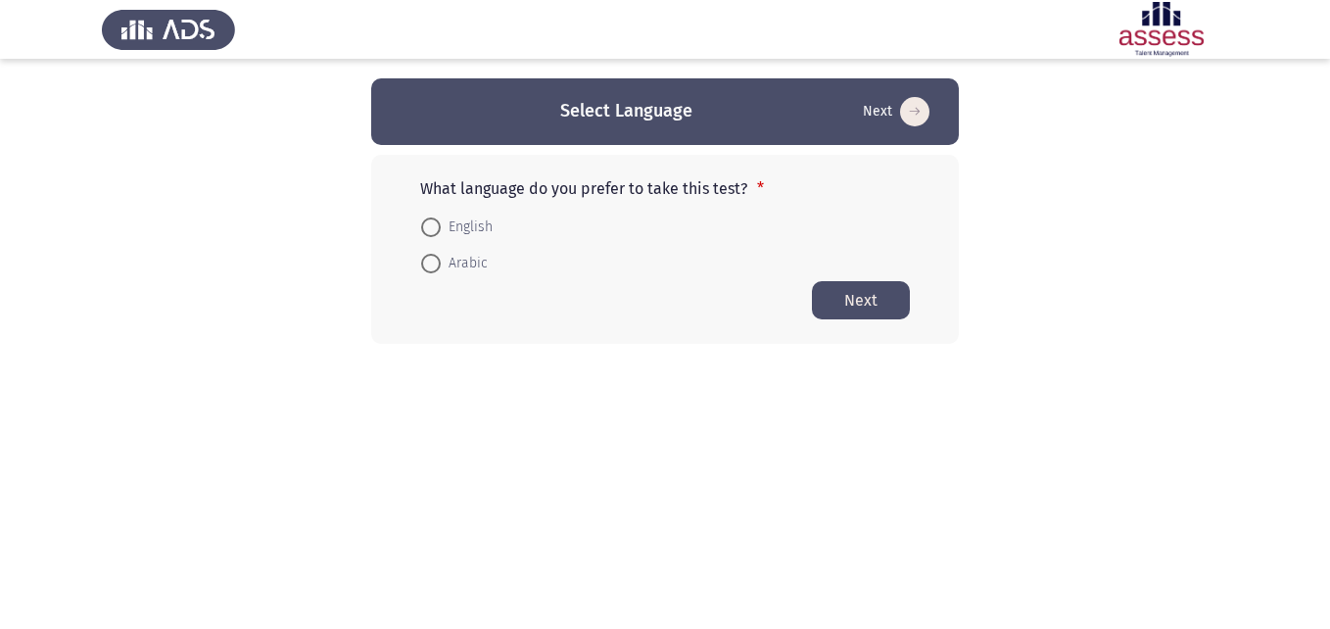
click at [435, 229] on span at bounding box center [431, 228] width 20 height 20
click at [435, 229] on input "English" at bounding box center [431, 228] width 20 height 20
radio input "true"
click at [848, 312] on button "Next" at bounding box center [861, 299] width 98 height 38
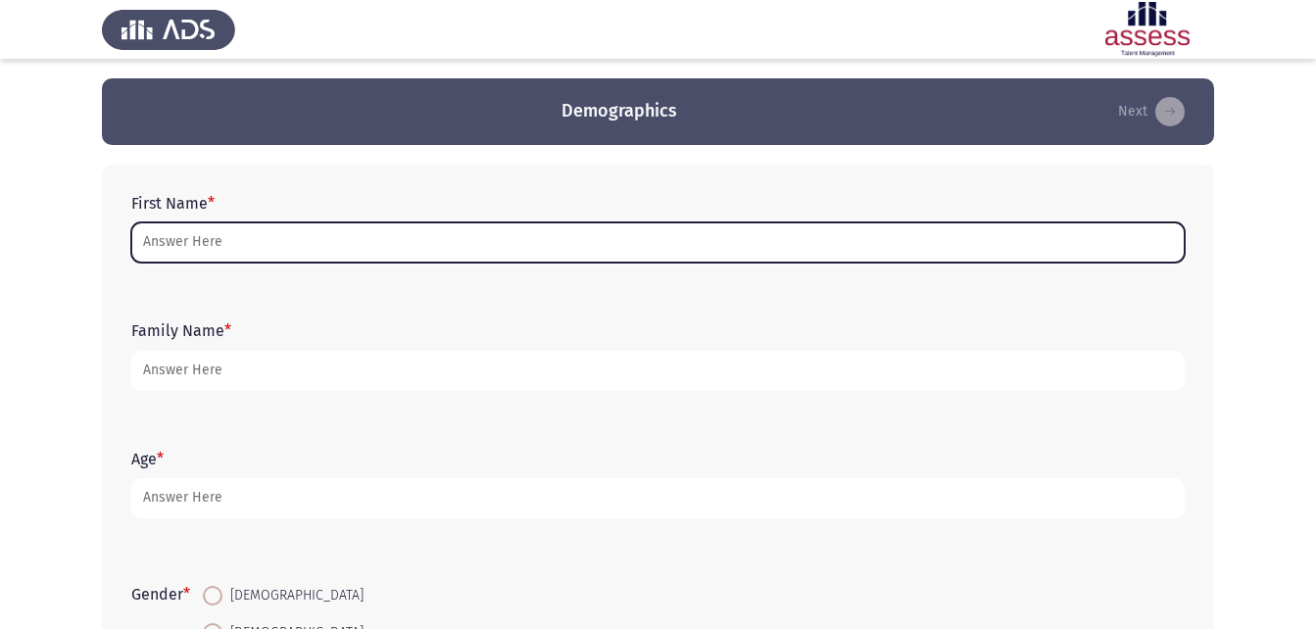
click at [702, 256] on input "First Name *" at bounding box center [657, 242] width 1053 height 40
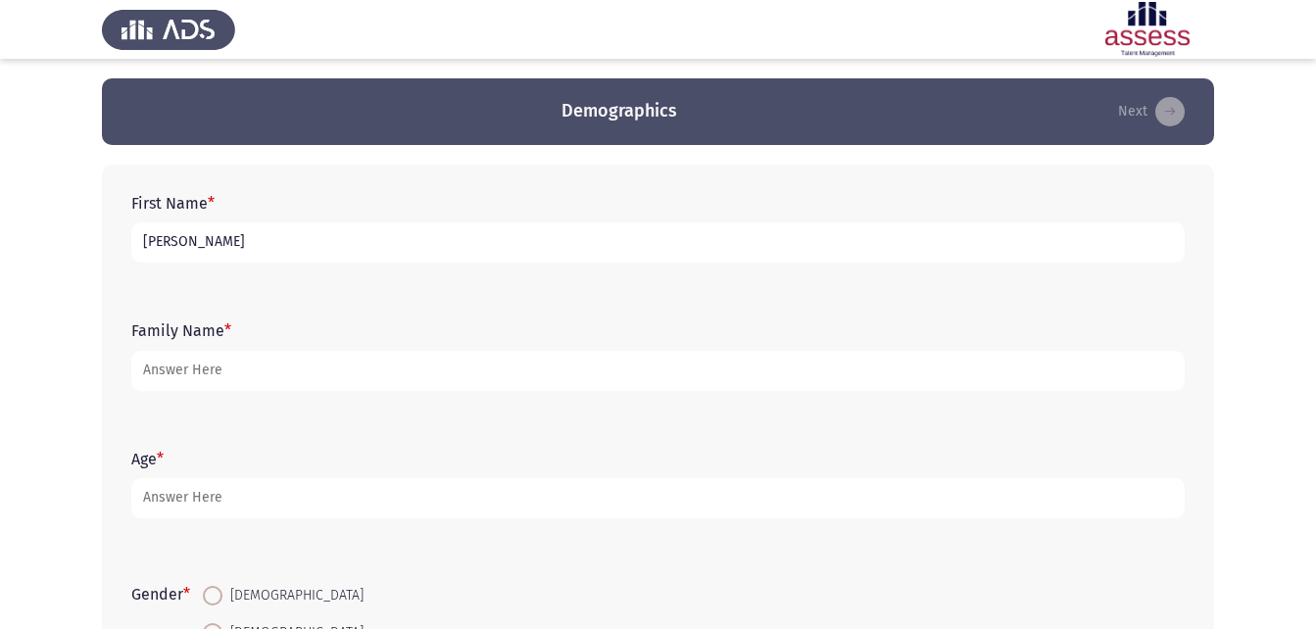
type input "[PERSON_NAME]"
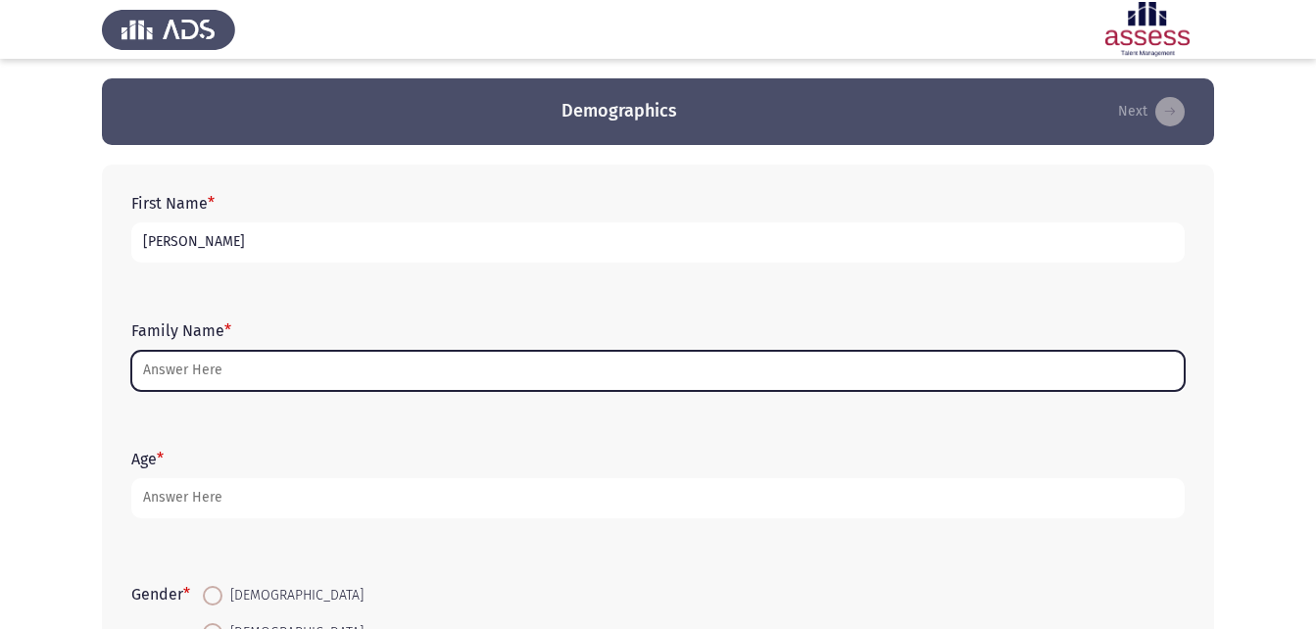
click at [205, 368] on input "Family Name *" at bounding box center [657, 371] width 1053 height 40
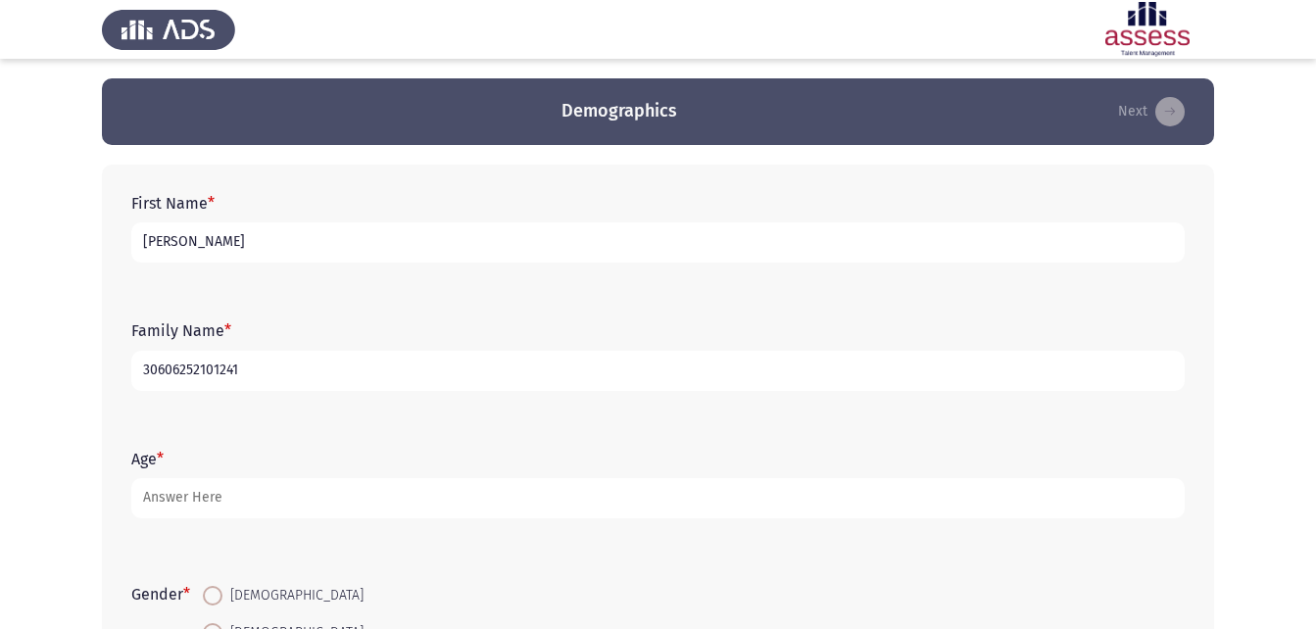
type input "30606252101241"
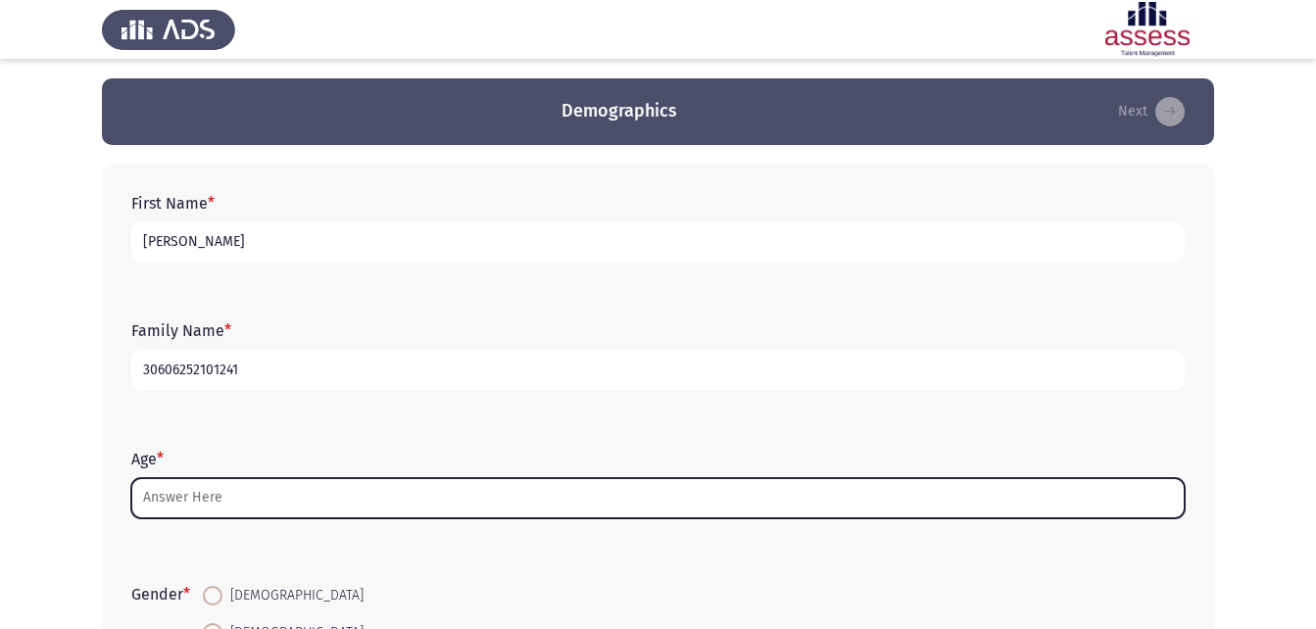
click at [222, 490] on input "Age *" at bounding box center [657, 498] width 1053 height 40
type input "9"
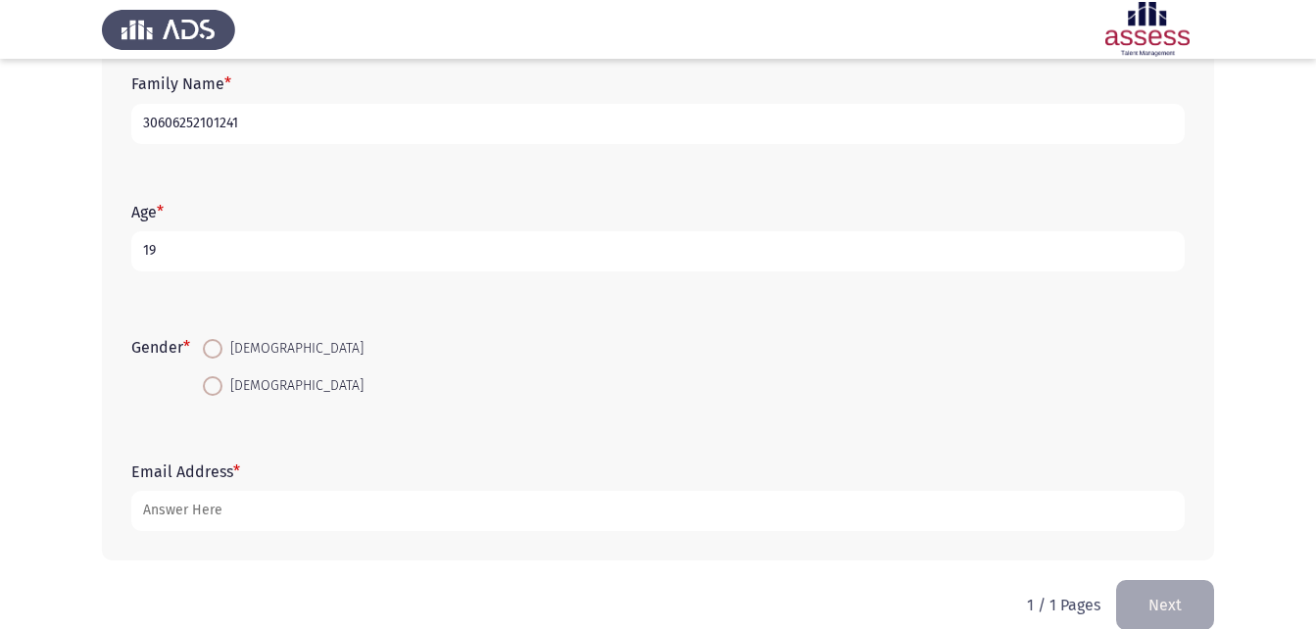
scroll to position [276, 0]
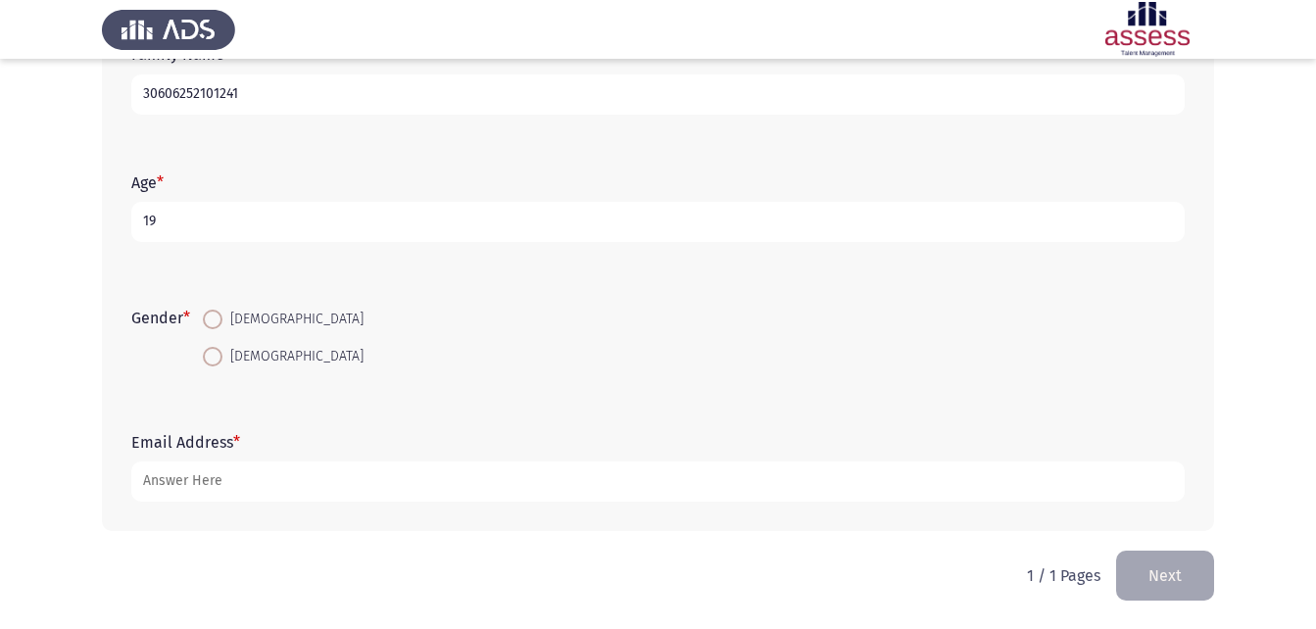
type input "19"
click at [226, 357] on span "[DEMOGRAPHIC_DATA]" at bounding box center [292, 357] width 141 height 24
click at [222, 357] on input "[DEMOGRAPHIC_DATA]" at bounding box center [213, 357] width 20 height 20
radio input "true"
click at [244, 503] on div "Email Address *" at bounding box center [657, 467] width 1073 height 88
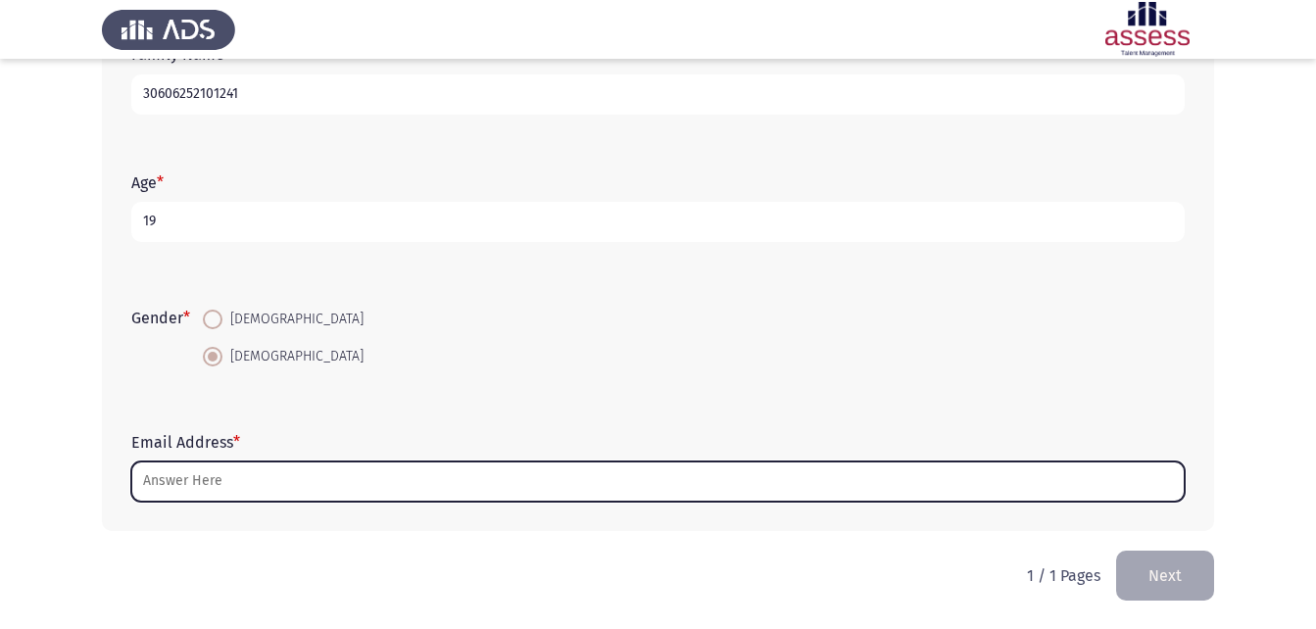
click at [243, 494] on input "Email Address *" at bounding box center [657, 481] width 1053 height 40
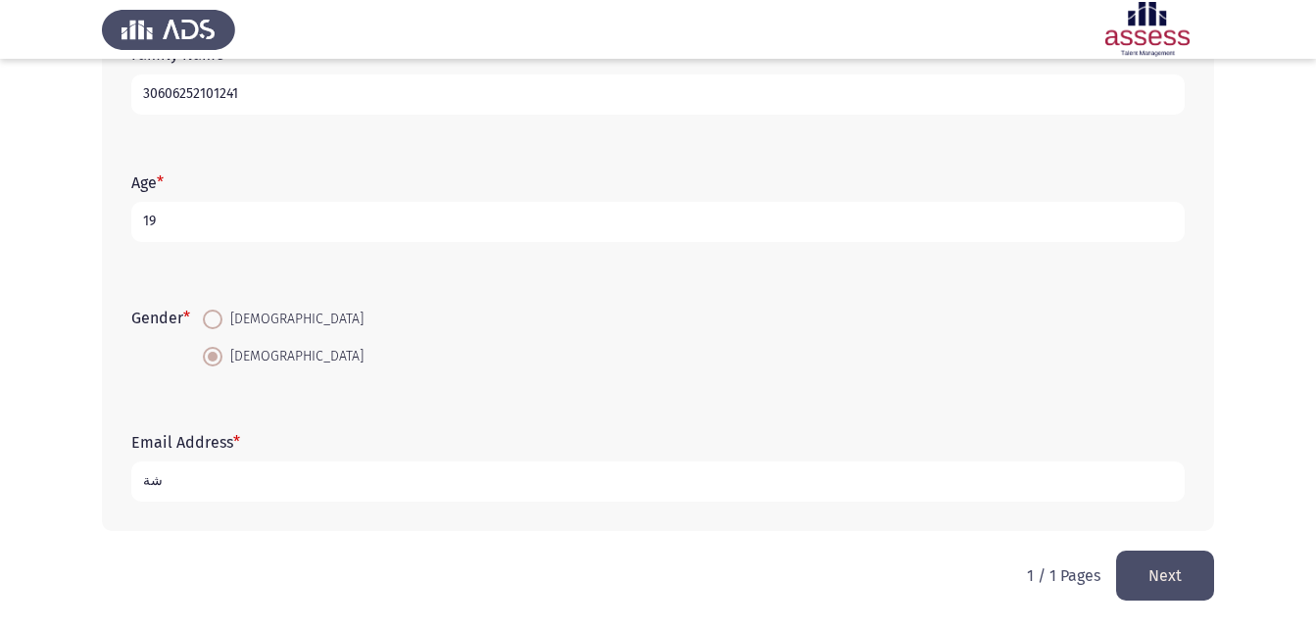
type input "ش"
type input "[EMAIL_ADDRESS][DOMAIN_NAME]"
click at [1181, 575] on button "Next" at bounding box center [1165, 576] width 98 height 50
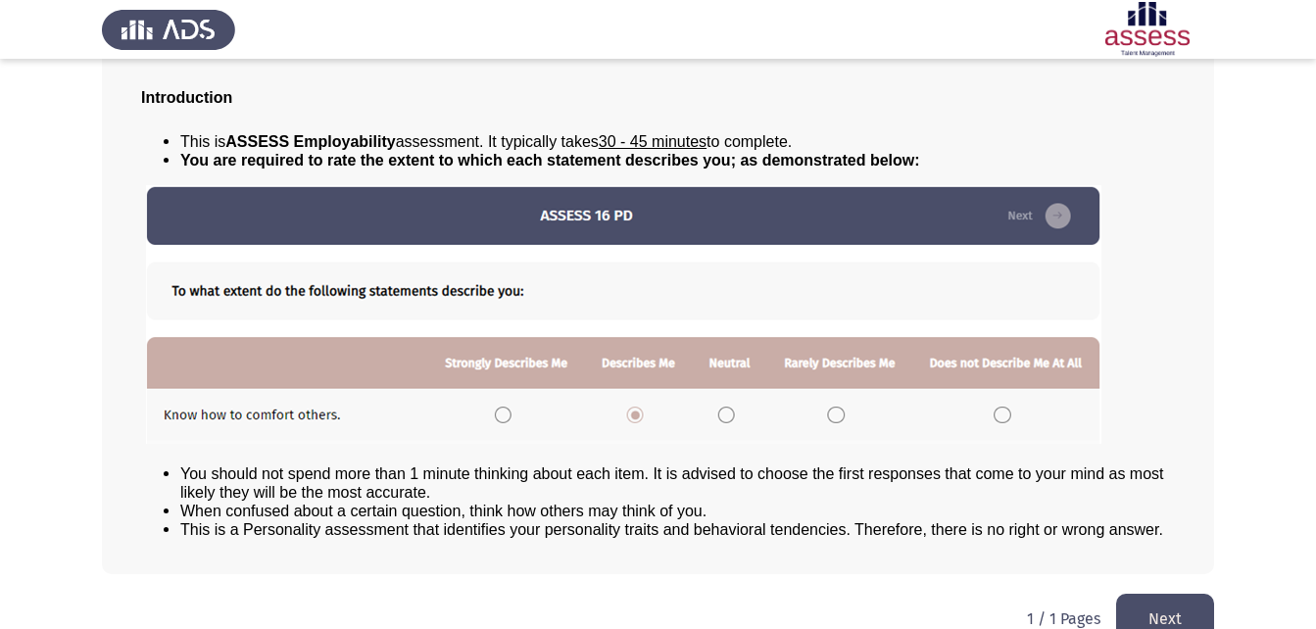
scroll to position [150, 0]
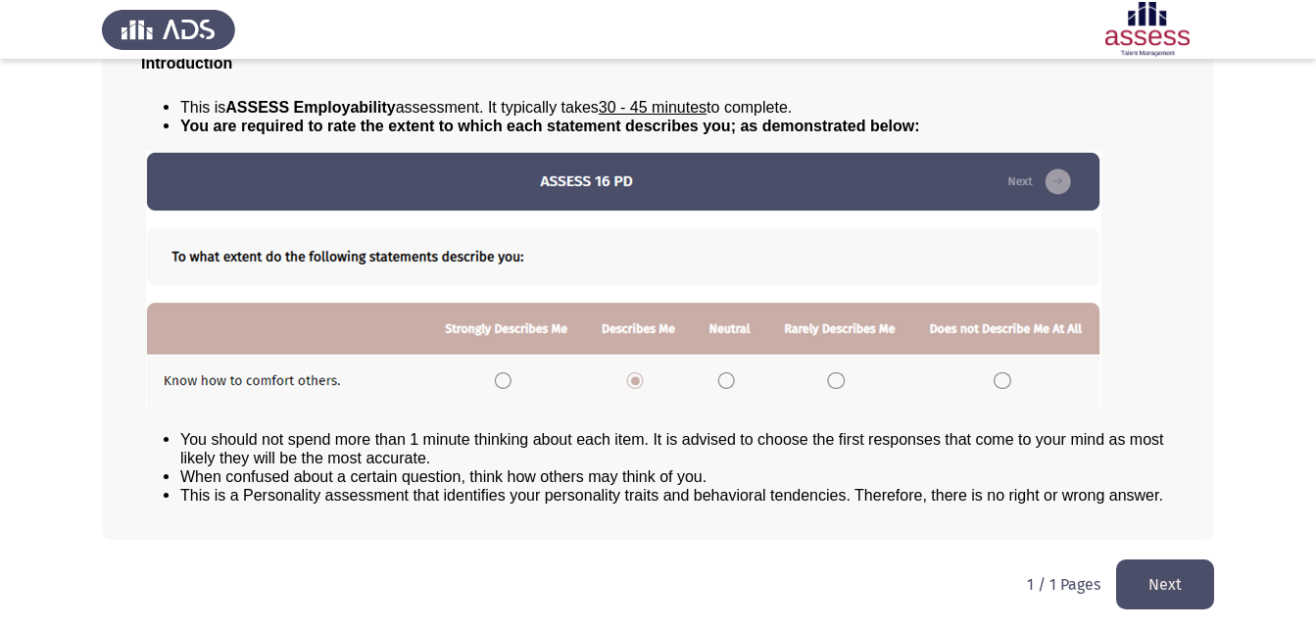
click at [1168, 575] on button "Next" at bounding box center [1165, 584] width 98 height 50
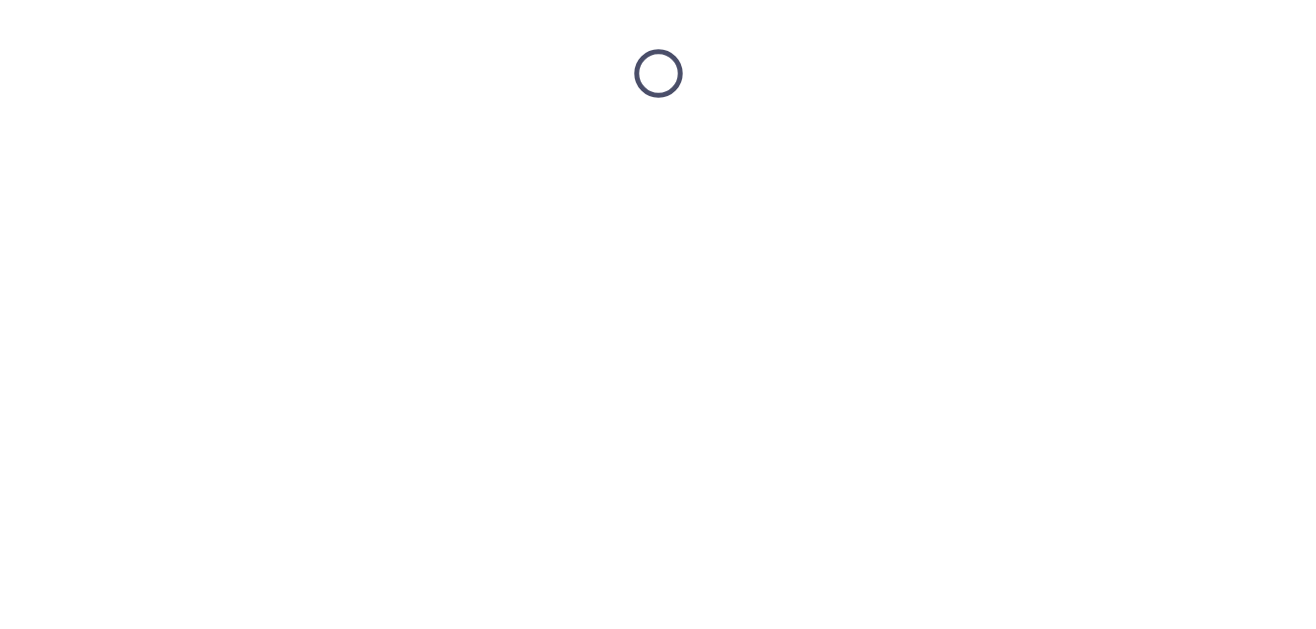
scroll to position [0, 0]
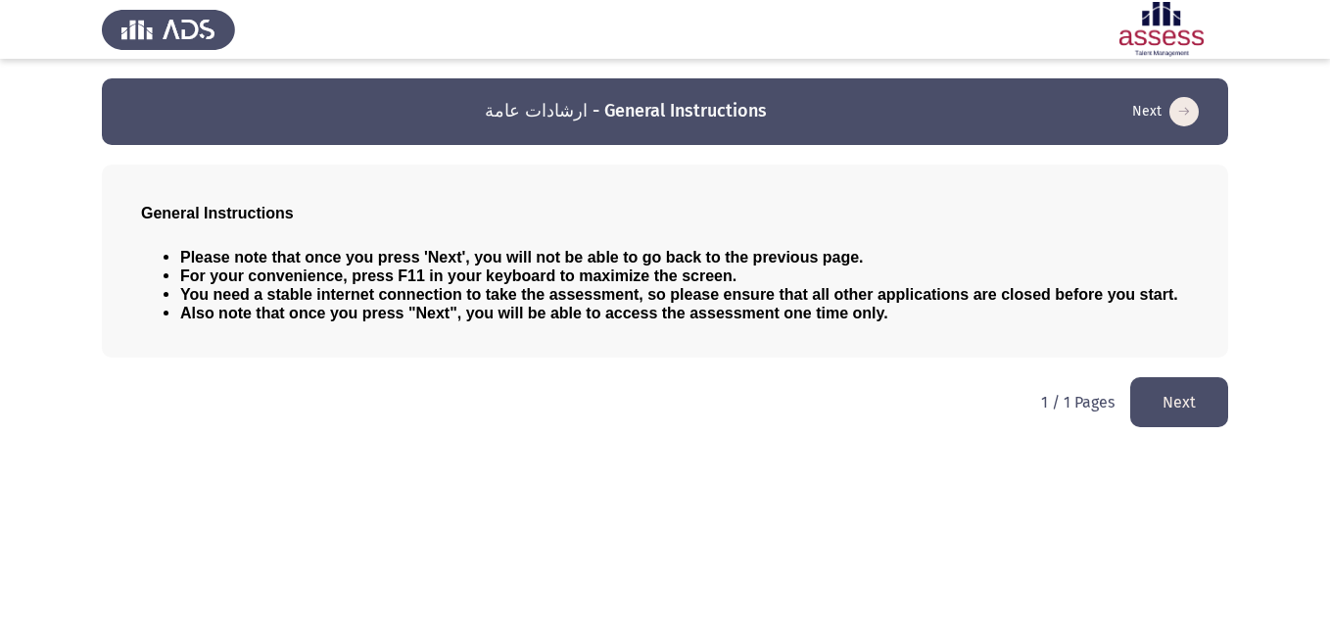
click at [1180, 391] on button "Next" at bounding box center [1180, 402] width 98 height 50
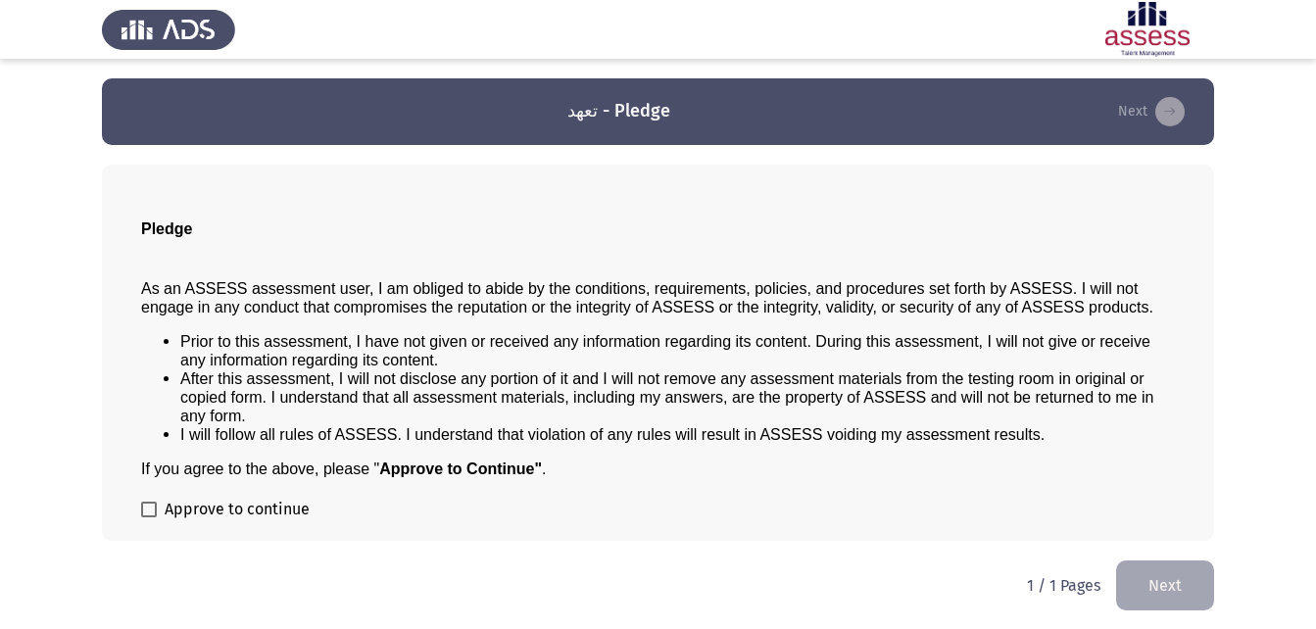
click at [139, 506] on div "Pledge As an ASSESS assessment user, I am obliged to abide by the conditions, r…" at bounding box center [658, 353] width 1112 height 376
click at [146, 508] on span at bounding box center [149, 510] width 16 height 16
click at [148, 517] on input "Approve to continue" at bounding box center [148, 517] width 1 height 1
checkbox input "true"
click at [1147, 572] on button "Next" at bounding box center [1165, 585] width 98 height 50
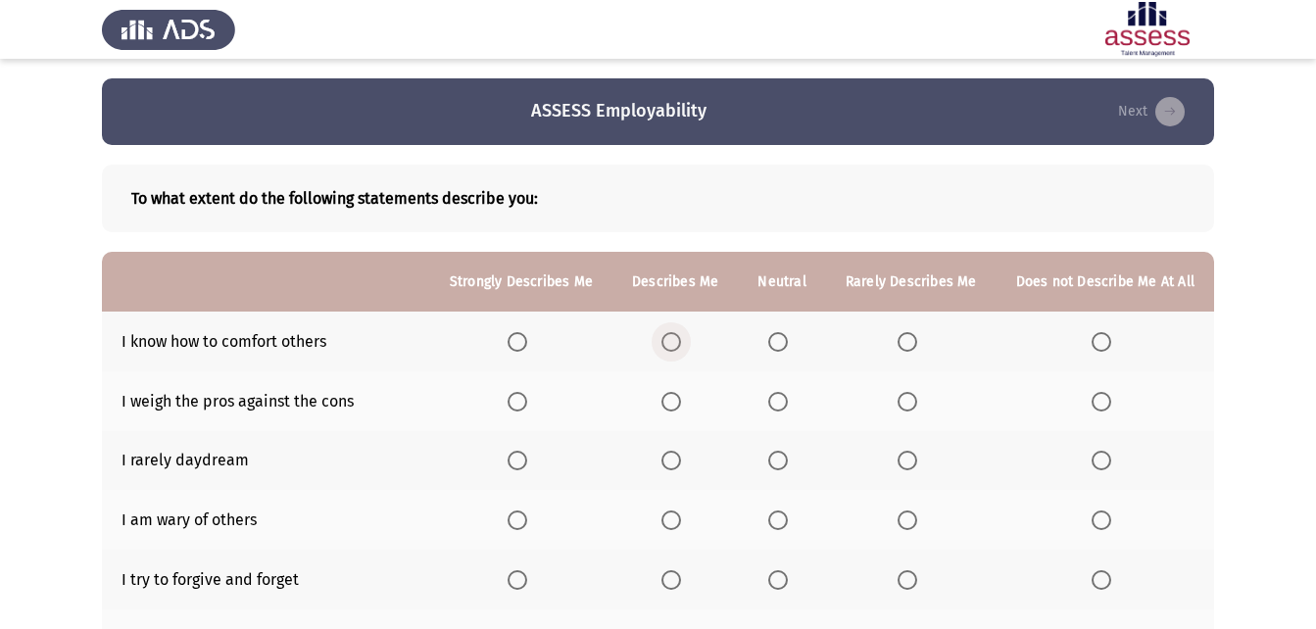
click at [674, 351] on span "Select an option" at bounding box center [671, 342] width 20 height 20
click at [674, 351] on input "Select an option" at bounding box center [671, 342] width 20 height 20
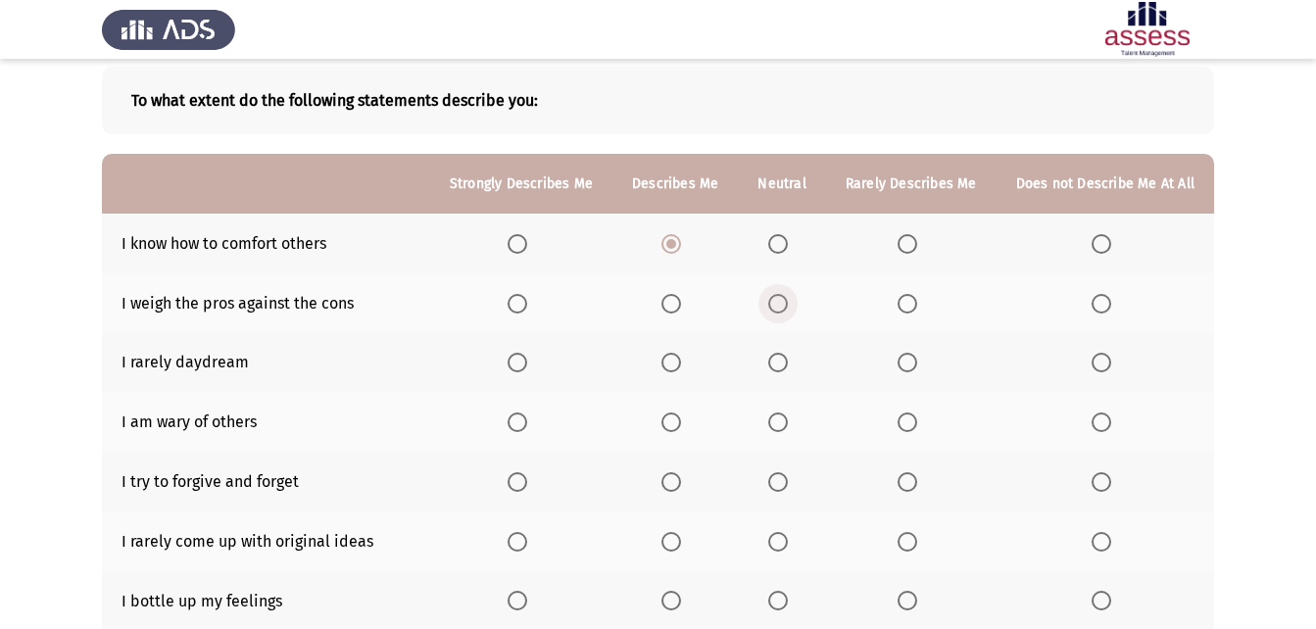
click at [784, 310] on span "Select an option" at bounding box center [778, 304] width 20 height 20
click at [784, 310] on input "Select an option" at bounding box center [778, 304] width 20 height 20
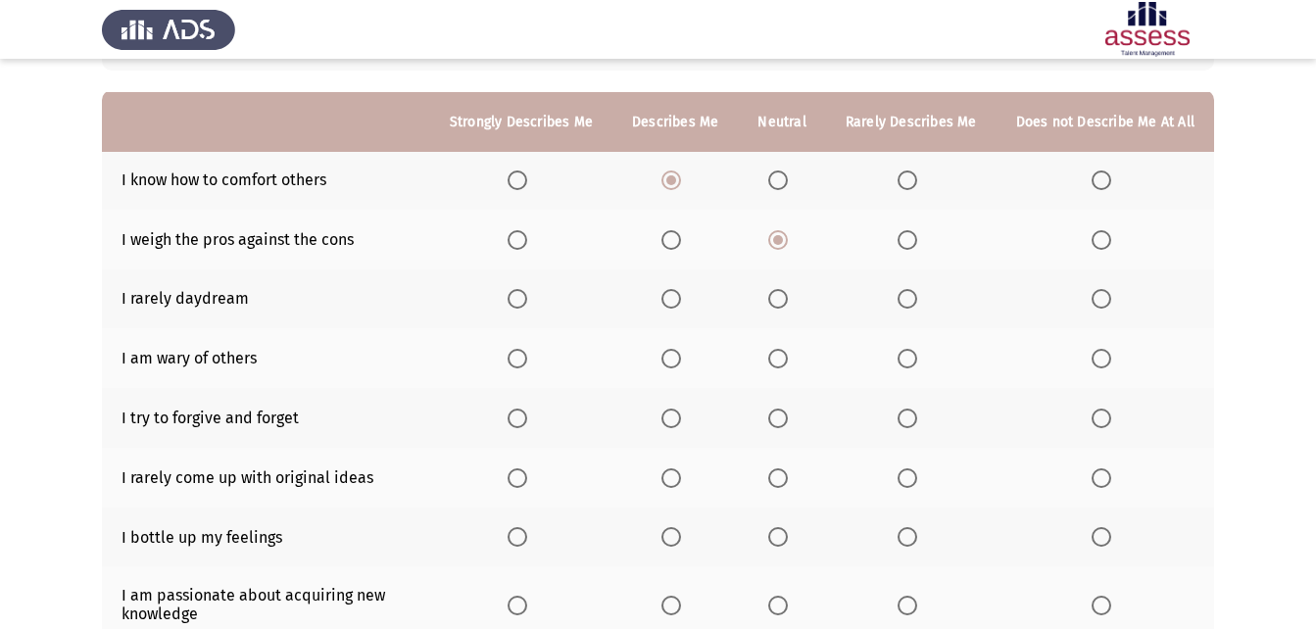
scroll to position [196, 0]
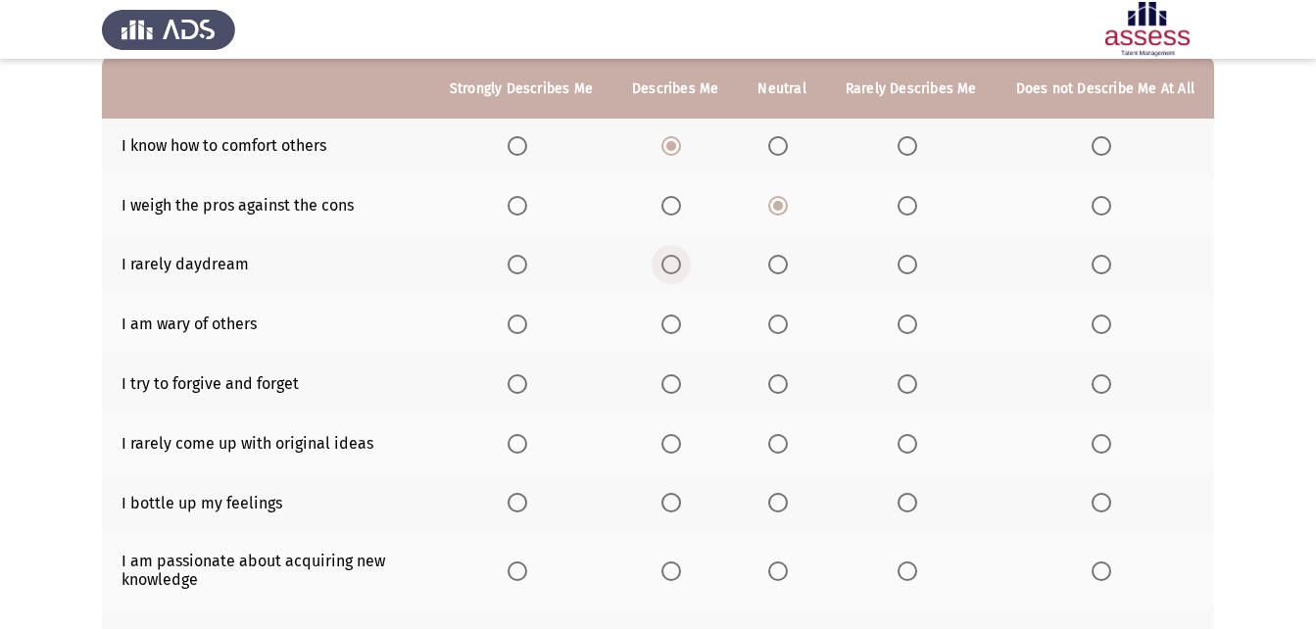
click at [674, 266] on span "Select an option" at bounding box center [671, 265] width 20 height 20
click at [674, 266] on input "Select an option" at bounding box center [671, 265] width 20 height 20
click at [681, 326] on span "Select an option" at bounding box center [671, 324] width 20 height 20
click at [681, 326] on input "Select an option" at bounding box center [671, 324] width 20 height 20
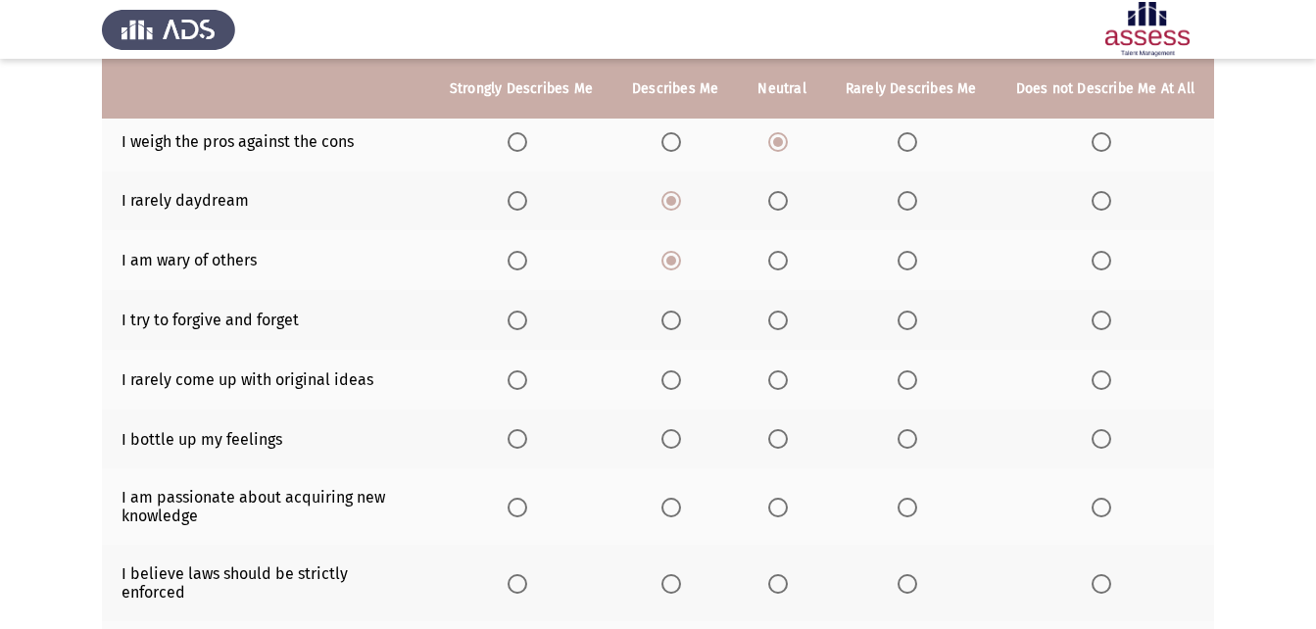
scroll to position [294, 0]
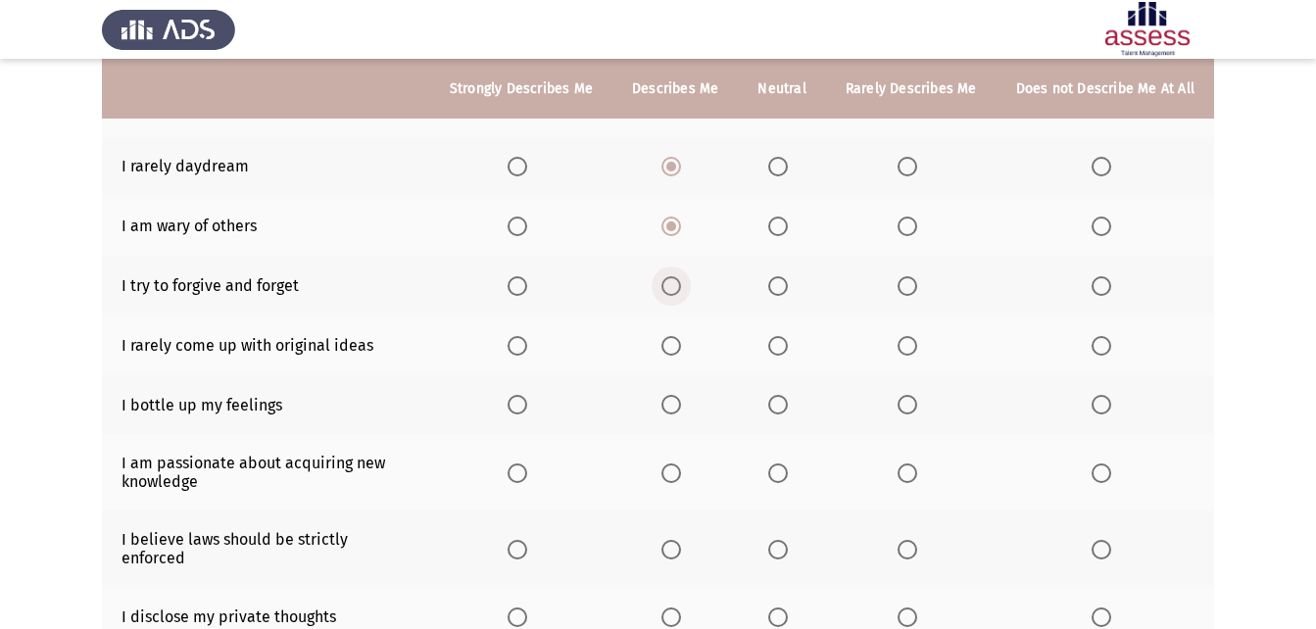
click at [681, 285] on span "Select an option" at bounding box center [671, 286] width 20 height 20
click at [681, 285] on input "Select an option" at bounding box center [671, 286] width 20 height 20
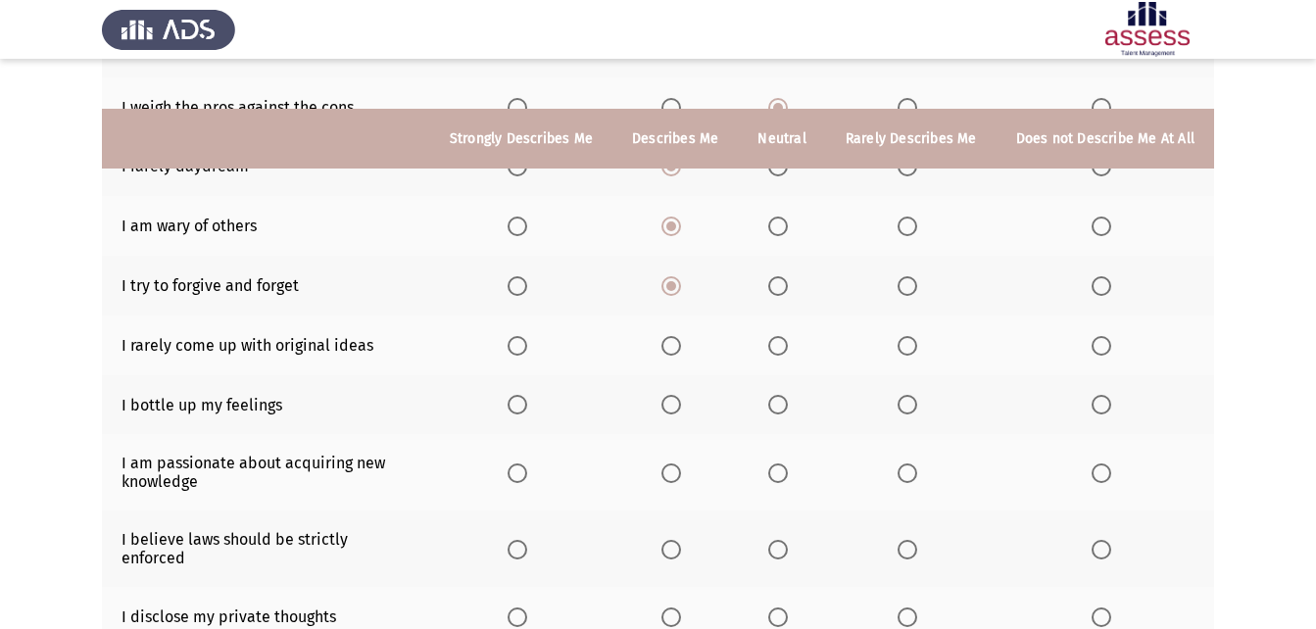
scroll to position [392, 0]
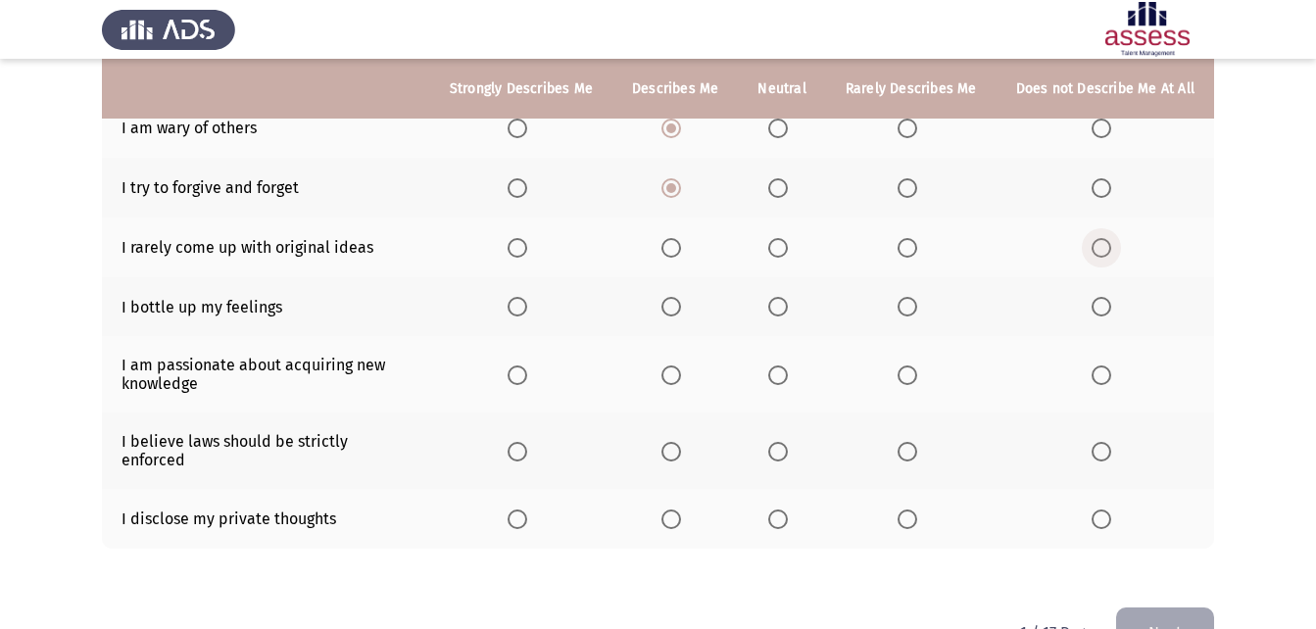
click at [1101, 245] on span "Select an option" at bounding box center [1101, 248] width 20 height 20
click at [1101, 245] on input "Select an option" at bounding box center [1101, 248] width 20 height 20
click at [1109, 304] on span "Select an option" at bounding box center [1101, 307] width 20 height 20
click at [1109, 304] on input "Select an option" at bounding box center [1101, 307] width 20 height 20
click at [681, 365] on span "Select an option" at bounding box center [671, 375] width 20 height 20
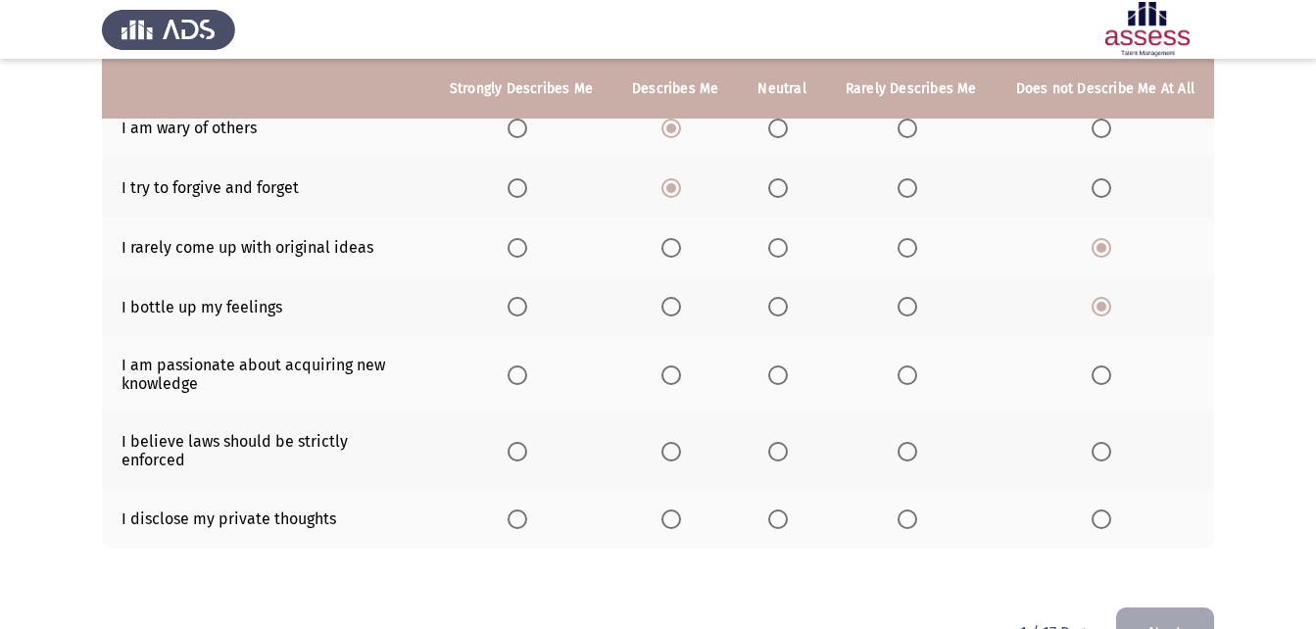
click at [681, 365] on input "Select an option" at bounding box center [671, 375] width 20 height 20
click at [520, 378] on span "Select an option" at bounding box center [518, 375] width 20 height 20
click at [520, 378] on input "Select an option" at bounding box center [518, 375] width 20 height 20
click at [679, 372] on span "Select an option" at bounding box center [671, 375] width 20 height 20
click at [679, 372] on input "Select an option" at bounding box center [671, 375] width 20 height 20
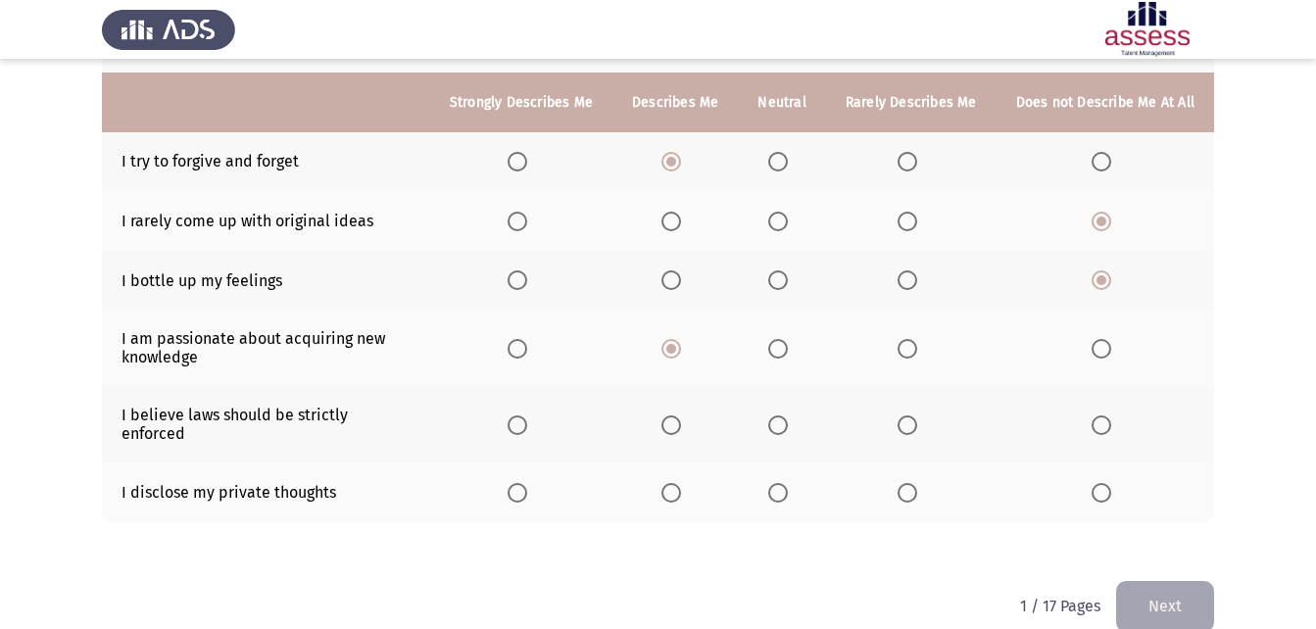
scroll to position [432, 0]
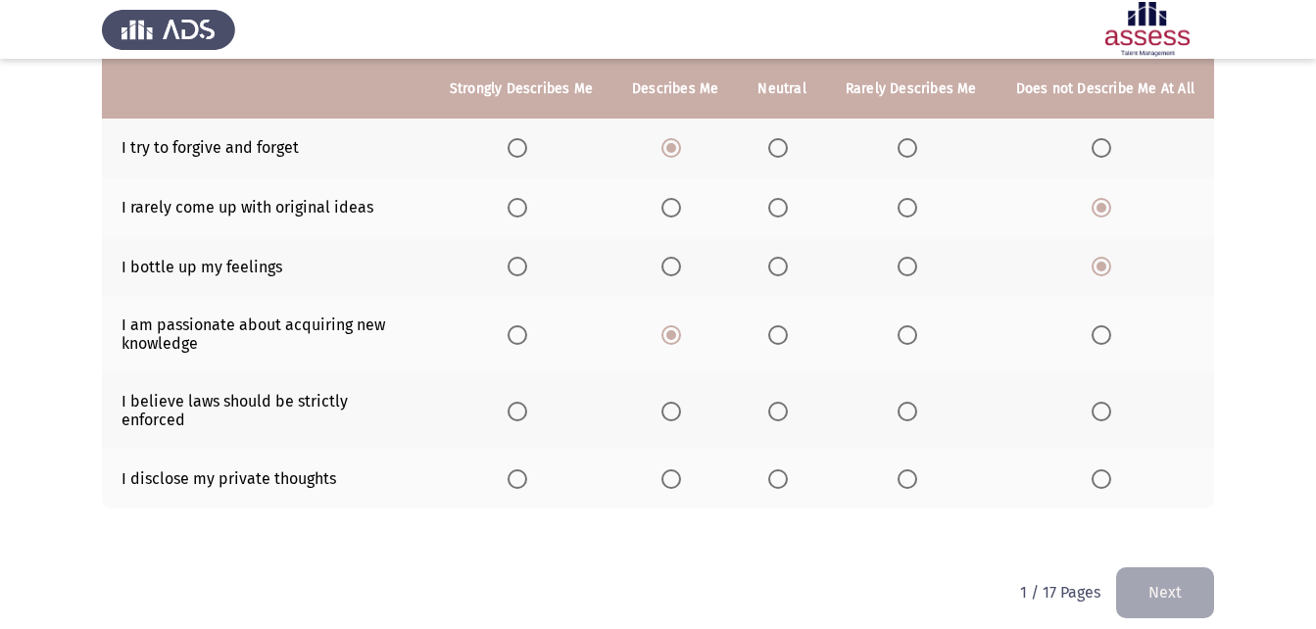
click at [785, 404] on span "Select an option" at bounding box center [778, 412] width 20 height 20
click at [785, 404] on input "Select an option" at bounding box center [778, 412] width 20 height 20
click at [681, 469] on span "Select an option" at bounding box center [671, 479] width 20 height 20
click at [681, 469] on input "Select an option" at bounding box center [671, 479] width 20 height 20
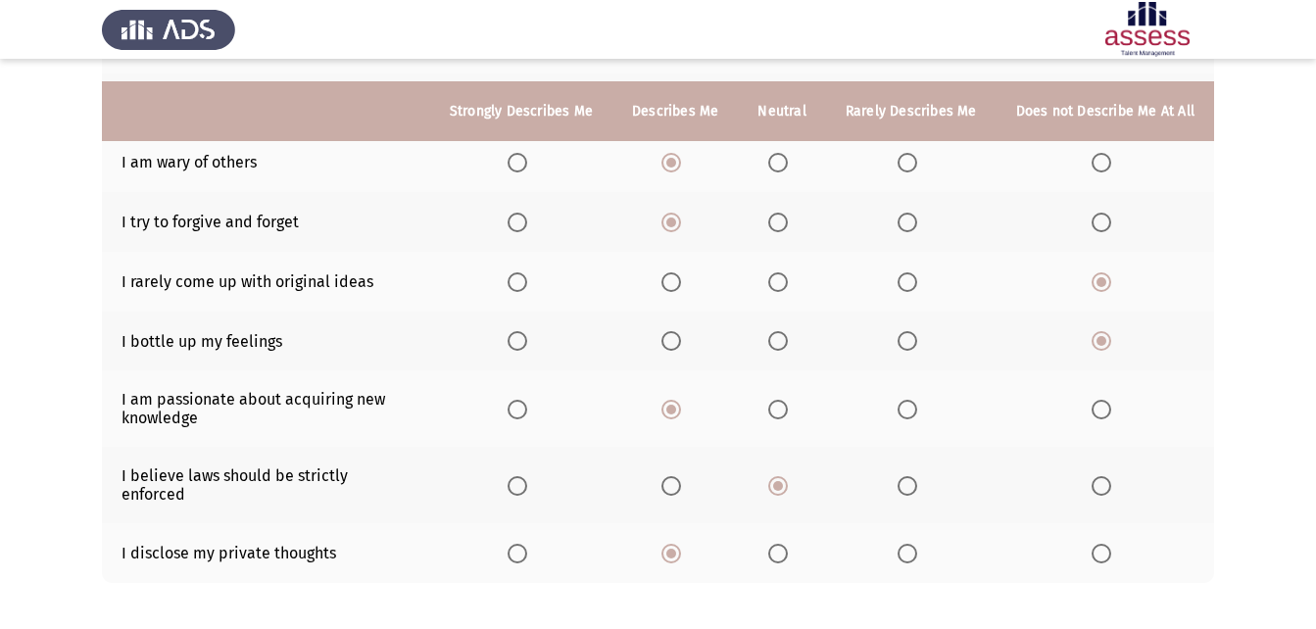
scroll to position [392, 0]
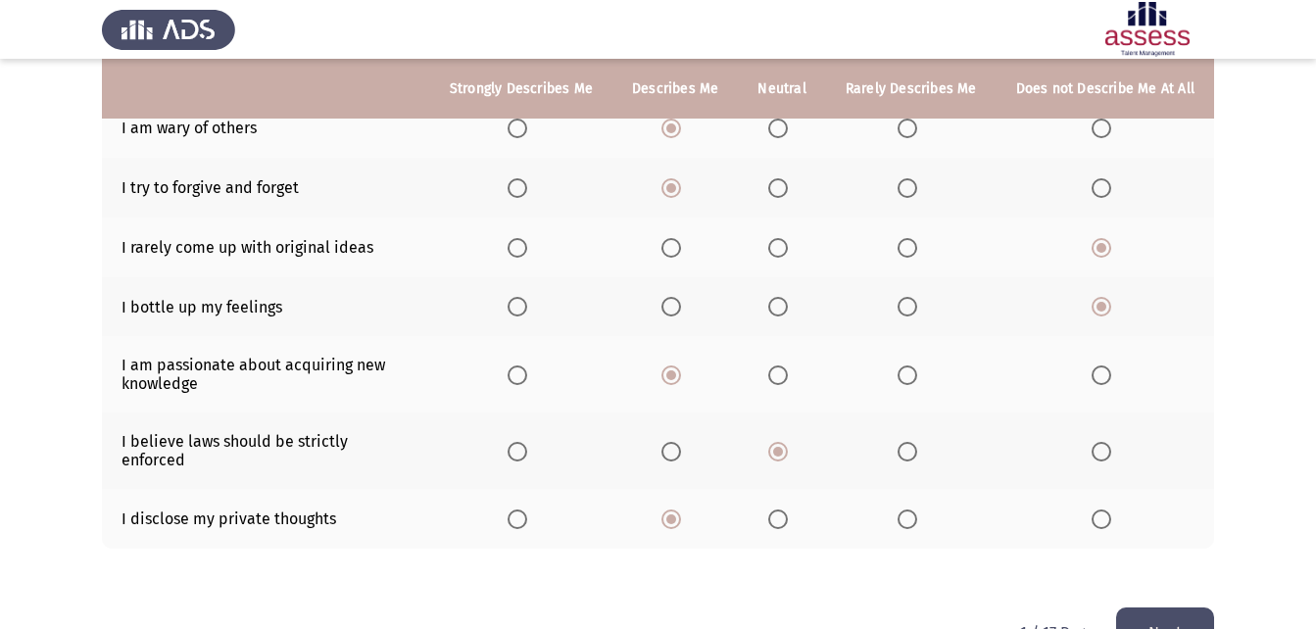
click at [1160, 607] on button "Next" at bounding box center [1165, 632] width 98 height 50
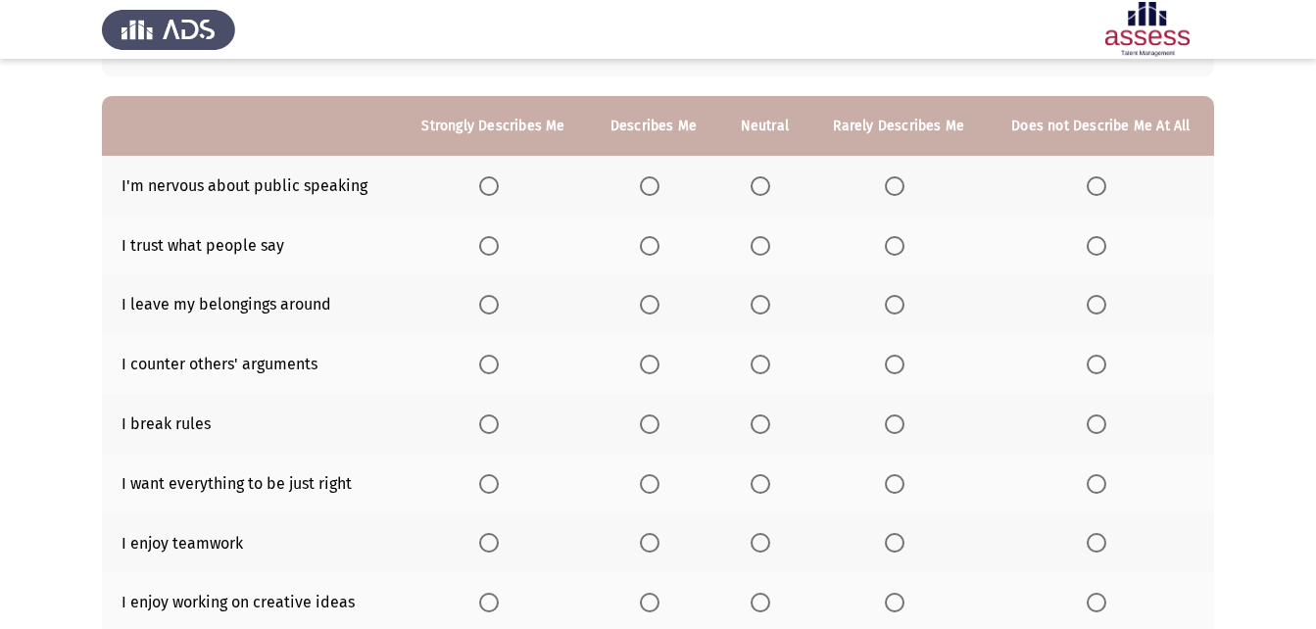
scroll to position [121, 0]
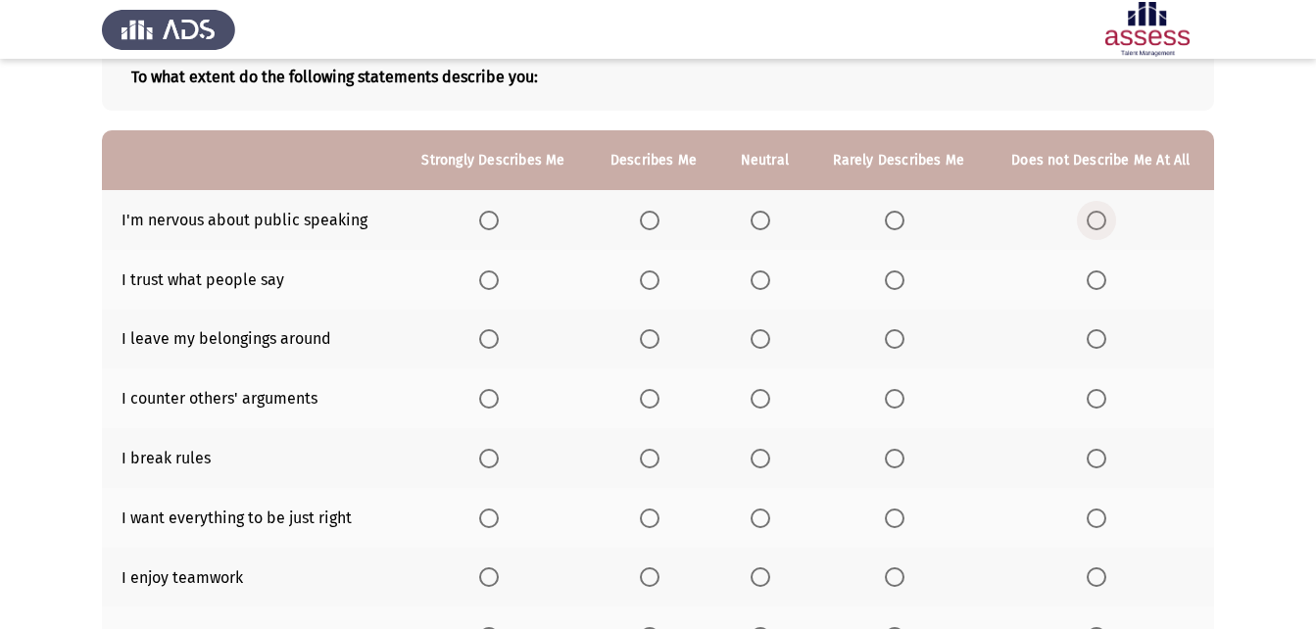
click at [1100, 226] on span "Select an option" at bounding box center [1097, 221] width 20 height 20
click at [1100, 226] on input "Select an option" at bounding box center [1097, 221] width 20 height 20
click at [752, 288] on span "Select an option" at bounding box center [760, 280] width 20 height 20
click at [752, 288] on input "Select an option" at bounding box center [760, 280] width 20 height 20
click at [1089, 340] on span "Select an option" at bounding box center [1097, 339] width 20 height 20
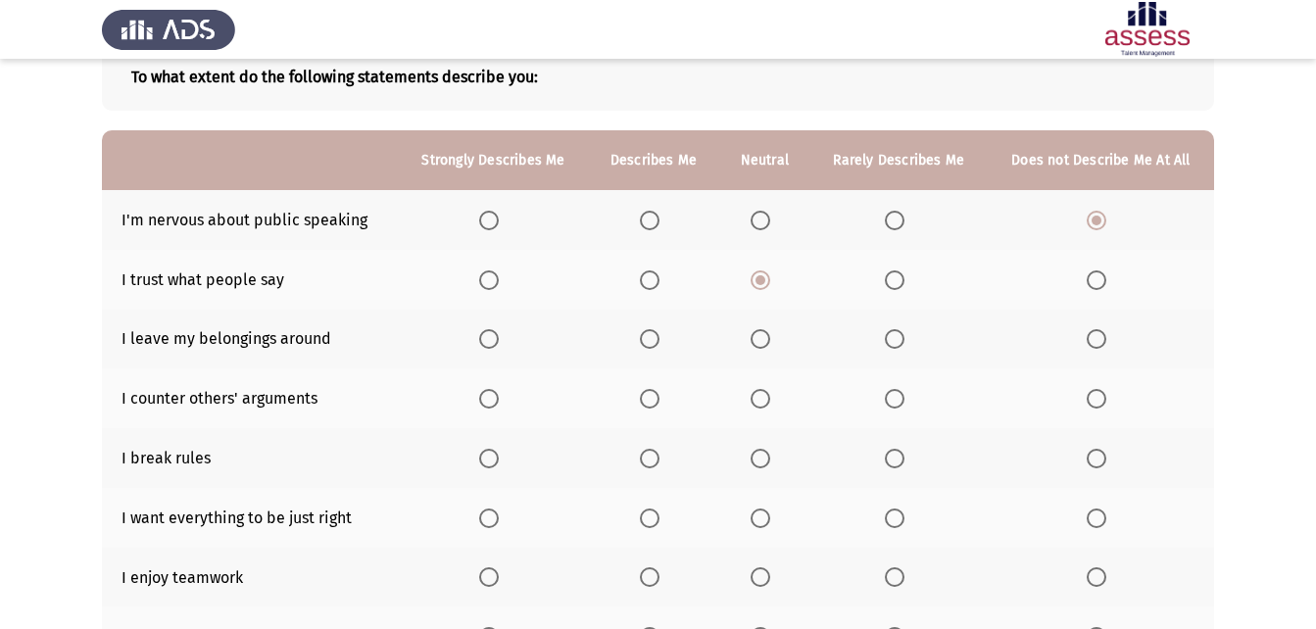
click at [1089, 340] on input "Select an option" at bounding box center [1097, 339] width 20 height 20
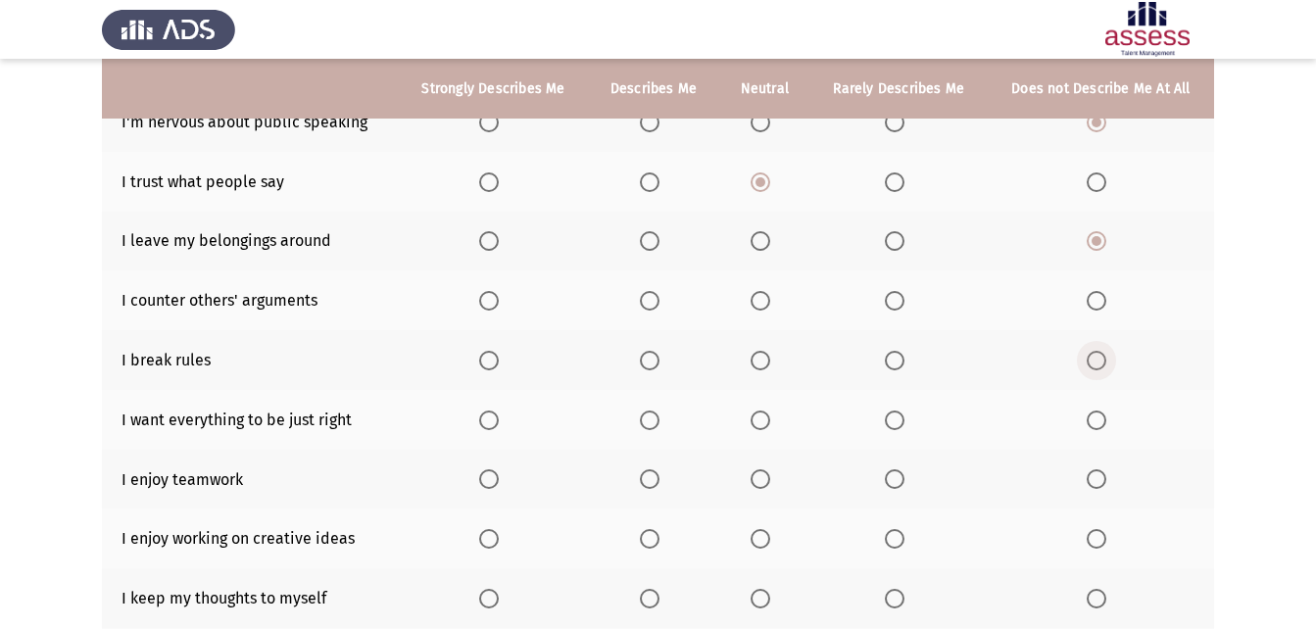
click at [1093, 351] on span "Select an option" at bounding box center [1097, 361] width 20 height 20
click at [1093, 351] on input "Select an option" at bounding box center [1097, 361] width 20 height 20
click at [1109, 308] on label "Select an option" at bounding box center [1100, 301] width 27 height 20
click at [1106, 308] on input "Select an option" at bounding box center [1097, 301] width 20 height 20
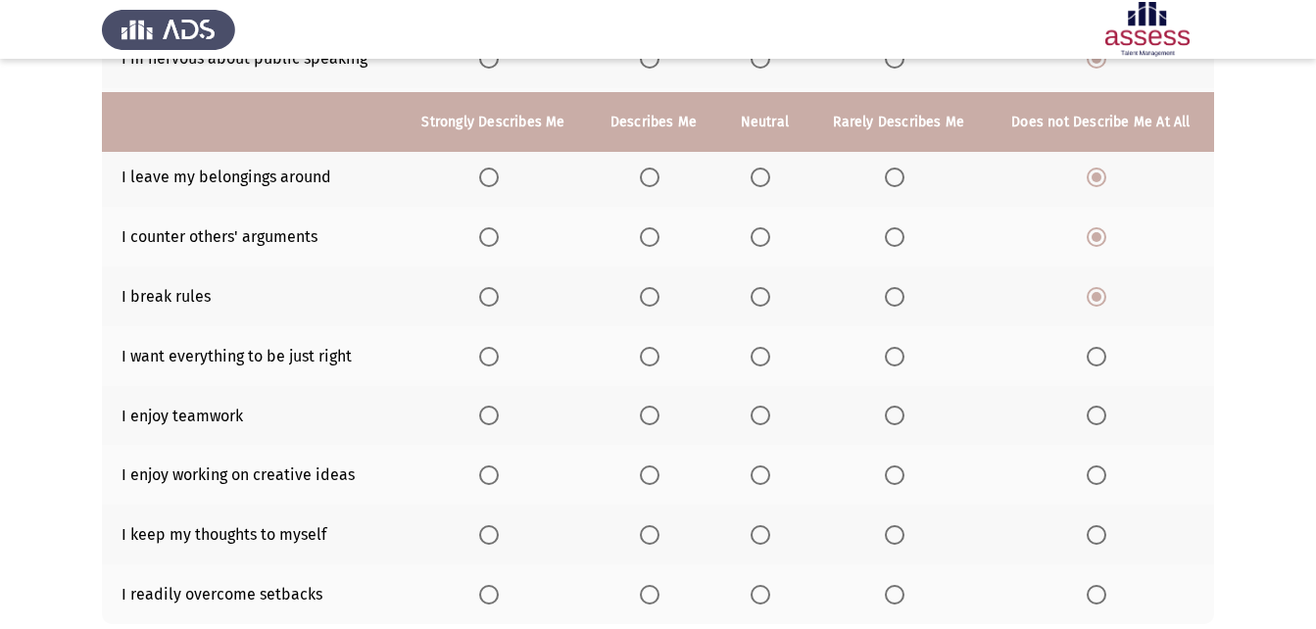
scroll to position [317, 0]
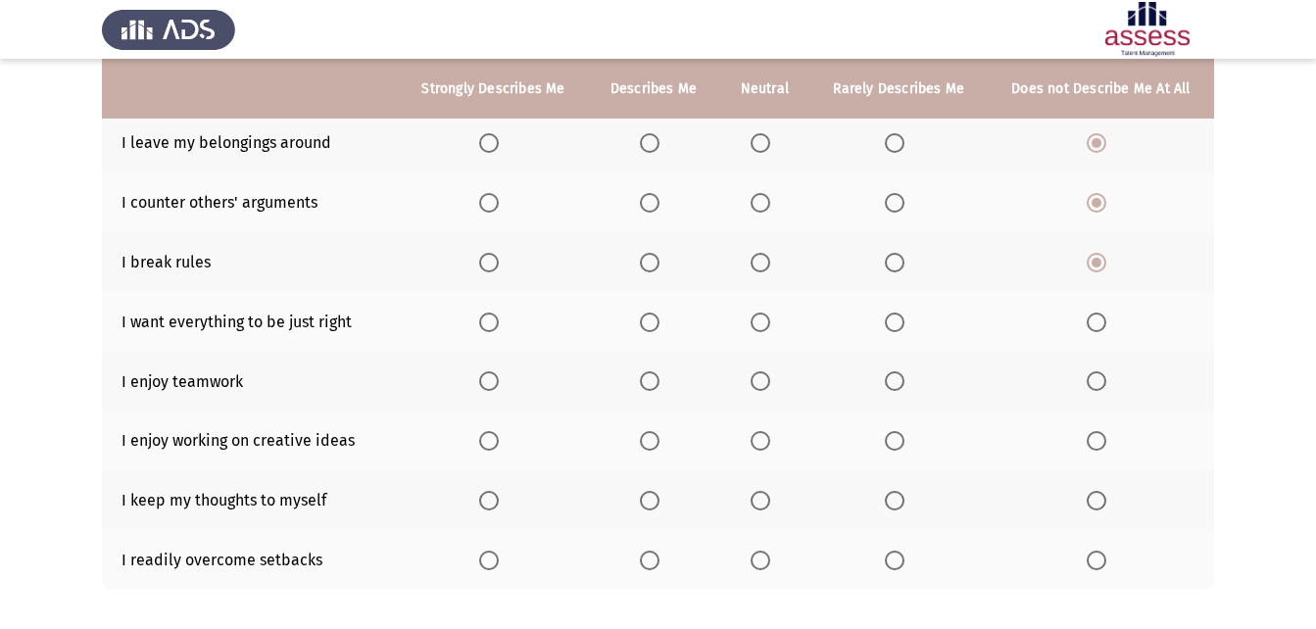
click at [495, 325] on span "Select an option" at bounding box center [489, 323] width 20 height 20
click at [495, 325] on input "Select an option" at bounding box center [489, 323] width 20 height 20
click at [489, 381] on span "Select an option" at bounding box center [489, 381] width 0 height 0
click at [491, 380] on input "Select an option" at bounding box center [489, 381] width 20 height 20
click at [490, 432] on span "Select an option" at bounding box center [489, 441] width 20 height 20
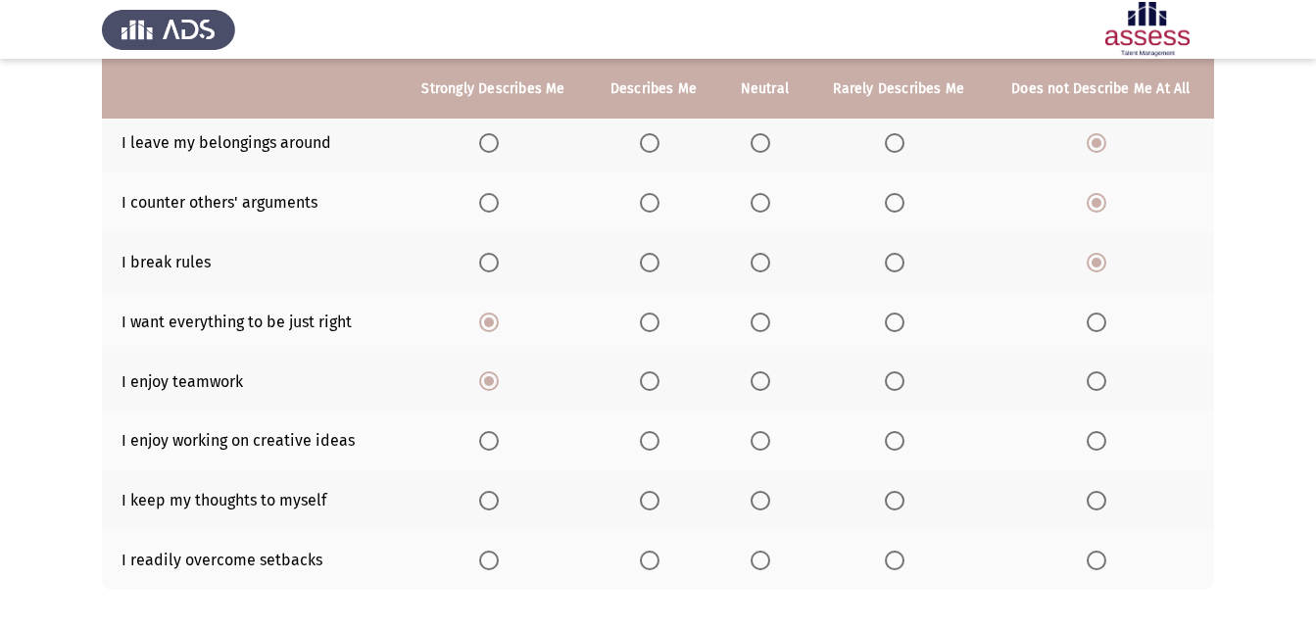
click at [490, 432] on input "Select an option" at bounding box center [489, 441] width 20 height 20
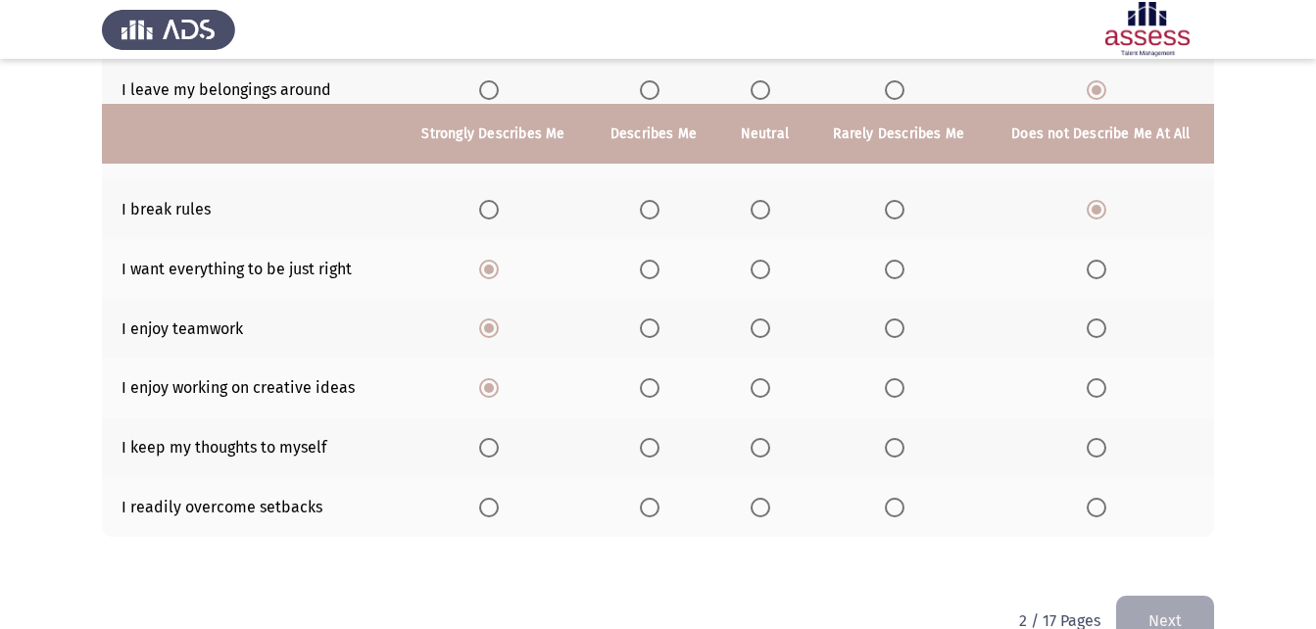
scroll to position [415, 0]
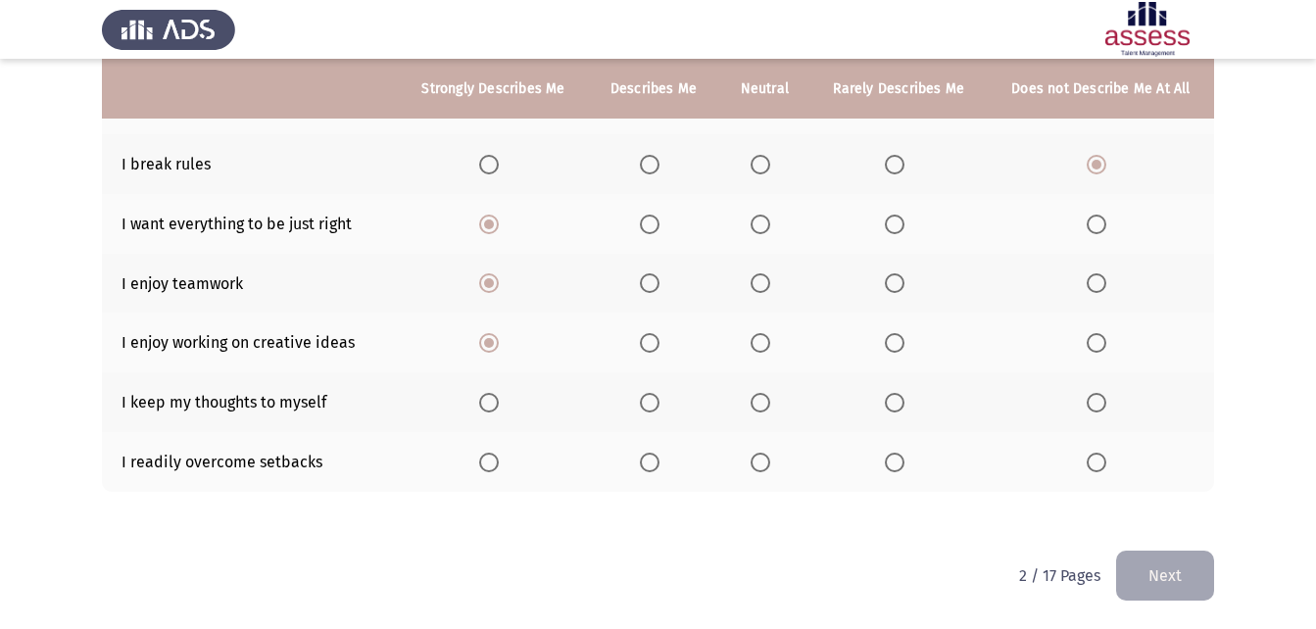
click at [499, 393] on span "Select an option" at bounding box center [489, 403] width 20 height 20
click at [499, 393] on input "Select an option" at bounding box center [489, 403] width 20 height 20
click at [492, 457] on span "Select an option" at bounding box center [489, 463] width 20 height 20
click at [492, 457] on input "Select an option" at bounding box center [489, 463] width 20 height 20
click at [1154, 574] on button "Next" at bounding box center [1165, 576] width 98 height 50
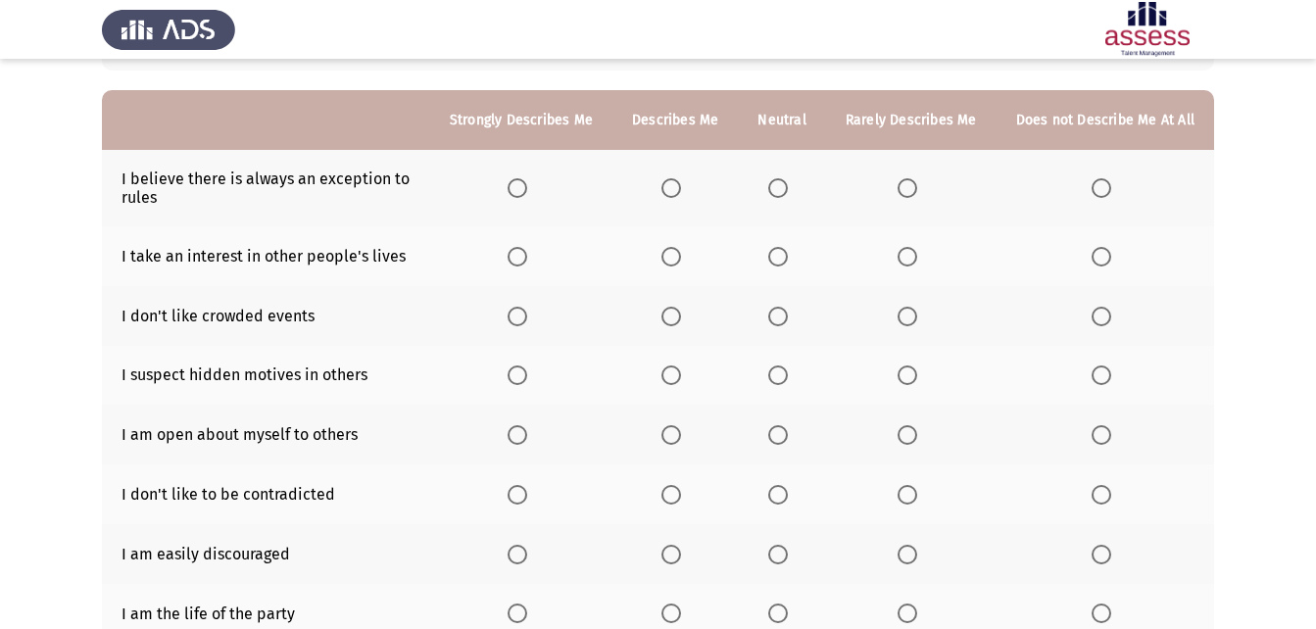
scroll to position [196, 0]
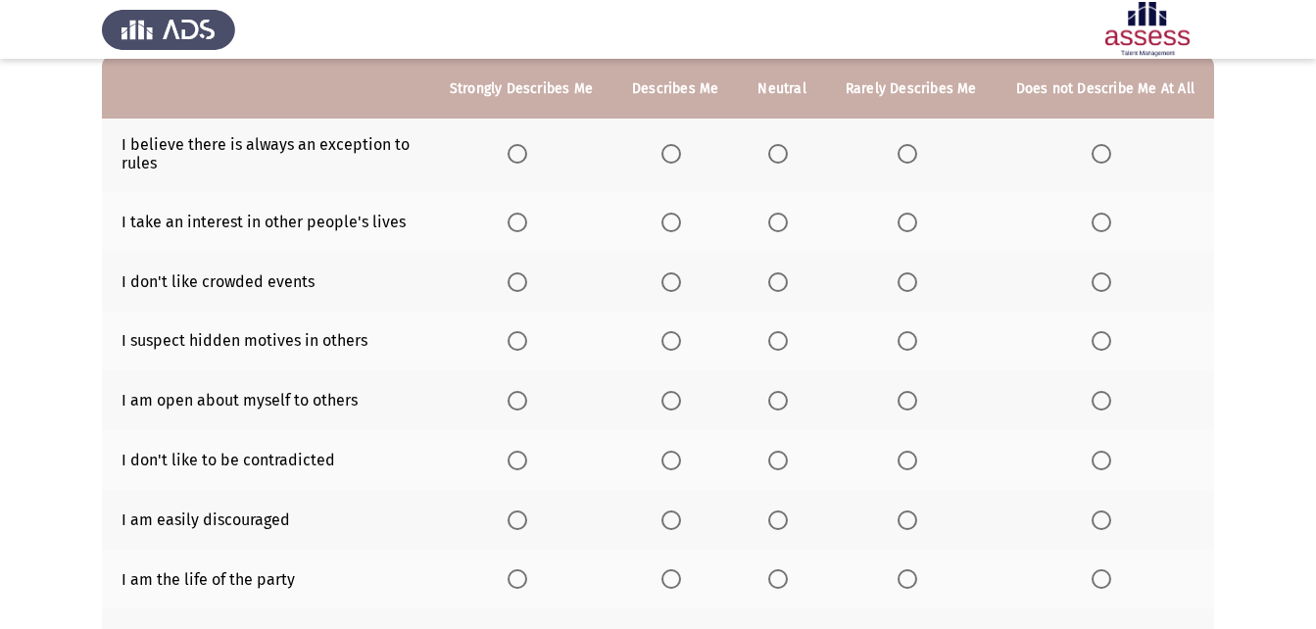
click at [519, 154] on span "Select an option" at bounding box center [518, 154] width 20 height 20
click at [519, 154] on input "Select an option" at bounding box center [518, 154] width 20 height 20
click at [681, 227] on span "Select an option" at bounding box center [671, 223] width 20 height 20
click at [681, 227] on input "Select an option" at bounding box center [671, 223] width 20 height 20
click at [1092, 284] on span "Select an option" at bounding box center [1101, 282] width 20 height 20
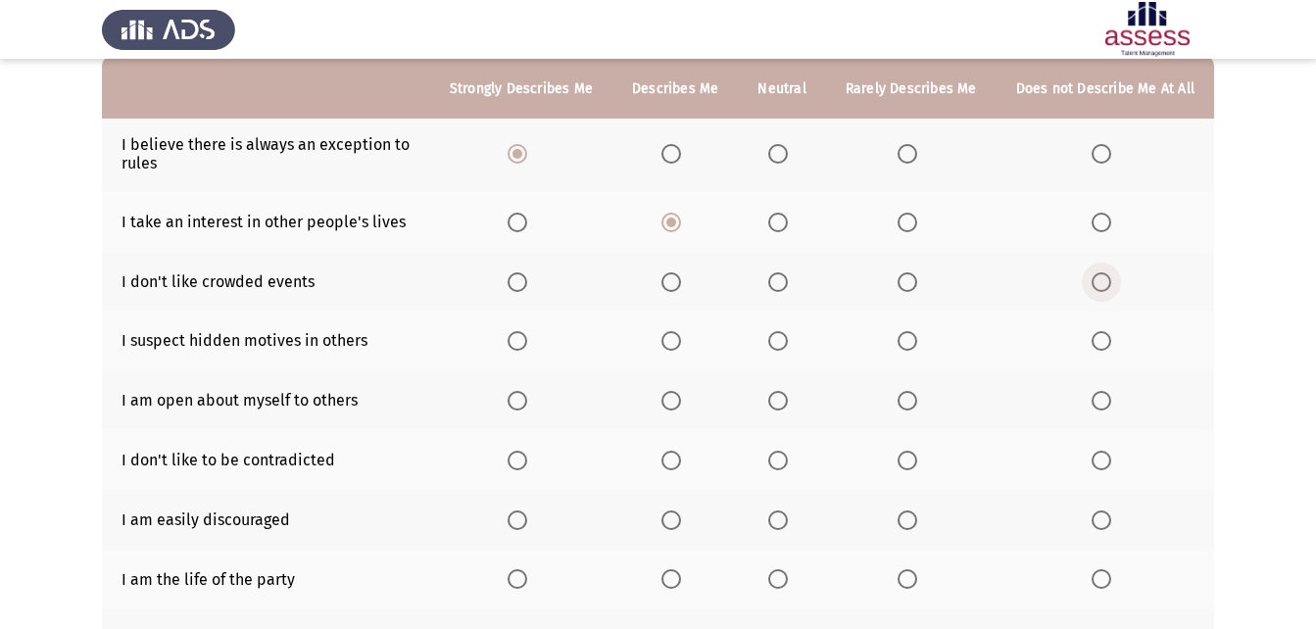
click at [1092, 284] on input "Select an option" at bounding box center [1101, 282] width 20 height 20
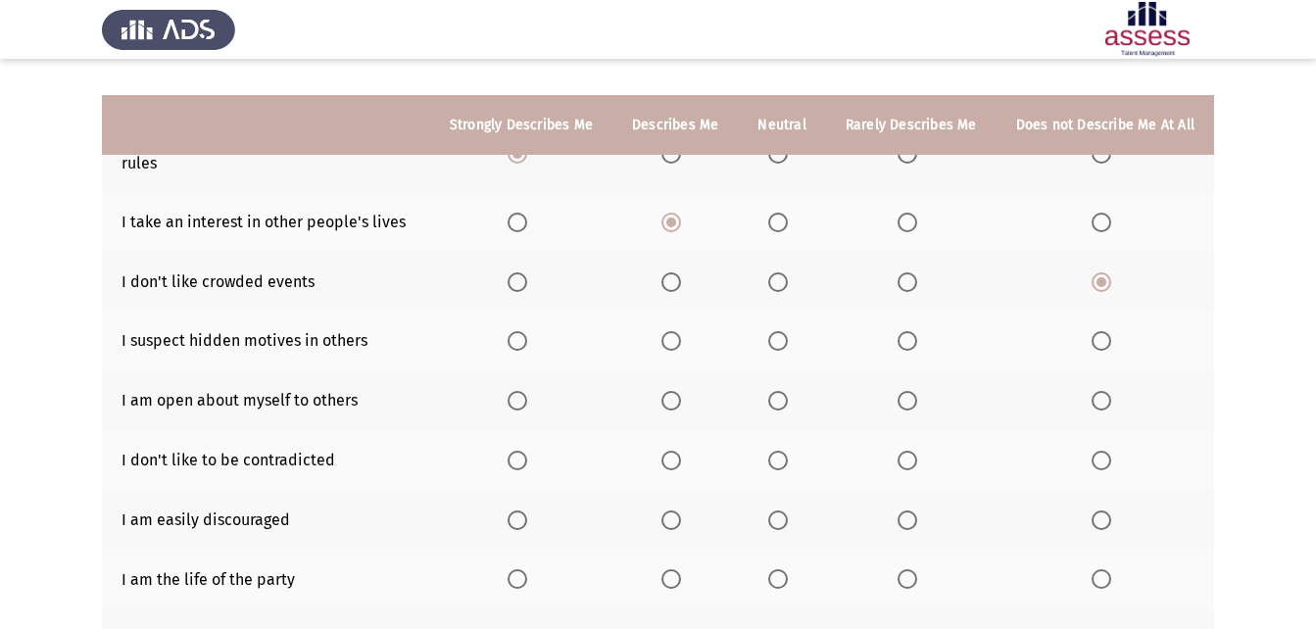
scroll to position [294, 0]
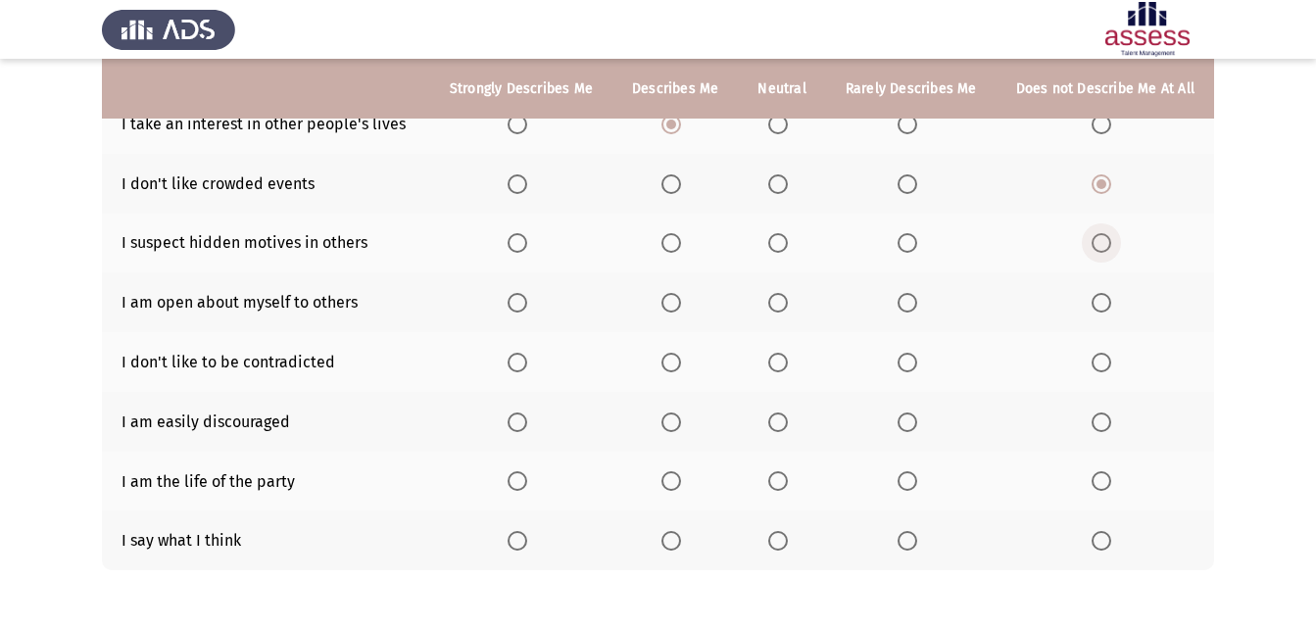
click at [1099, 236] on span "Select an option" at bounding box center [1101, 243] width 20 height 20
click at [1099, 236] on input "Select an option" at bounding box center [1101, 243] width 20 height 20
click at [527, 305] on span "Select an option" at bounding box center [518, 303] width 20 height 20
click at [527, 305] on input "Select an option" at bounding box center [518, 303] width 20 height 20
click at [672, 356] on span "Select an option" at bounding box center [671, 363] width 20 height 20
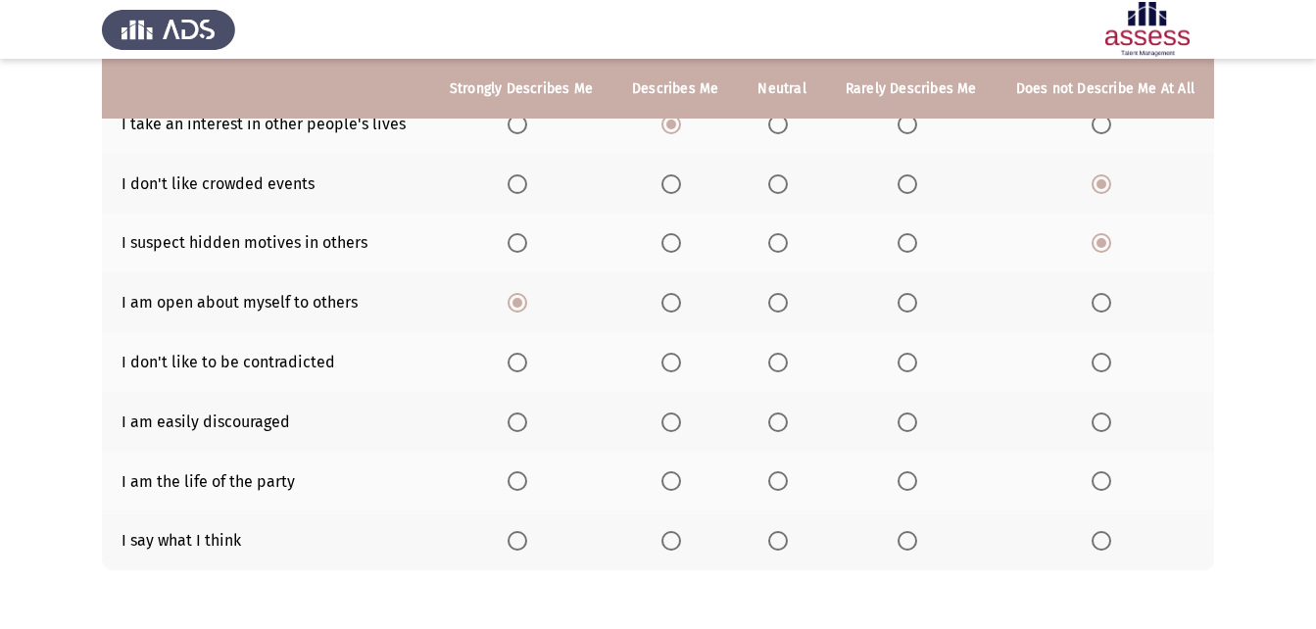
click at [672, 356] on input "Select an option" at bounding box center [671, 363] width 20 height 20
click at [1108, 412] on span "Select an option" at bounding box center [1101, 422] width 20 height 20
click at [1108, 412] on input "Select an option" at bounding box center [1101, 422] width 20 height 20
click at [535, 483] on label "Select an option" at bounding box center [521, 481] width 27 height 20
click at [527, 483] on input "Select an option" at bounding box center [518, 481] width 20 height 20
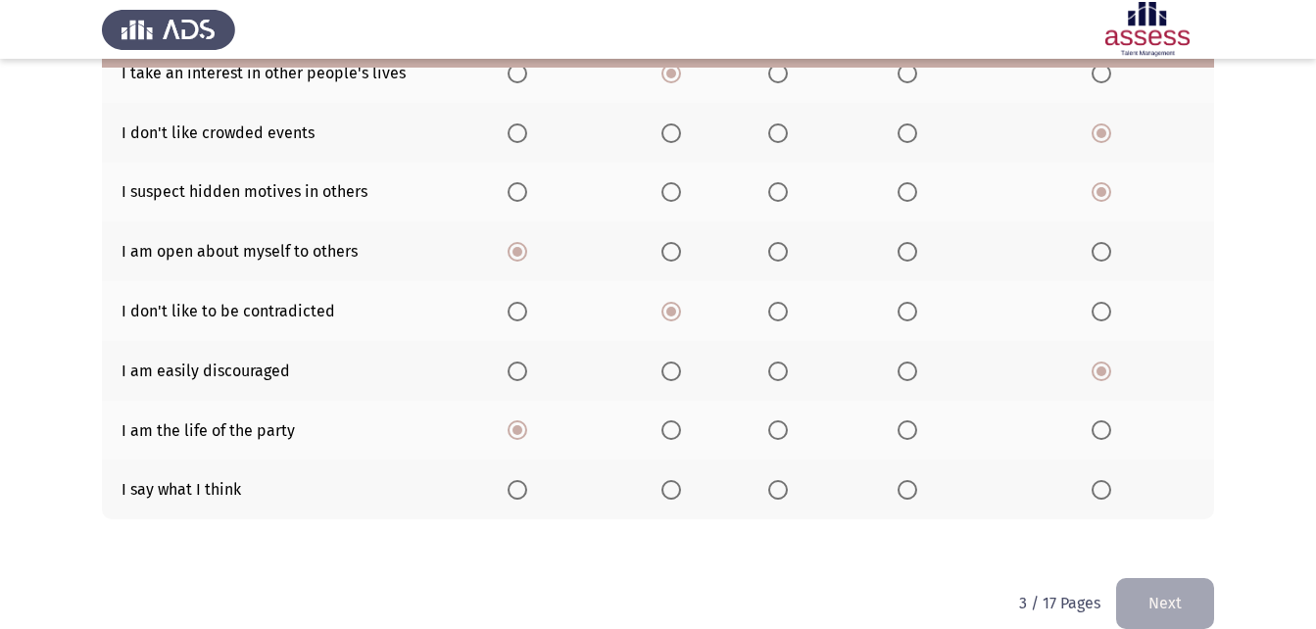
scroll to position [372, 0]
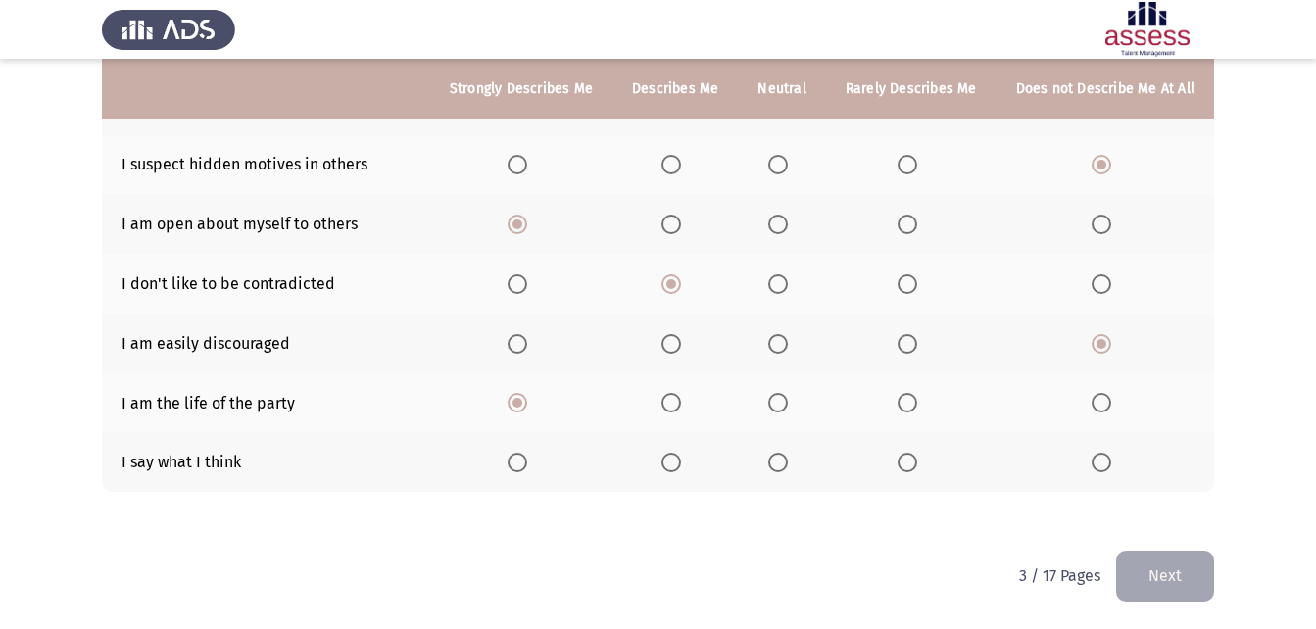
click at [527, 464] on span "Select an option" at bounding box center [518, 463] width 20 height 20
click at [527, 464] on input "Select an option" at bounding box center [518, 463] width 20 height 20
click at [522, 464] on span "Select an option" at bounding box center [517, 463] width 10 height 10
click at [527, 464] on input "Select an option" at bounding box center [518, 463] width 20 height 20
click at [1176, 569] on button "Next" at bounding box center [1165, 576] width 98 height 50
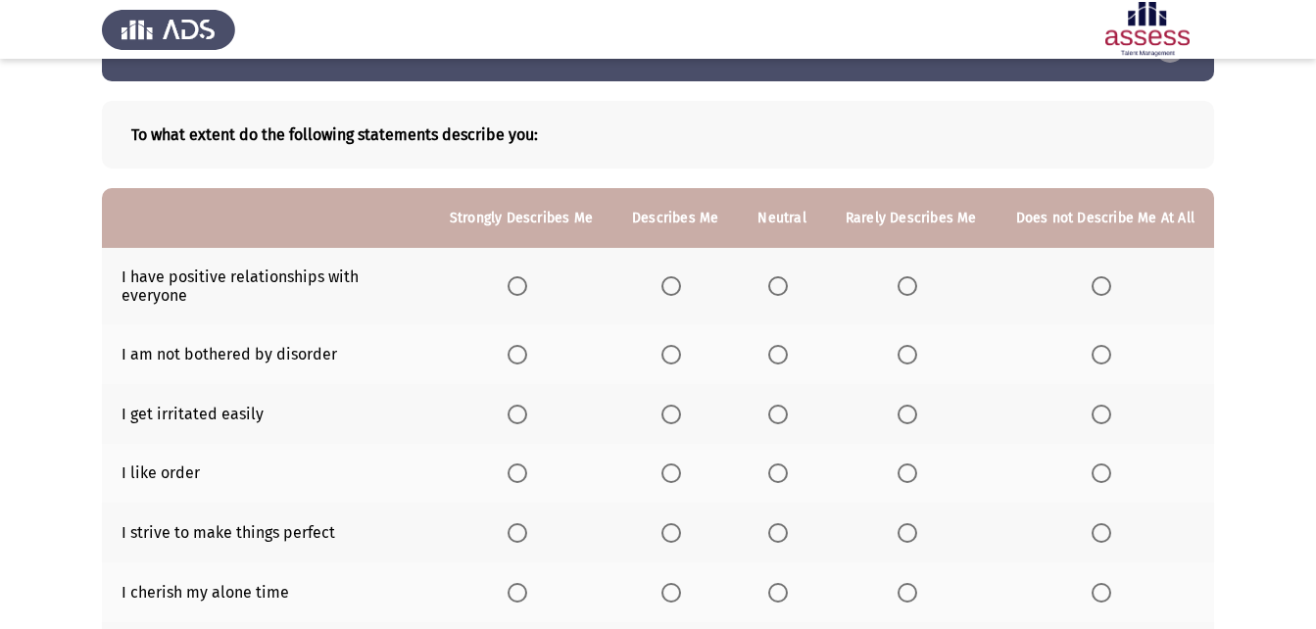
scroll to position [98, 0]
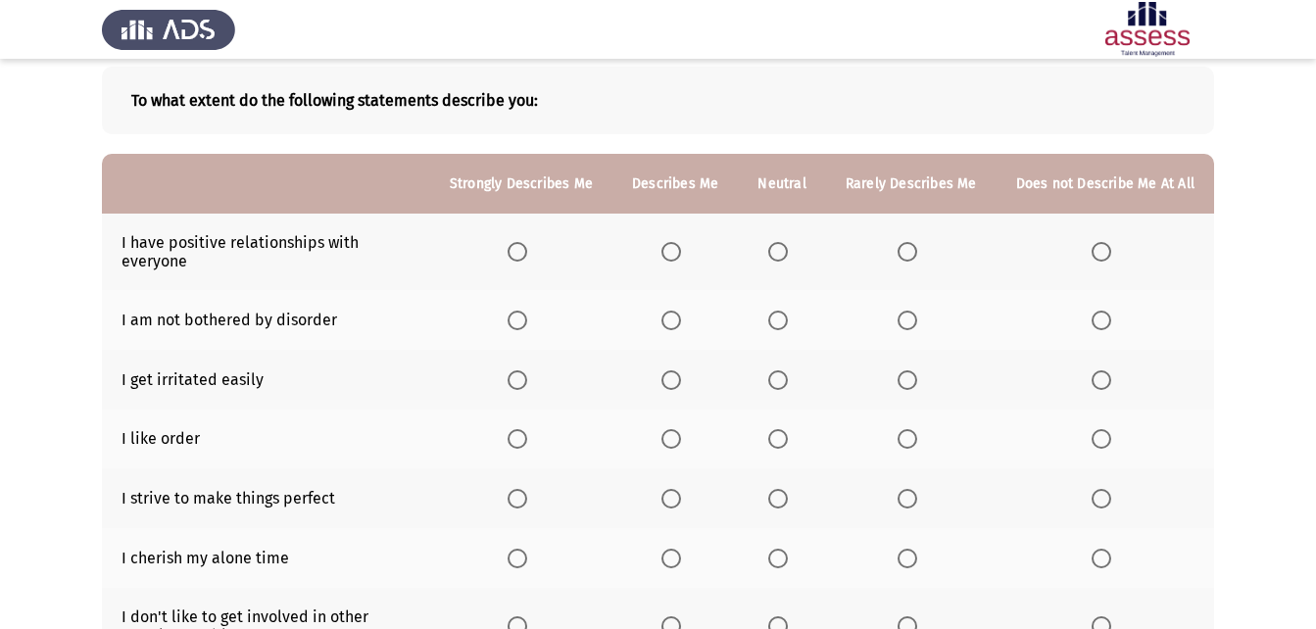
click at [526, 261] on span "Select an option" at bounding box center [518, 252] width 20 height 20
click at [526, 261] on input "Select an option" at bounding box center [518, 252] width 20 height 20
click at [1096, 314] on span "Select an option" at bounding box center [1101, 321] width 20 height 20
click at [1096, 314] on input "Select an option" at bounding box center [1101, 321] width 20 height 20
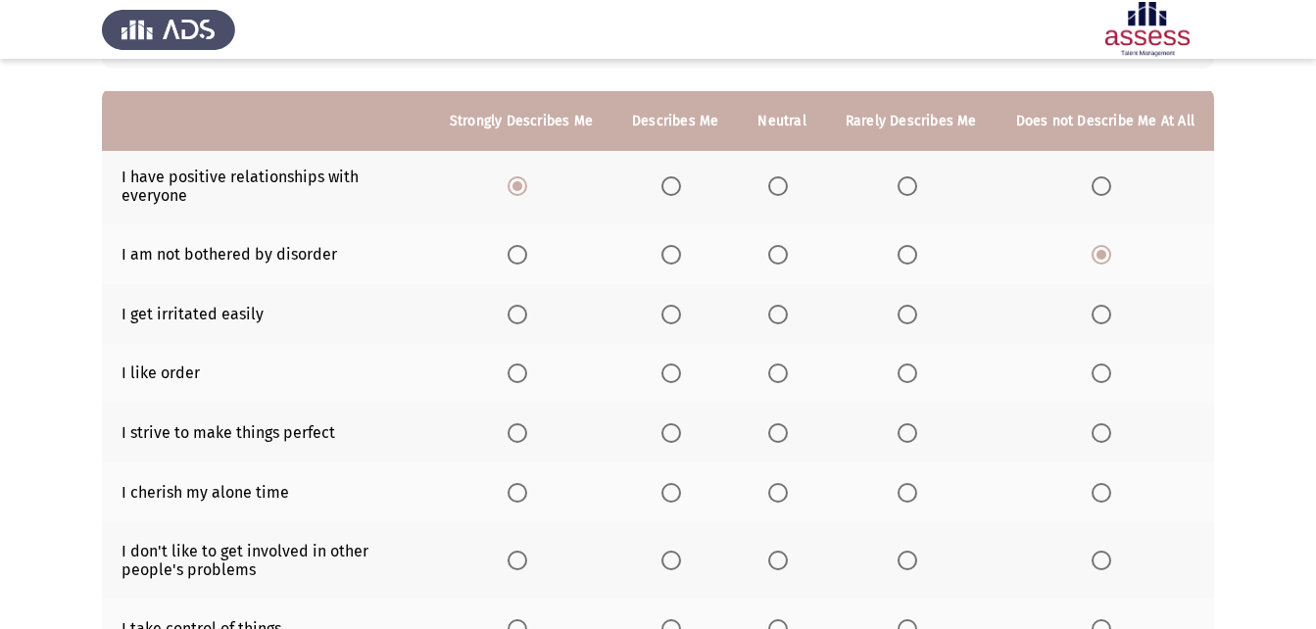
scroll to position [196, 0]
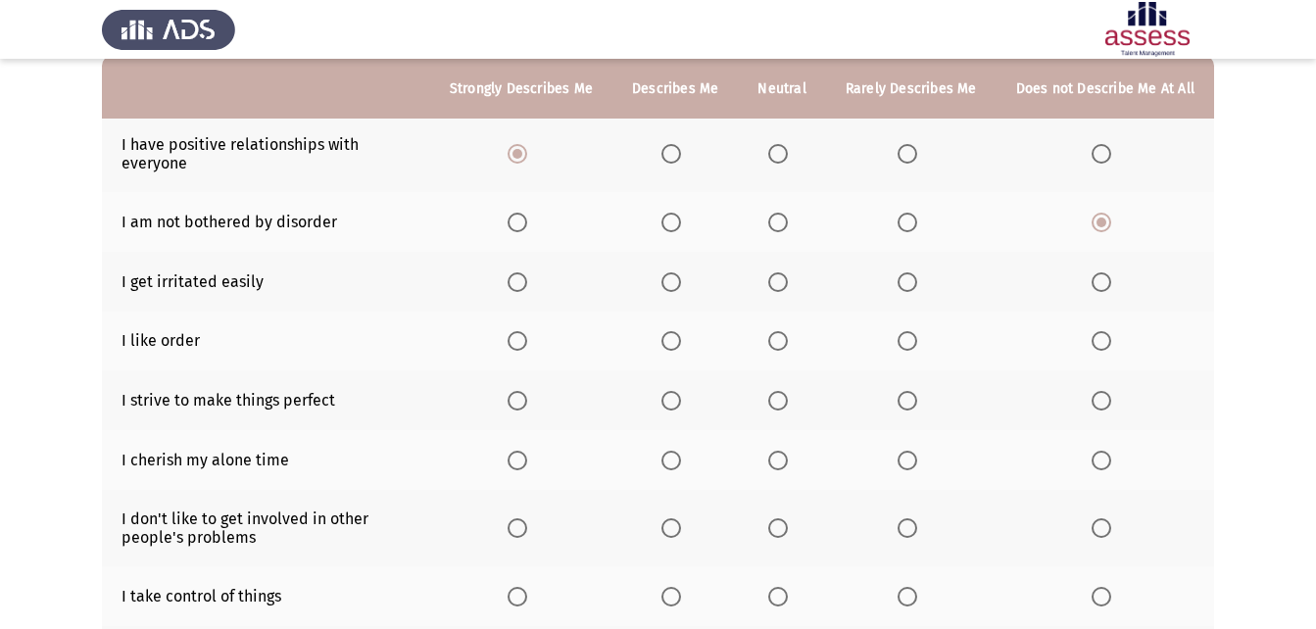
click at [1099, 279] on span "Select an option" at bounding box center [1101, 282] width 20 height 20
click at [1099, 279] on input "Select an option" at bounding box center [1101, 282] width 20 height 20
click at [527, 338] on span "Select an option" at bounding box center [518, 341] width 20 height 20
click at [527, 338] on input "Select an option" at bounding box center [518, 341] width 20 height 20
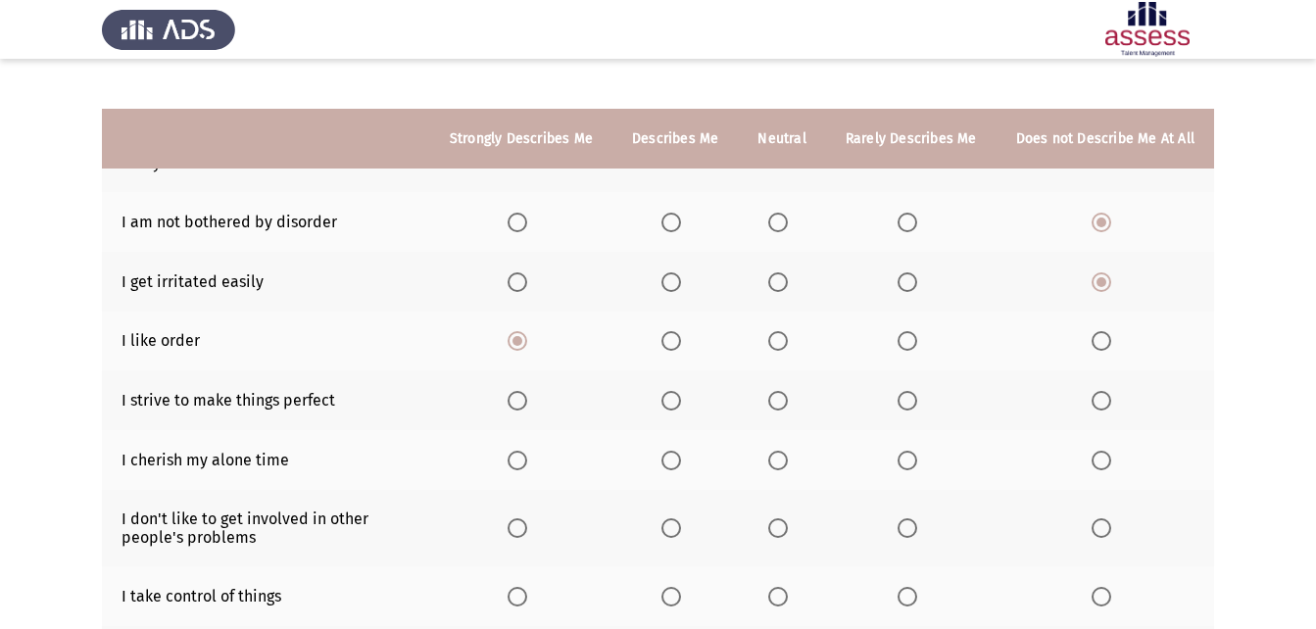
scroll to position [294, 0]
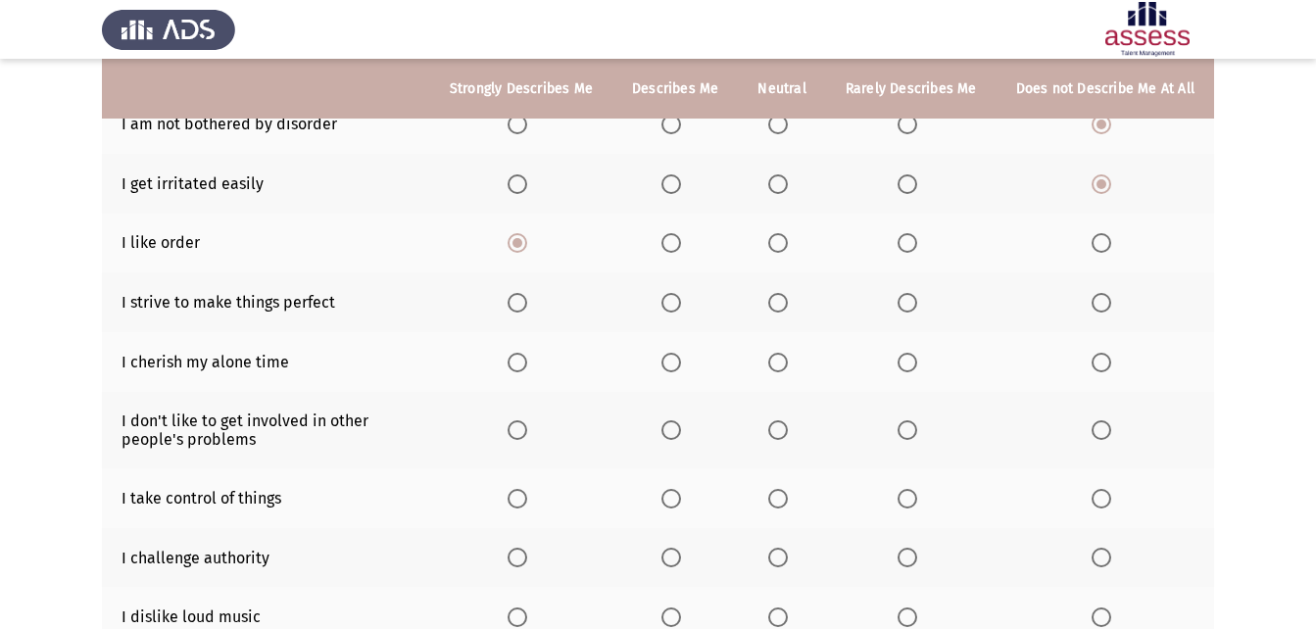
click at [525, 309] on span "Select an option" at bounding box center [518, 303] width 20 height 20
click at [525, 309] on input "Select an option" at bounding box center [518, 303] width 20 height 20
click at [527, 370] on span "Select an option" at bounding box center [518, 363] width 20 height 20
click at [527, 370] on input "Select an option" at bounding box center [518, 363] width 20 height 20
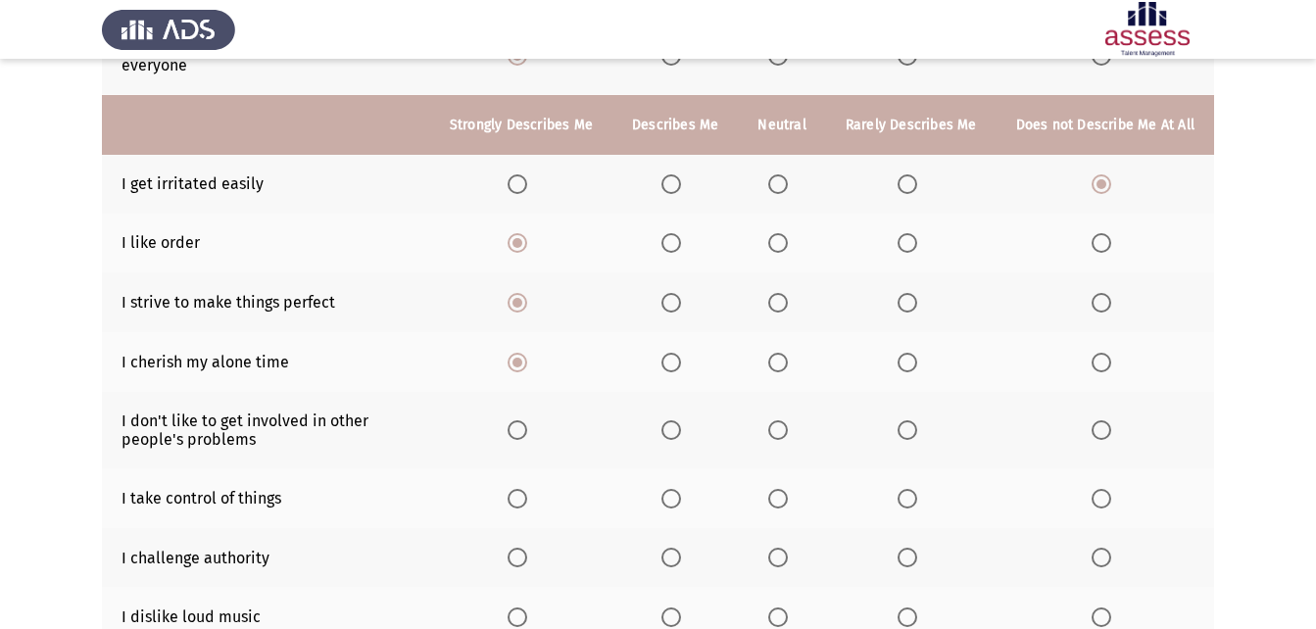
scroll to position [392, 0]
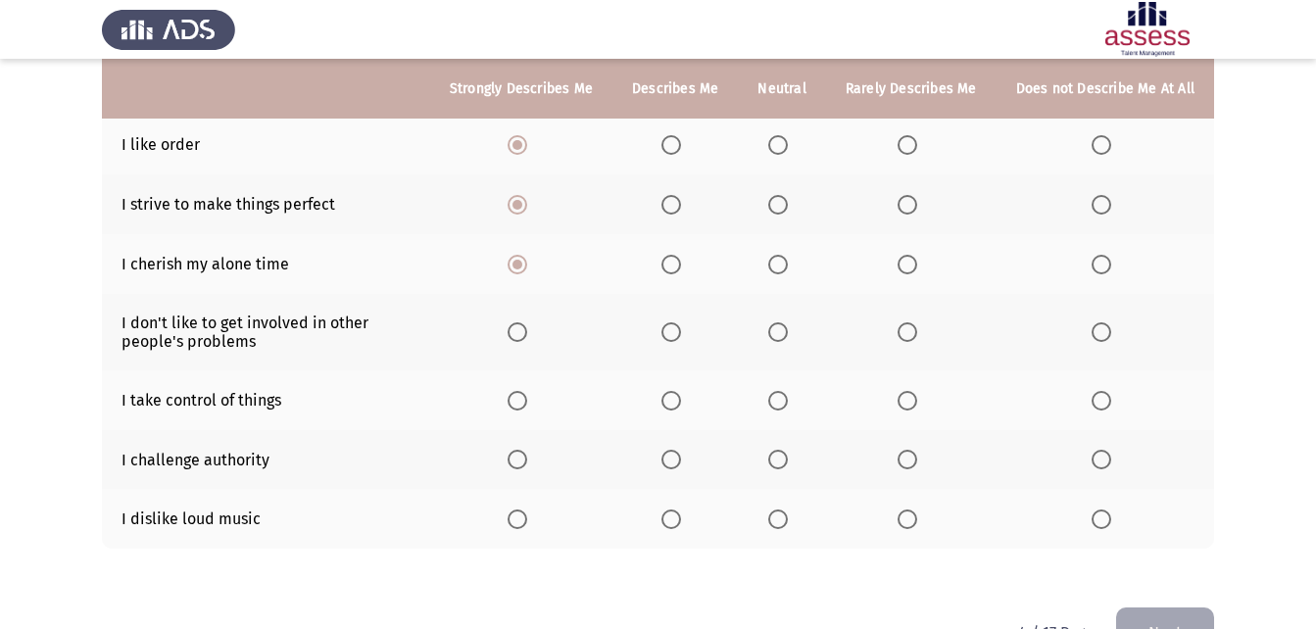
click at [1099, 327] on span "Select an option" at bounding box center [1101, 332] width 20 height 20
click at [1099, 327] on input "Select an option" at bounding box center [1101, 332] width 20 height 20
click at [527, 397] on span "Select an option" at bounding box center [518, 401] width 20 height 20
click at [527, 397] on input "Select an option" at bounding box center [518, 401] width 20 height 20
click at [1096, 463] on span "Select an option" at bounding box center [1101, 460] width 20 height 20
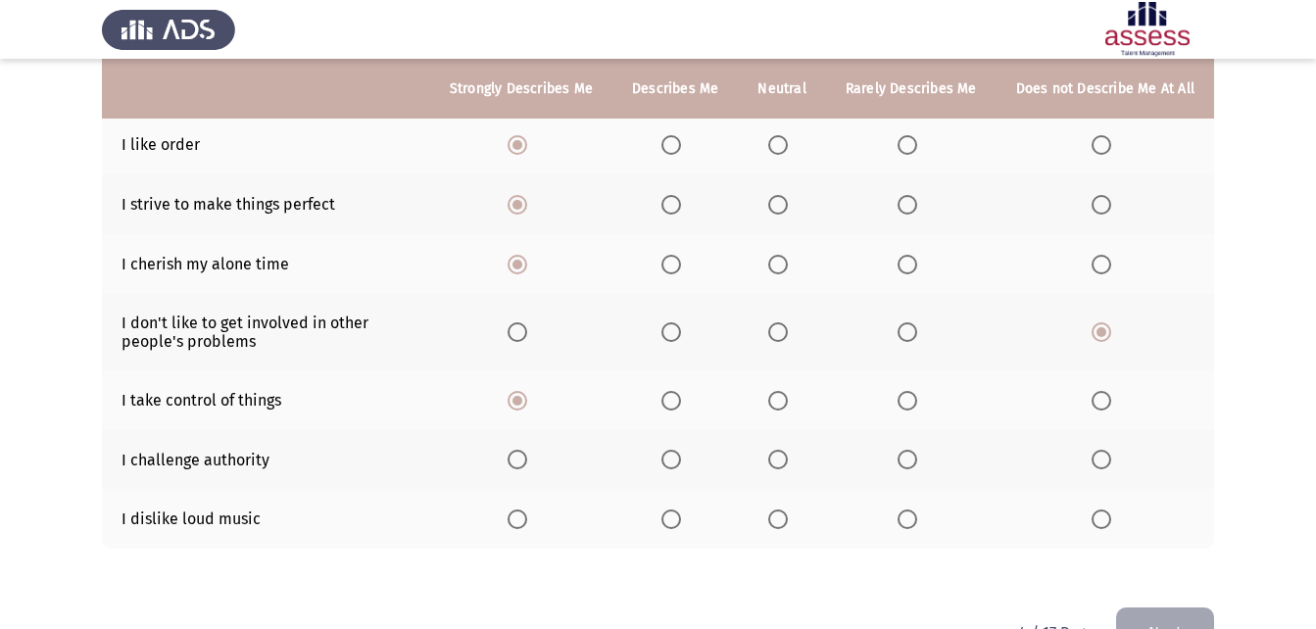
click at [1096, 463] on input "Select an option" at bounding box center [1101, 460] width 20 height 20
click at [521, 520] on span "Select an option" at bounding box center [518, 519] width 20 height 20
click at [521, 520] on input "Select an option" at bounding box center [518, 519] width 20 height 20
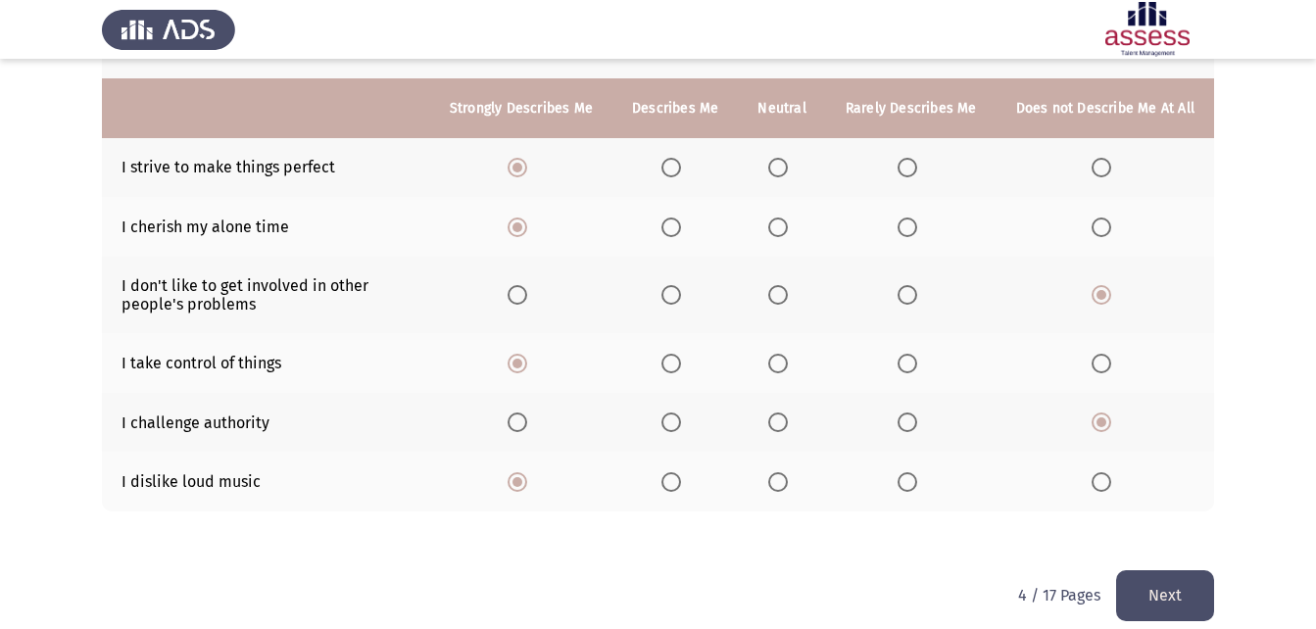
scroll to position [449, 0]
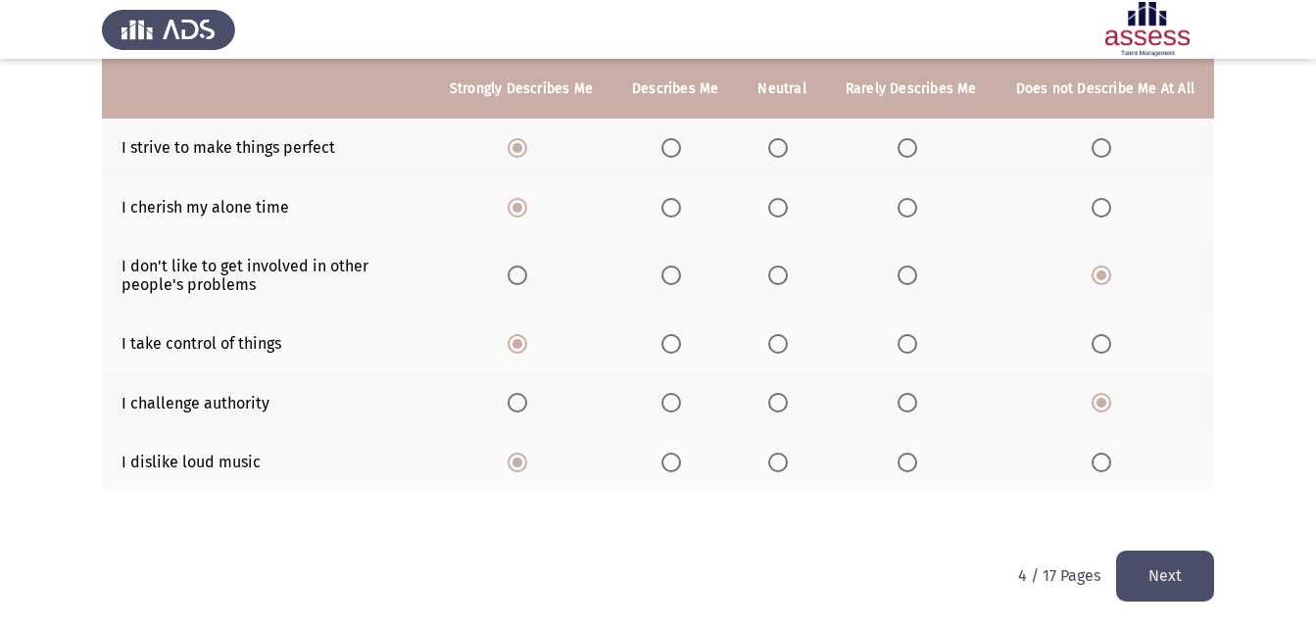
click at [1097, 453] on span "Select an option" at bounding box center [1101, 463] width 20 height 20
click at [1097, 453] on input "Select an option" at bounding box center [1101, 463] width 20 height 20
click at [1133, 566] on button "Next" at bounding box center [1165, 576] width 98 height 50
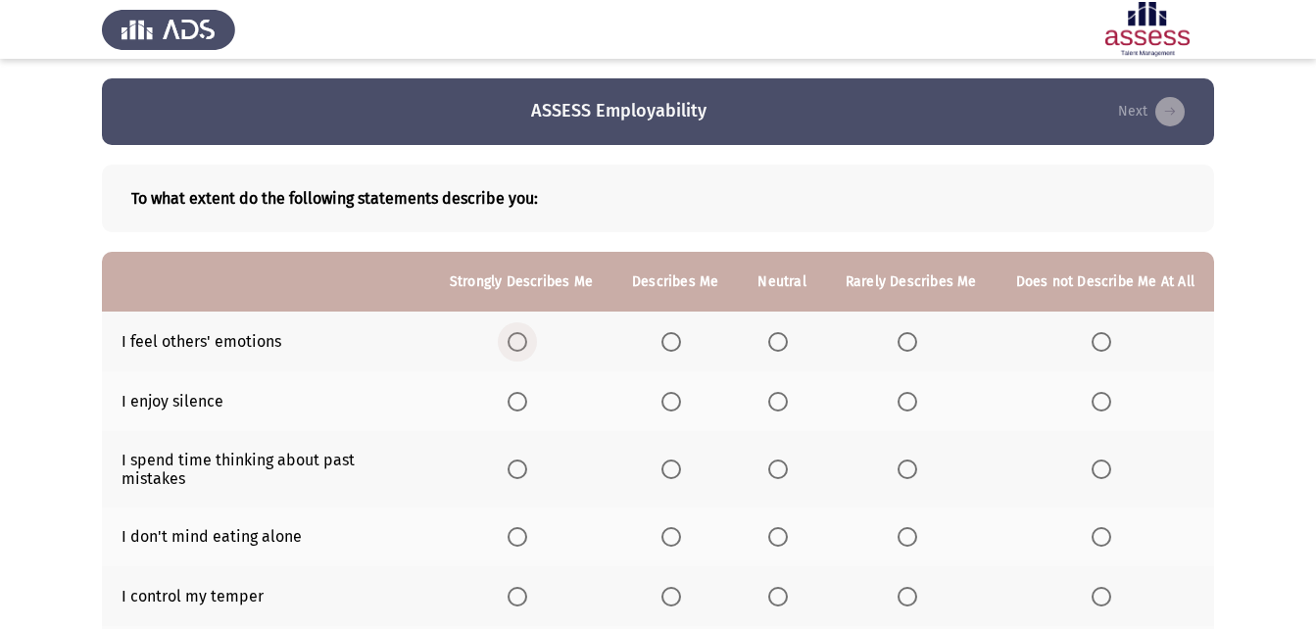
click at [525, 340] on span "Select an option" at bounding box center [518, 342] width 20 height 20
click at [525, 340] on input "Select an option" at bounding box center [518, 342] width 20 height 20
click at [523, 403] on span "Select an option" at bounding box center [518, 402] width 20 height 20
click at [523, 403] on input "Select an option" at bounding box center [518, 402] width 20 height 20
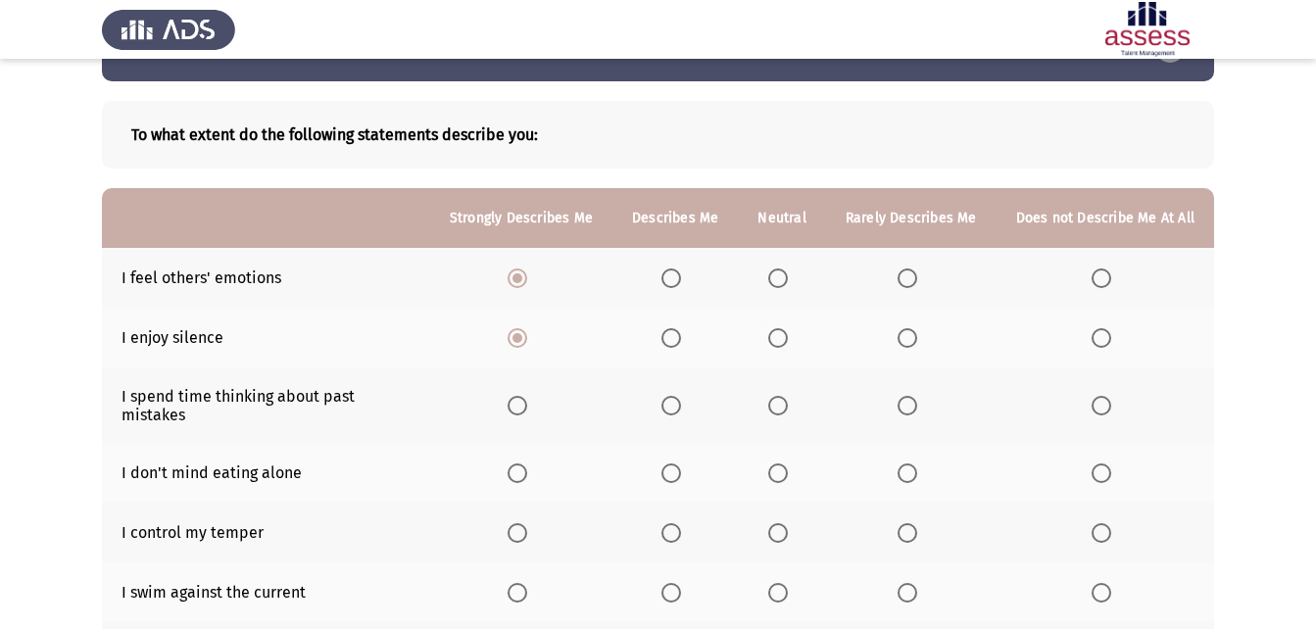
scroll to position [98, 0]
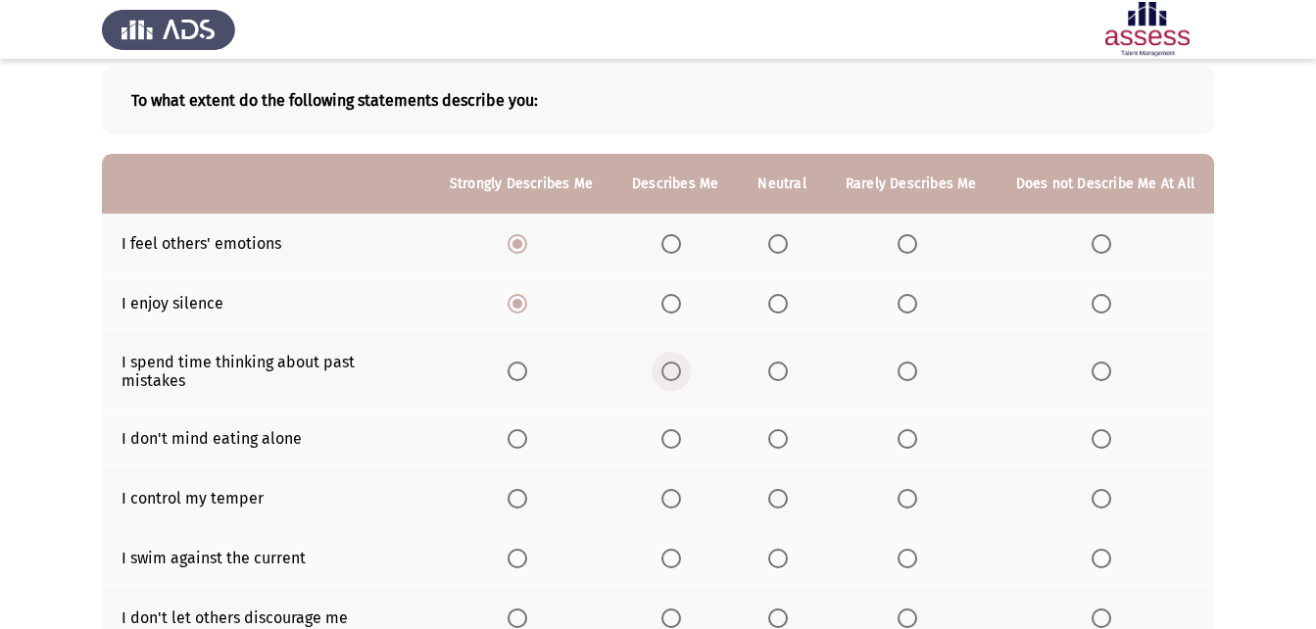
click at [674, 363] on span "Select an option" at bounding box center [671, 372] width 20 height 20
click at [674, 363] on input "Select an option" at bounding box center [671, 372] width 20 height 20
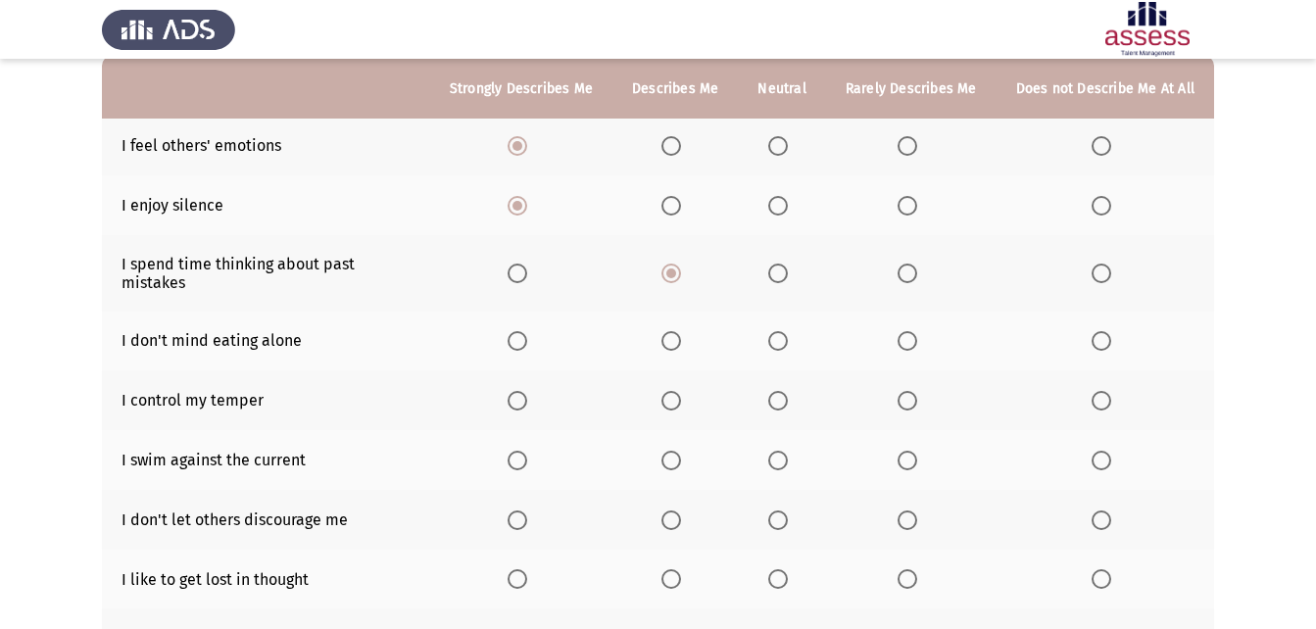
click at [1109, 331] on span "Select an option" at bounding box center [1101, 341] width 20 height 20
click at [1109, 331] on input "Select an option" at bounding box center [1101, 341] width 20 height 20
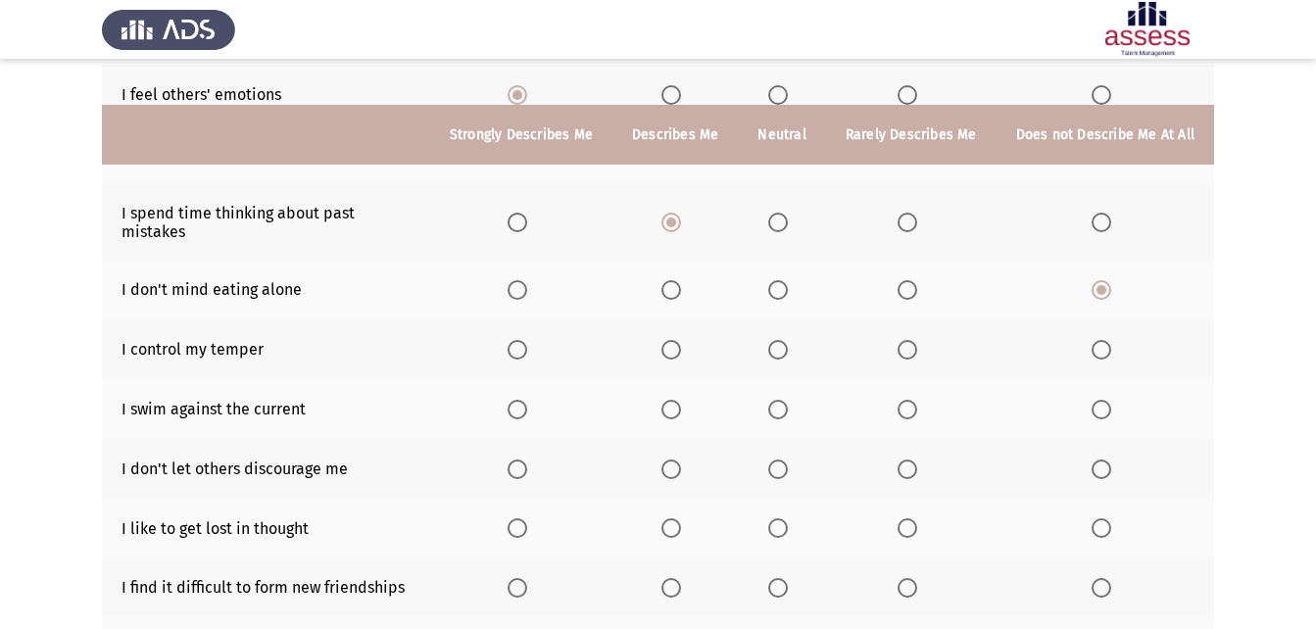
scroll to position [294, 0]
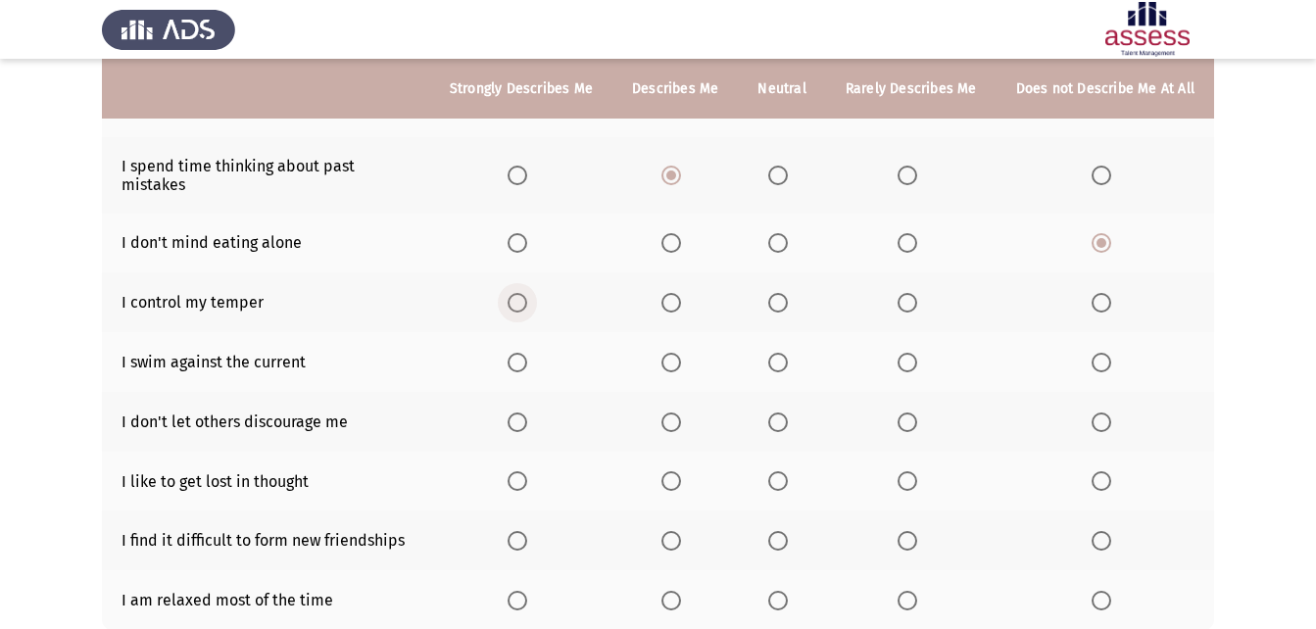
click at [522, 293] on span "Select an option" at bounding box center [518, 303] width 20 height 20
click at [522, 293] on input "Select an option" at bounding box center [518, 303] width 20 height 20
click at [681, 353] on span "Select an option" at bounding box center [671, 363] width 20 height 20
click at [681, 353] on input "Select an option" at bounding box center [671, 363] width 20 height 20
click at [528, 415] on th at bounding box center [521, 422] width 182 height 60
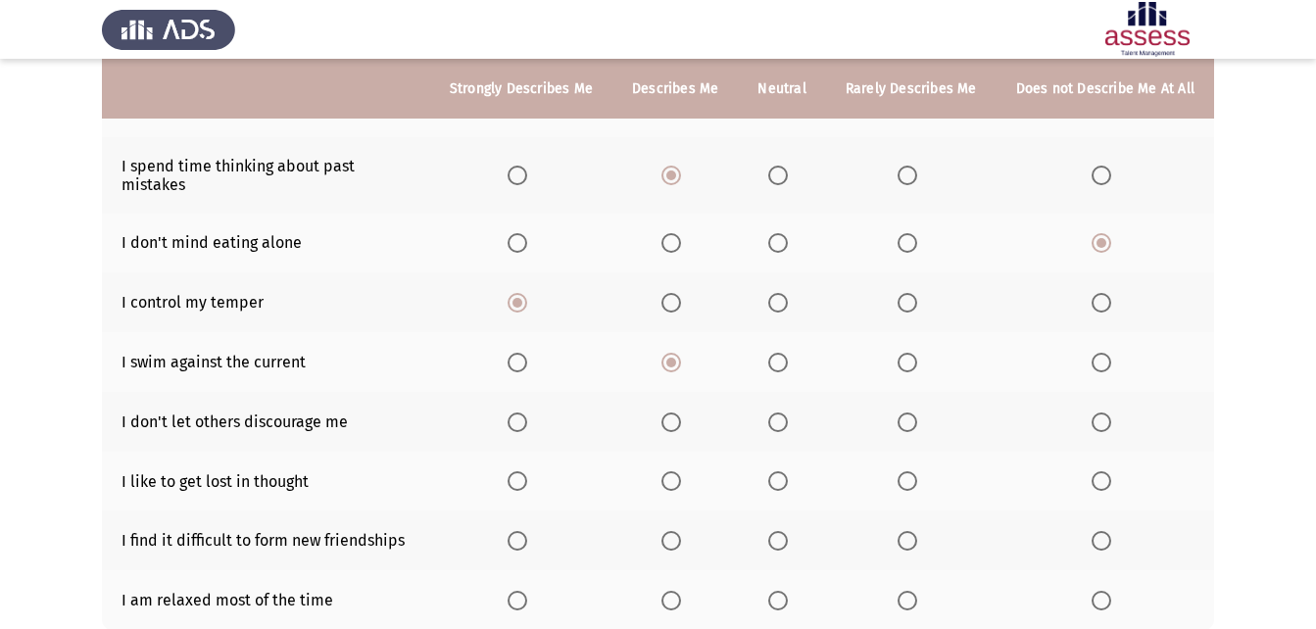
click at [527, 412] on span "Select an option" at bounding box center [518, 422] width 20 height 20
click at [527, 412] on input "Select an option" at bounding box center [518, 422] width 20 height 20
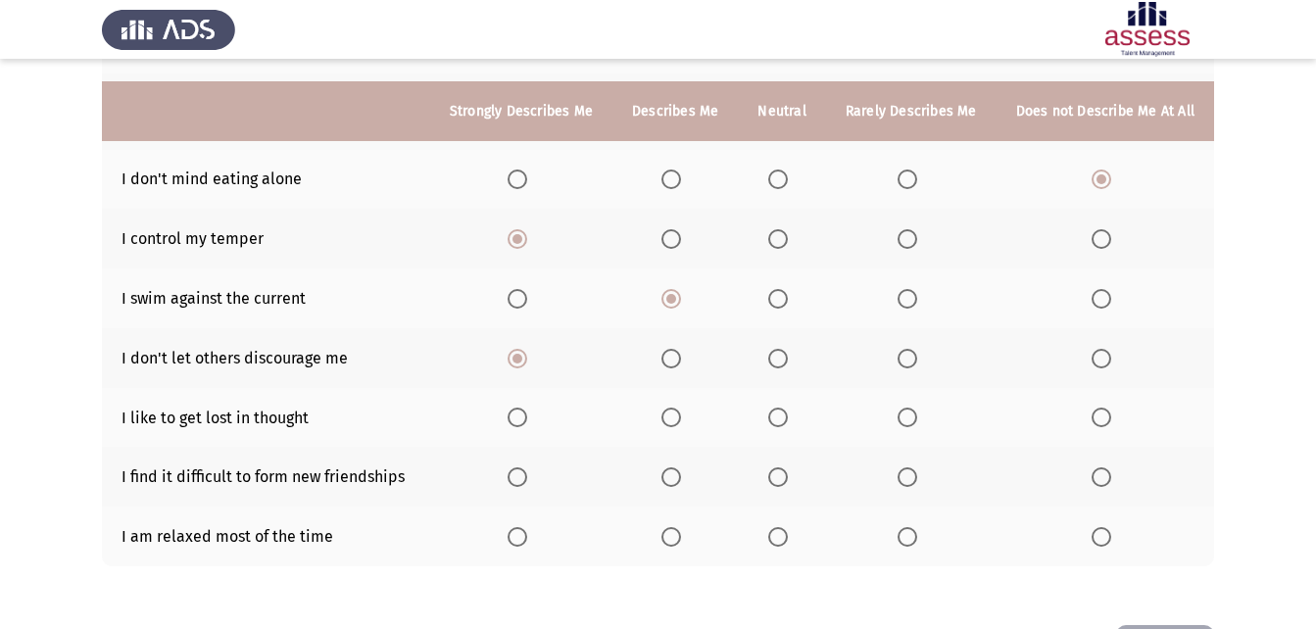
scroll to position [392, 0]
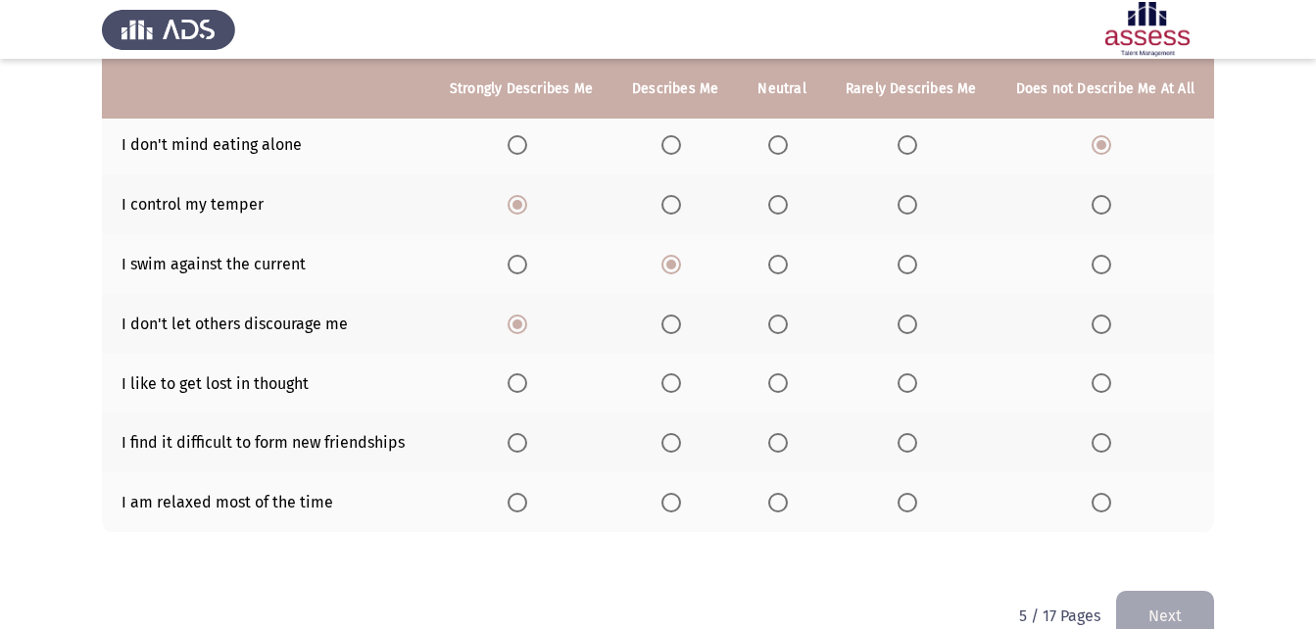
click at [788, 373] on span "Select an option" at bounding box center [778, 383] width 20 height 20
click at [788, 373] on input "Select an option" at bounding box center [778, 383] width 20 height 20
click at [1106, 434] on span "Select an option" at bounding box center [1101, 443] width 20 height 20
click at [1106, 434] on input "Select an option" at bounding box center [1101, 443] width 20 height 20
click at [521, 493] on span "Select an option" at bounding box center [518, 503] width 20 height 20
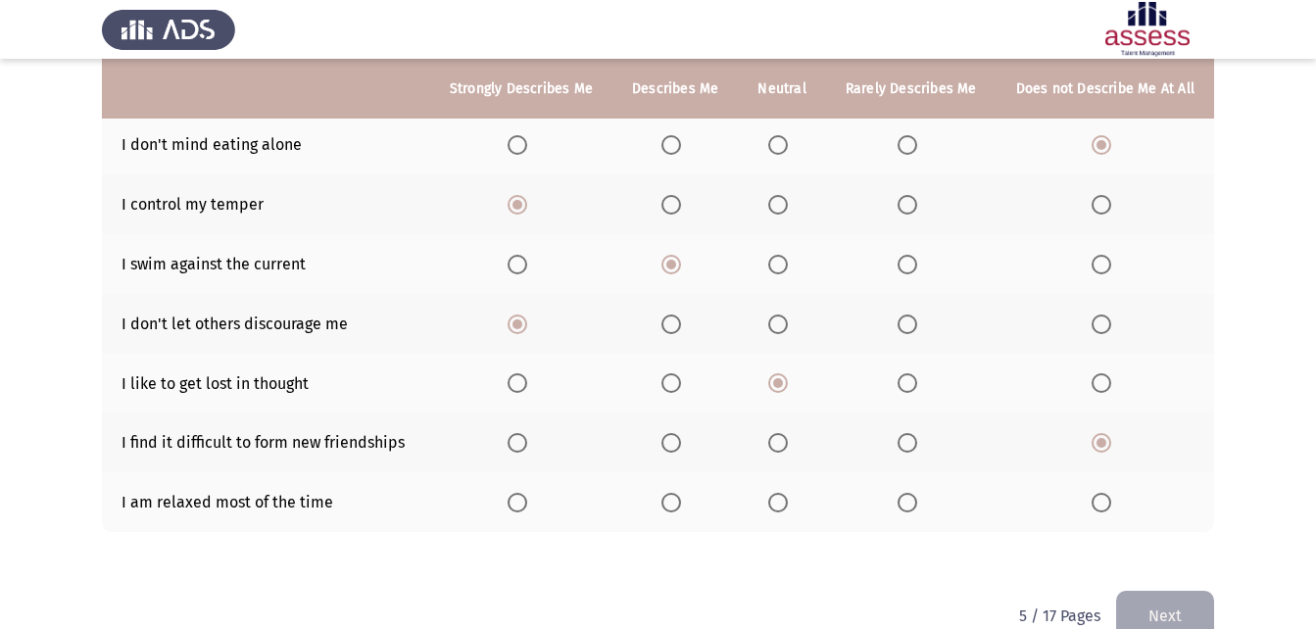
click at [521, 493] on input "Select an option" at bounding box center [518, 503] width 20 height 20
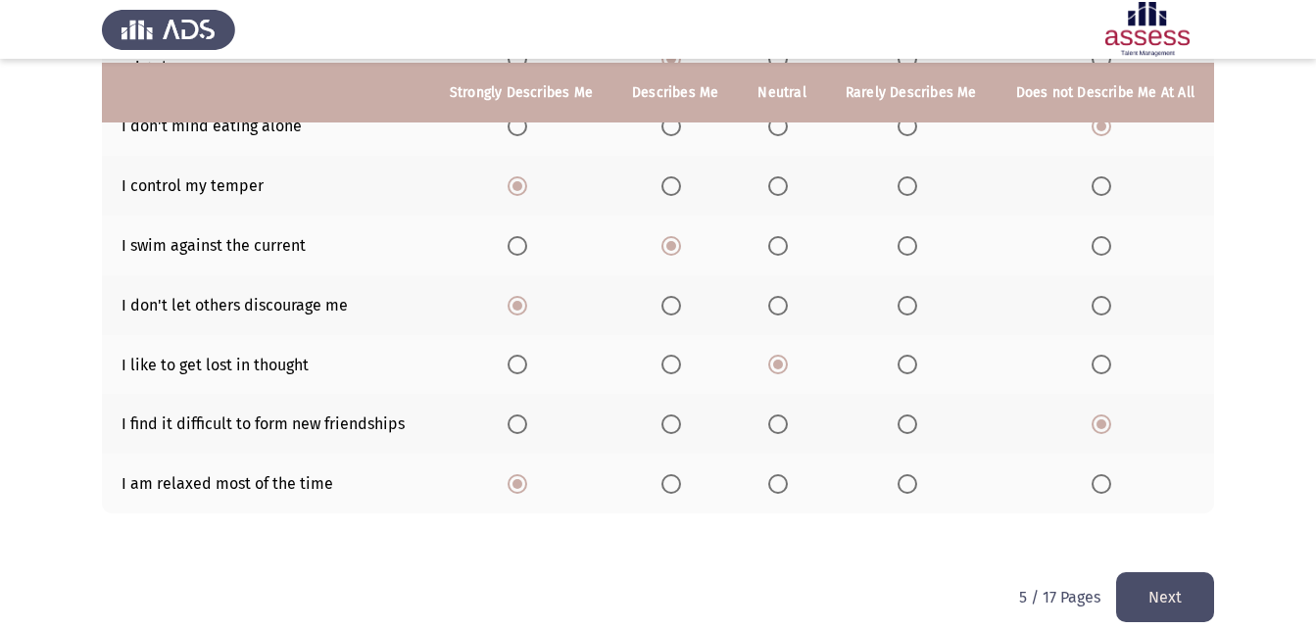
scroll to position [415, 0]
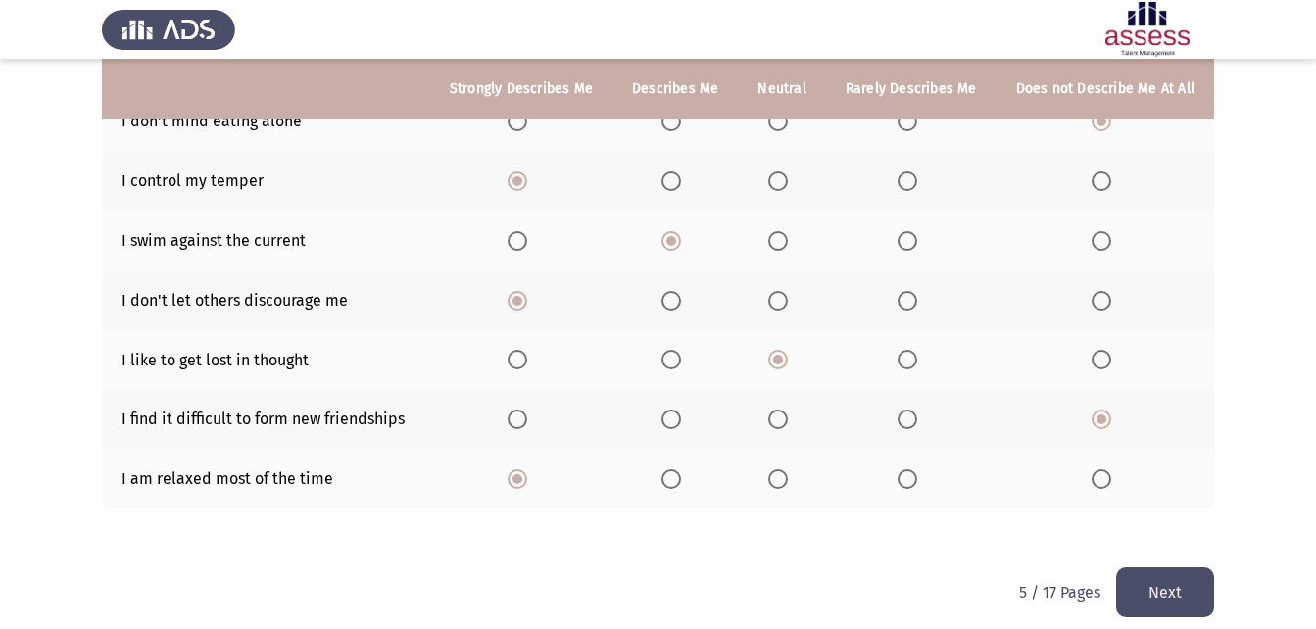
click at [1148, 567] on button "Next" at bounding box center [1165, 592] width 98 height 50
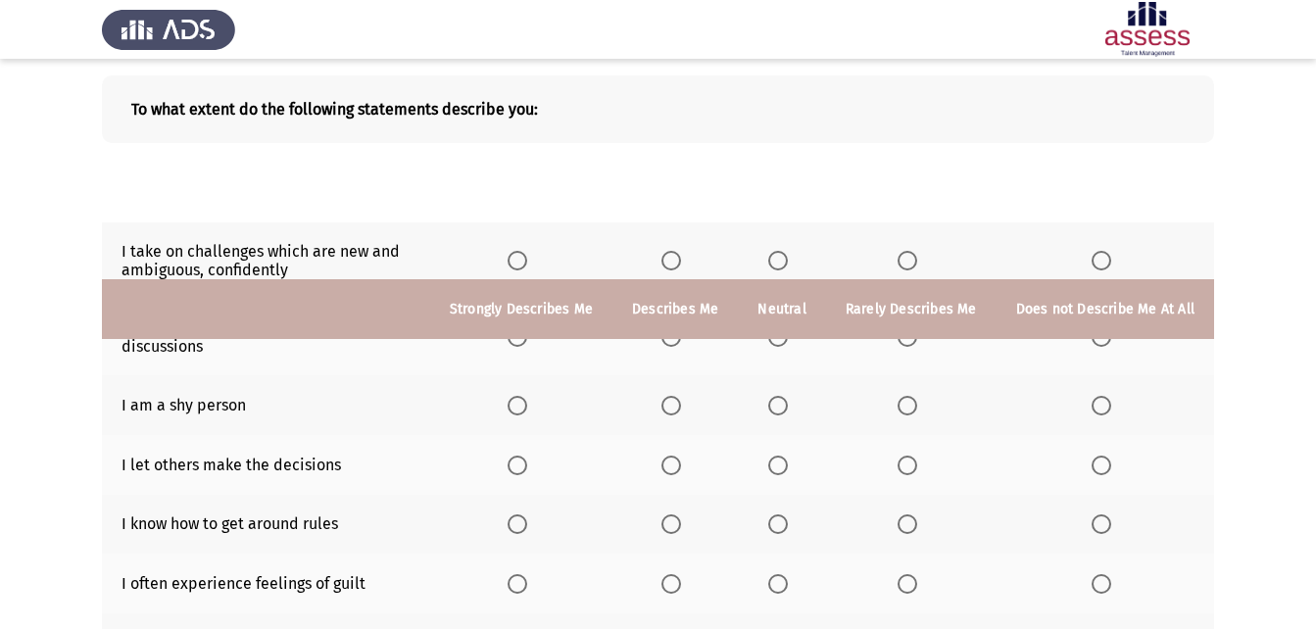
scroll to position [73, 0]
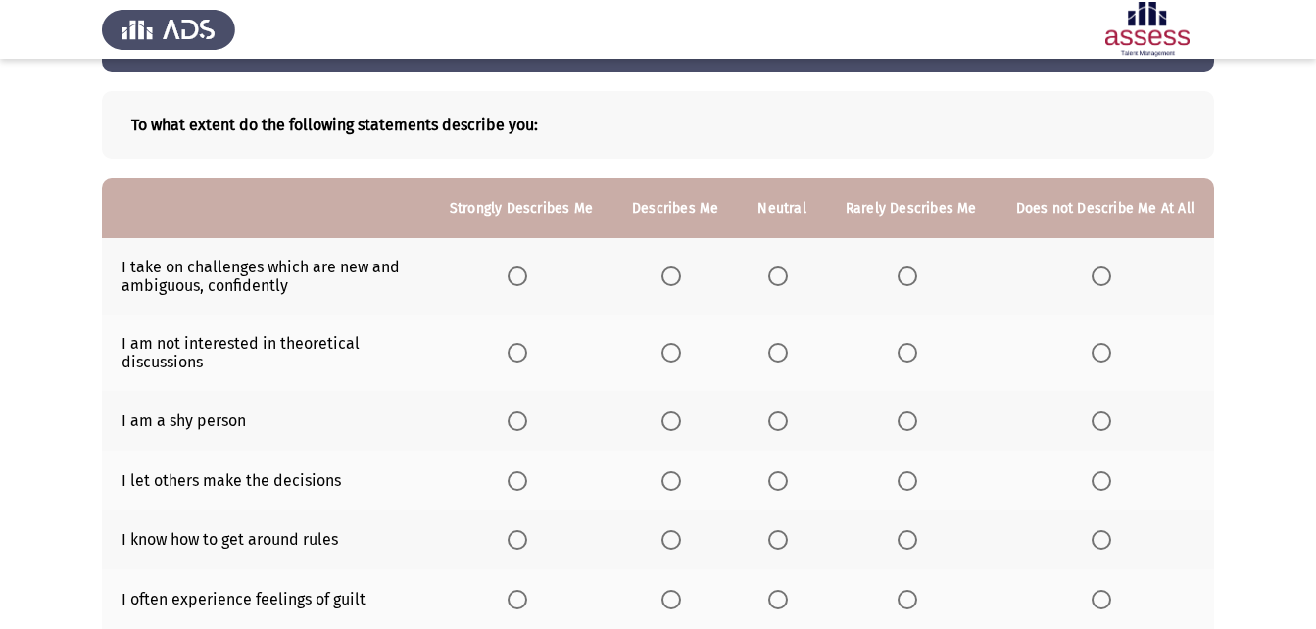
click at [527, 279] on span "Select an option" at bounding box center [518, 276] width 20 height 20
click at [527, 279] on input "Select an option" at bounding box center [518, 276] width 20 height 20
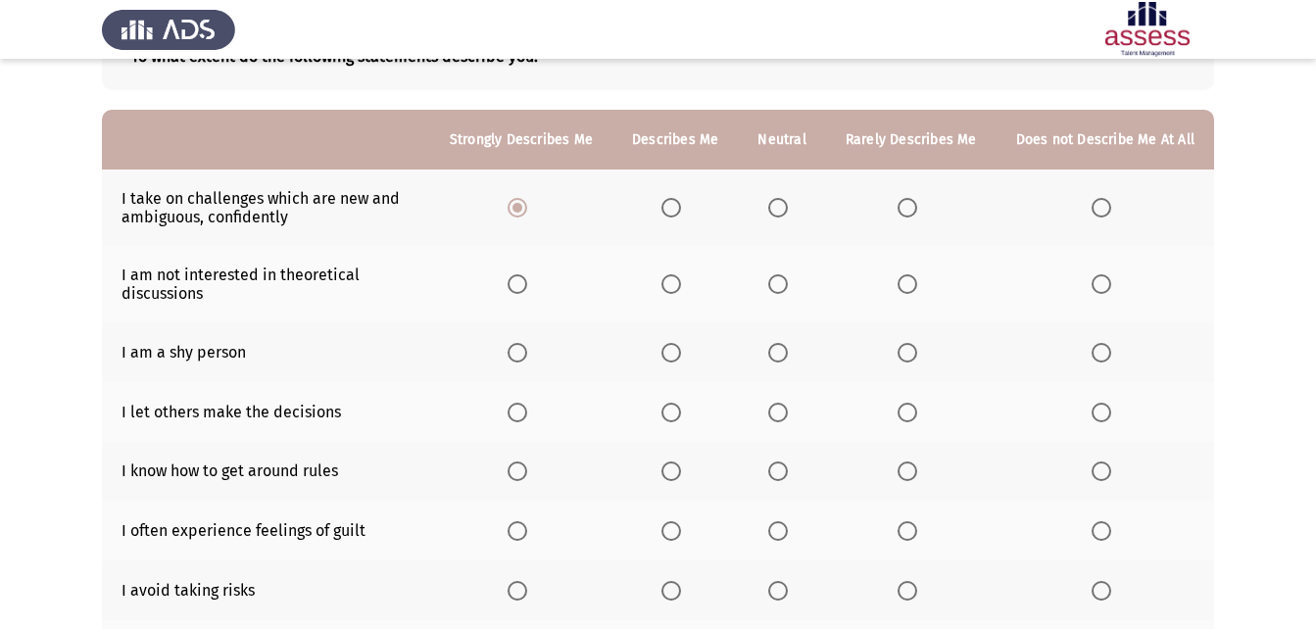
scroll to position [171, 0]
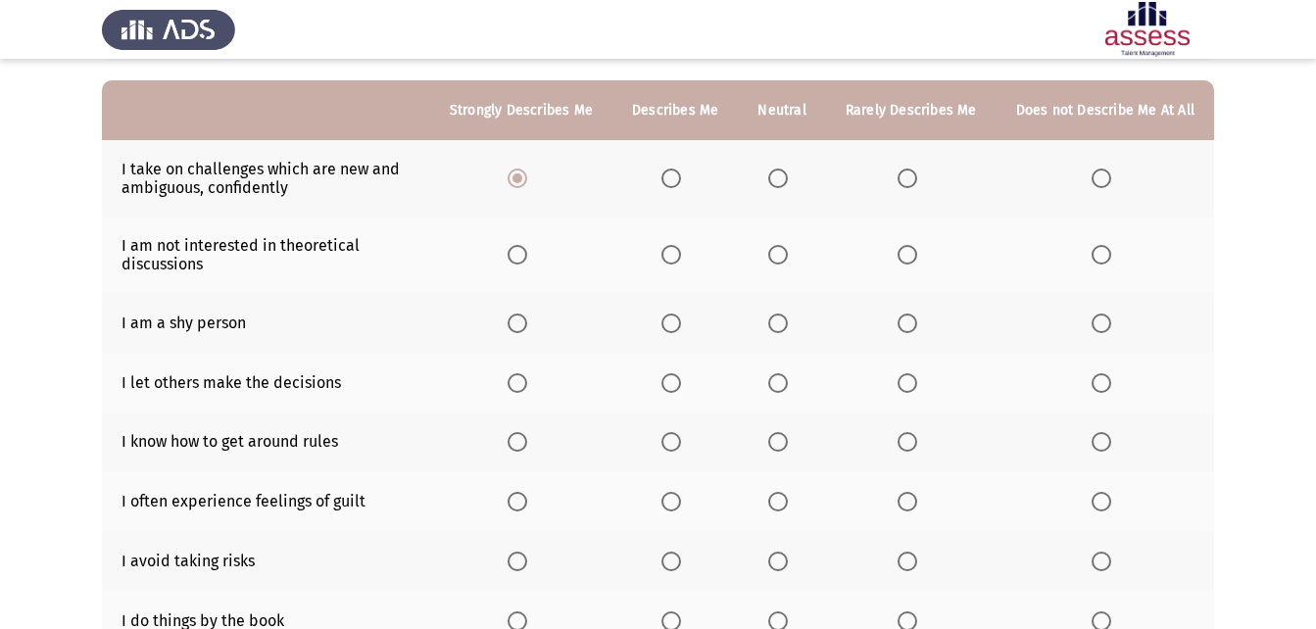
click at [1105, 253] on span "Select an option" at bounding box center [1101, 255] width 20 height 20
click at [1105, 253] on input "Select an option" at bounding box center [1101, 255] width 20 height 20
click at [1113, 328] on label "Select an option" at bounding box center [1104, 324] width 27 height 20
click at [1111, 328] on input "Select an option" at bounding box center [1101, 324] width 20 height 20
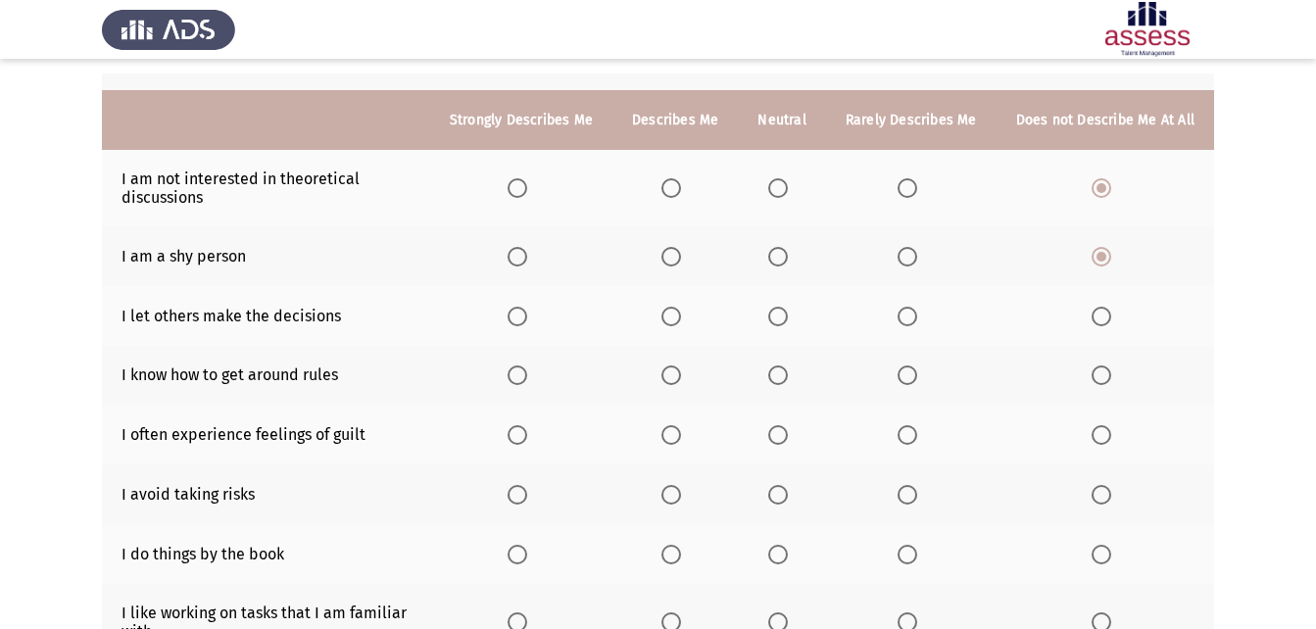
scroll to position [269, 0]
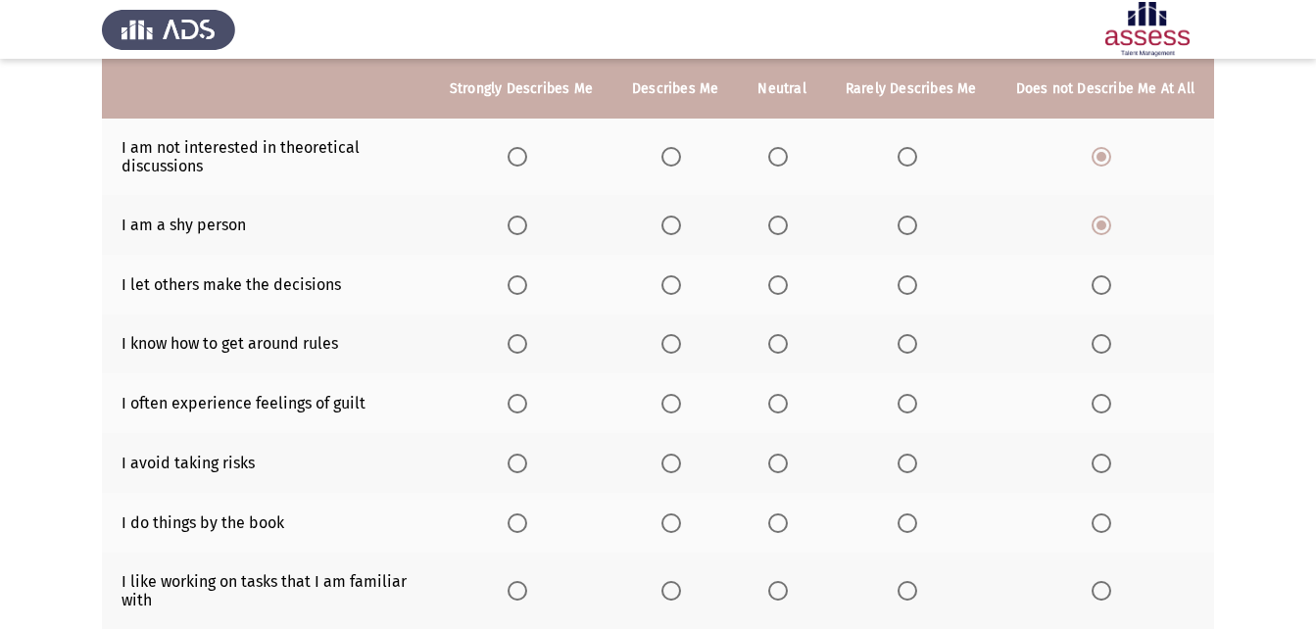
click at [784, 291] on span "Select an option" at bounding box center [778, 285] width 20 height 20
click at [784, 291] on input "Select an option" at bounding box center [778, 285] width 20 height 20
click at [669, 350] on span "Select an option" at bounding box center [671, 344] width 20 height 20
click at [669, 350] on input "Select an option" at bounding box center [671, 344] width 20 height 20
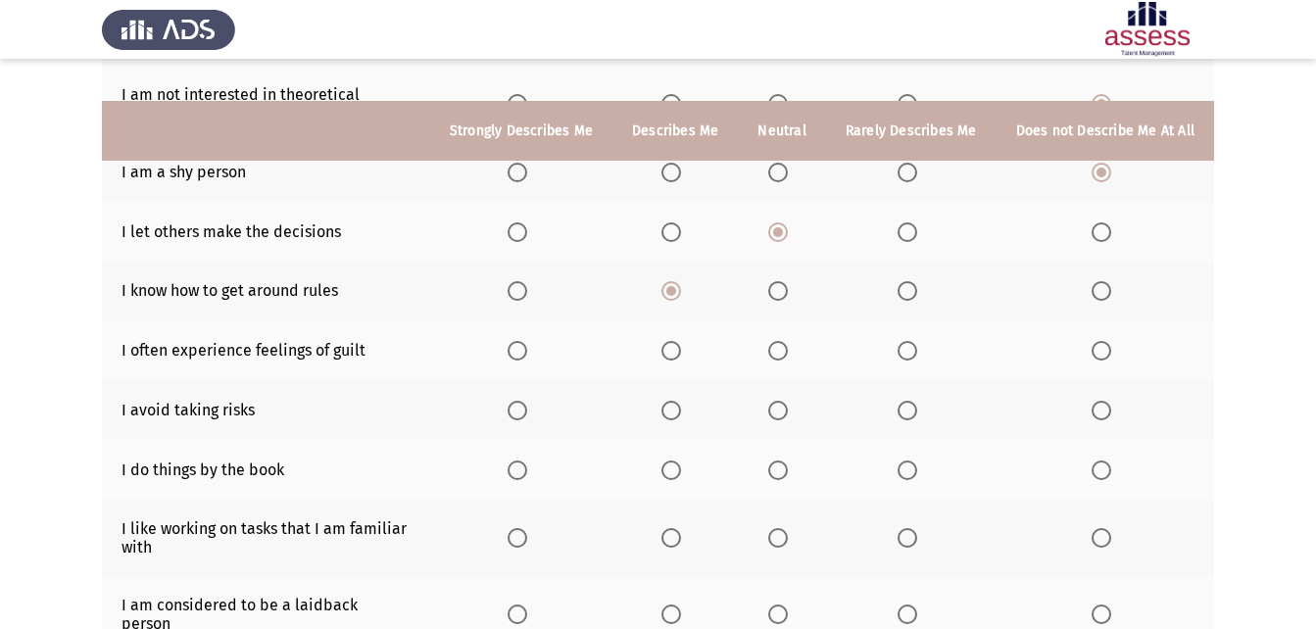
scroll to position [367, 0]
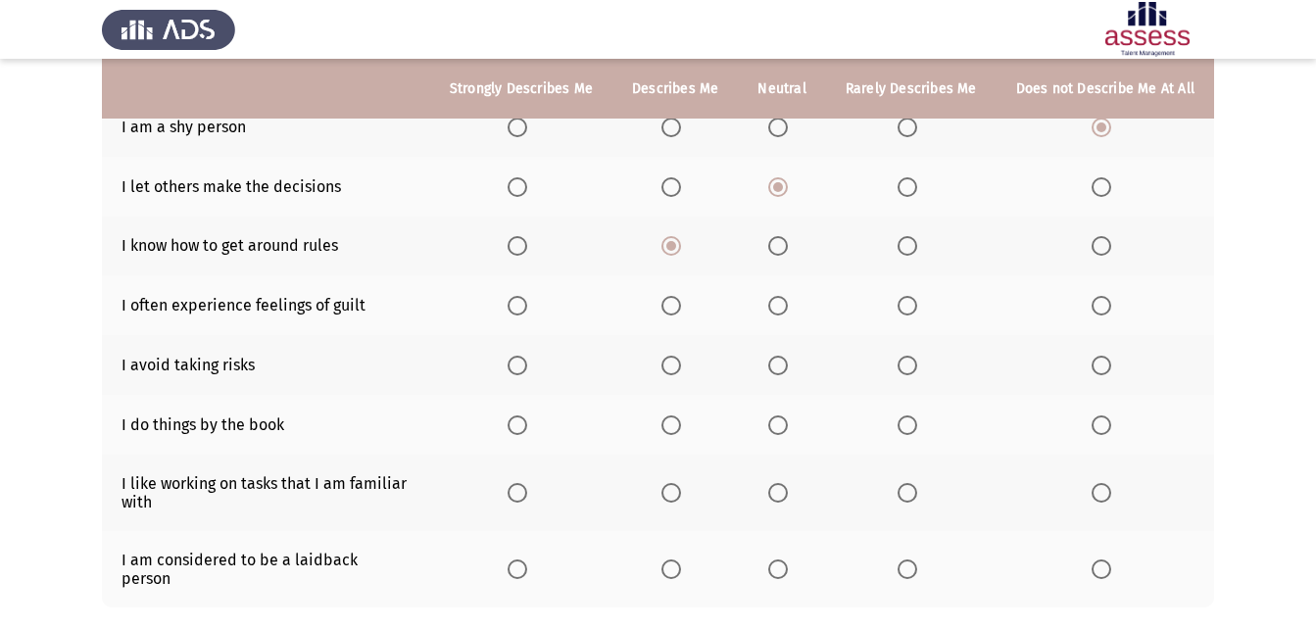
click at [527, 307] on span "Select an option" at bounding box center [518, 306] width 20 height 20
click at [527, 307] on input "Select an option" at bounding box center [518, 306] width 20 height 20
click at [1097, 357] on span "Select an option" at bounding box center [1101, 366] width 20 height 20
click at [1097, 357] on input "Select an option" at bounding box center [1101, 366] width 20 height 20
click at [681, 421] on span "Select an option" at bounding box center [671, 425] width 20 height 20
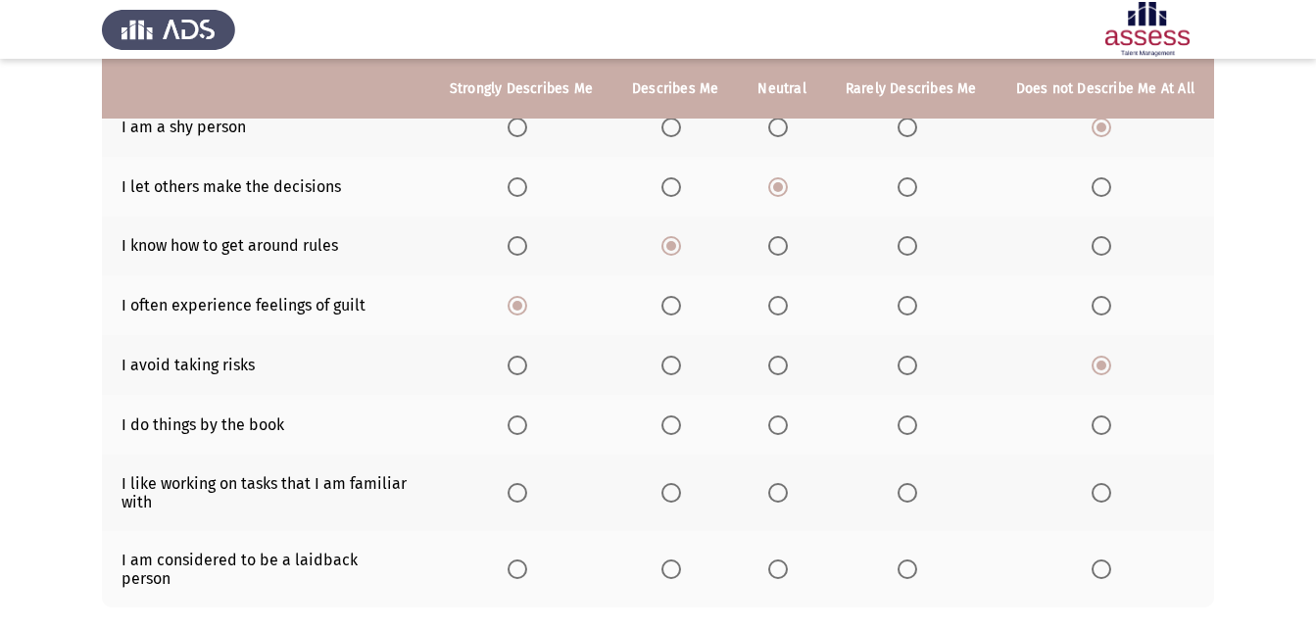
click at [681, 421] on input "Select an option" at bounding box center [671, 425] width 20 height 20
click at [788, 493] on span "Select an option" at bounding box center [778, 493] width 20 height 20
click at [788, 493] on input "Select an option" at bounding box center [778, 493] width 20 height 20
click at [525, 562] on span "Select an option" at bounding box center [518, 569] width 20 height 20
click at [525, 562] on input "Select an option" at bounding box center [518, 569] width 20 height 20
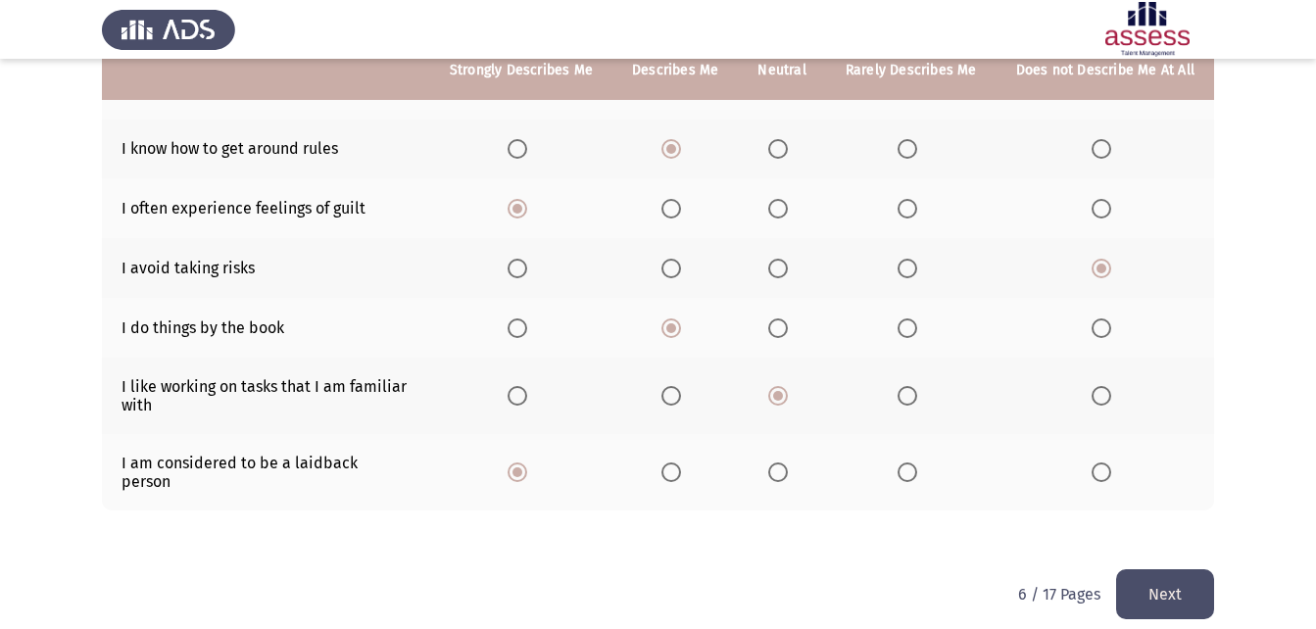
scroll to position [465, 0]
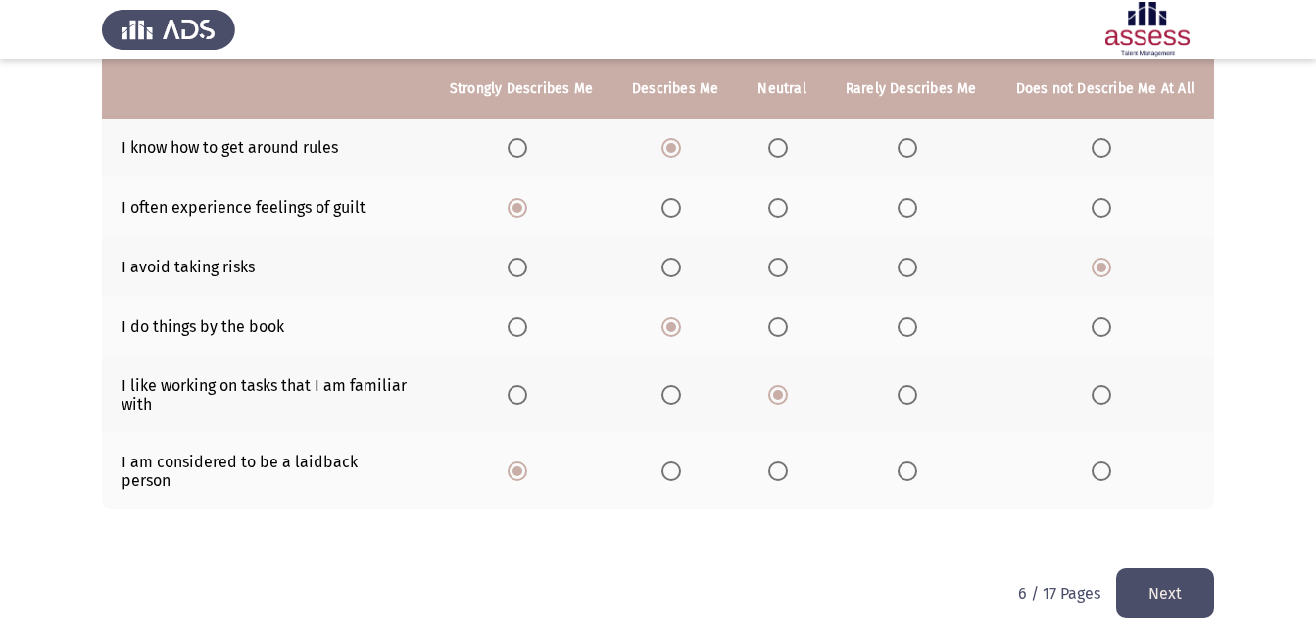
click at [1184, 571] on button "Next" at bounding box center [1165, 593] width 98 height 50
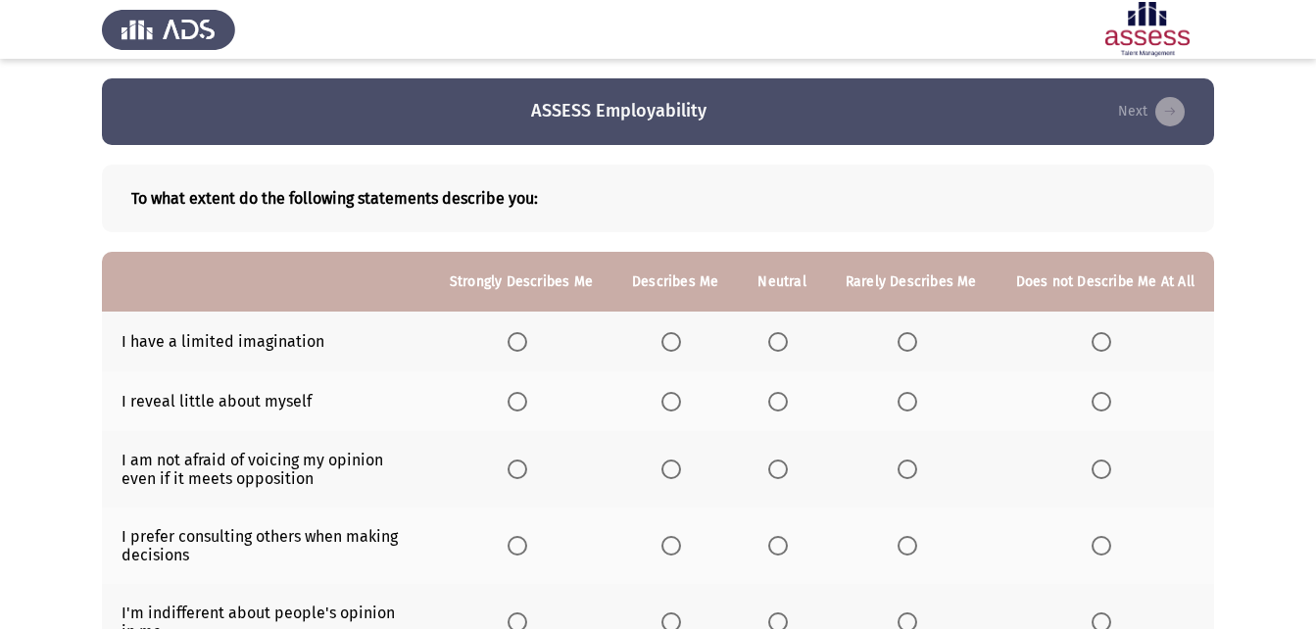
click at [1097, 342] on span "Select an option" at bounding box center [1101, 342] width 20 height 20
click at [1097, 342] on input "Select an option" at bounding box center [1101, 342] width 20 height 20
click at [785, 403] on span "Select an option" at bounding box center [778, 402] width 20 height 20
click at [785, 403] on input "Select an option" at bounding box center [778, 402] width 20 height 20
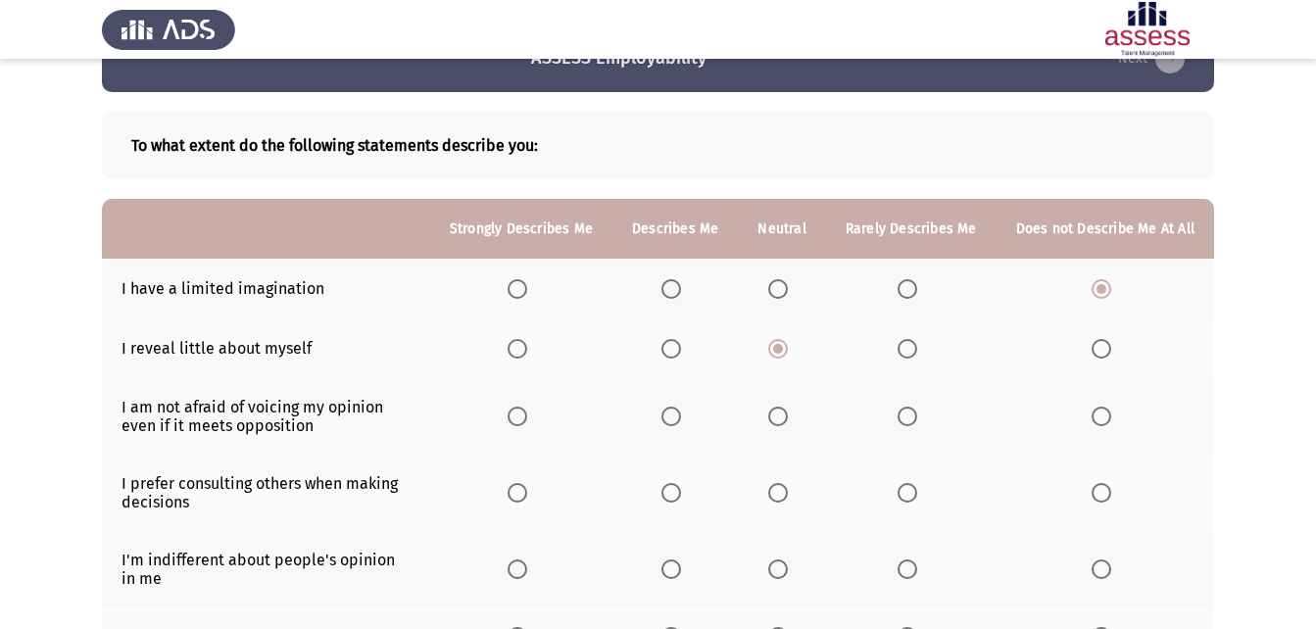
scroll to position [98, 0]
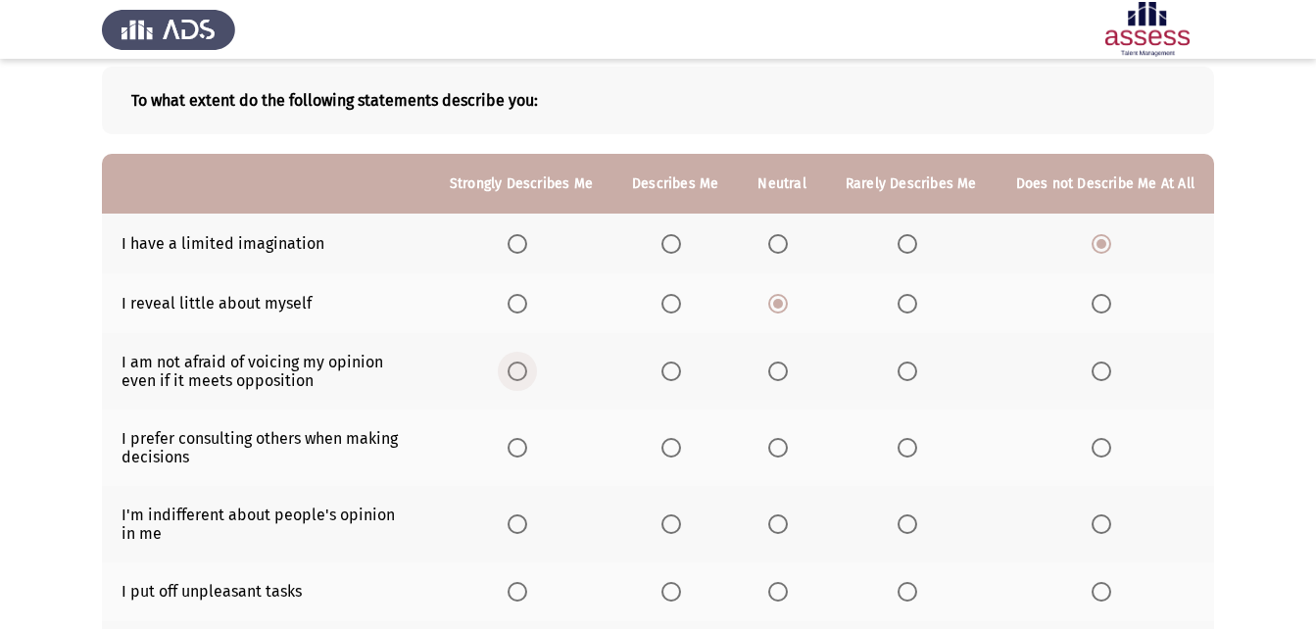
click at [524, 374] on span "Select an option" at bounding box center [518, 372] width 20 height 20
click at [524, 374] on input "Select an option" at bounding box center [518, 372] width 20 height 20
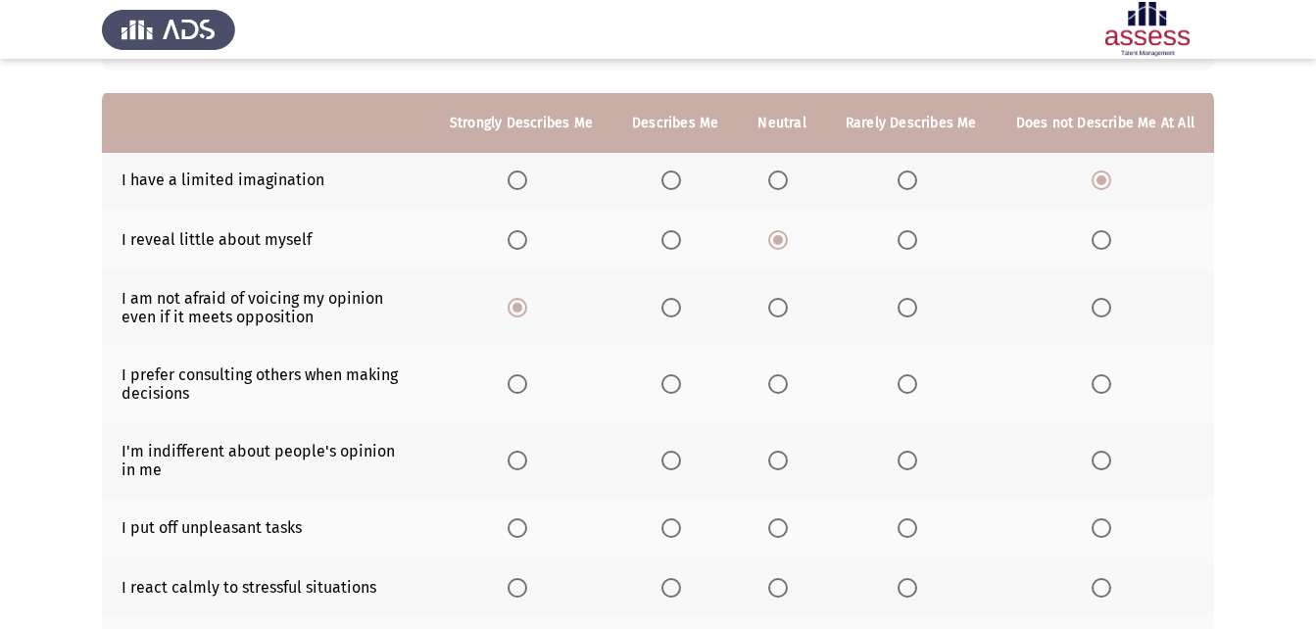
scroll to position [196, 0]
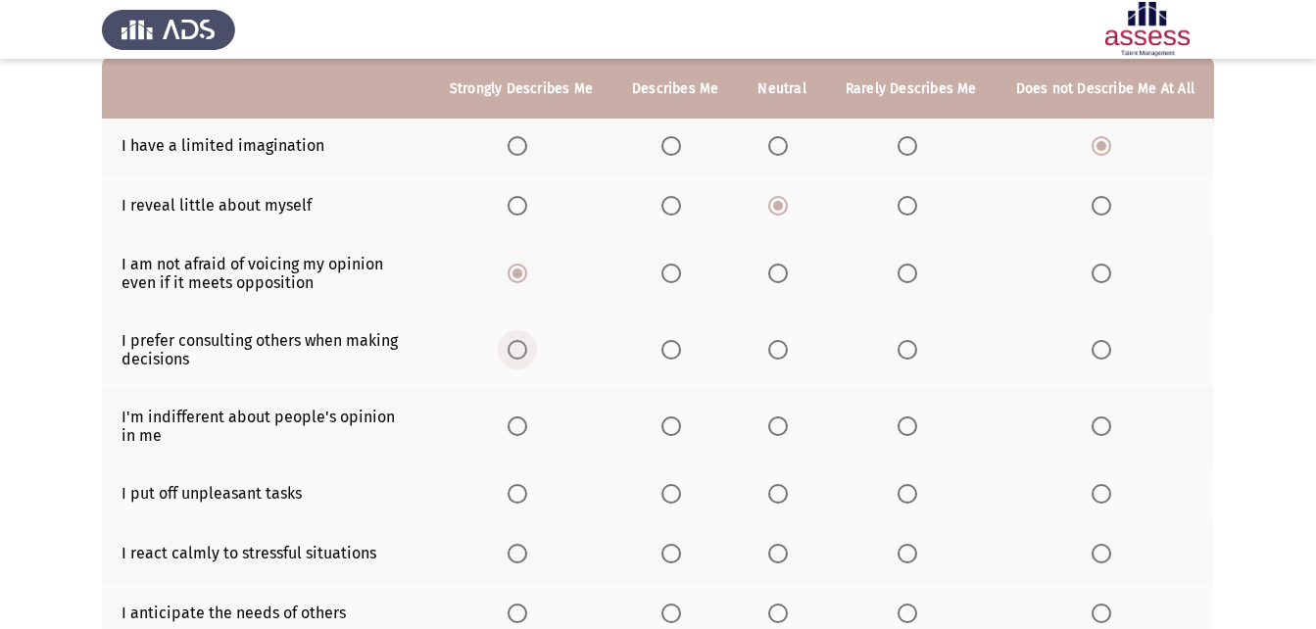
click at [527, 356] on span "Select an option" at bounding box center [518, 350] width 20 height 20
click at [527, 356] on input "Select an option" at bounding box center [518, 350] width 20 height 20
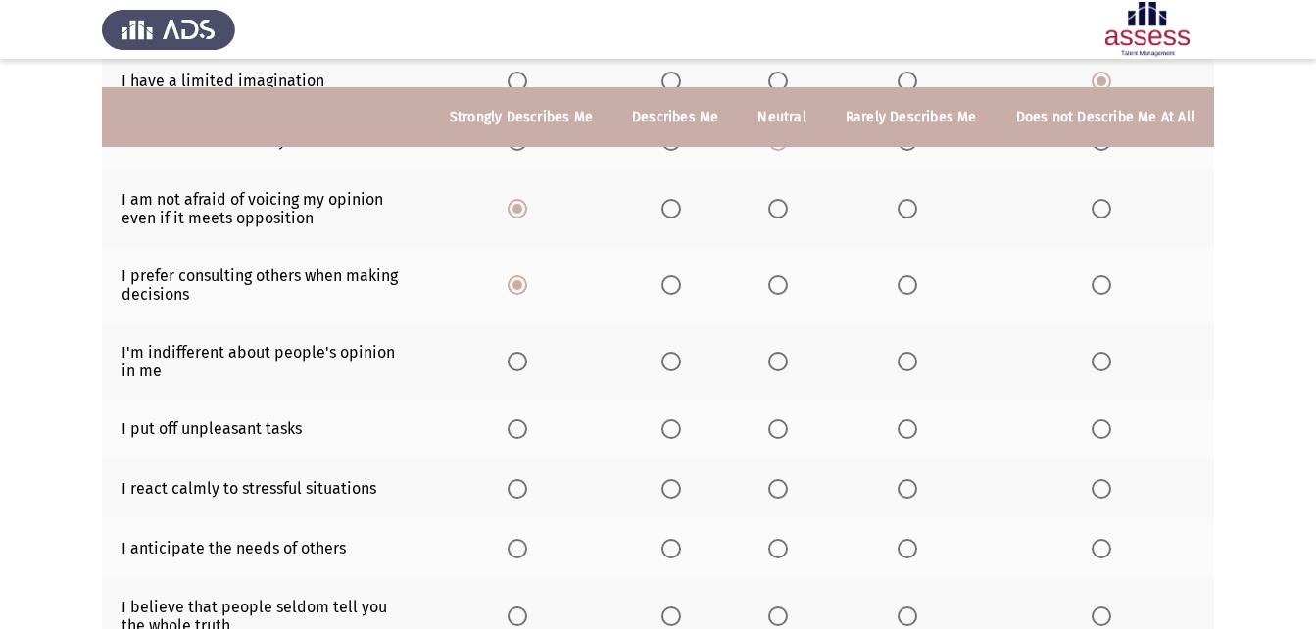
scroll to position [294, 0]
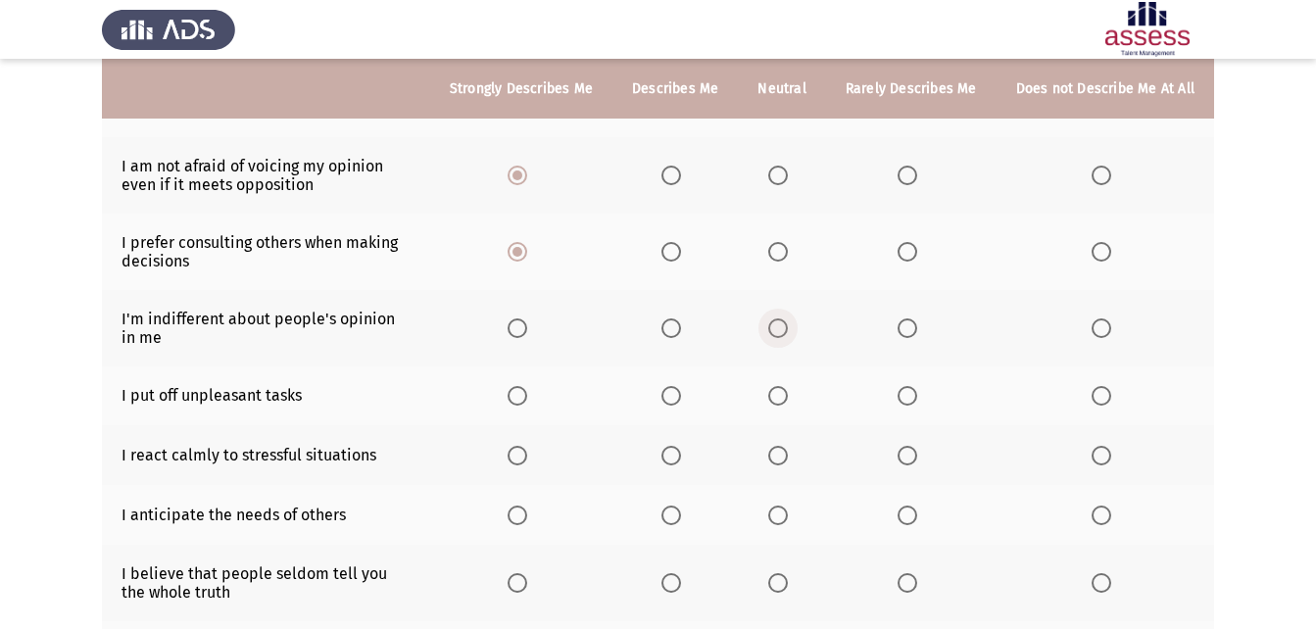
click at [783, 336] on span "Select an option" at bounding box center [778, 328] width 20 height 20
click at [783, 336] on input "Select an option" at bounding box center [778, 328] width 20 height 20
click at [1100, 391] on span "Select an option" at bounding box center [1101, 396] width 20 height 20
click at [1100, 391] on input "Select an option" at bounding box center [1101, 396] width 20 height 20
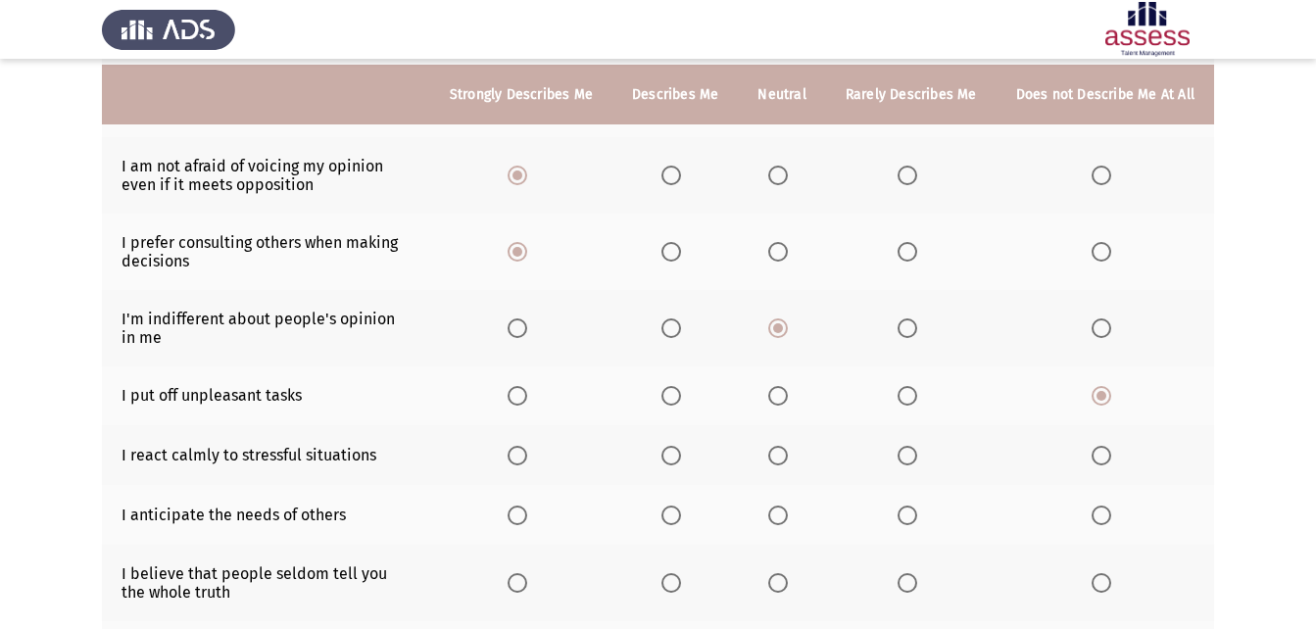
scroll to position [392, 0]
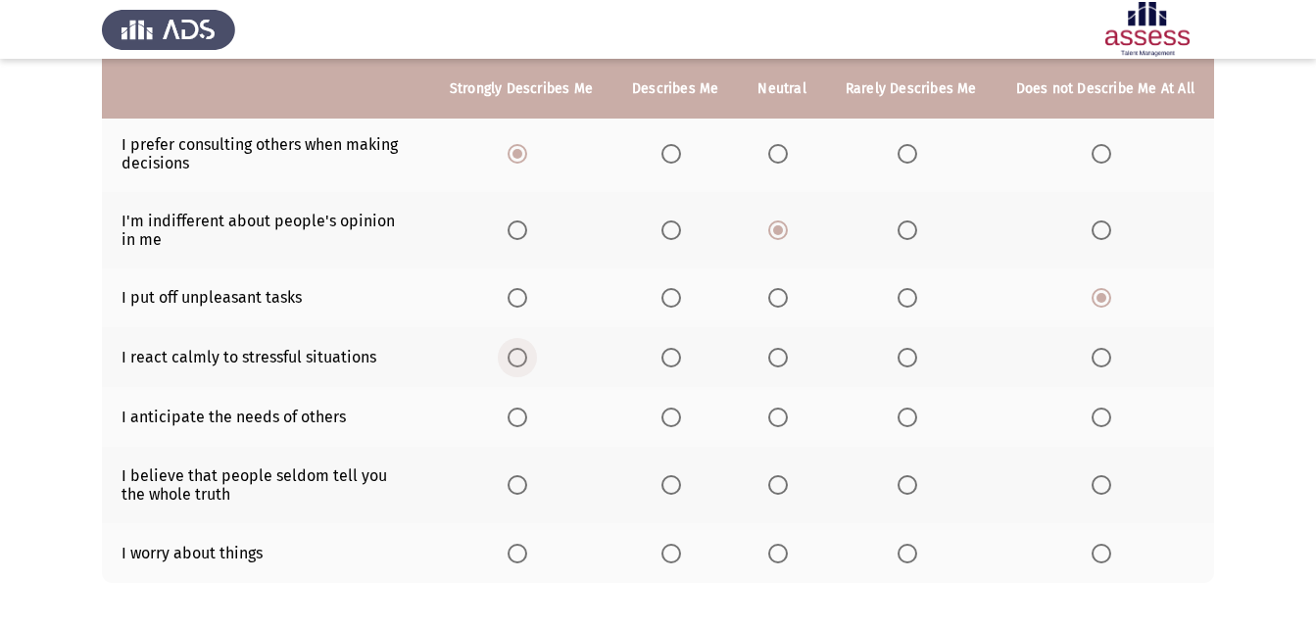
click at [517, 359] on span "Select an option" at bounding box center [518, 358] width 20 height 20
click at [517, 359] on input "Select an option" at bounding box center [518, 358] width 20 height 20
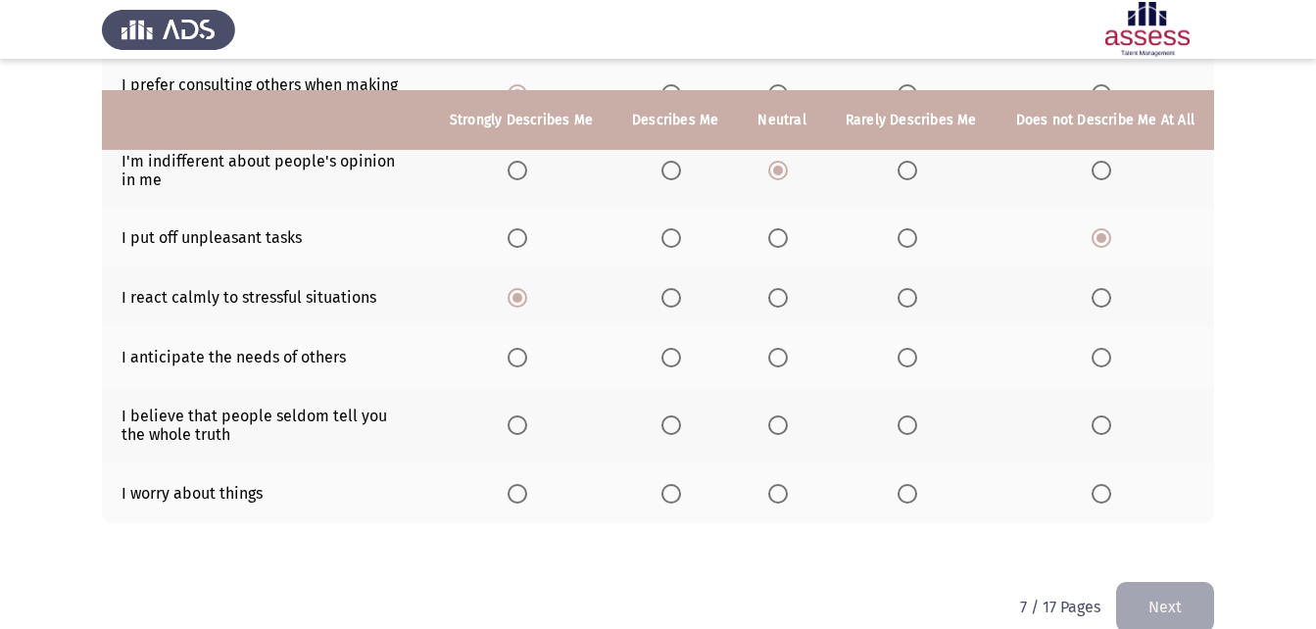
scroll to position [483, 0]
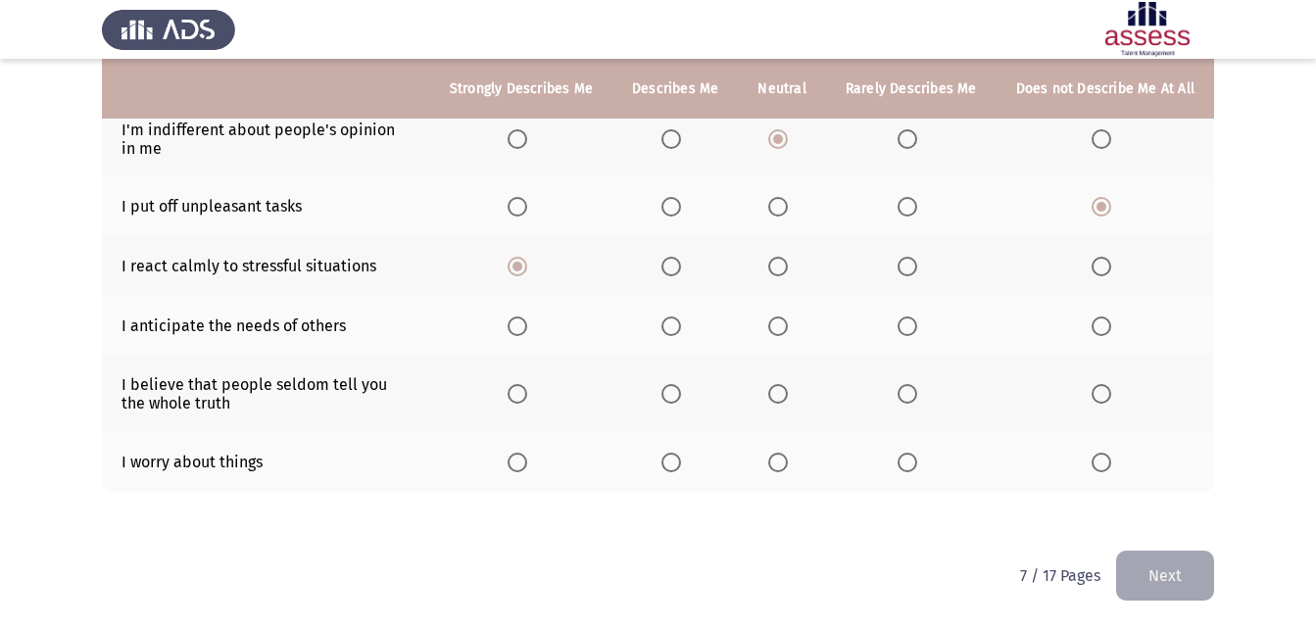
click at [524, 322] on span "Select an option" at bounding box center [518, 326] width 20 height 20
click at [524, 322] on input "Select an option" at bounding box center [518, 326] width 20 height 20
click at [681, 394] on span "Select an option" at bounding box center [671, 394] width 20 height 20
click at [681, 394] on input "Select an option" at bounding box center [671, 394] width 20 height 20
click at [1104, 466] on span "Select an option" at bounding box center [1101, 463] width 20 height 20
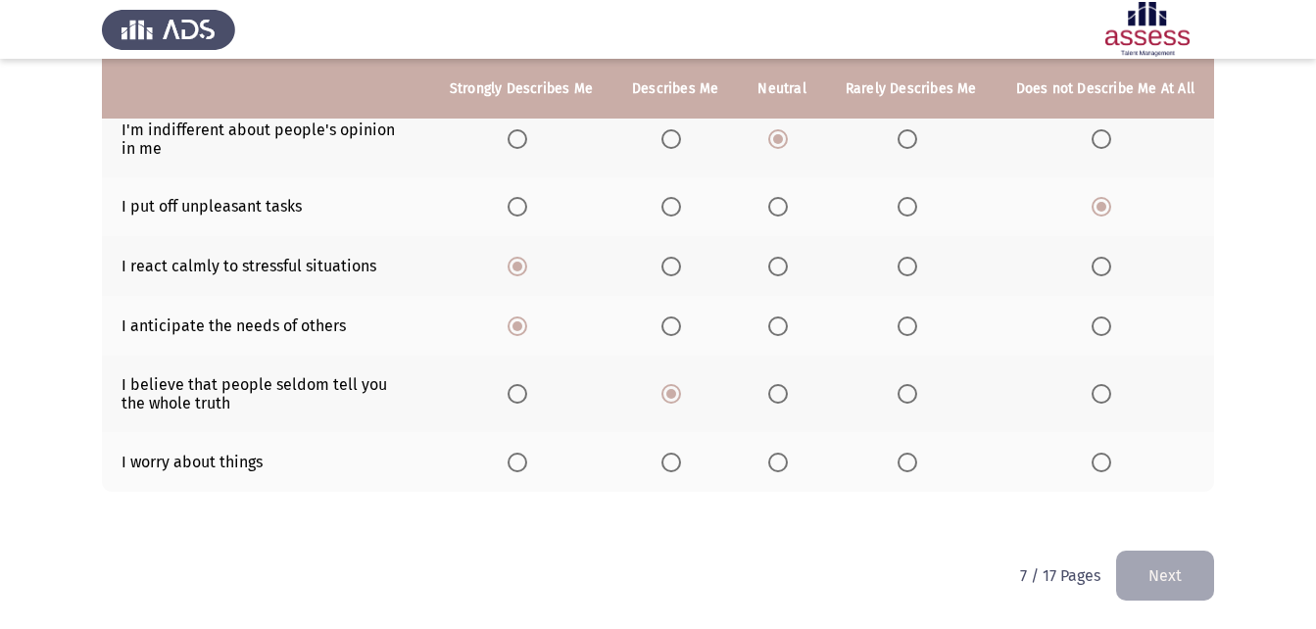
click at [1104, 466] on input "Select an option" at bounding box center [1101, 463] width 20 height 20
click at [1135, 572] on button "Next" at bounding box center [1165, 576] width 98 height 50
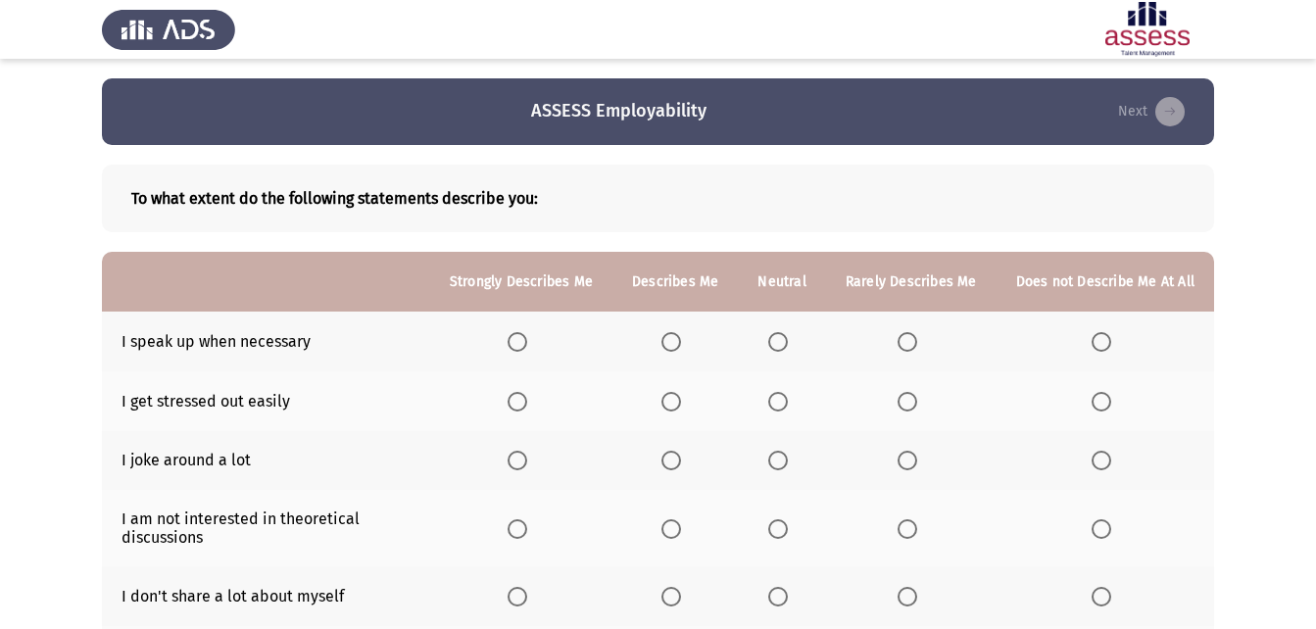
click at [527, 342] on span "Select an option" at bounding box center [518, 342] width 20 height 20
click at [527, 342] on input "Select an option" at bounding box center [518, 342] width 20 height 20
click at [1109, 397] on span "Select an option" at bounding box center [1101, 402] width 20 height 20
click at [1109, 397] on input "Select an option" at bounding box center [1101, 402] width 20 height 20
click at [681, 462] on span "Select an option" at bounding box center [671, 461] width 20 height 20
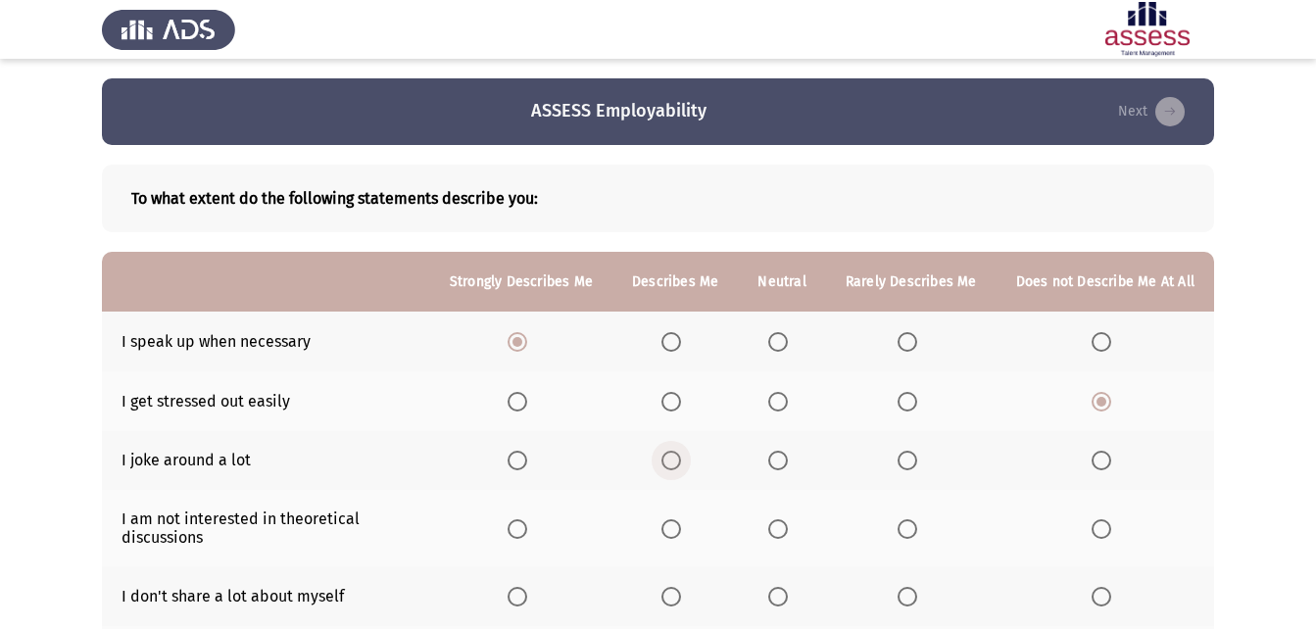
click at [681, 462] on input "Select an option" at bounding box center [671, 461] width 20 height 20
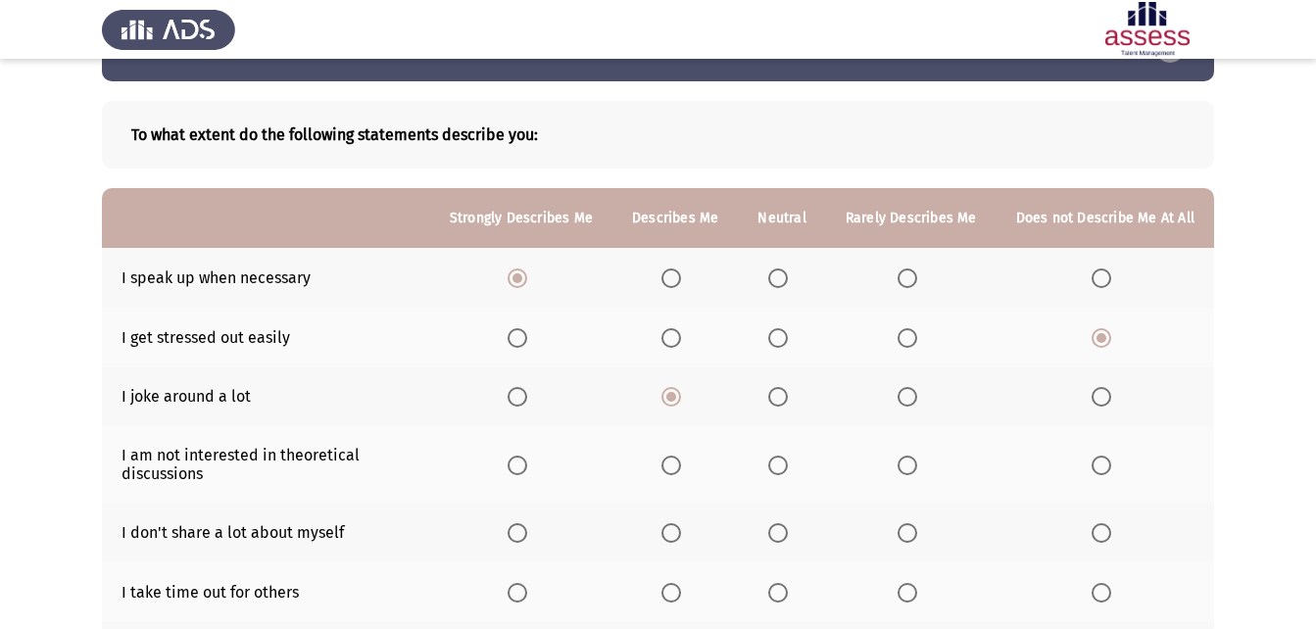
scroll to position [98, 0]
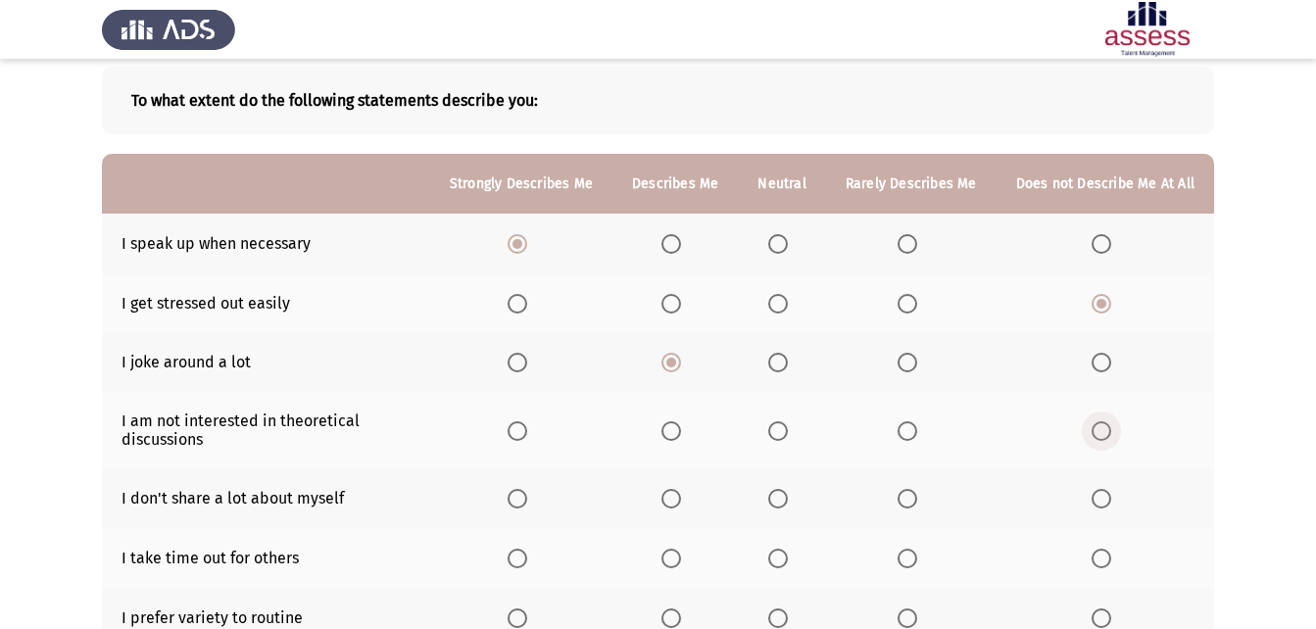
click at [1099, 433] on span "Select an option" at bounding box center [1101, 431] width 20 height 20
click at [1099, 433] on input "Select an option" at bounding box center [1101, 431] width 20 height 20
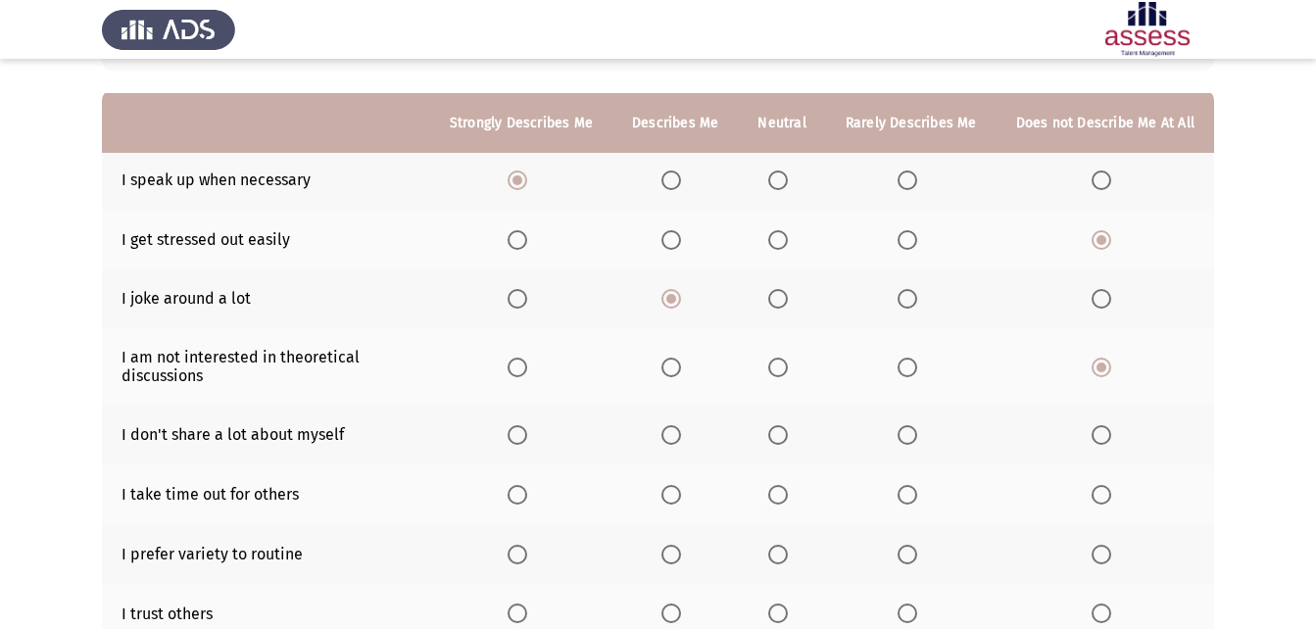
scroll to position [196, 0]
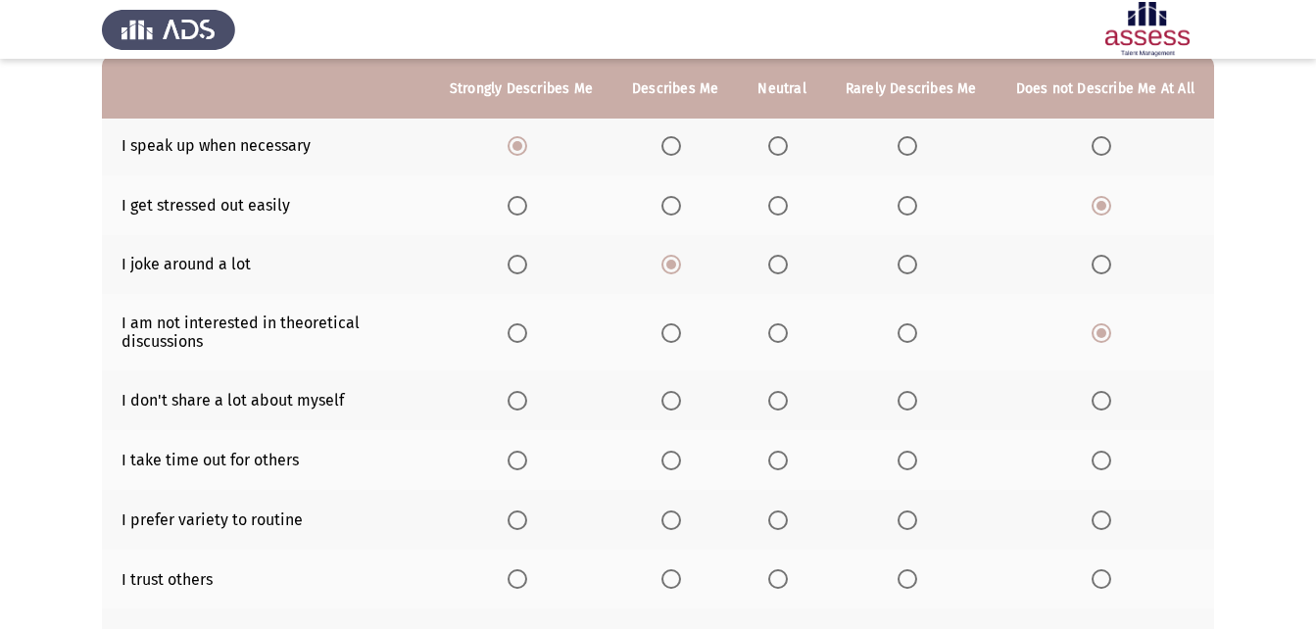
click at [774, 404] on span "Select an option" at bounding box center [778, 401] width 20 height 20
click at [774, 404] on input "Select an option" at bounding box center [778, 401] width 20 height 20
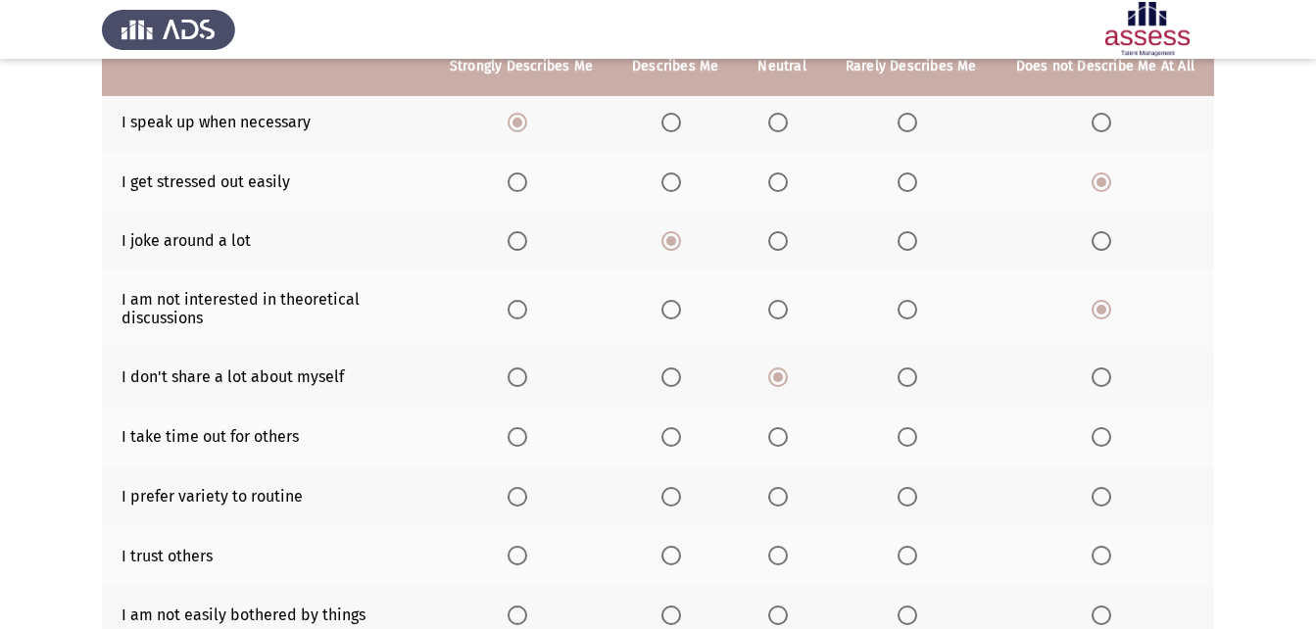
scroll to position [294, 0]
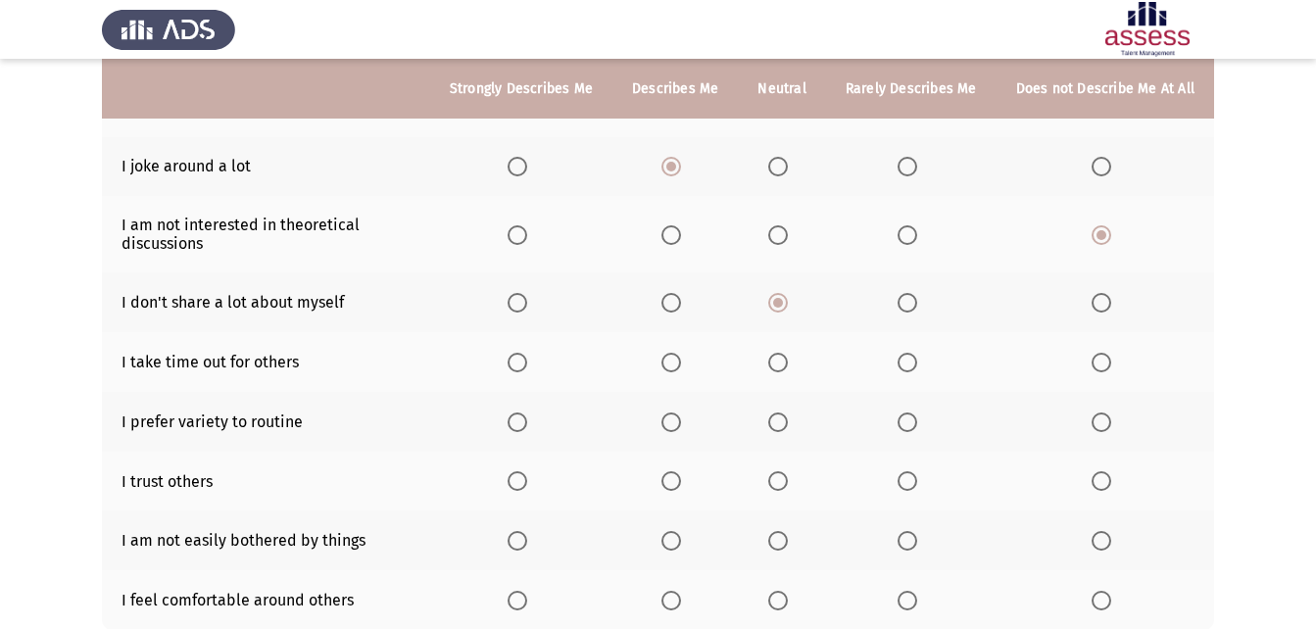
click at [527, 366] on span "Select an option" at bounding box center [518, 363] width 20 height 20
click at [527, 366] on input "Select an option" at bounding box center [518, 363] width 20 height 20
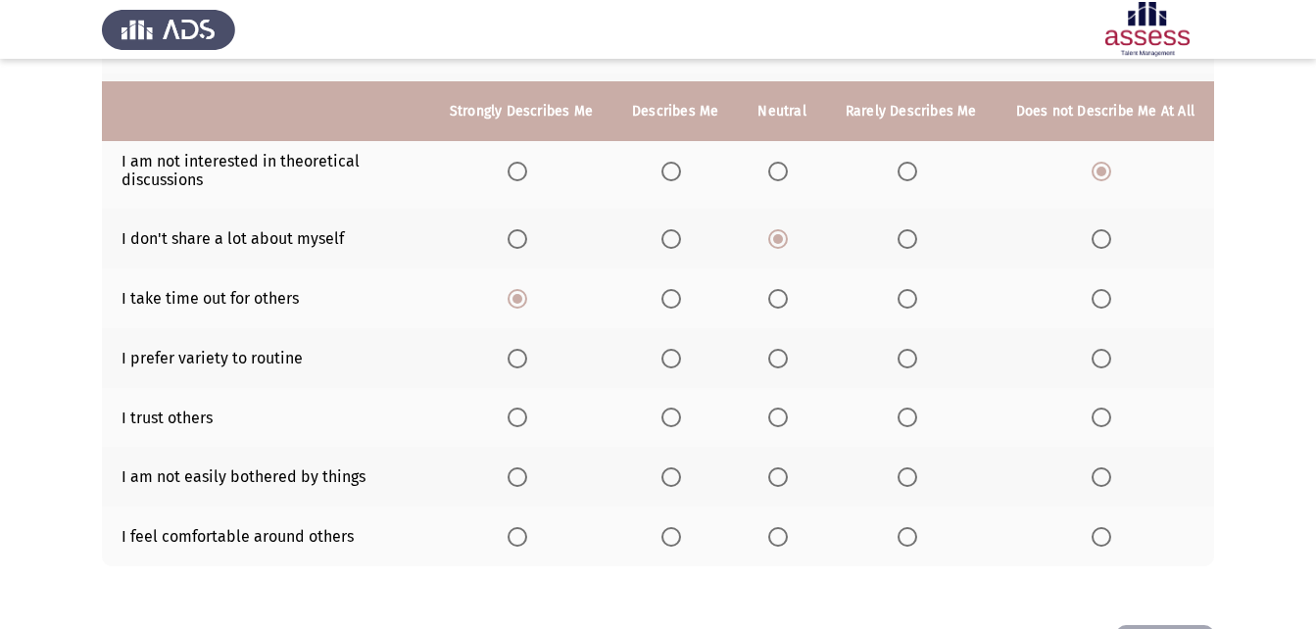
scroll to position [392, 0]
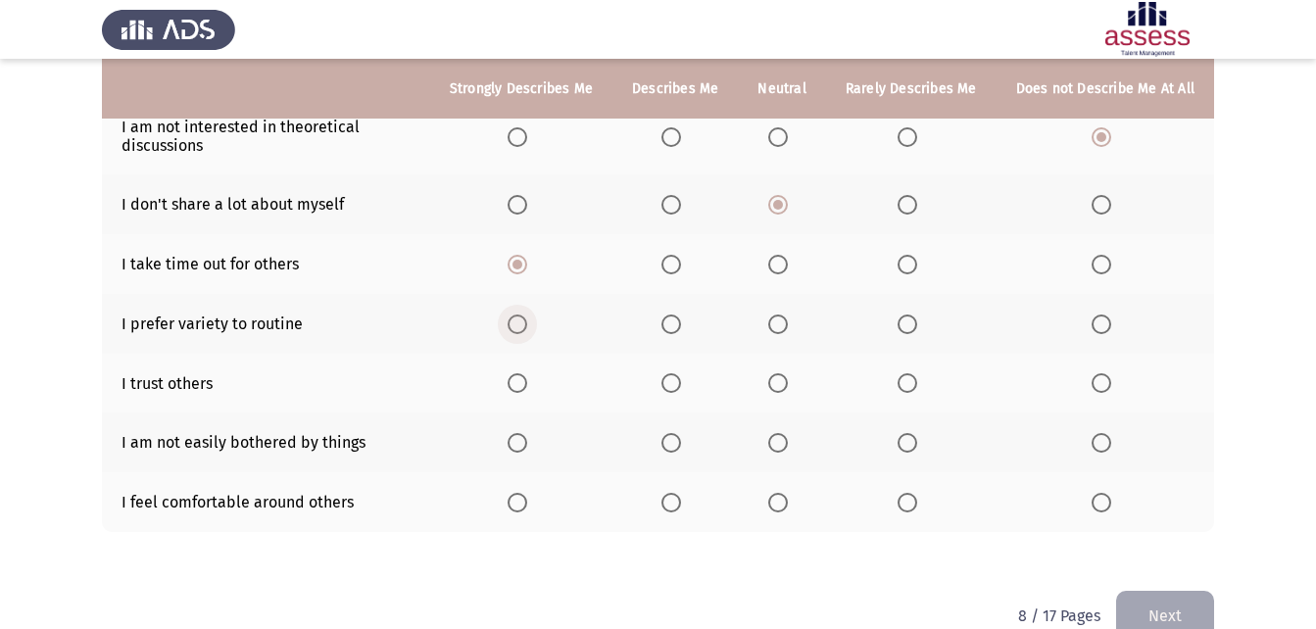
click at [527, 321] on span "Select an option" at bounding box center [518, 324] width 20 height 20
click at [527, 321] on input "Select an option" at bounding box center [518, 324] width 20 height 20
click at [535, 384] on label "Select an option" at bounding box center [521, 383] width 27 height 20
click at [527, 384] on input "Select an option" at bounding box center [518, 383] width 20 height 20
click at [527, 442] on span "Select an option" at bounding box center [518, 443] width 20 height 20
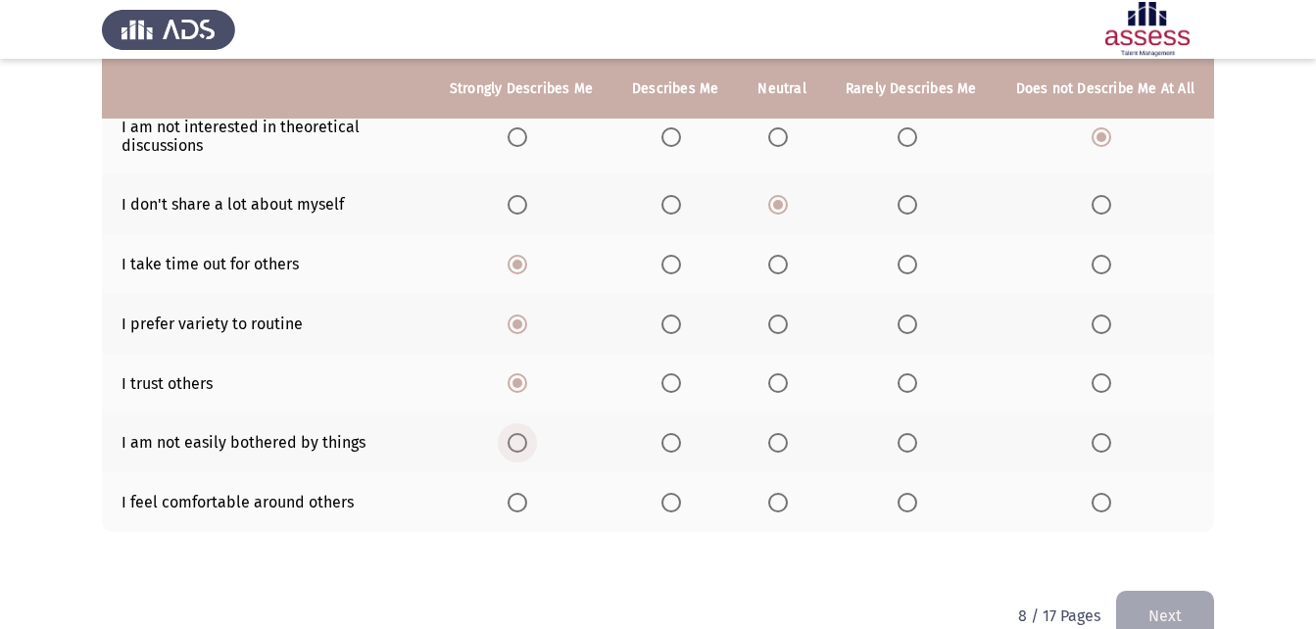
click at [527, 442] on input "Select an option" at bounding box center [518, 443] width 20 height 20
click at [527, 501] on span "Select an option" at bounding box center [518, 503] width 20 height 20
click at [527, 501] on input "Select an option" at bounding box center [518, 503] width 20 height 20
click at [1168, 611] on button "Next" at bounding box center [1165, 616] width 98 height 50
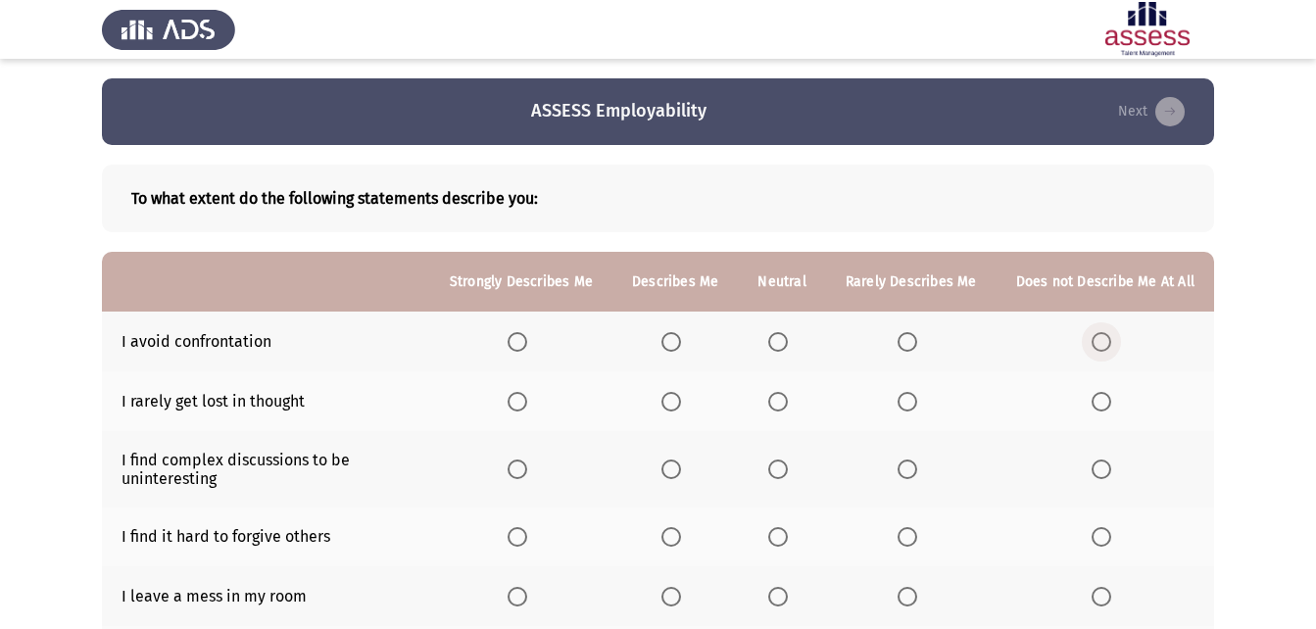
click at [1097, 346] on span "Select an option" at bounding box center [1101, 342] width 20 height 20
click at [1097, 346] on input "Select an option" at bounding box center [1101, 342] width 20 height 20
click at [1097, 405] on span "Select an option" at bounding box center [1101, 402] width 20 height 20
click at [1097, 405] on input "Select an option" at bounding box center [1101, 402] width 20 height 20
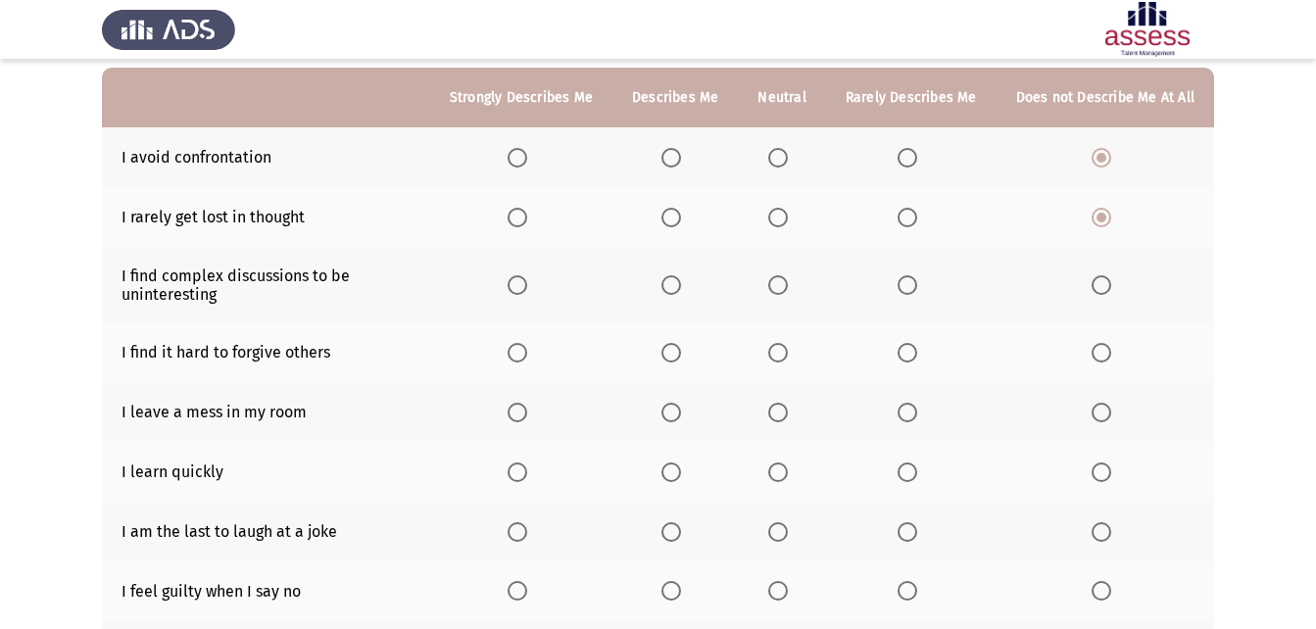
scroll to position [196, 0]
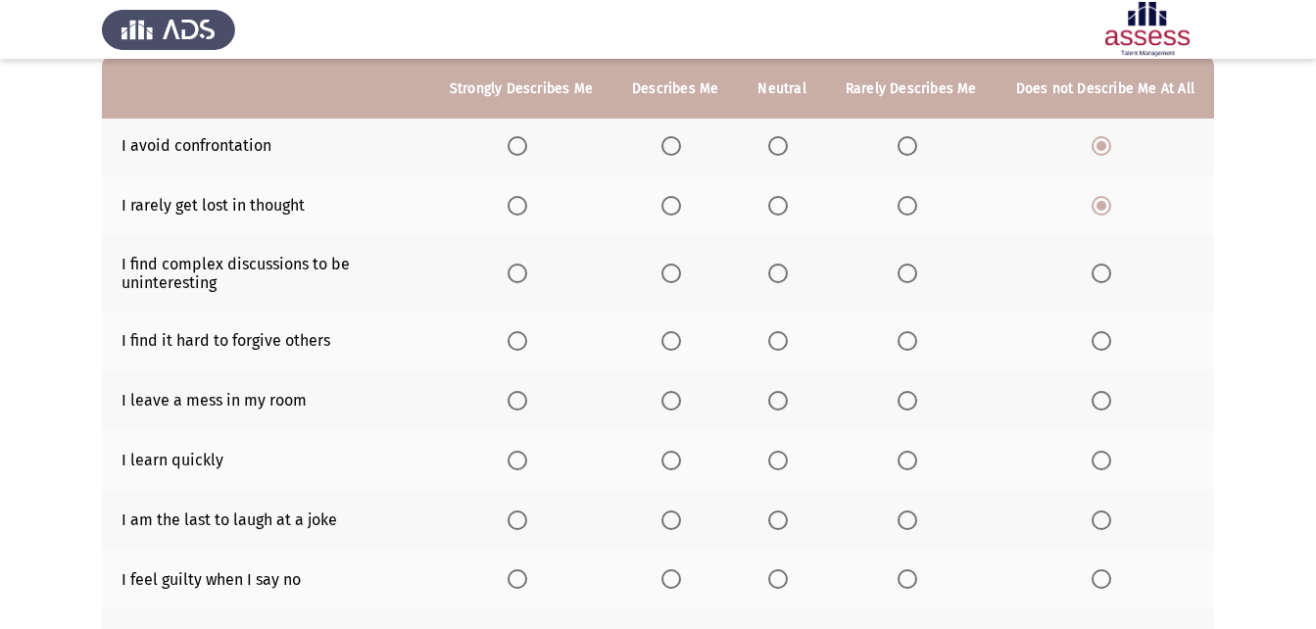
click at [1097, 273] on span "Select an option" at bounding box center [1101, 274] width 20 height 20
click at [1097, 273] on input "Select an option" at bounding box center [1101, 274] width 20 height 20
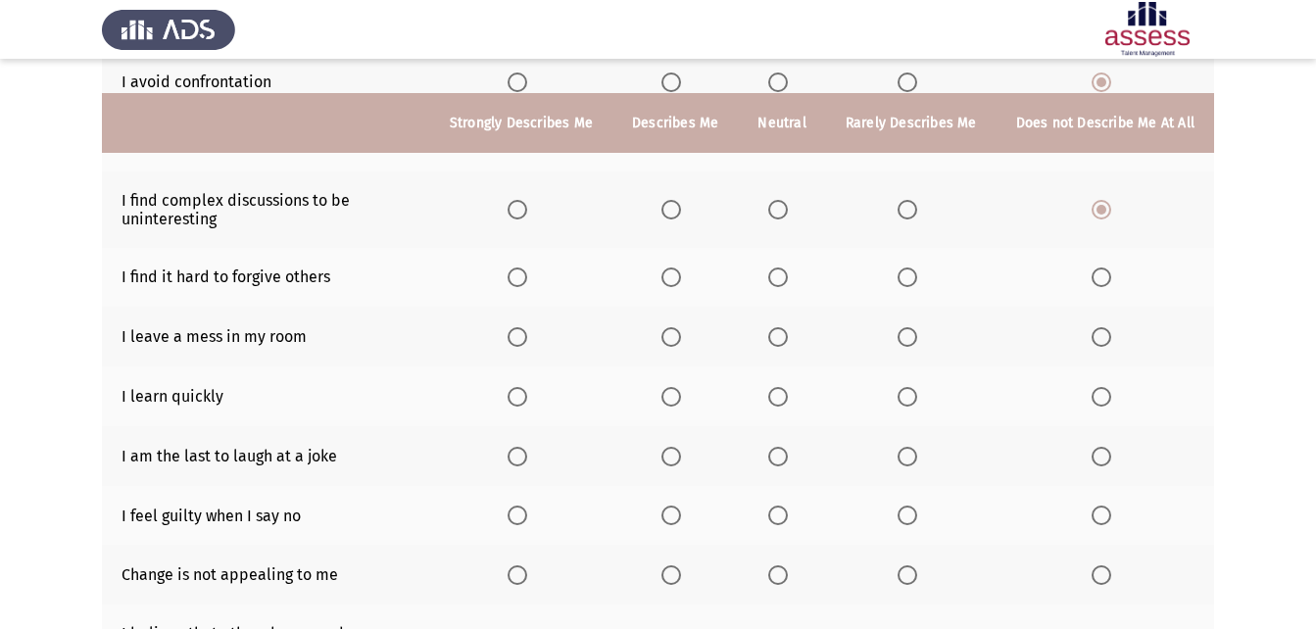
scroll to position [294, 0]
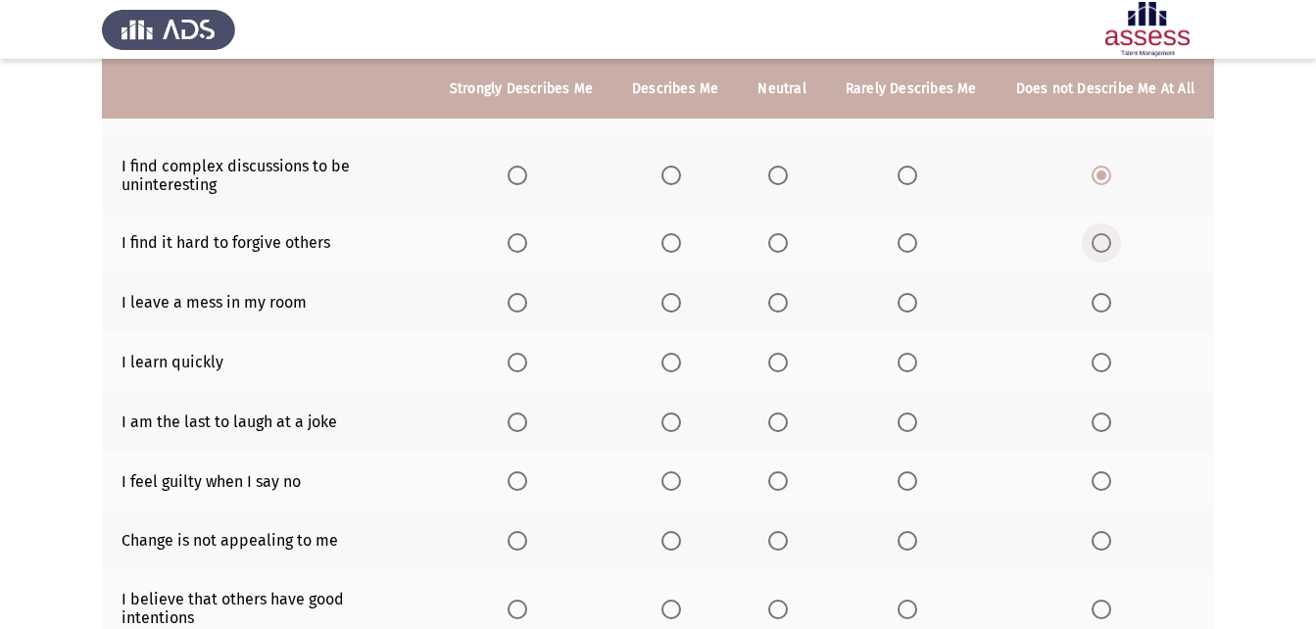
click at [1102, 244] on span "Select an option" at bounding box center [1101, 243] width 20 height 20
click at [1102, 244] on input "Select an option" at bounding box center [1101, 243] width 20 height 20
click at [1100, 307] on span "Select an option" at bounding box center [1101, 303] width 20 height 20
click at [1100, 307] on input "Select an option" at bounding box center [1101, 303] width 20 height 20
click at [525, 359] on span "Select an option" at bounding box center [518, 363] width 20 height 20
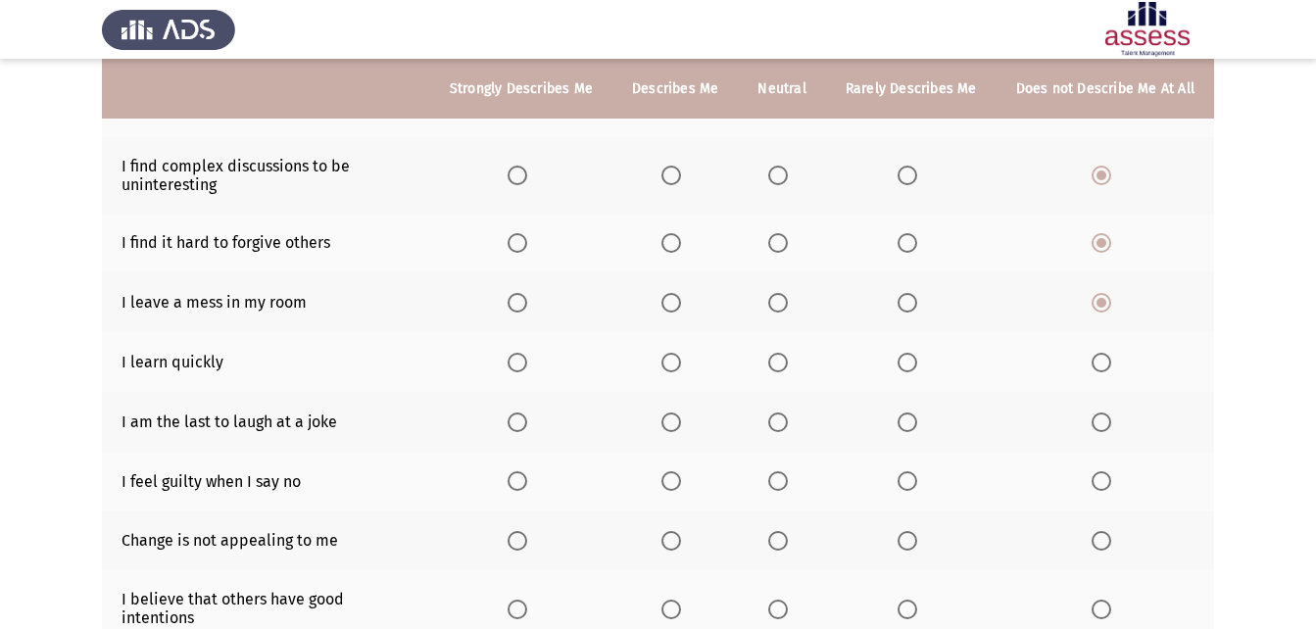
click at [525, 359] on input "Select an option" at bounding box center [518, 363] width 20 height 20
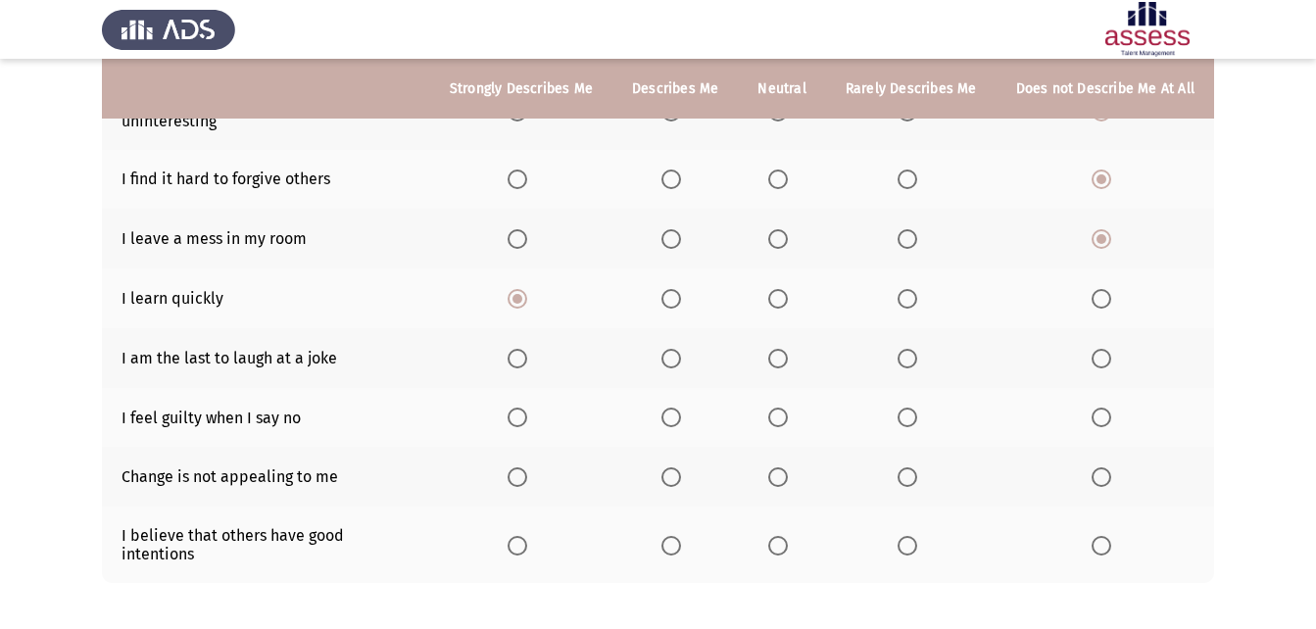
scroll to position [392, 0]
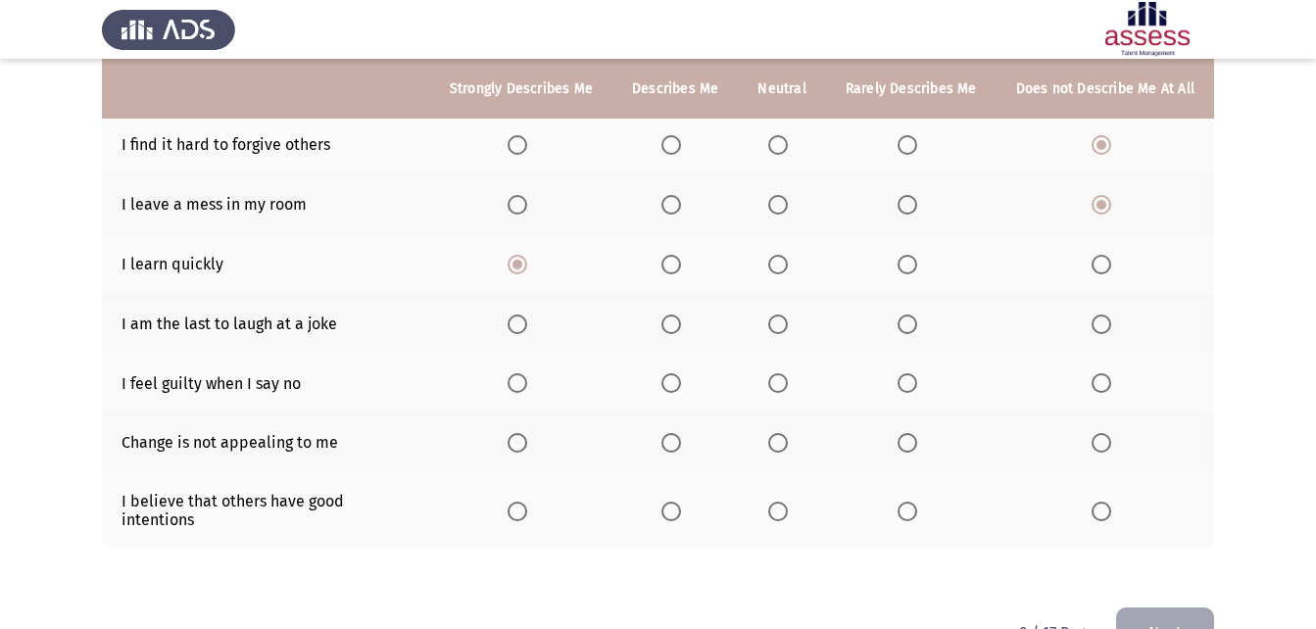
click at [1102, 327] on span "Select an option" at bounding box center [1101, 324] width 20 height 20
click at [1102, 327] on input "Select an option" at bounding box center [1101, 324] width 20 height 20
click at [1107, 383] on span "Select an option" at bounding box center [1101, 383] width 20 height 20
click at [1107, 383] on input "Select an option" at bounding box center [1101, 383] width 20 height 20
click at [1099, 438] on span "Select an option" at bounding box center [1101, 443] width 20 height 20
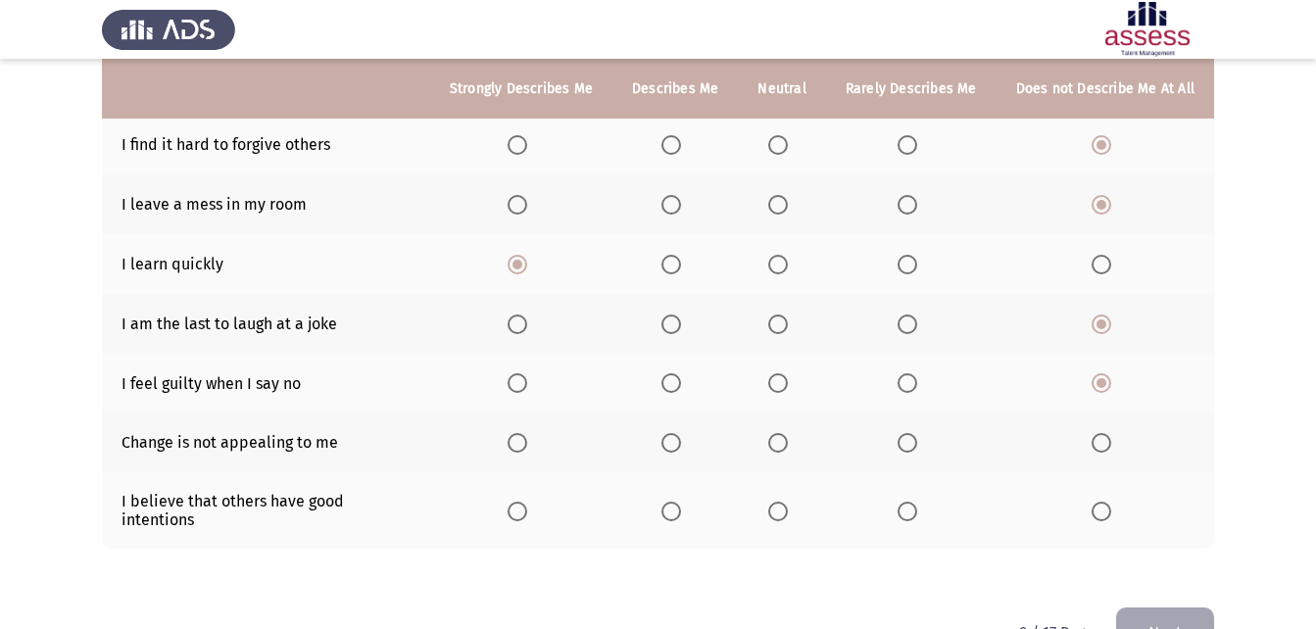
click at [1099, 438] on input "Select an option" at bounding box center [1101, 443] width 20 height 20
click at [520, 505] on span "Select an option" at bounding box center [518, 512] width 20 height 20
click at [520, 505] on input "Select an option" at bounding box center [518, 512] width 20 height 20
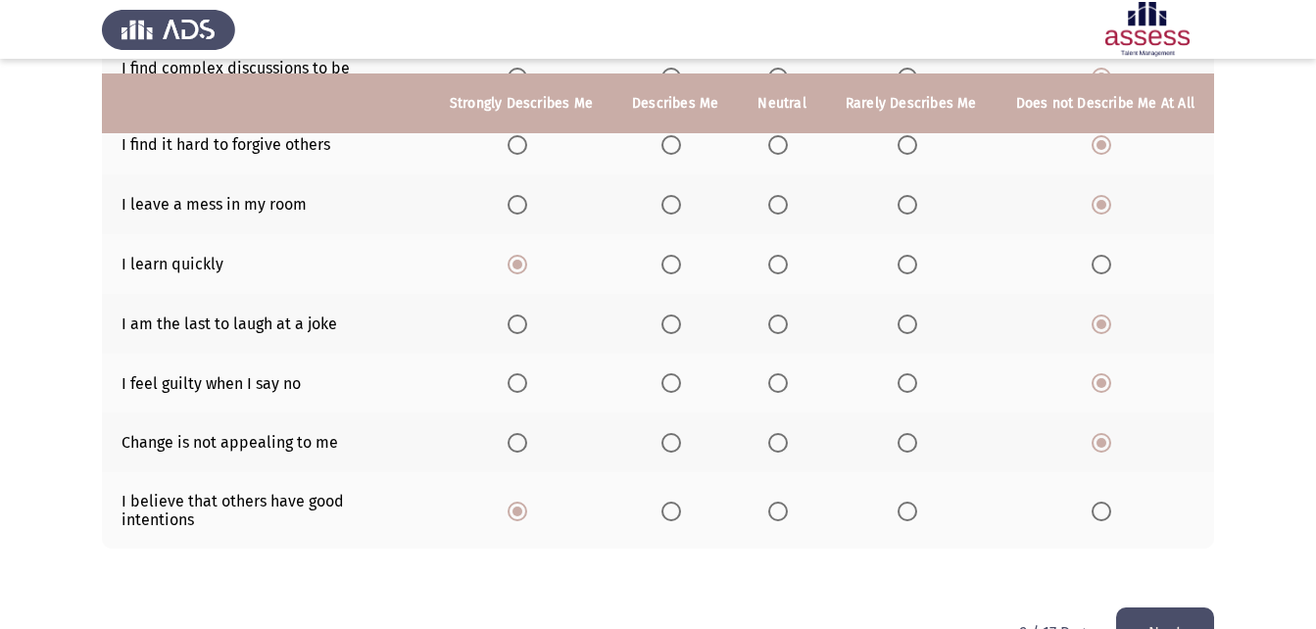
scroll to position [432, 0]
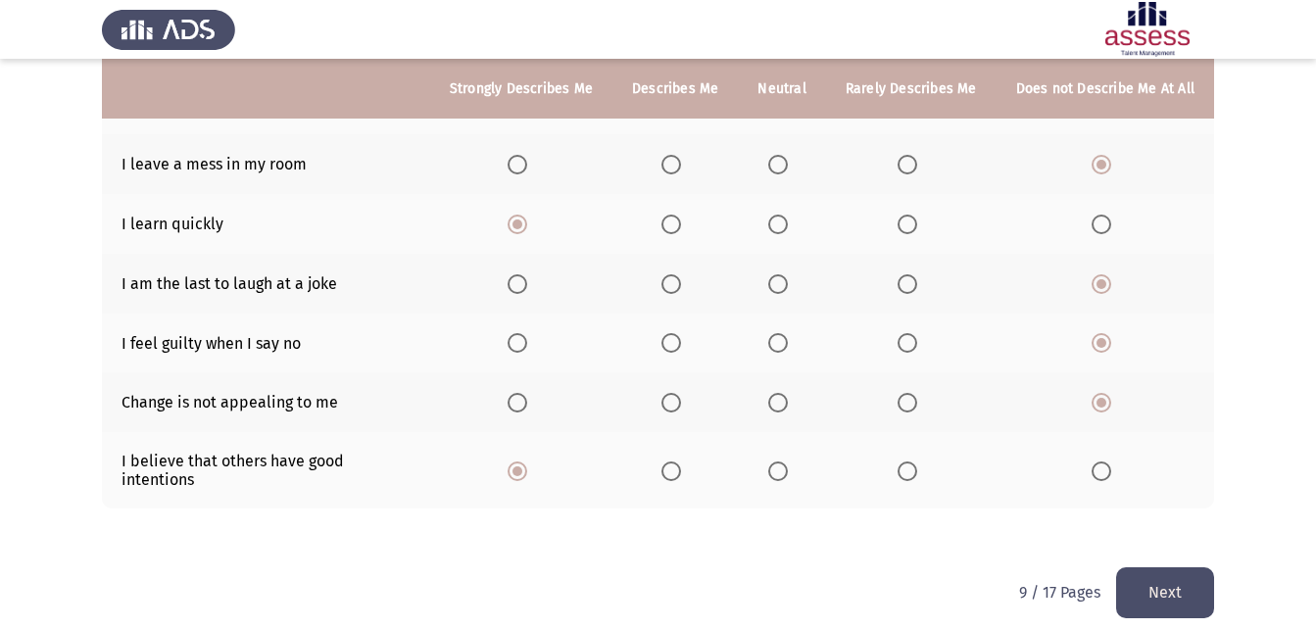
click at [1161, 569] on button "Next" at bounding box center [1165, 592] width 98 height 50
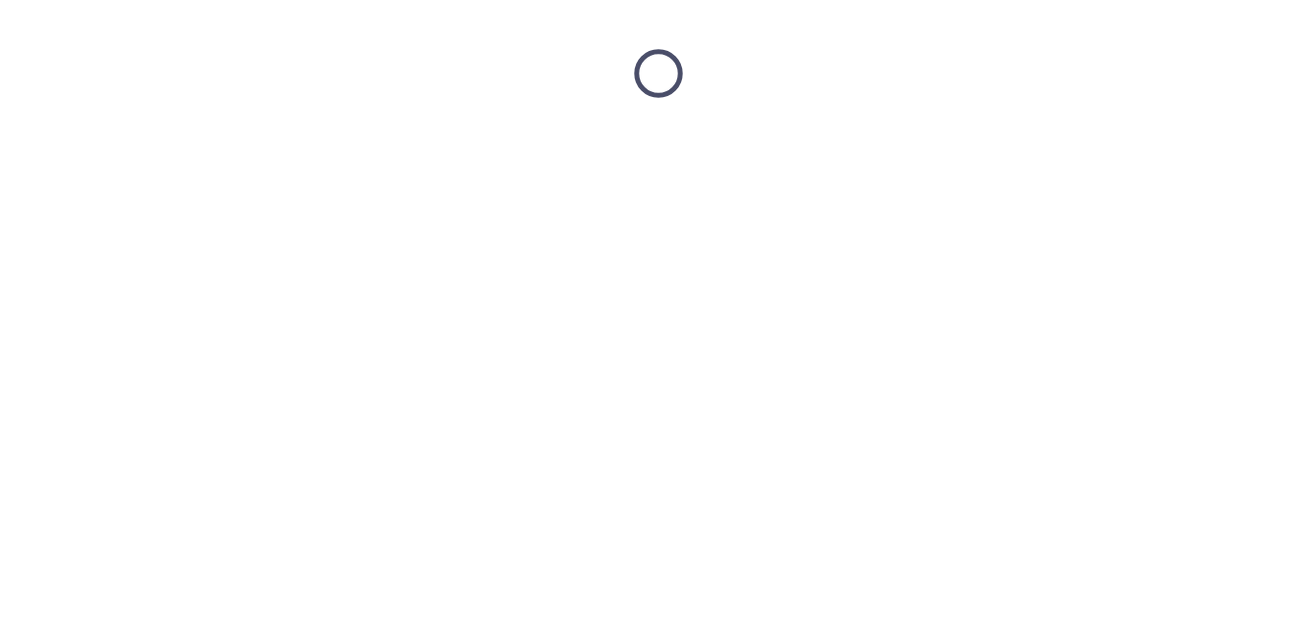
scroll to position [0, 0]
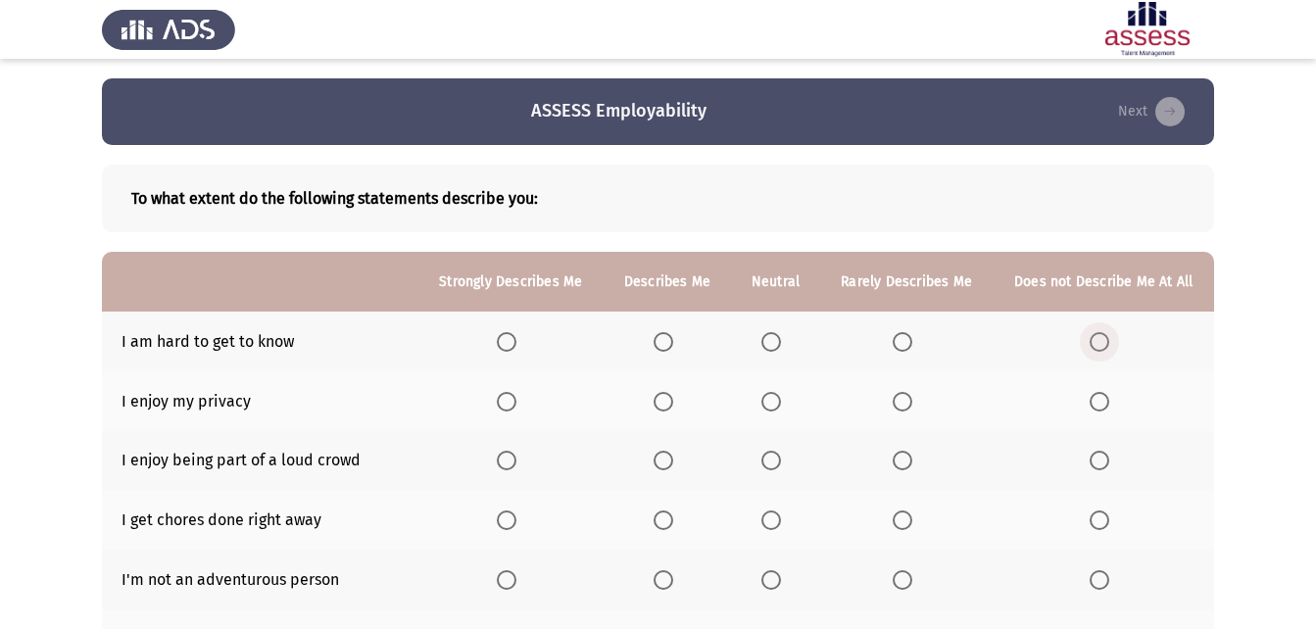
click at [1097, 342] on span "Select an option" at bounding box center [1099, 342] width 20 height 20
click at [1097, 342] on input "Select an option" at bounding box center [1099, 342] width 20 height 20
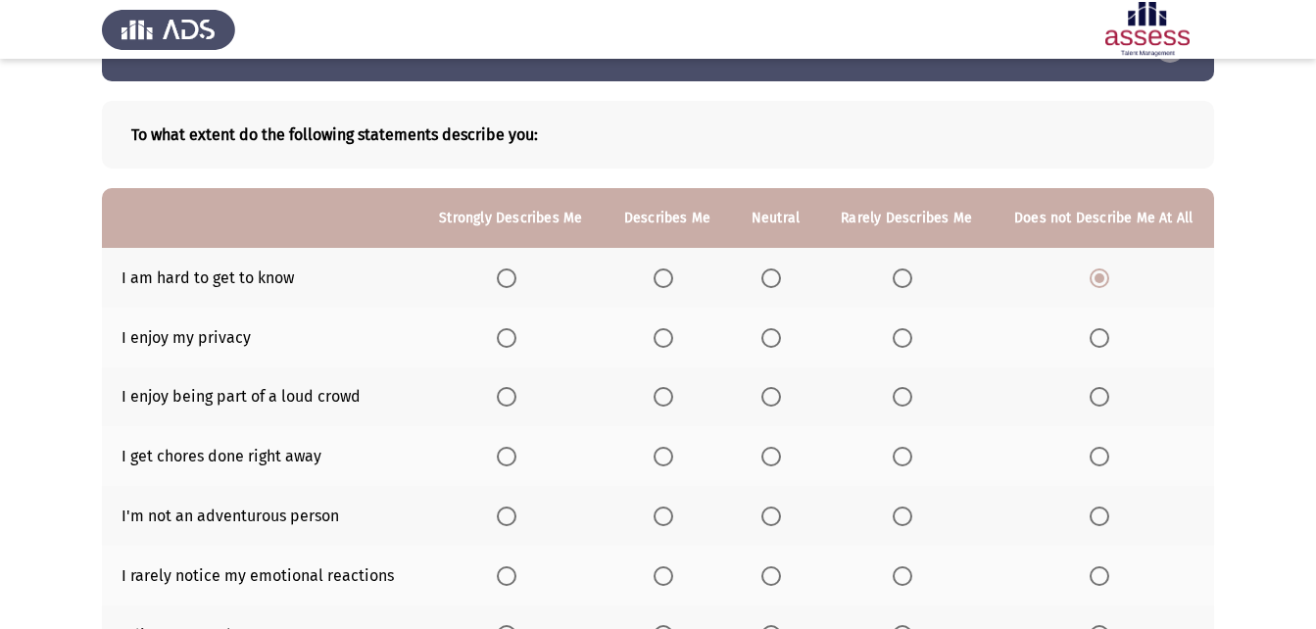
scroll to position [98, 0]
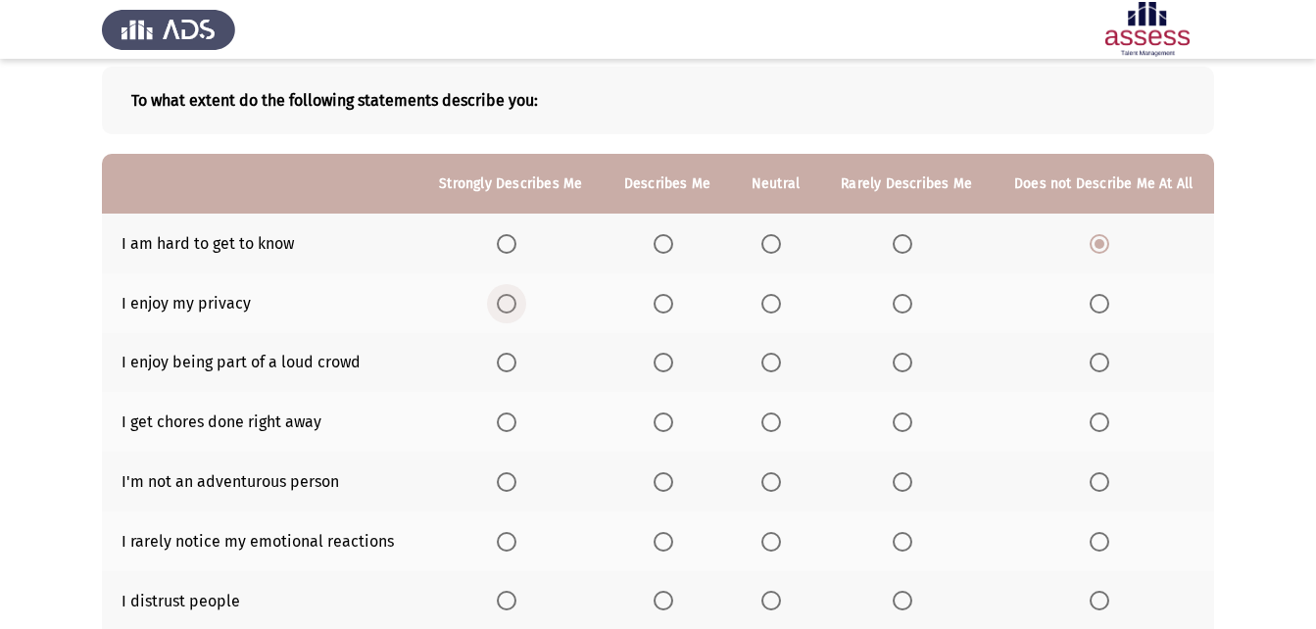
click at [502, 303] on span "Select an option" at bounding box center [507, 304] width 20 height 20
click at [502, 303] on input "Select an option" at bounding box center [507, 304] width 20 height 20
click at [512, 368] on span "Select an option" at bounding box center [507, 363] width 20 height 20
click at [512, 368] on input "Select an option" at bounding box center [507, 363] width 20 height 20
click at [508, 415] on span "Select an option" at bounding box center [507, 422] width 20 height 20
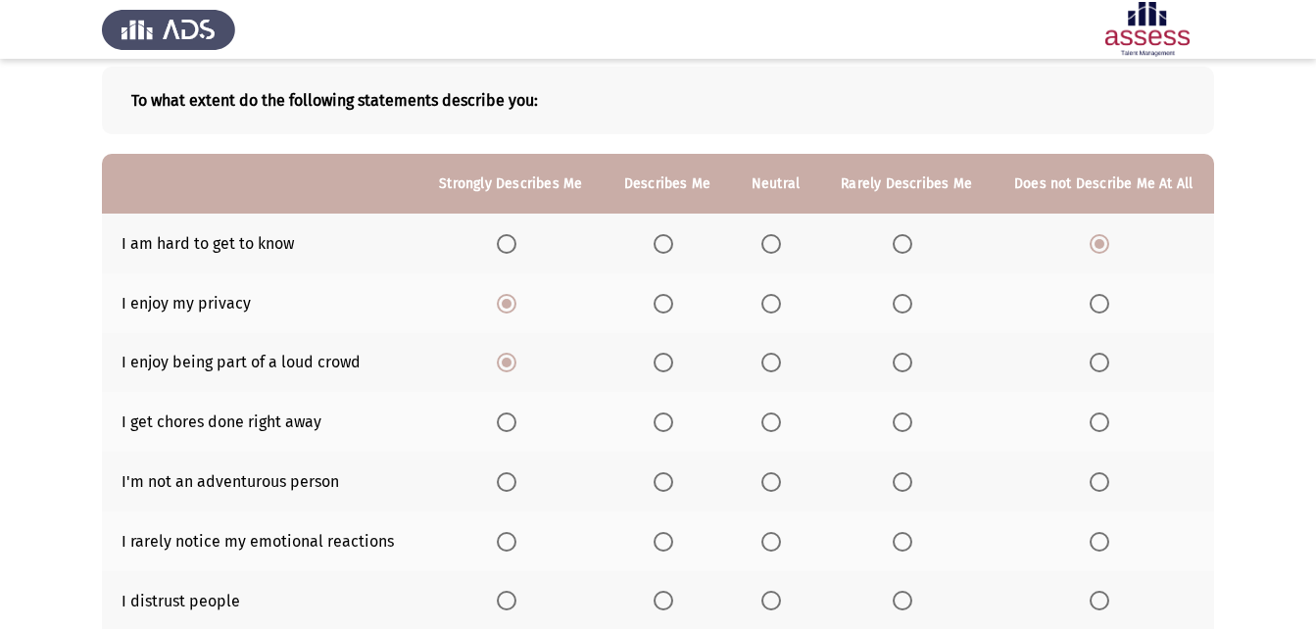
click at [508, 415] on input "Select an option" at bounding box center [507, 422] width 20 height 20
click at [768, 366] on span "Select an option" at bounding box center [771, 363] width 20 height 20
click at [768, 366] on input "Select an option" at bounding box center [771, 363] width 20 height 20
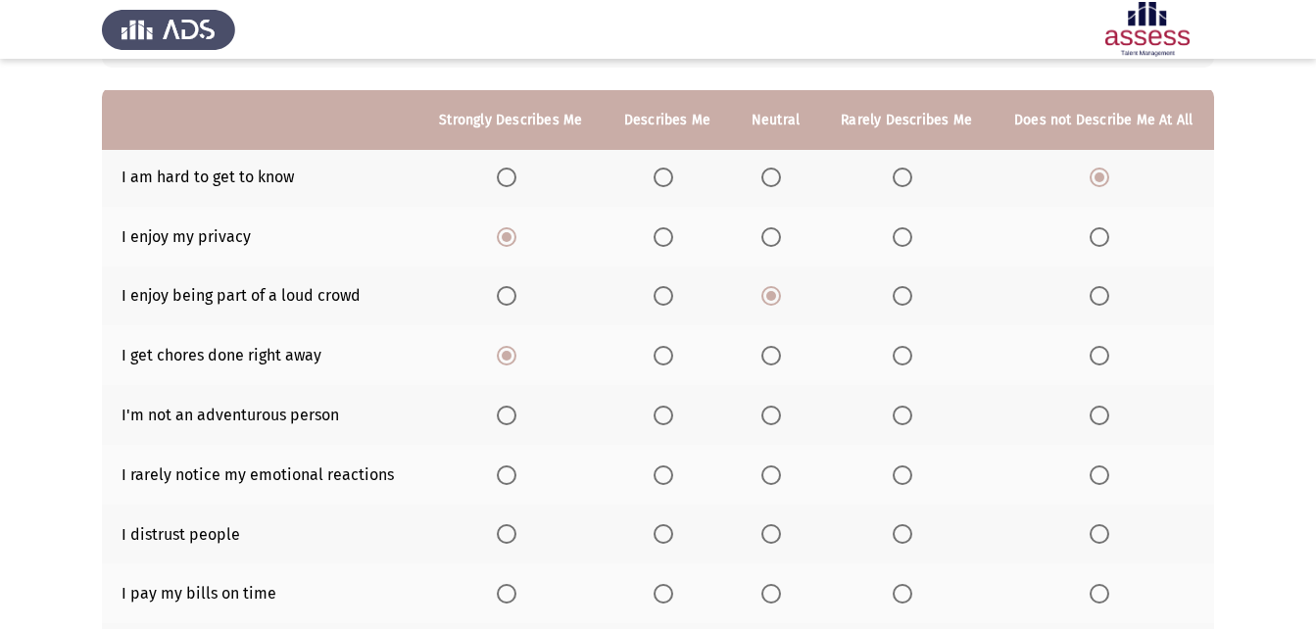
scroll to position [196, 0]
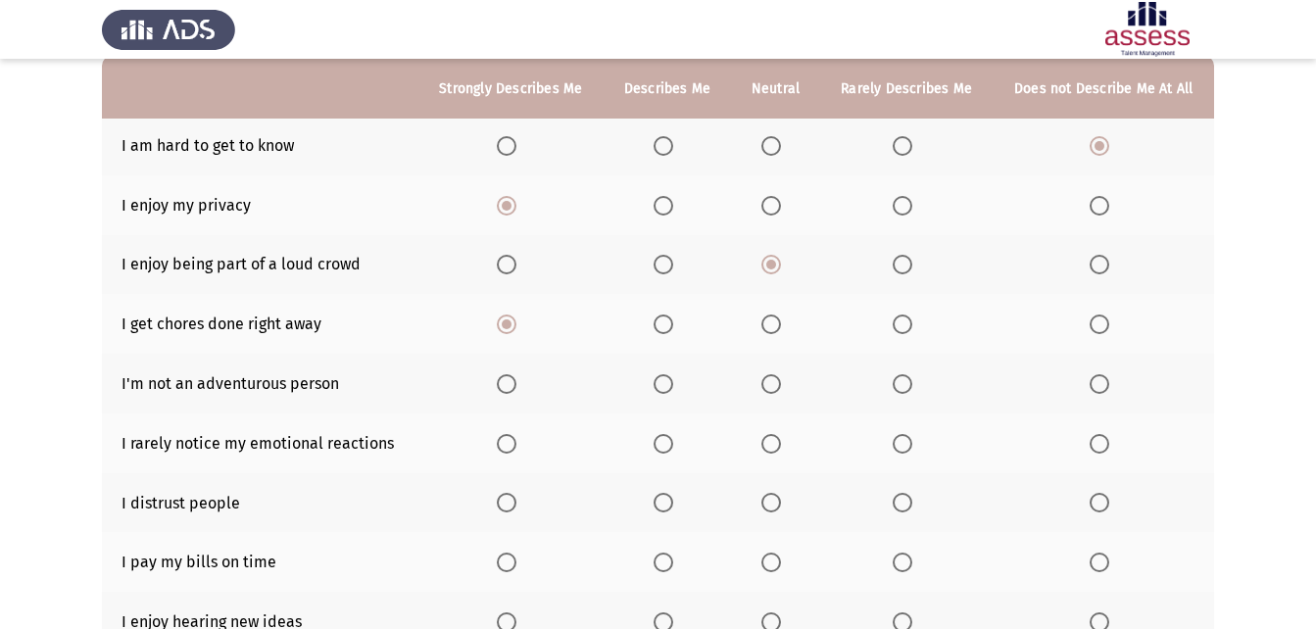
click at [1101, 385] on span "Select an option" at bounding box center [1099, 384] width 20 height 20
click at [1101, 385] on input "Select an option" at bounding box center [1099, 384] width 20 height 20
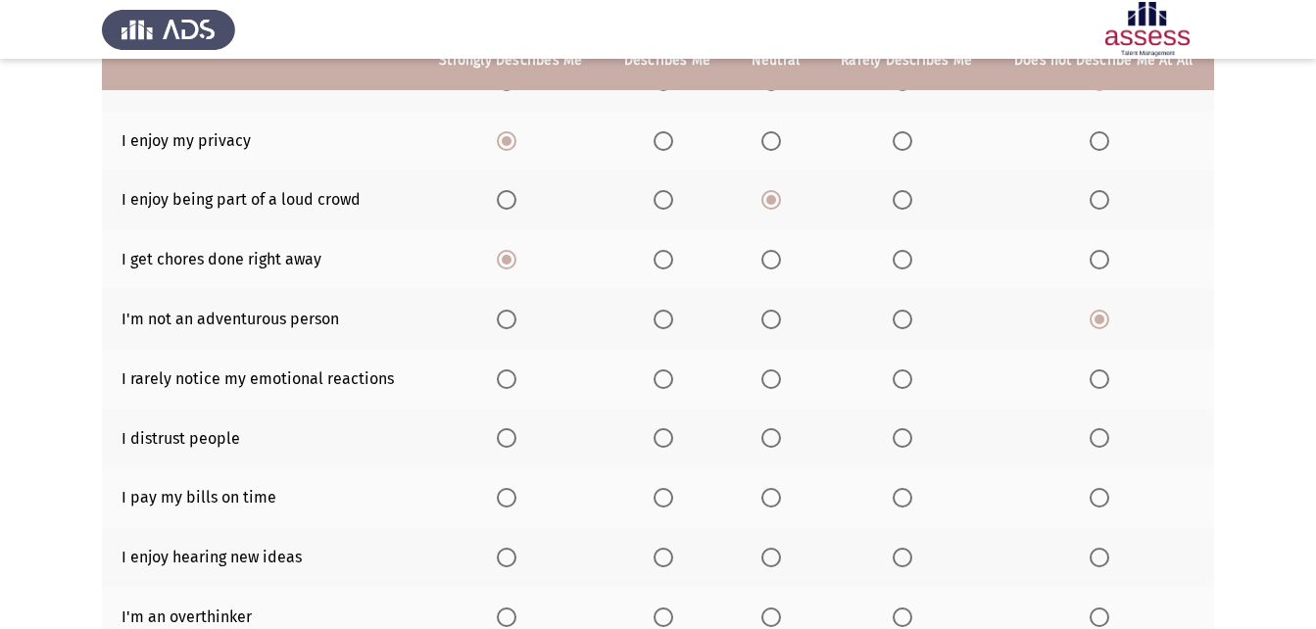
scroll to position [294, 0]
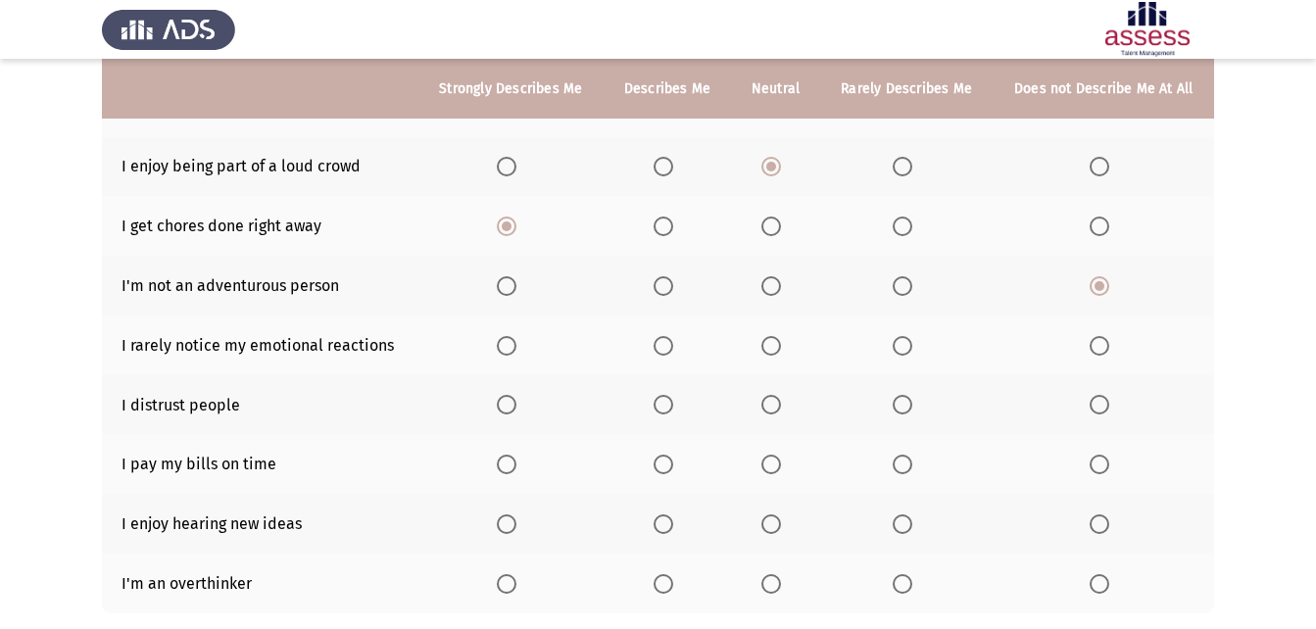
click at [1098, 342] on span "Select an option" at bounding box center [1099, 346] width 20 height 20
click at [1098, 342] on input "Select an option" at bounding box center [1099, 346] width 20 height 20
click at [1098, 407] on span "Select an option" at bounding box center [1099, 405] width 20 height 20
click at [1098, 407] on input "Select an option" at bounding box center [1099, 405] width 20 height 20
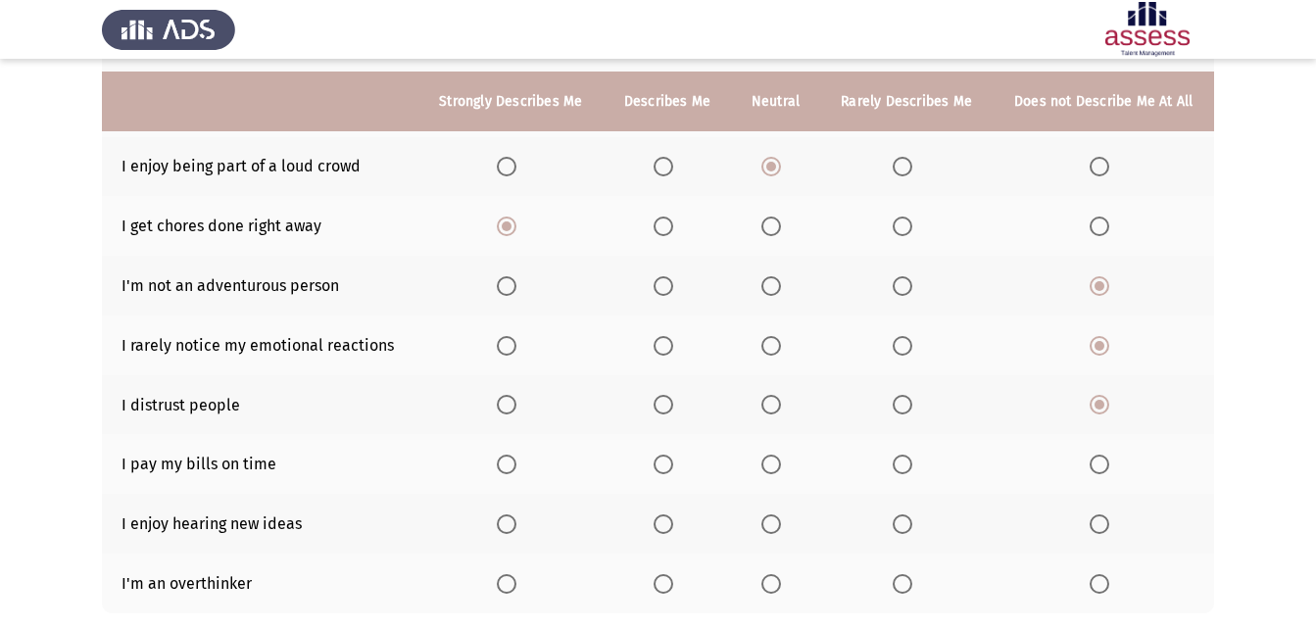
scroll to position [392, 0]
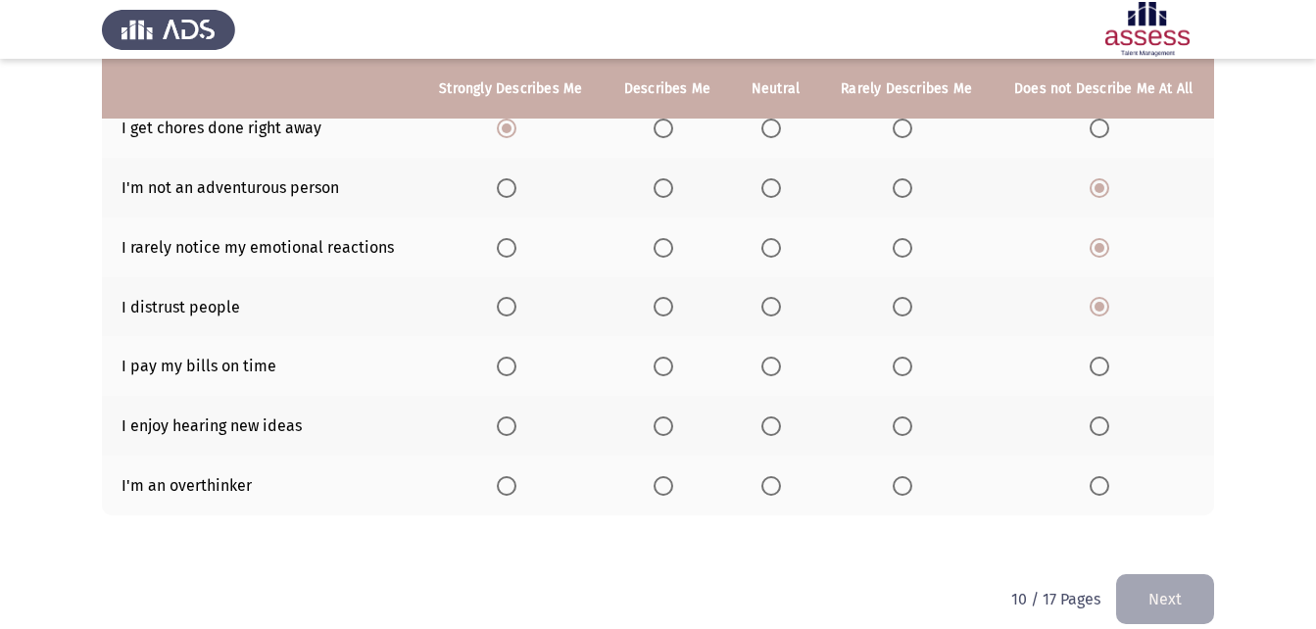
click at [512, 367] on span "Select an option" at bounding box center [507, 367] width 20 height 20
click at [512, 367] on input "Select an option" at bounding box center [507, 367] width 20 height 20
click at [504, 424] on span "Select an option" at bounding box center [507, 426] width 20 height 20
click at [504, 424] on input "Select an option" at bounding box center [507, 426] width 20 height 20
click at [766, 491] on span "Select an option" at bounding box center [771, 486] width 20 height 20
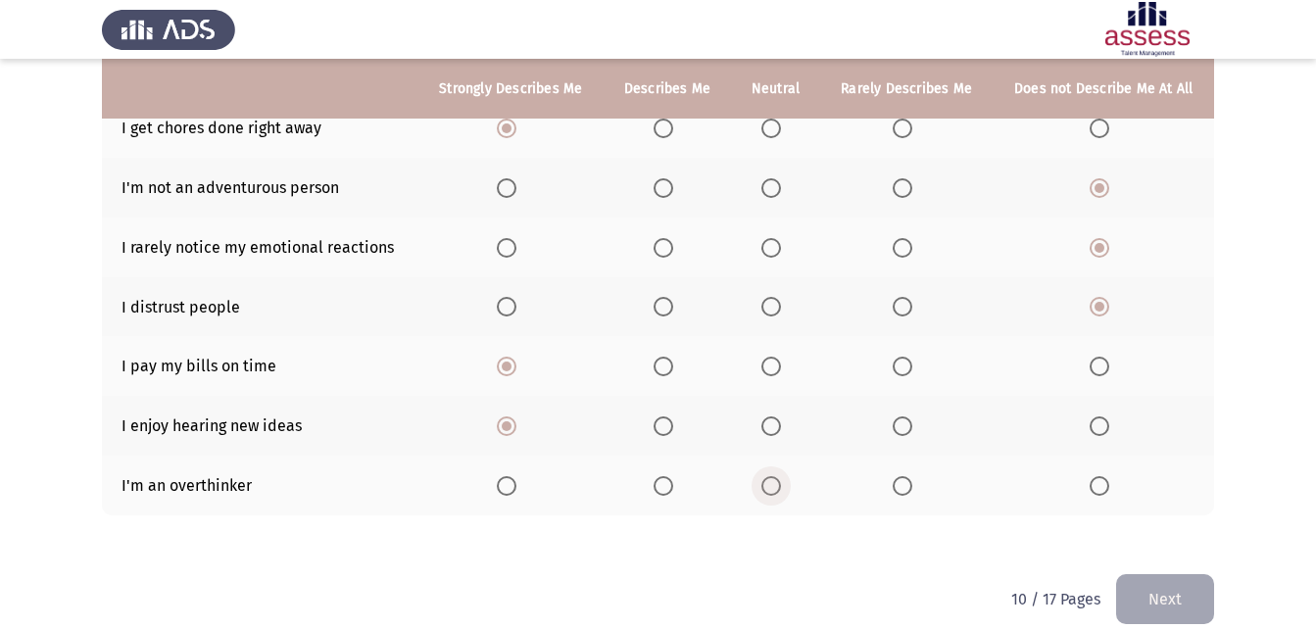
click at [766, 491] on input "Select an option" at bounding box center [771, 486] width 20 height 20
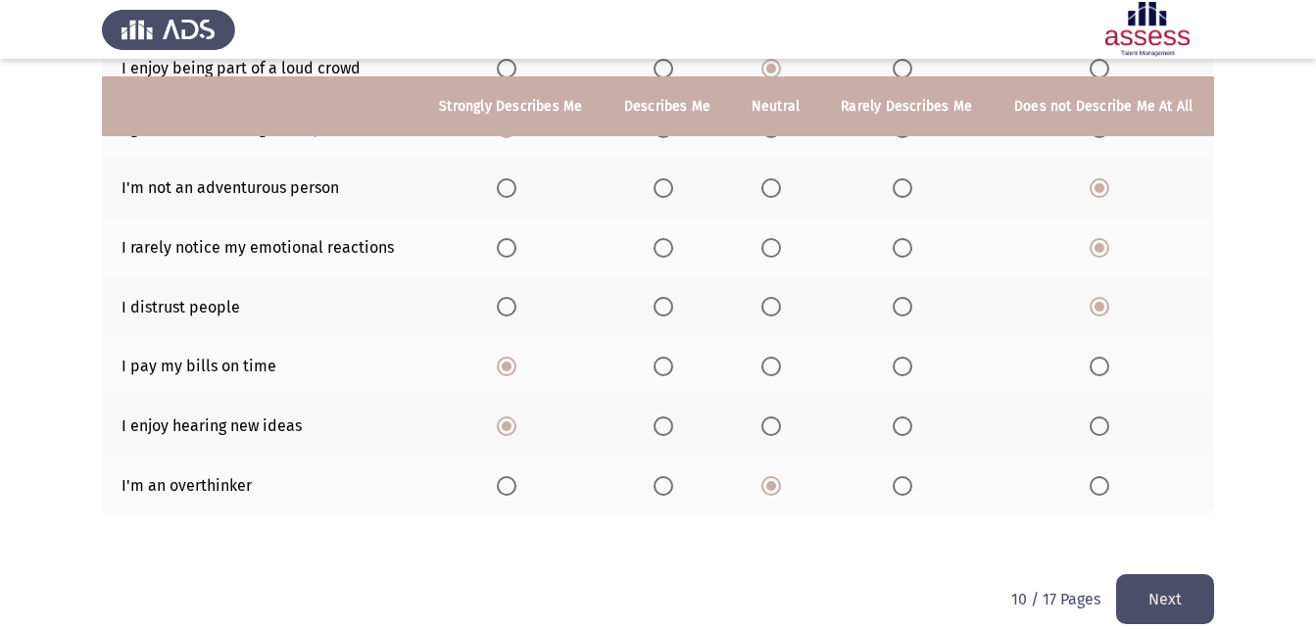
scroll to position [415, 0]
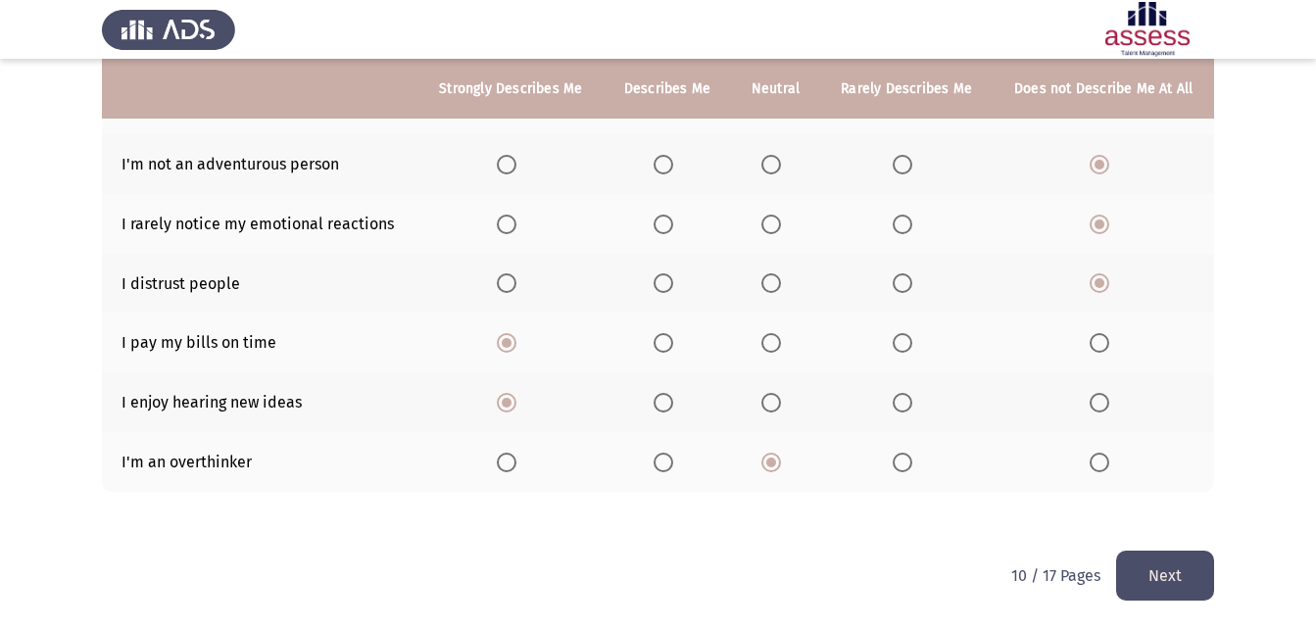
click at [1193, 569] on button "Next" at bounding box center [1165, 576] width 98 height 50
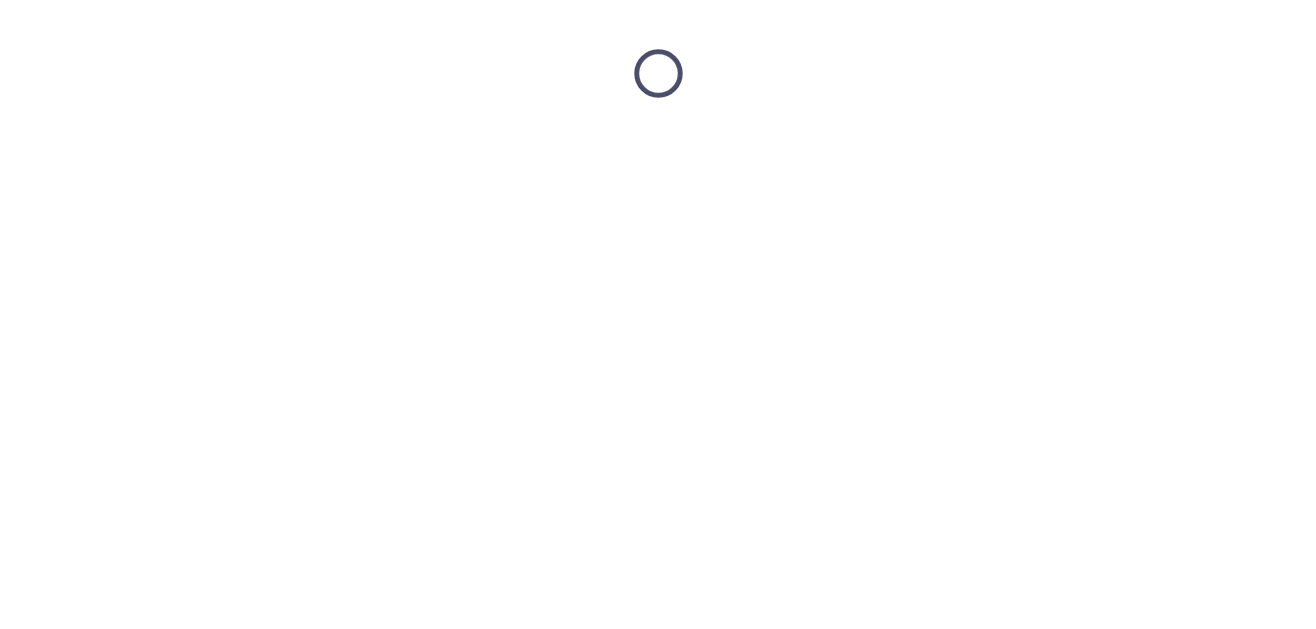
scroll to position [0, 0]
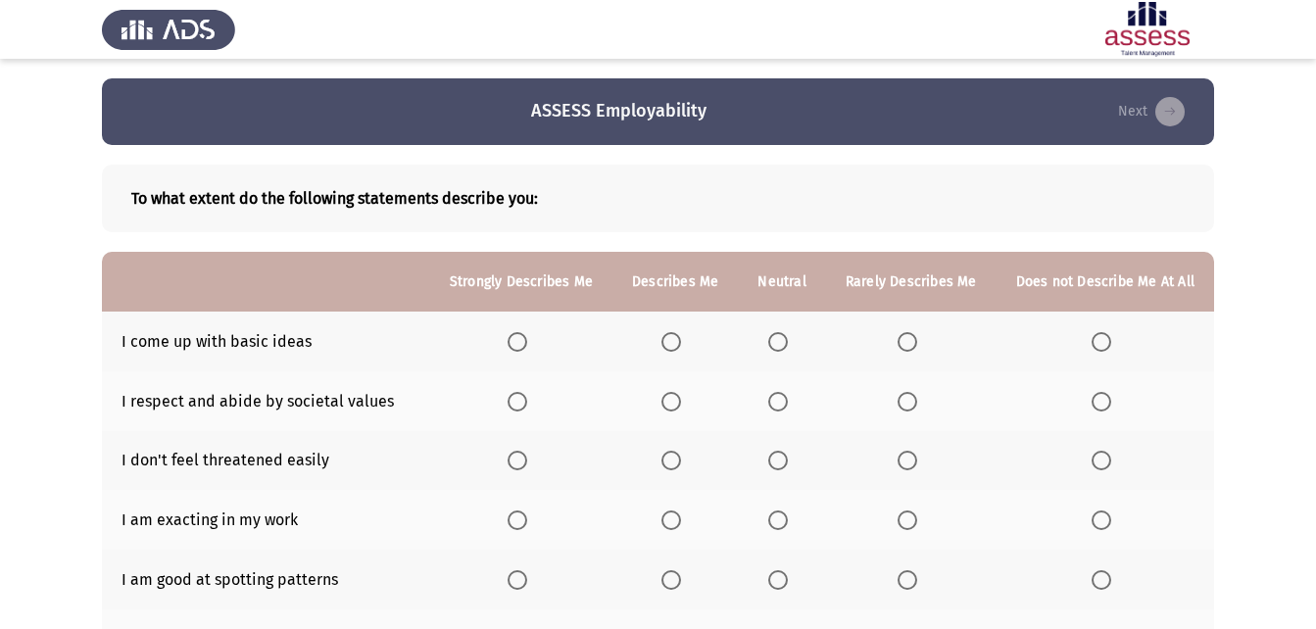
click at [1109, 349] on span "Select an option" at bounding box center [1101, 342] width 20 height 20
click at [1109, 349] on input "Select an option" at bounding box center [1101, 342] width 20 height 20
click at [527, 406] on span "Select an option" at bounding box center [518, 402] width 20 height 20
click at [527, 406] on input "Select an option" at bounding box center [518, 402] width 20 height 20
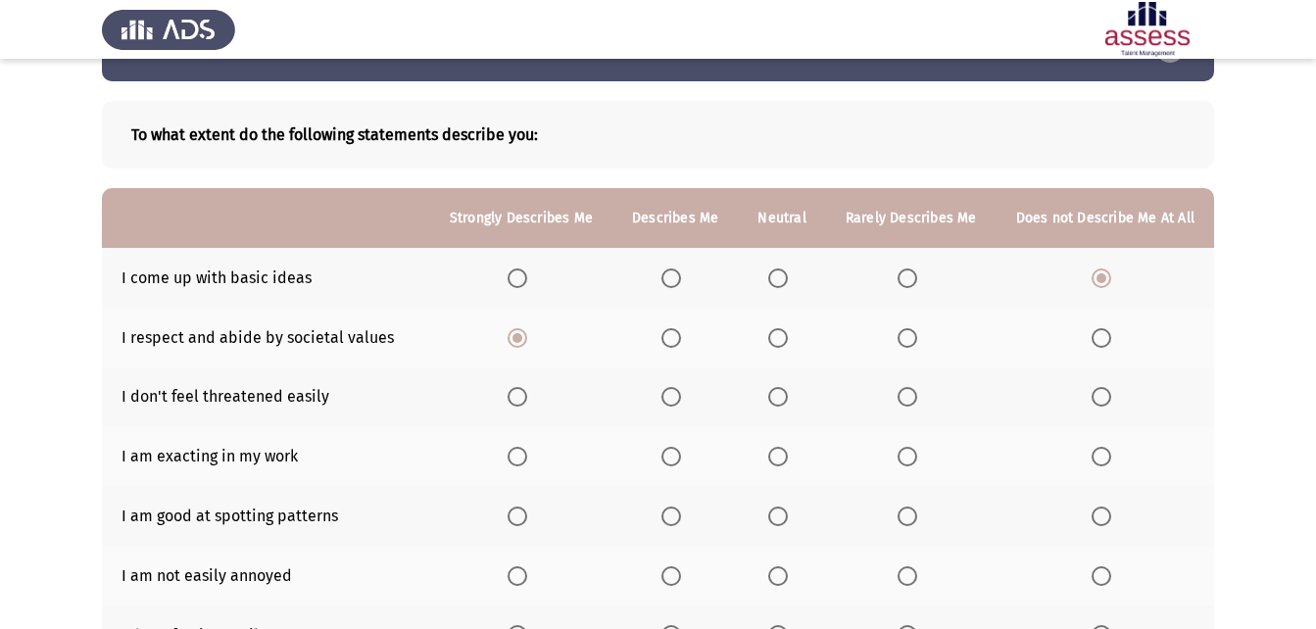
scroll to position [98, 0]
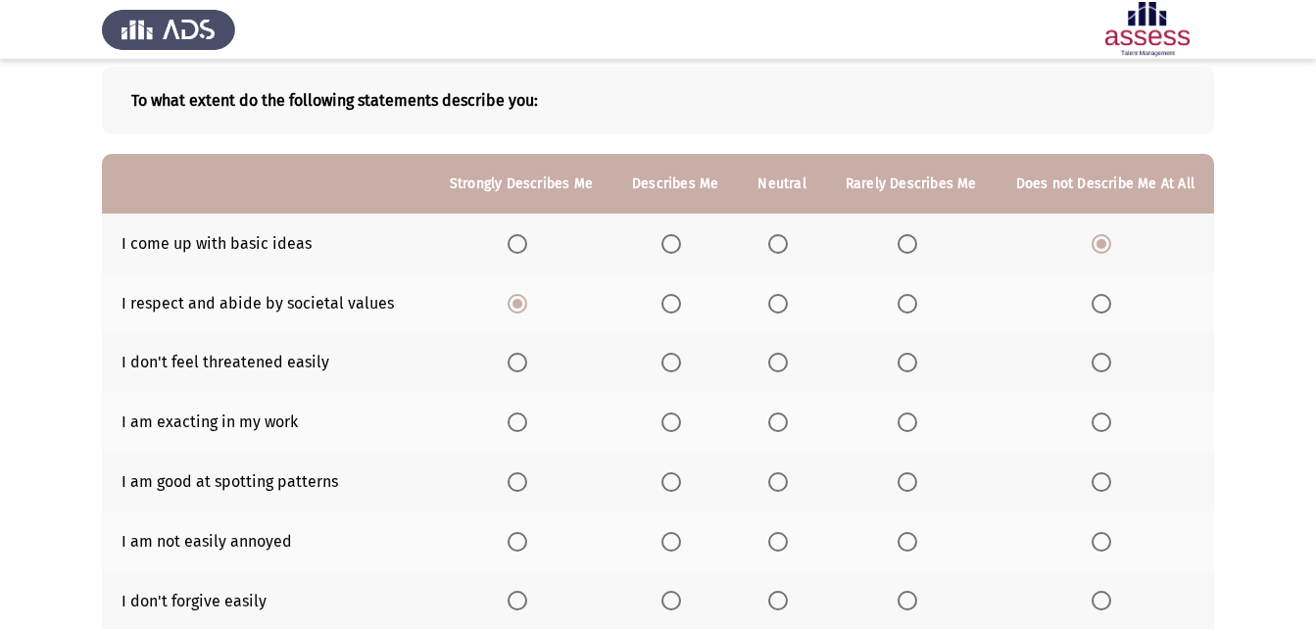
click at [535, 364] on label "Select an option" at bounding box center [521, 363] width 27 height 20
click at [527, 364] on input "Select an option" at bounding box center [518, 363] width 20 height 20
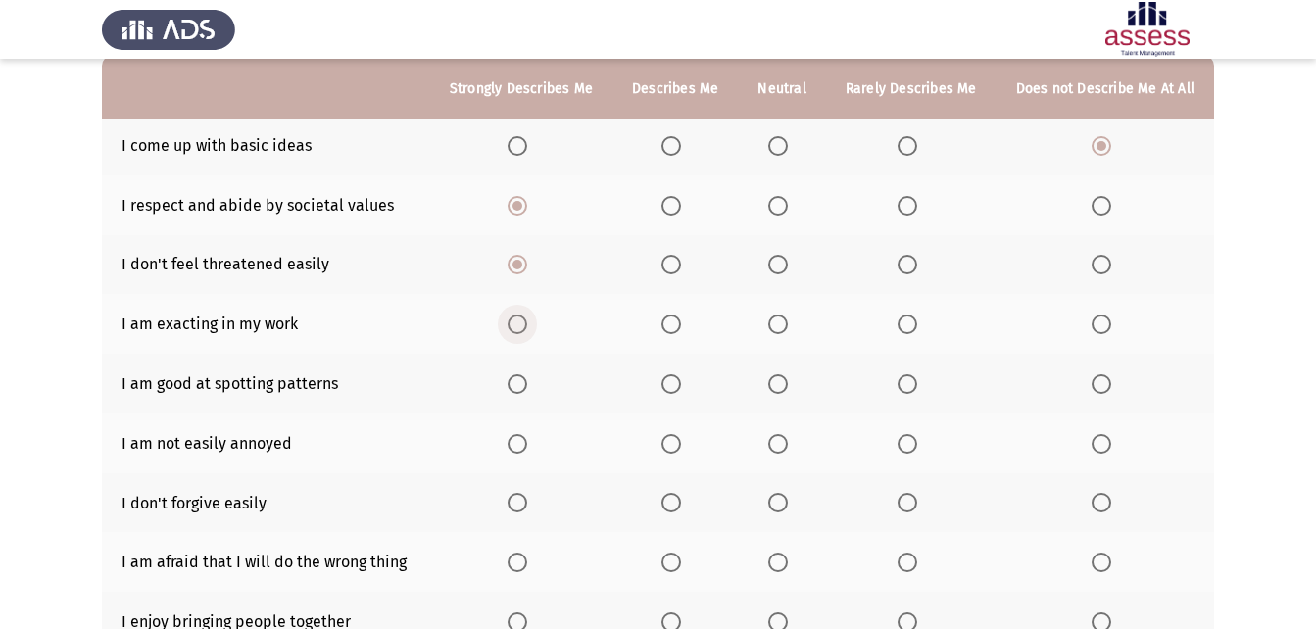
click at [527, 319] on span "Select an option" at bounding box center [518, 324] width 20 height 20
click at [527, 319] on input "Select an option" at bounding box center [518, 324] width 20 height 20
click at [527, 383] on span "Select an option" at bounding box center [518, 384] width 20 height 20
click at [527, 383] on input "Select an option" at bounding box center [518, 384] width 20 height 20
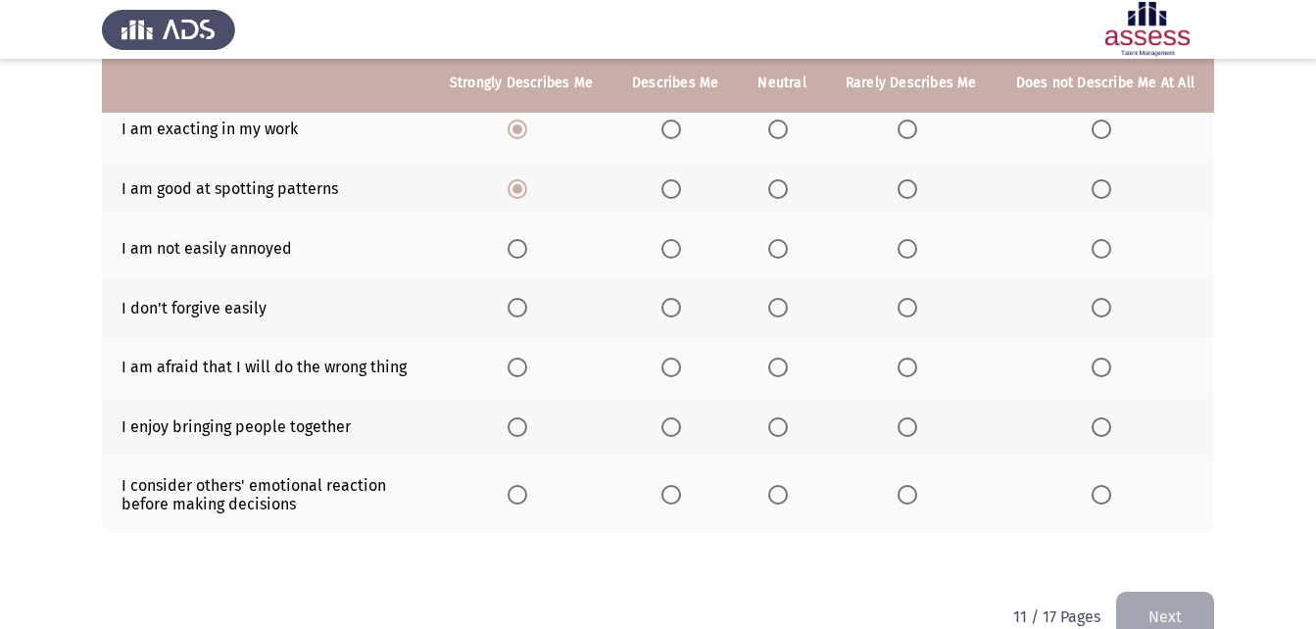
scroll to position [392, 0]
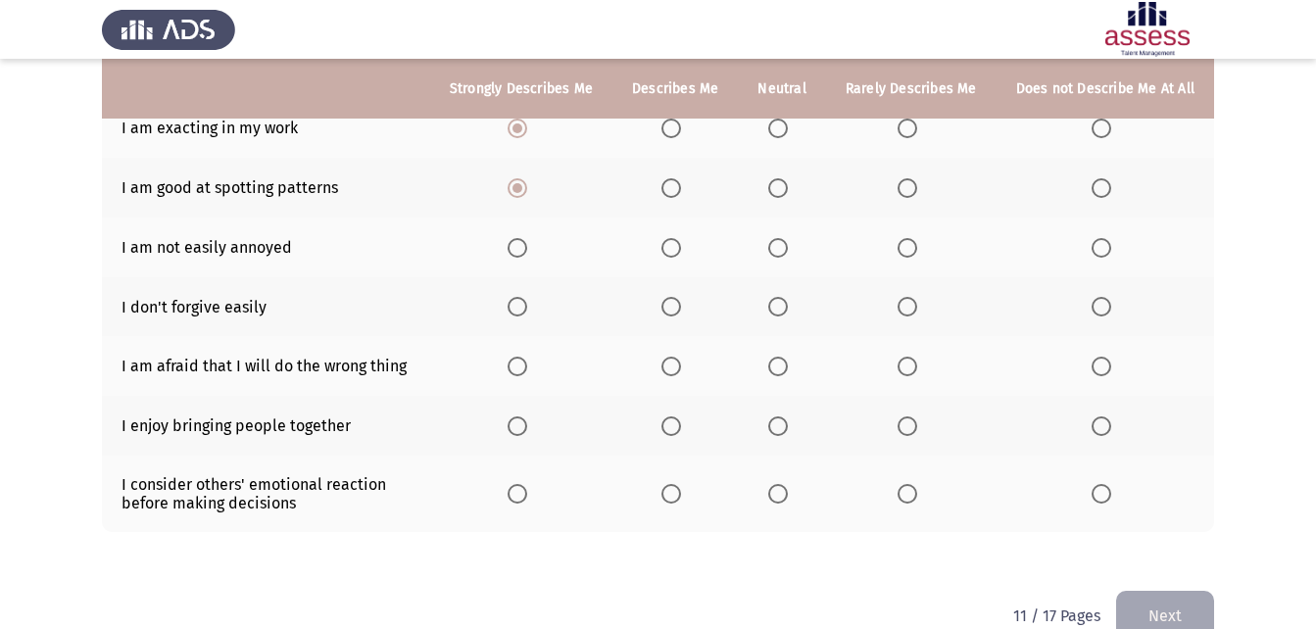
click at [523, 248] on span "Select an option" at bounding box center [518, 248] width 20 height 20
click at [523, 248] on input "Select an option" at bounding box center [518, 248] width 20 height 20
click at [1101, 307] on span "Select an option" at bounding box center [1101, 307] width 0 height 0
click at [1102, 307] on input "Select an option" at bounding box center [1101, 307] width 20 height 20
click at [1098, 364] on span "Select an option" at bounding box center [1101, 367] width 20 height 20
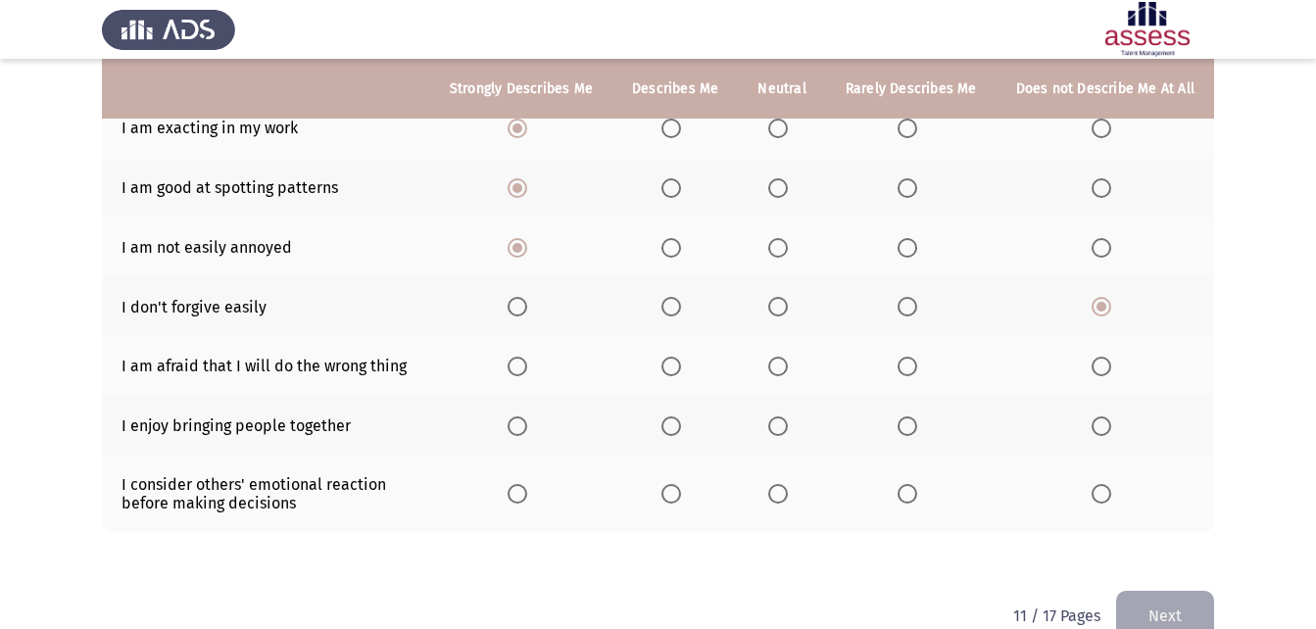
click at [1098, 364] on input "Select an option" at bounding box center [1101, 367] width 20 height 20
click at [523, 432] on span "Select an option" at bounding box center [518, 426] width 20 height 20
click at [523, 432] on input "Select an option" at bounding box center [518, 426] width 20 height 20
click at [517, 494] on span "Select an option" at bounding box center [517, 494] width 0 height 0
click at [526, 493] on input "Select an option" at bounding box center [518, 494] width 20 height 20
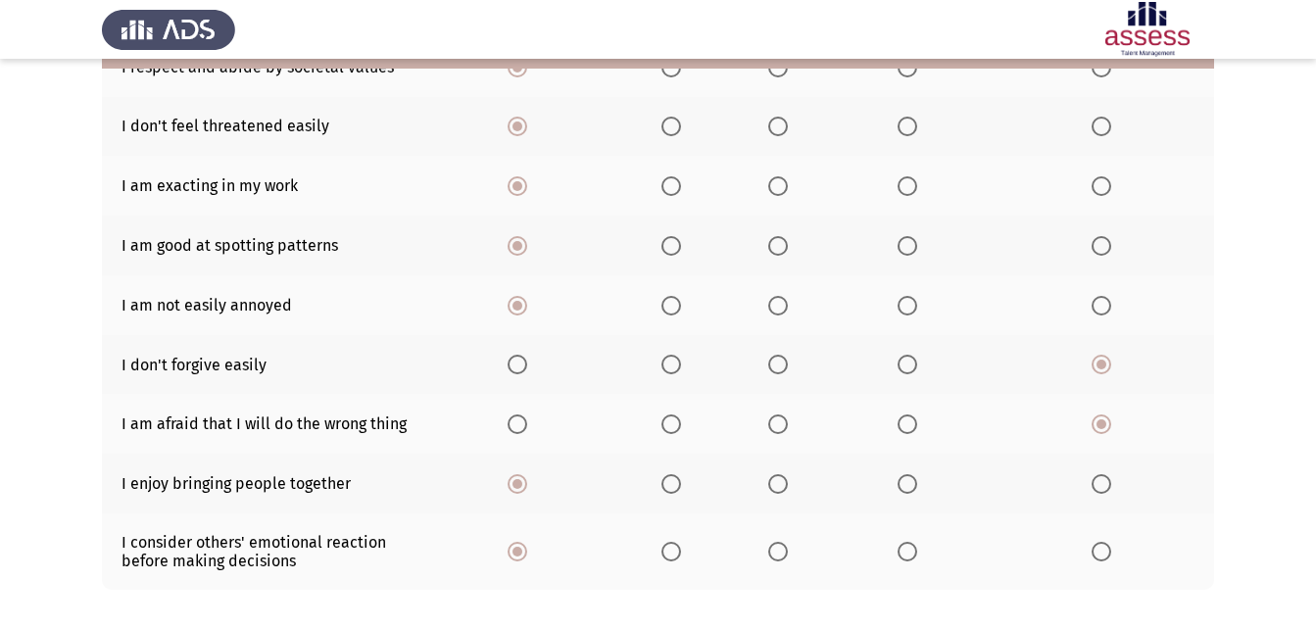
scroll to position [236, 0]
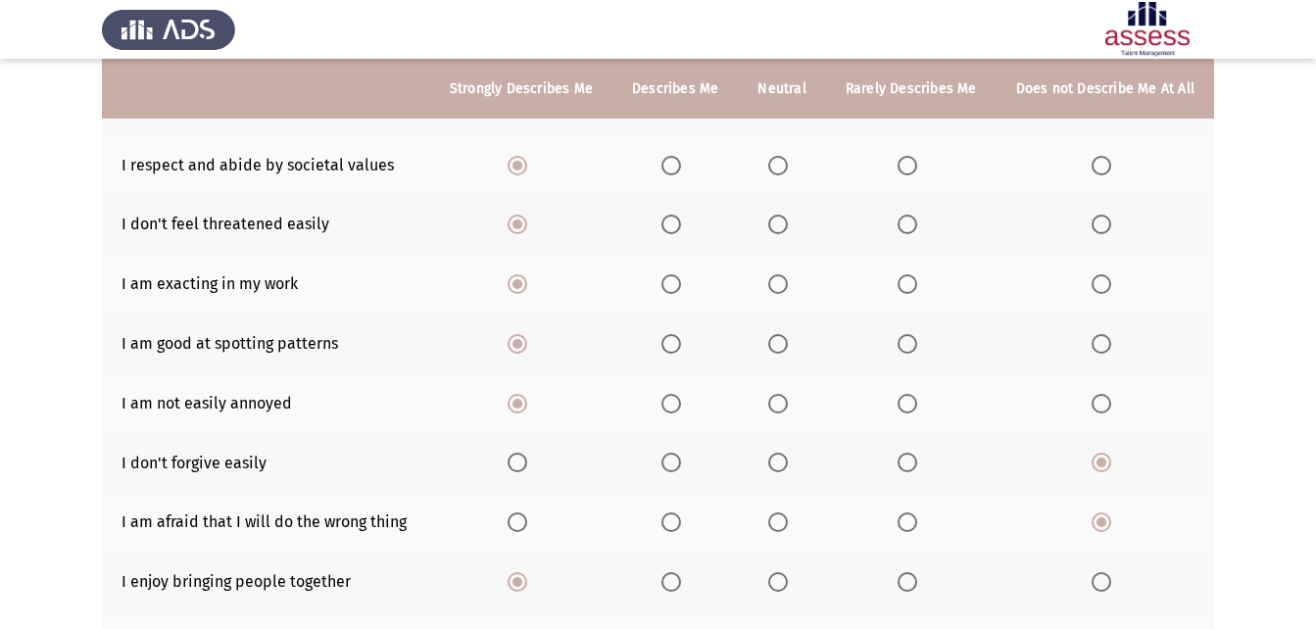
click at [781, 284] on span "Select an option" at bounding box center [778, 284] width 20 height 20
click at [781, 284] on input "Select an option" at bounding box center [778, 284] width 20 height 20
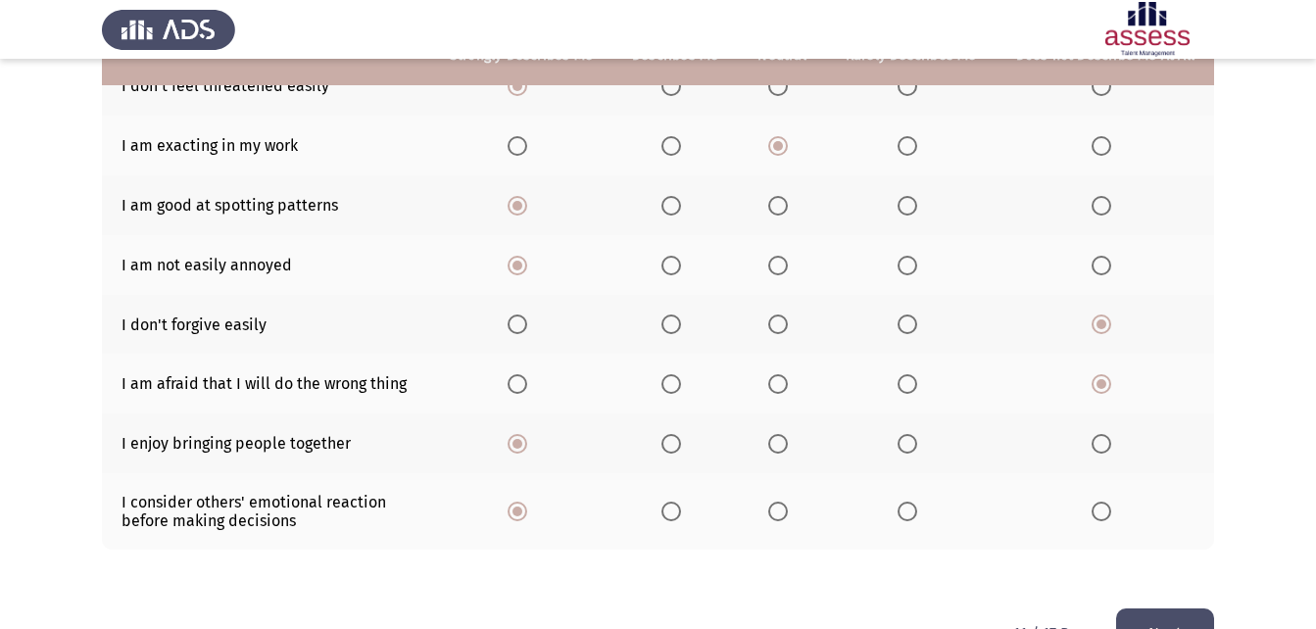
scroll to position [432, 0]
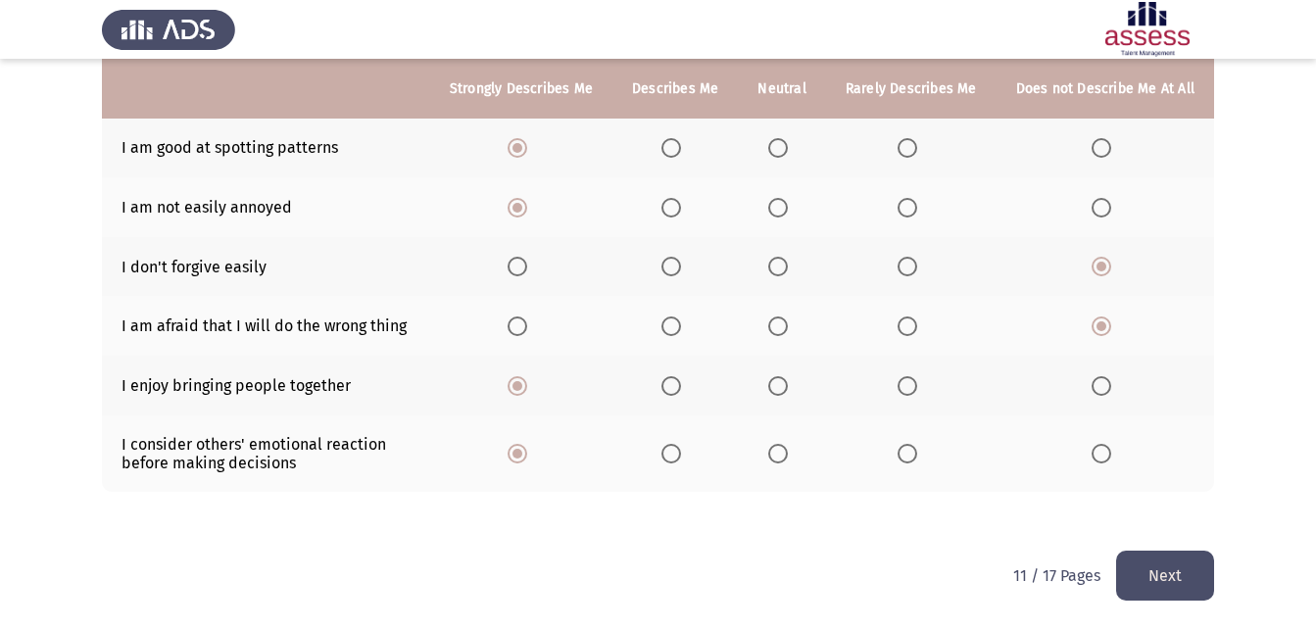
click at [1200, 578] on button "Next" at bounding box center [1165, 576] width 98 height 50
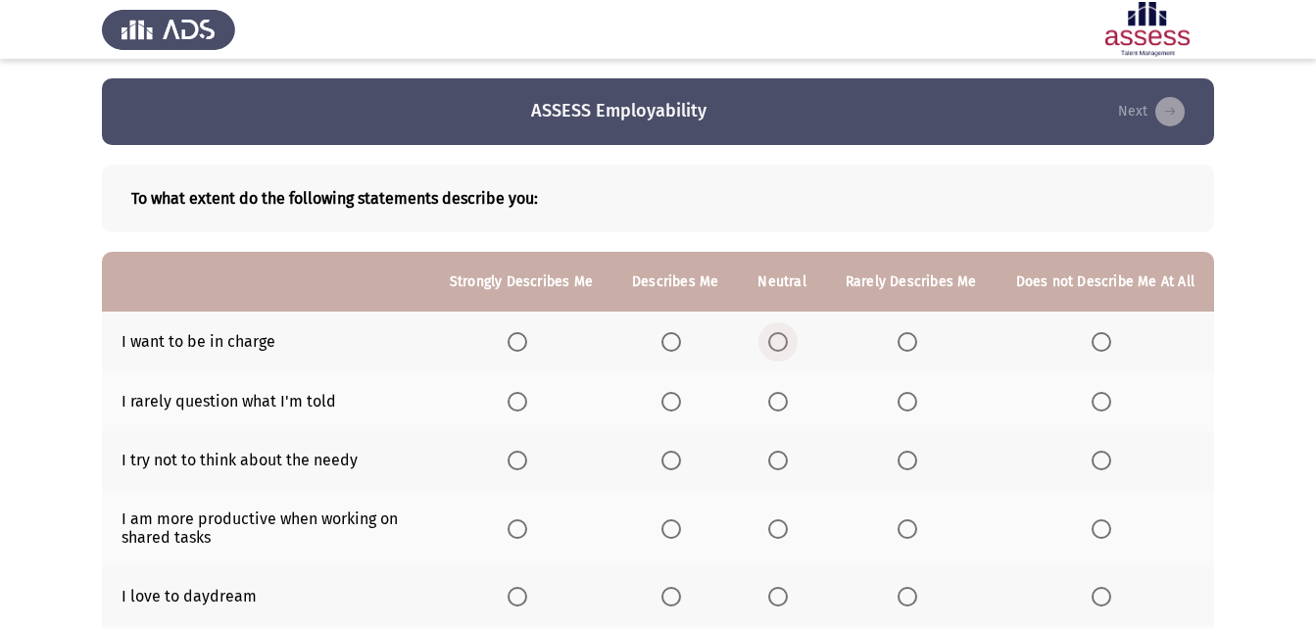
click at [788, 334] on span "Select an option" at bounding box center [778, 342] width 20 height 20
click at [788, 334] on input "Select an option" at bounding box center [778, 342] width 20 height 20
click at [788, 408] on span "Select an option" at bounding box center [778, 402] width 20 height 20
click at [788, 408] on input "Select an option" at bounding box center [778, 402] width 20 height 20
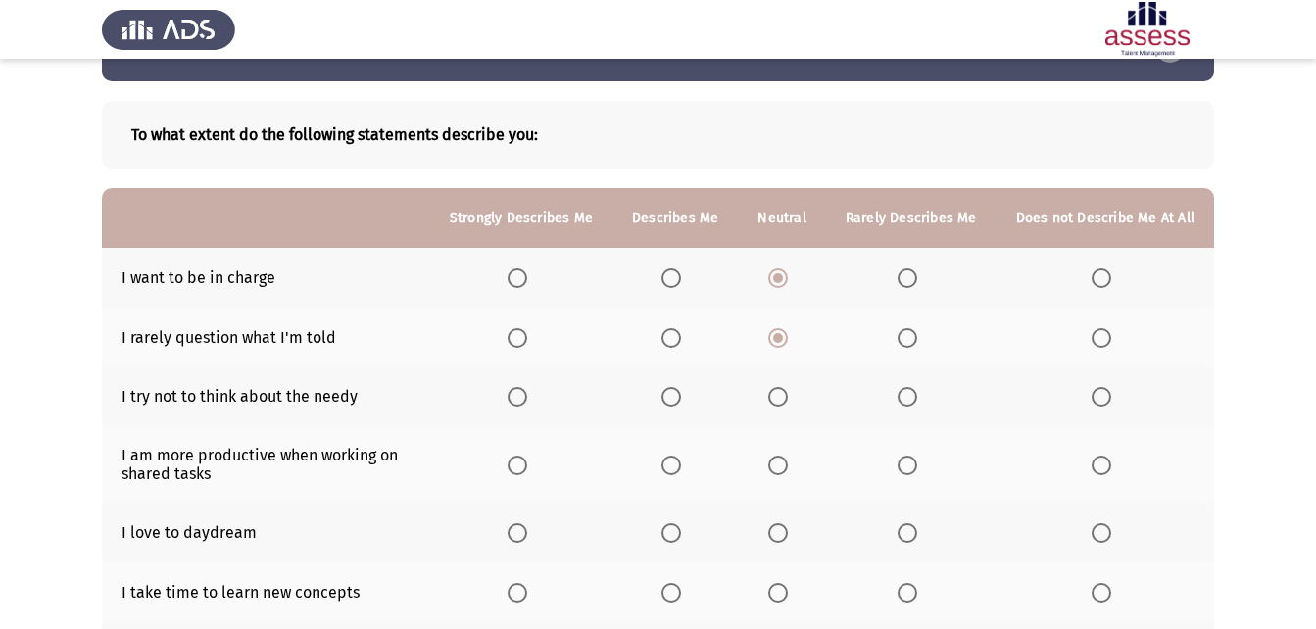
scroll to position [98, 0]
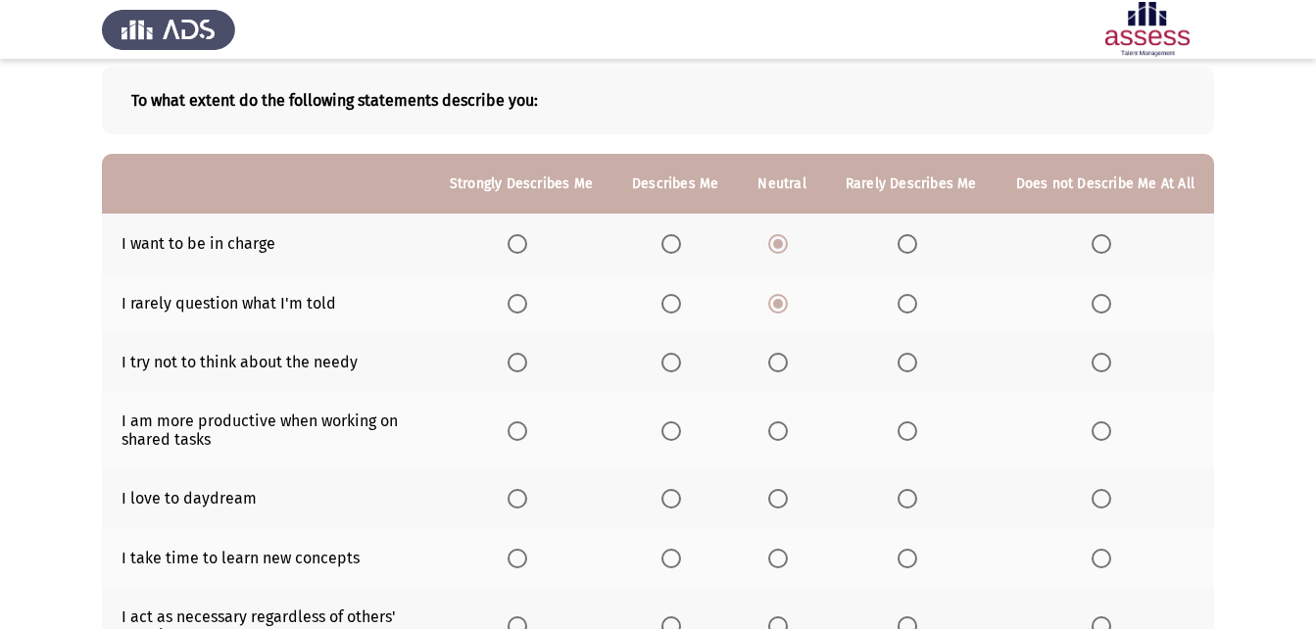
click at [786, 373] on th at bounding box center [781, 363] width 87 height 60
click at [784, 367] on span "Select an option" at bounding box center [778, 363] width 20 height 20
click at [784, 367] on input "Select an option" at bounding box center [778, 363] width 20 height 20
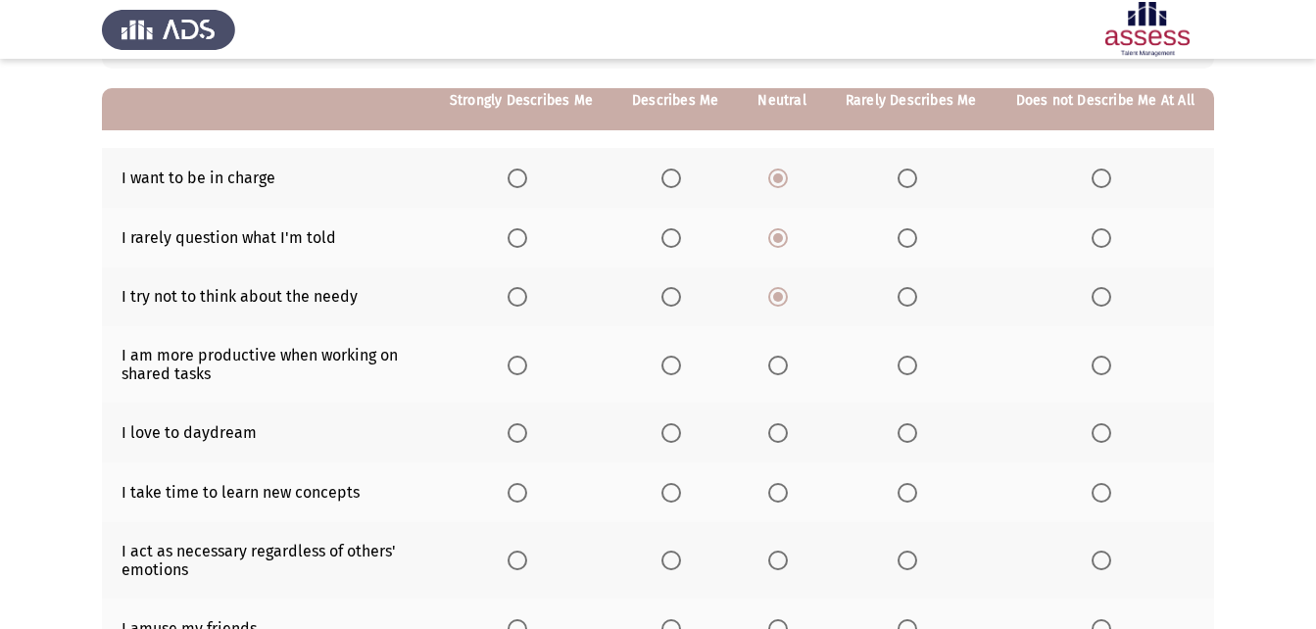
scroll to position [196, 0]
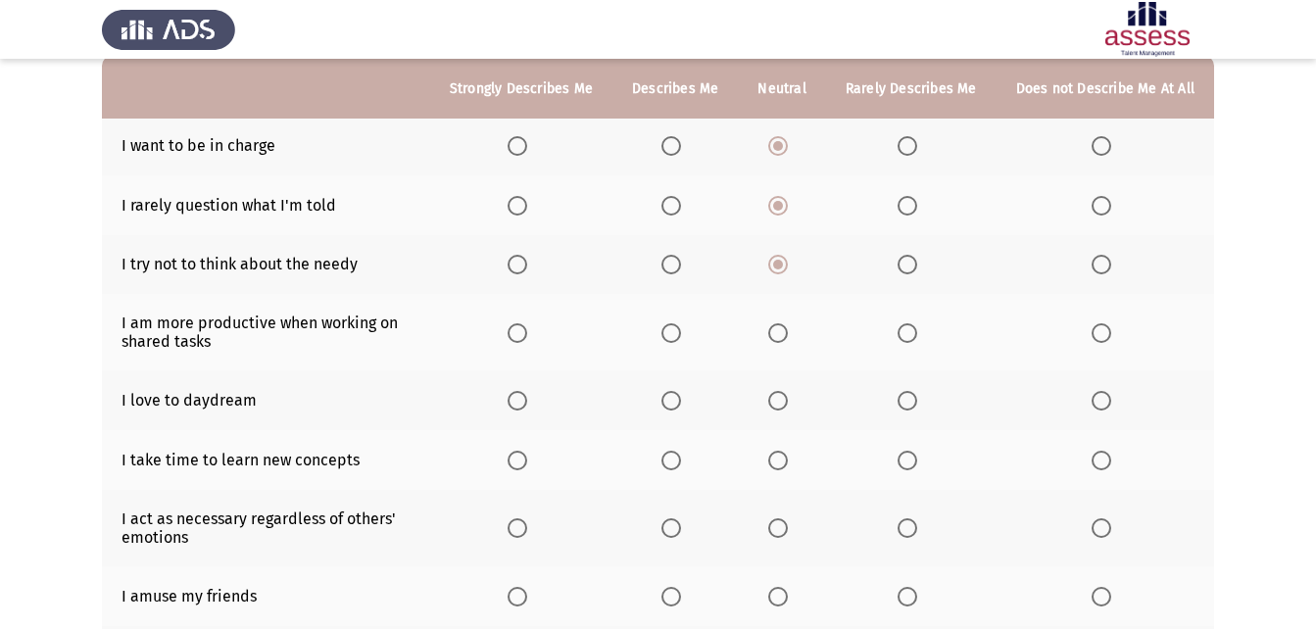
click at [521, 333] on span "Select an option" at bounding box center [518, 333] width 20 height 20
click at [521, 333] on input "Select an option" at bounding box center [518, 333] width 20 height 20
click at [681, 401] on span "Select an option" at bounding box center [671, 401] width 20 height 20
click at [681, 401] on input "Select an option" at bounding box center [671, 401] width 20 height 20
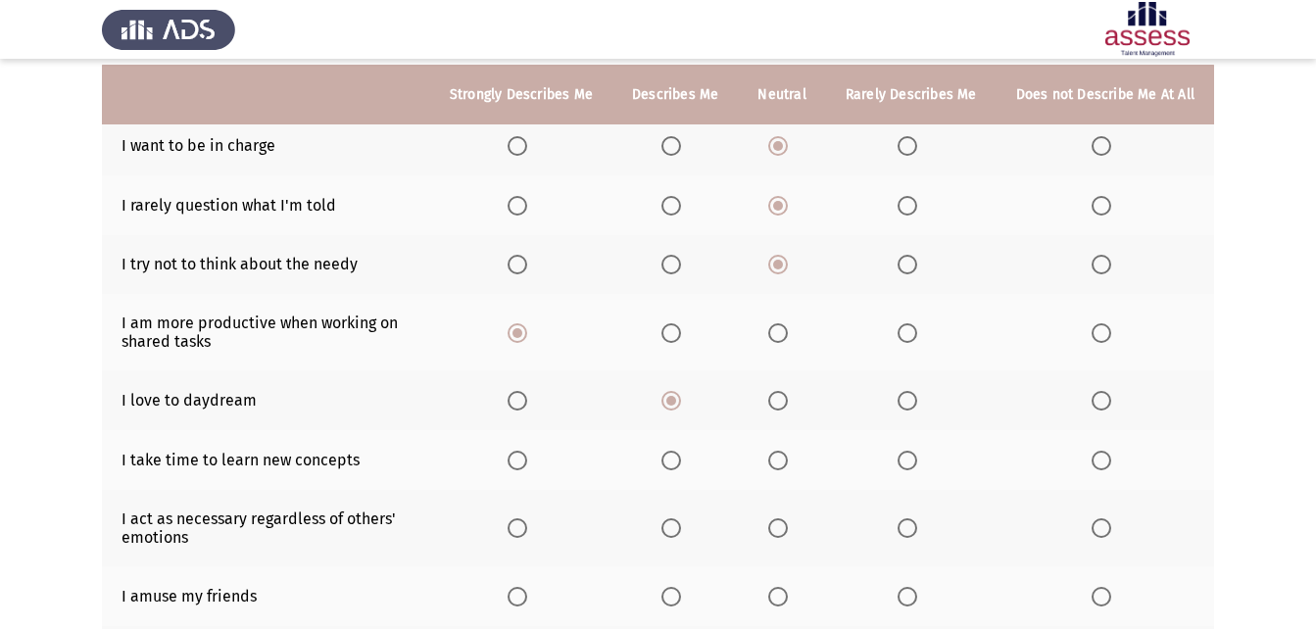
scroll to position [294, 0]
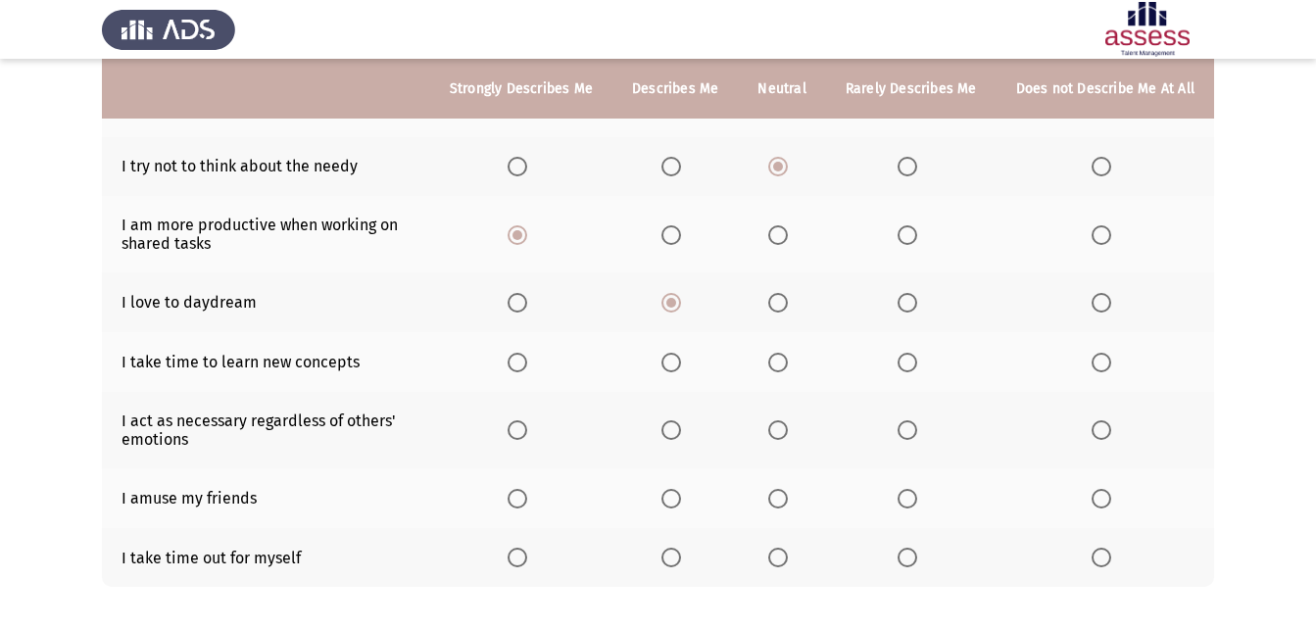
click at [1094, 363] on span "Select an option" at bounding box center [1101, 363] width 20 height 20
click at [1094, 363] on input "Select an option" at bounding box center [1101, 363] width 20 height 20
click at [898, 432] on th at bounding box center [911, 430] width 170 height 76
click at [788, 435] on span "Select an option" at bounding box center [778, 430] width 20 height 20
click at [788, 435] on input "Select an option" at bounding box center [778, 430] width 20 height 20
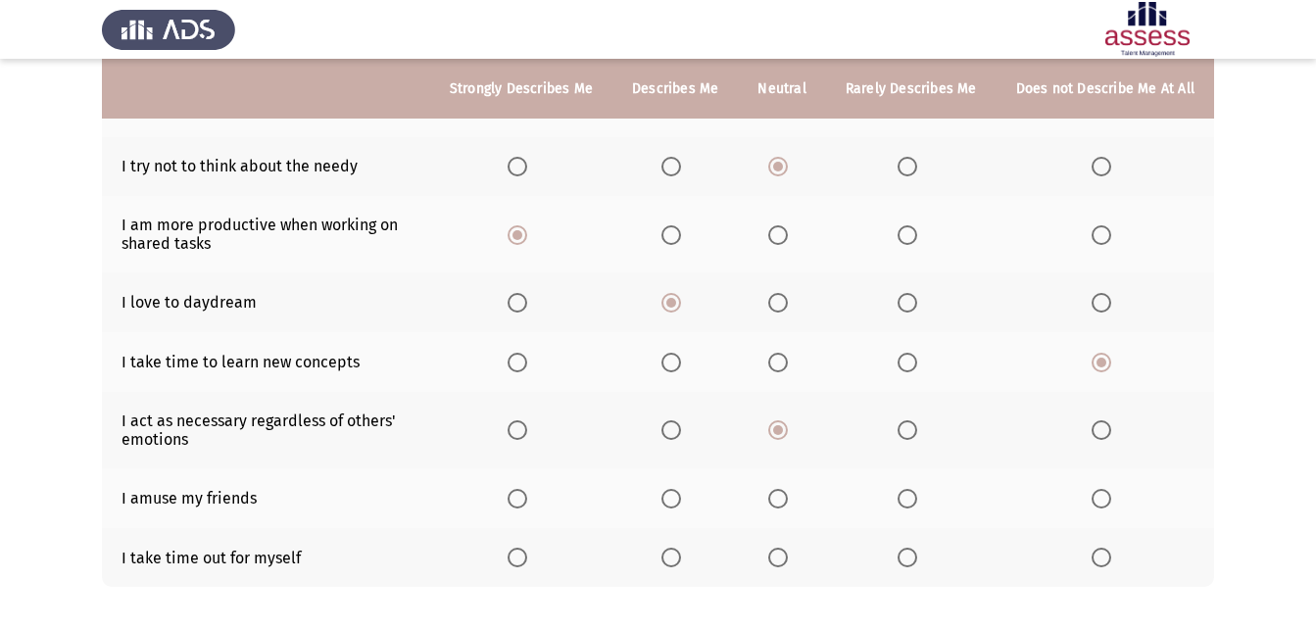
click at [917, 433] on span "Select an option" at bounding box center [907, 430] width 20 height 20
click at [917, 433] on input "Select an option" at bounding box center [907, 430] width 20 height 20
click at [527, 503] on span "Select an option" at bounding box center [518, 499] width 20 height 20
click at [527, 503] on input "Select an option" at bounding box center [518, 499] width 20 height 20
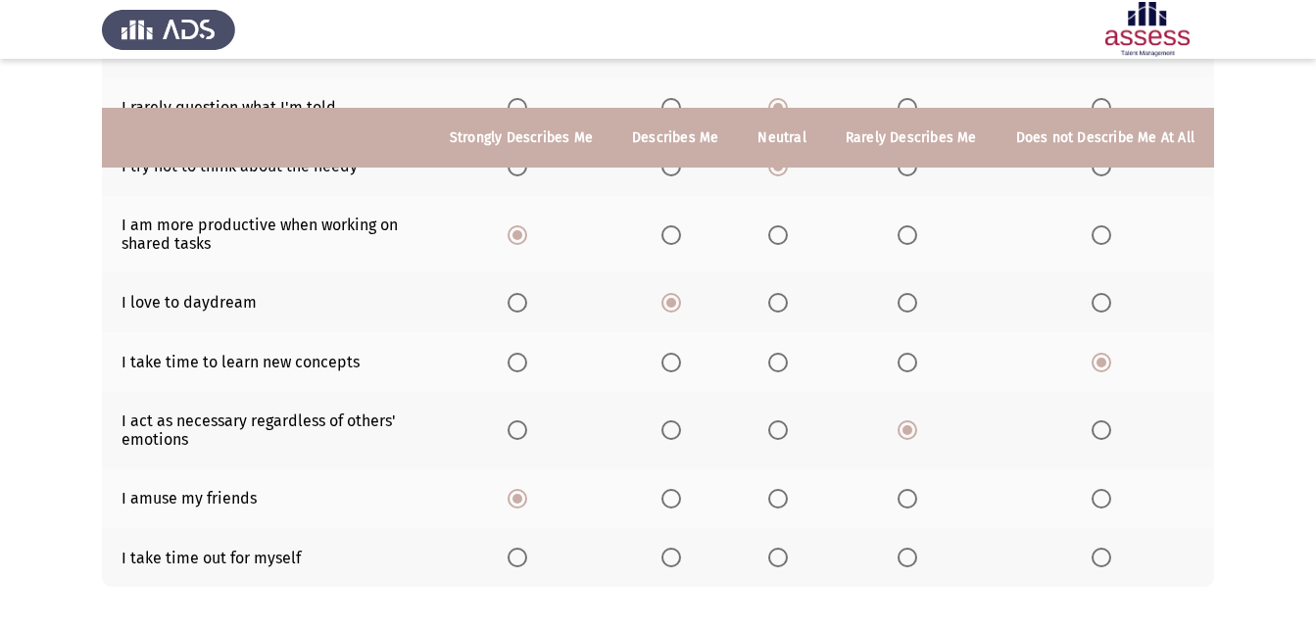
scroll to position [389, 0]
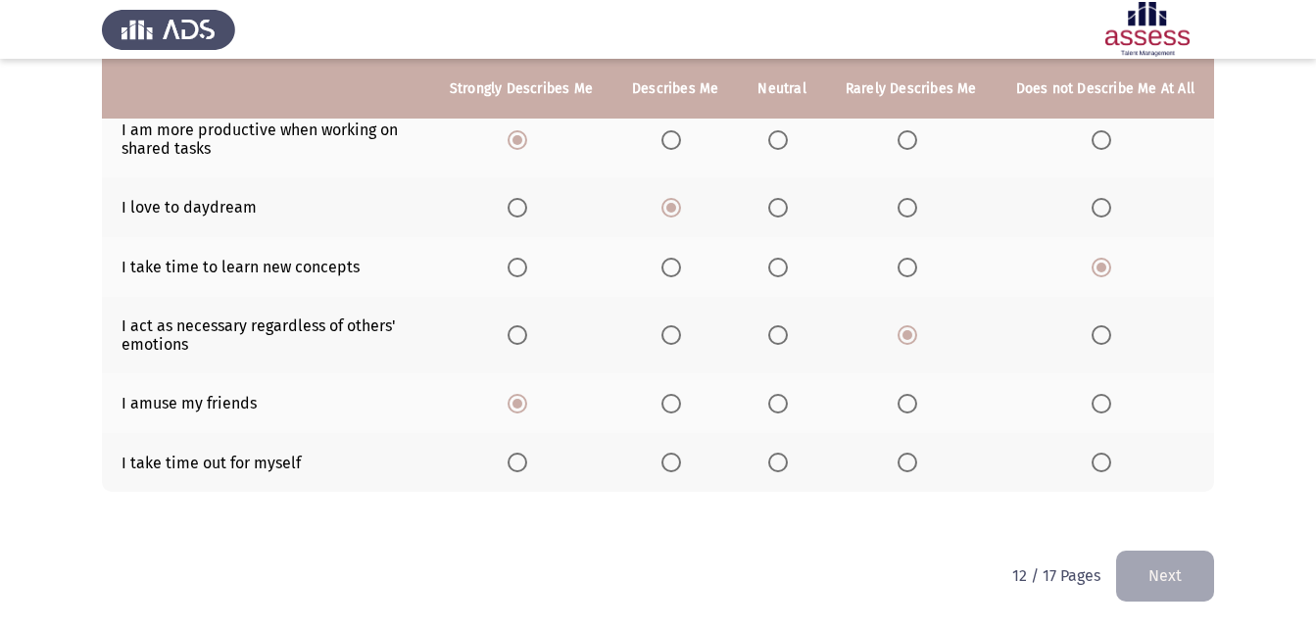
click at [527, 464] on span "Select an option" at bounding box center [518, 463] width 20 height 20
click at [527, 464] on input "Select an option" at bounding box center [518, 463] width 20 height 20
click at [1178, 569] on button "Next" at bounding box center [1165, 576] width 98 height 50
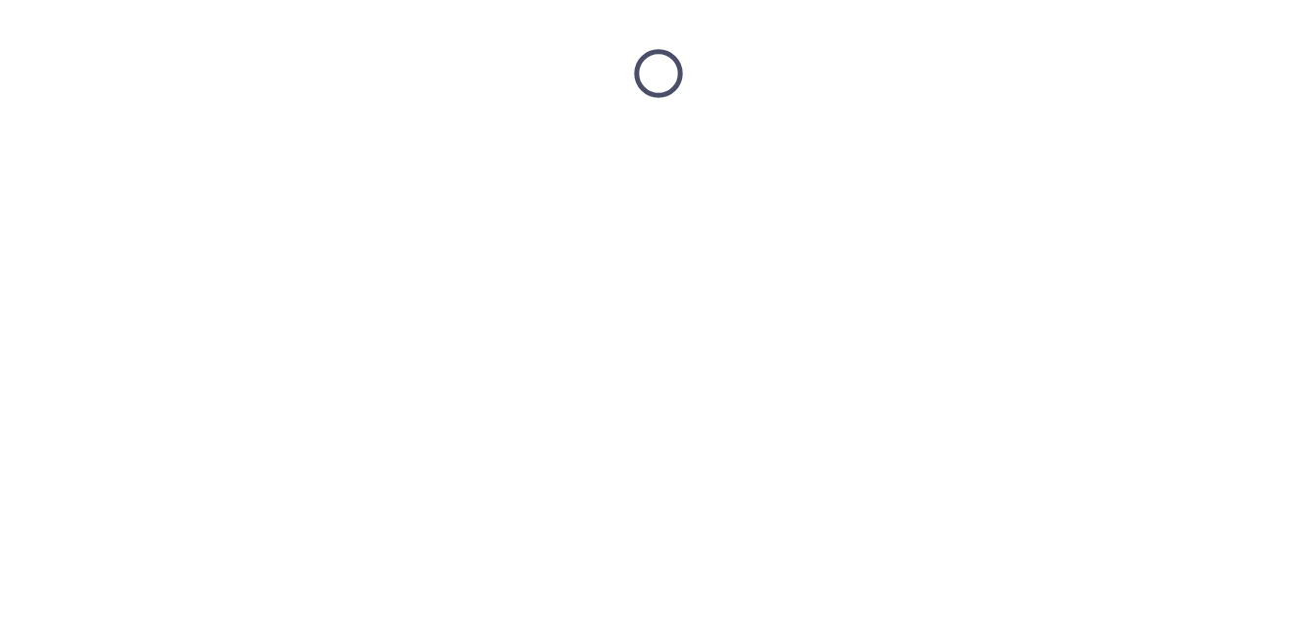
scroll to position [0, 0]
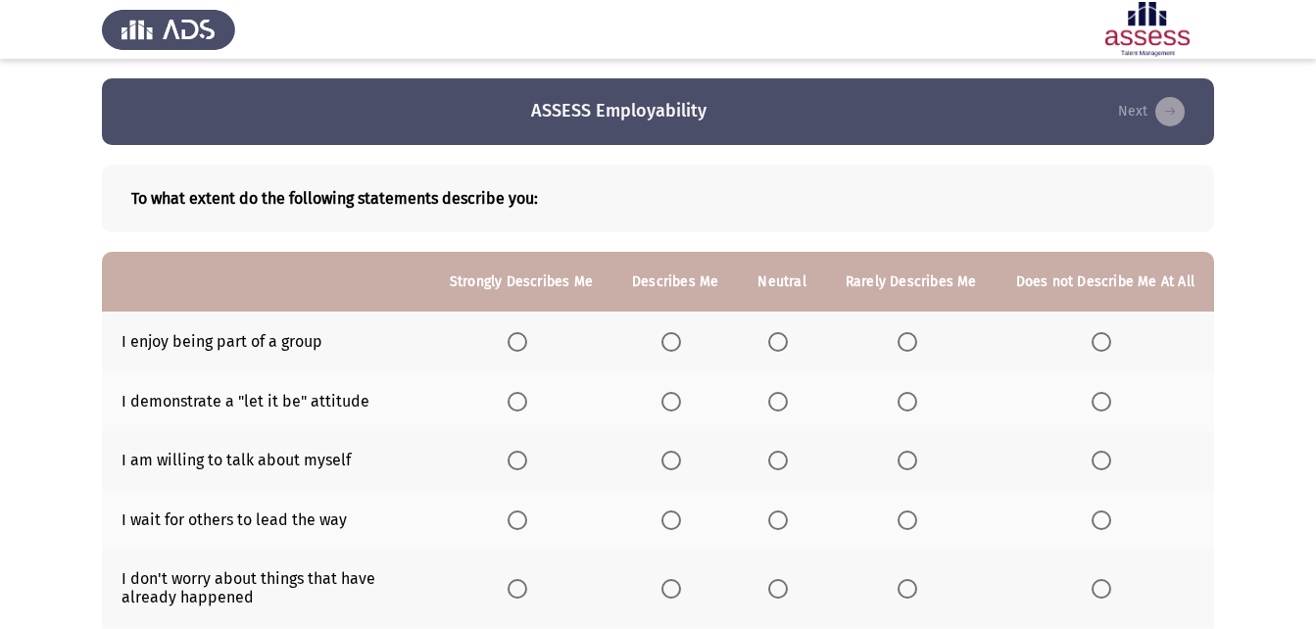
click at [527, 348] on span "Select an option" at bounding box center [518, 342] width 20 height 20
click at [527, 348] on input "Select an option" at bounding box center [518, 342] width 20 height 20
click at [681, 406] on span "Select an option" at bounding box center [671, 402] width 20 height 20
click at [681, 406] on input "Select an option" at bounding box center [671, 402] width 20 height 20
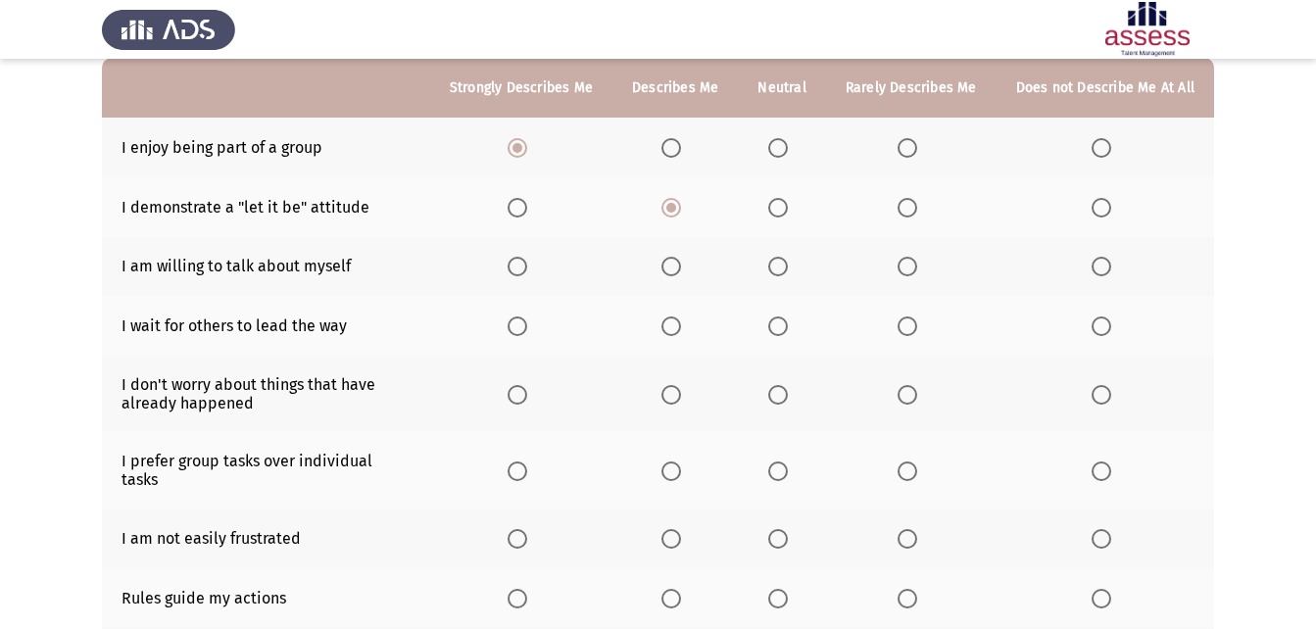
scroll to position [196, 0]
click at [776, 258] on span "Select an option" at bounding box center [778, 265] width 20 height 20
click at [776, 258] on input "Select an option" at bounding box center [778, 265] width 20 height 20
click at [787, 316] on span "Select an option" at bounding box center [778, 324] width 20 height 20
click at [787, 316] on input "Select an option" at bounding box center [778, 324] width 20 height 20
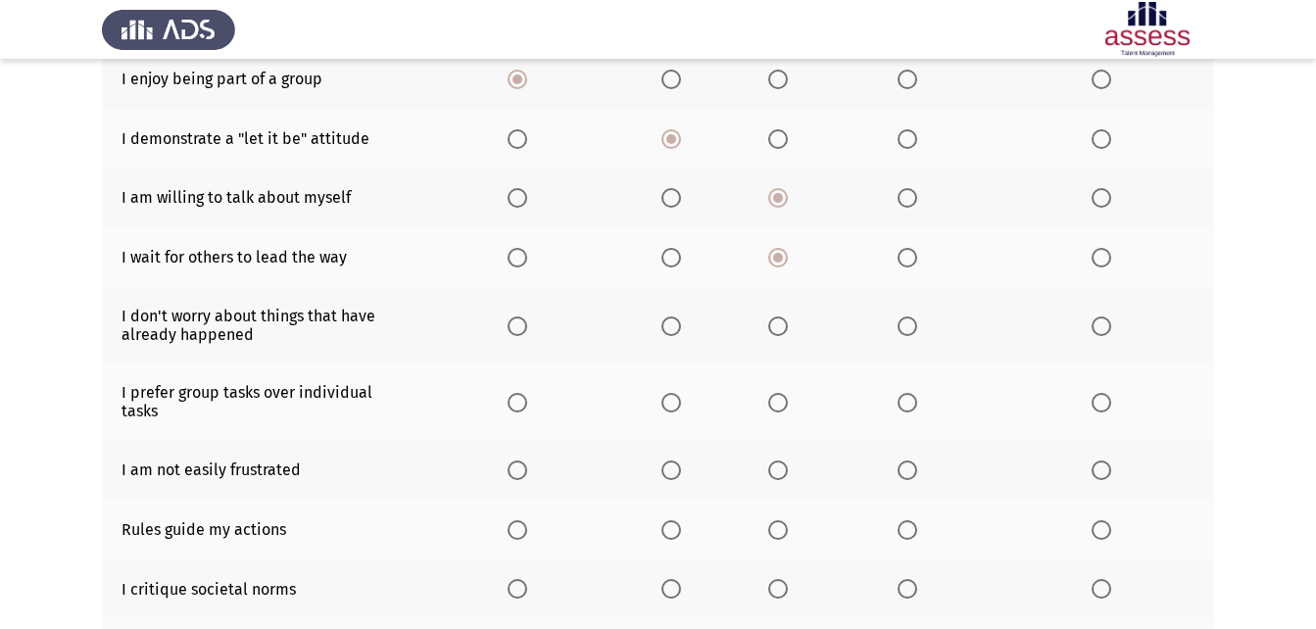
scroll to position [294, 0]
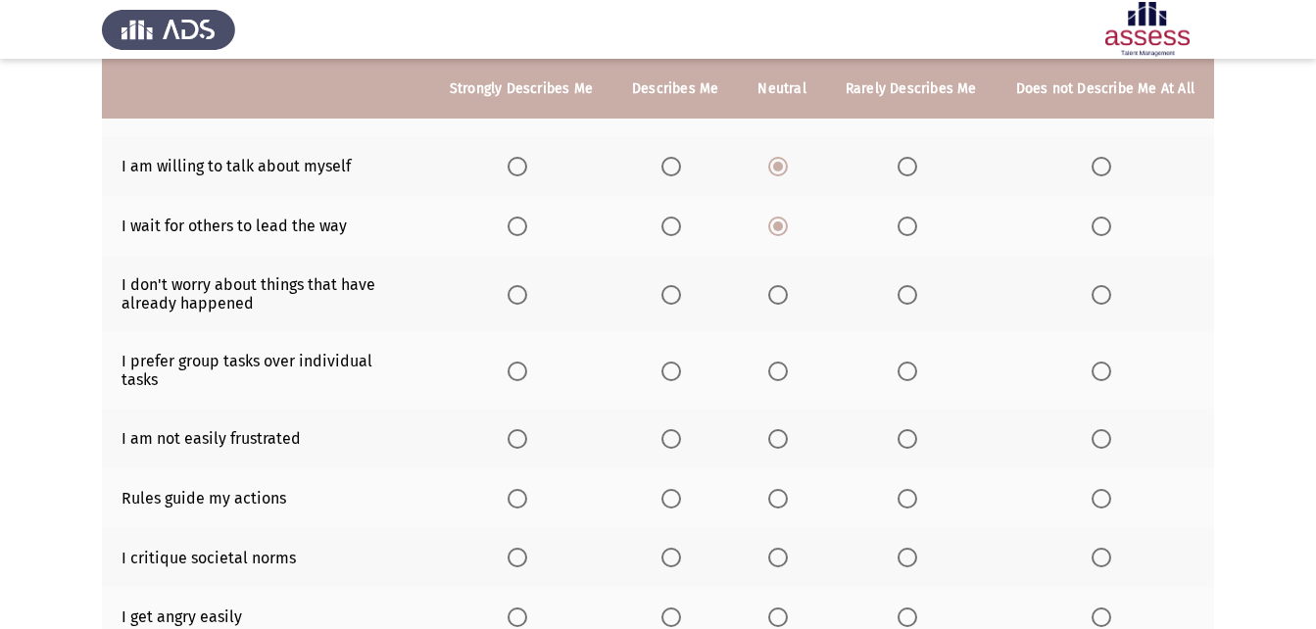
click at [517, 293] on span "Select an option" at bounding box center [518, 295] width 20 height 20
click at [517, 293] on input "Select an option" at bounding box center [518, 295] width 20 height 20
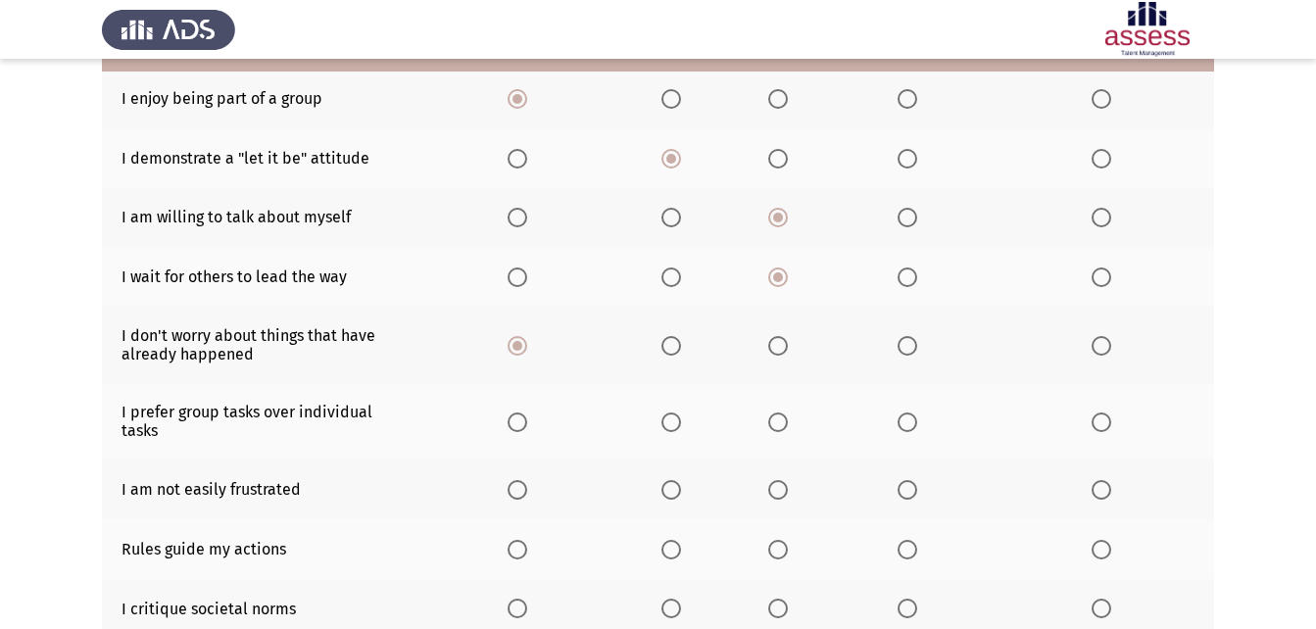
scroll to position [196, 0]
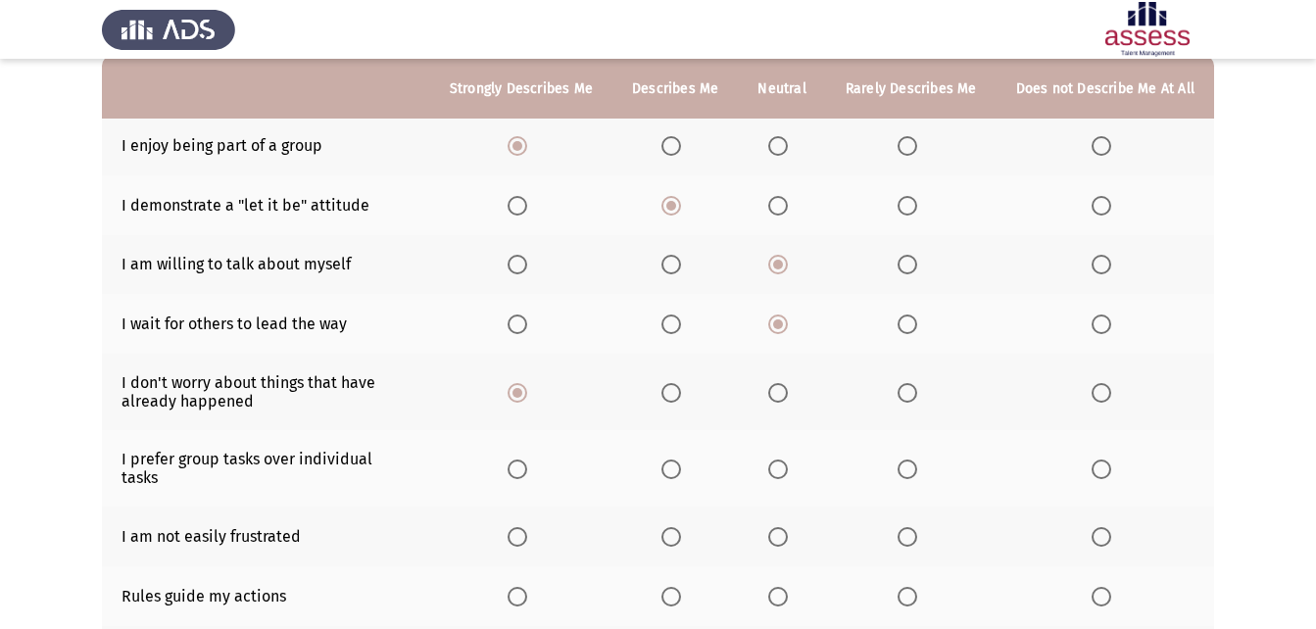
click at [1093, 318] on span "Select an option" at bounding box center [1101, 324] width 20 height 20
click at [1093, 318] on input "Select an option" at bounding box center [1101, 324] width 20 height 20
click at [785, 328] on span "Select an option" at bounding box center [778, 324] width 20 height 20
click at [785, 328] on input "Select an option" at bounding box center [778, 324] width 20 height 20
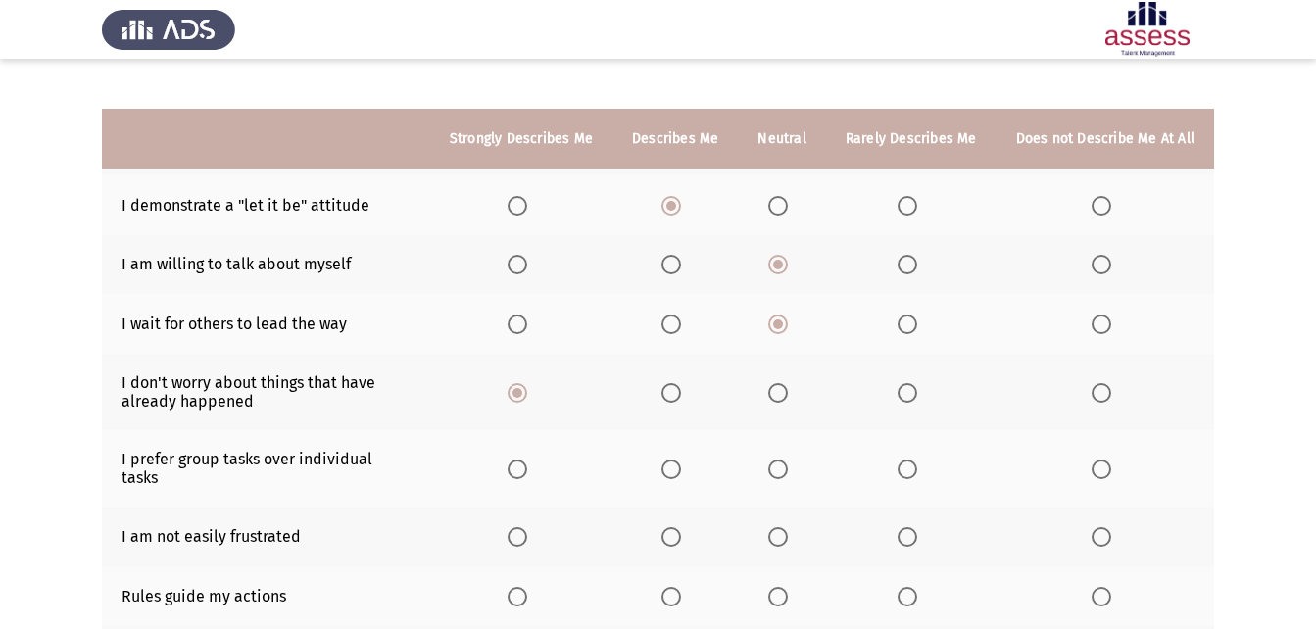
scroll to position [294, 0]
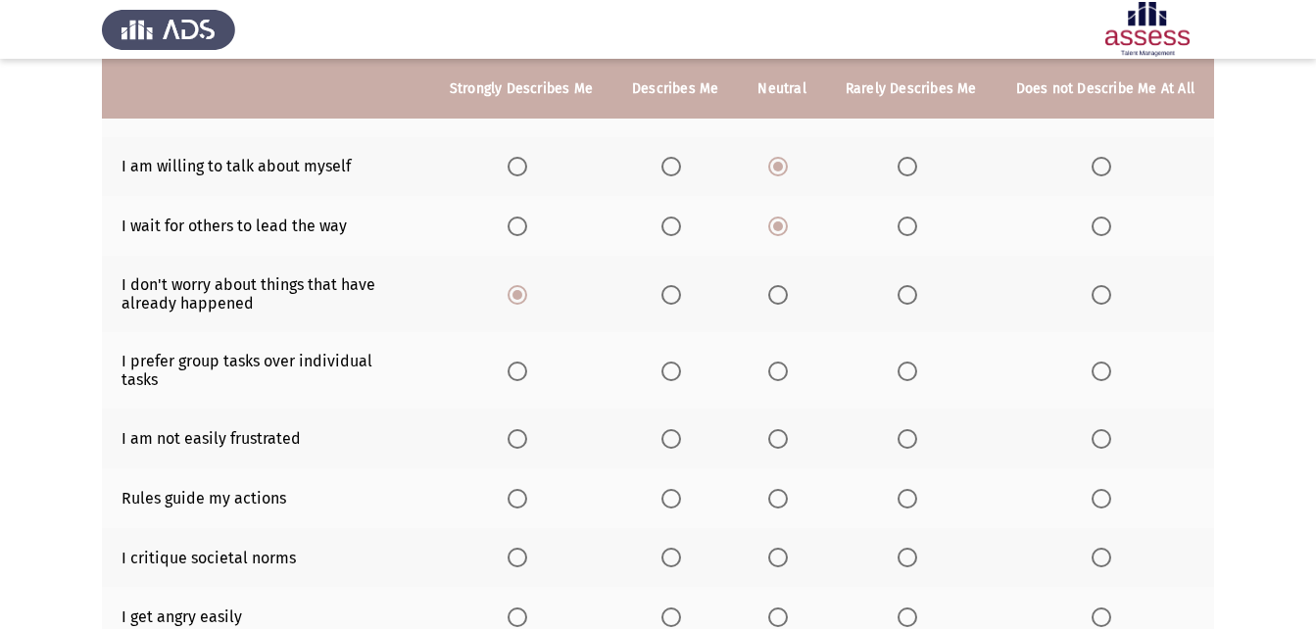
click at [527, 362] on span "Select an option" at bounding box center [518, 372] width 20 height 20
click at [527, 362] on input "Select an option" at bounding box center [518, 372] width 20 height 20
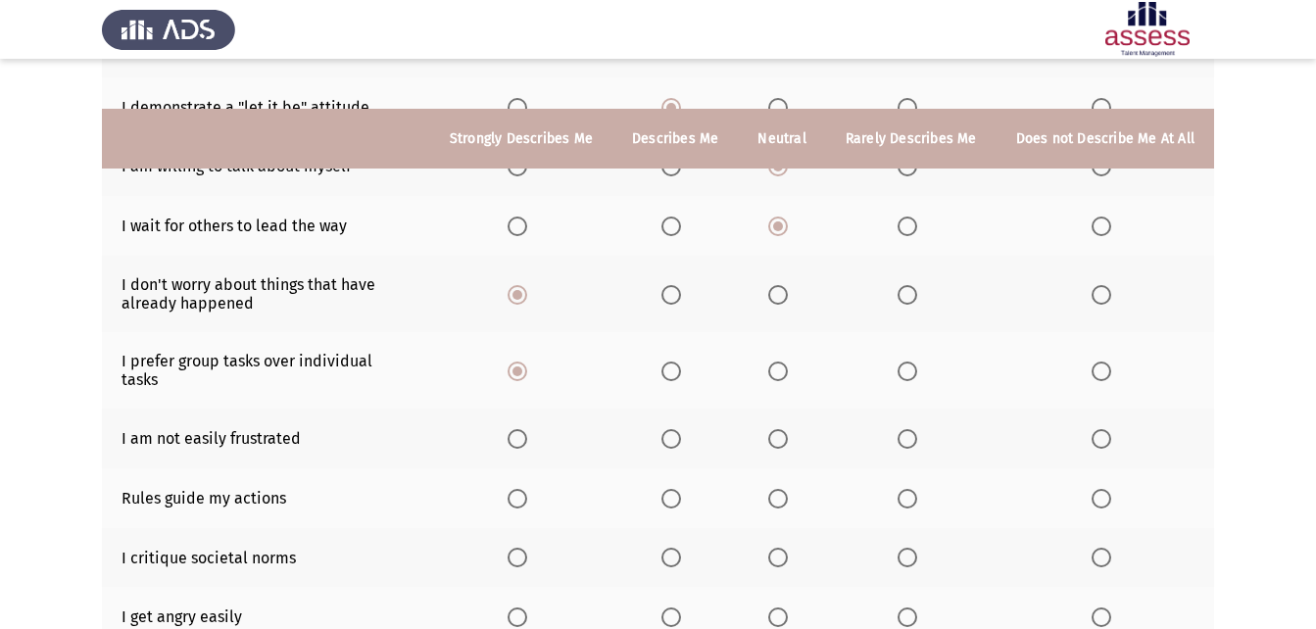
scroll to position [392, 0]
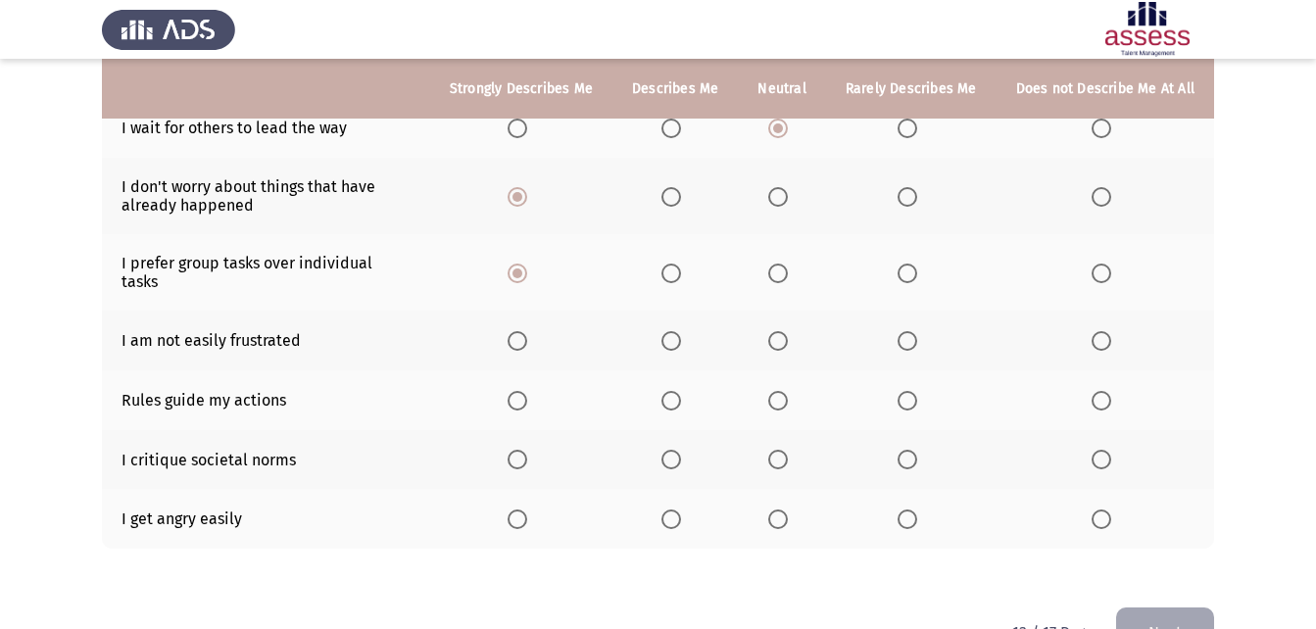
click at [527, 331] on span "Select an option" at bounding box center [518, 341] width 20 height 20
click at [527, 331] on input "Select an option" at bounding box center [518, 341] width 20 height 20
click at [527, 391] on span "Select an option" at bounding box center [518, 401] width 20 height 20
click at [527, 391] on input "Select an option" at bounding box center [518, 401] width 20 height 20
click at [1100, 509] on span "Select an option" at bounding box center [1101, 519] width 20 height 20
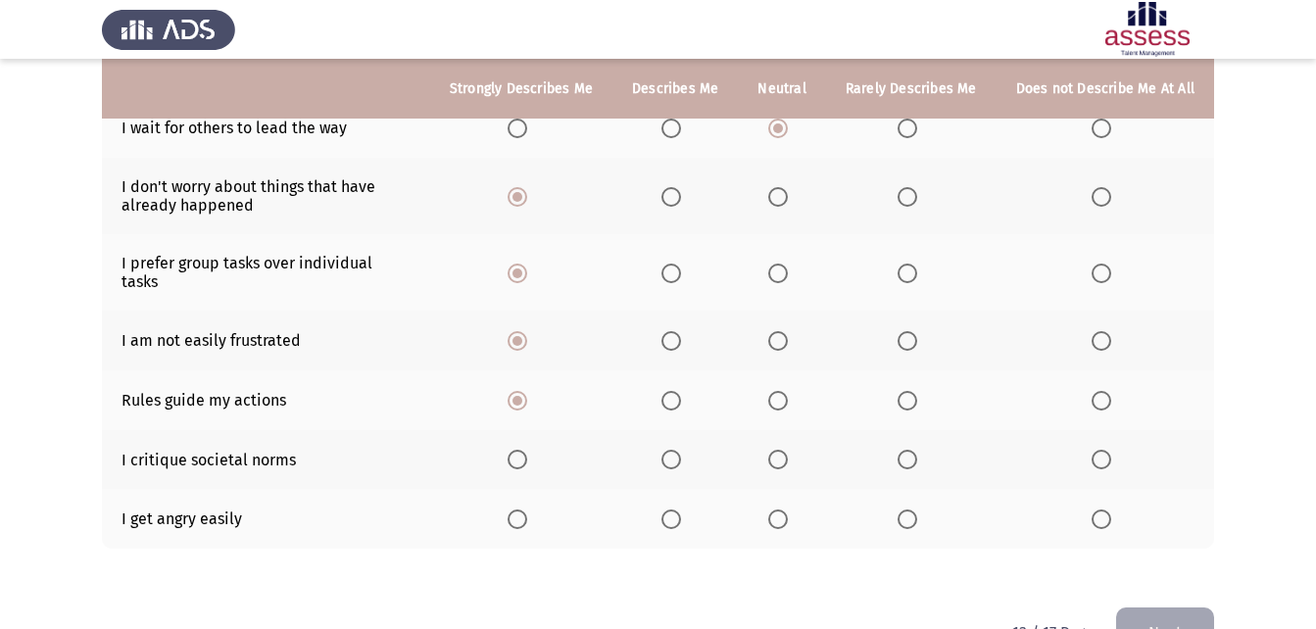
click at [1100, 509] on input "Select an option" at bounding box center [1101, 519] width 20 height 20
click at [1105, 450] on span "Select an option" at bounding box center [1101, 460] width 20 height 20
click at [1105, 450] on input "Select an option" at bounding box center [1101, 460] width 20 height 20
click at [1148, 607] on button "Next" at bounding box center [1165, 632] width 98 height 50
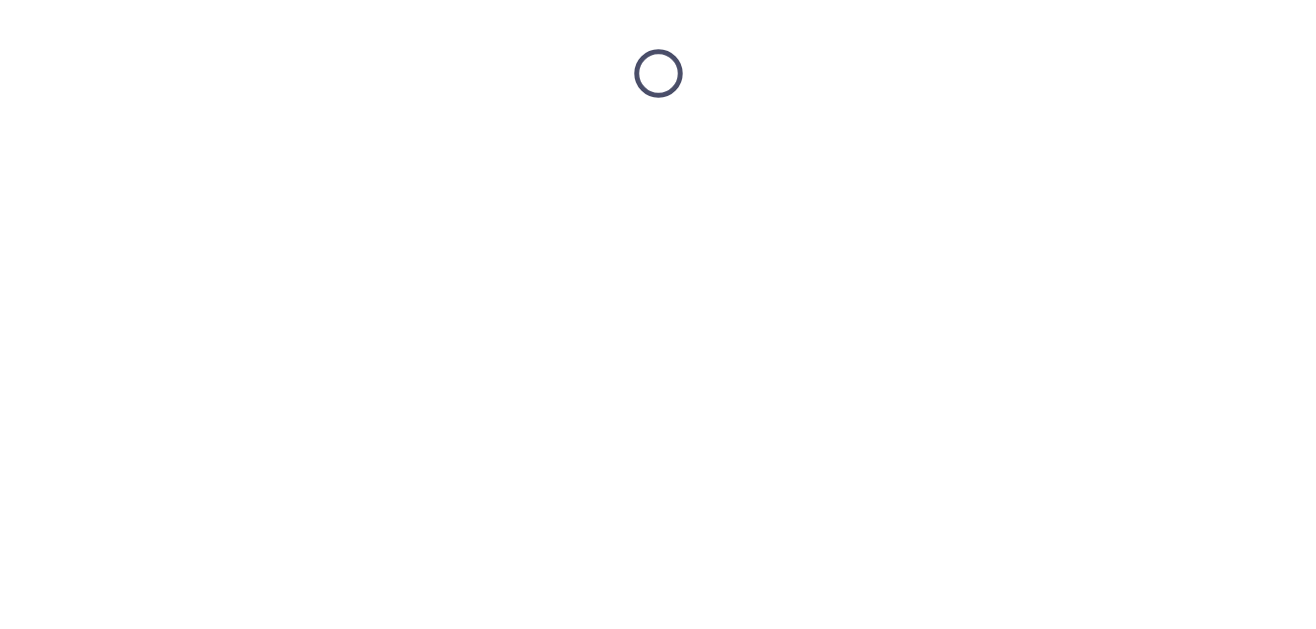
scroll to position [0, 0]
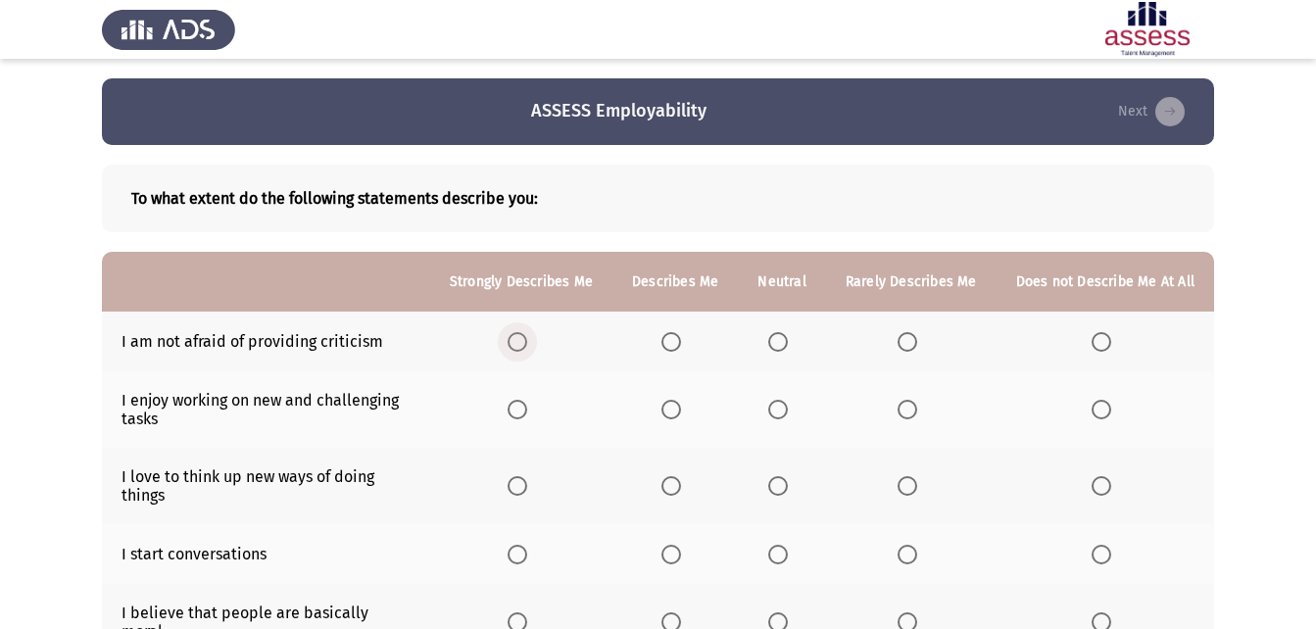
click at [527, 337] on span "Select an option" at bounding box center [518, 342] width 20 height 20
click at [527, 337] on input "Select an option" at bounding box center [518, 342] width 20 height 20
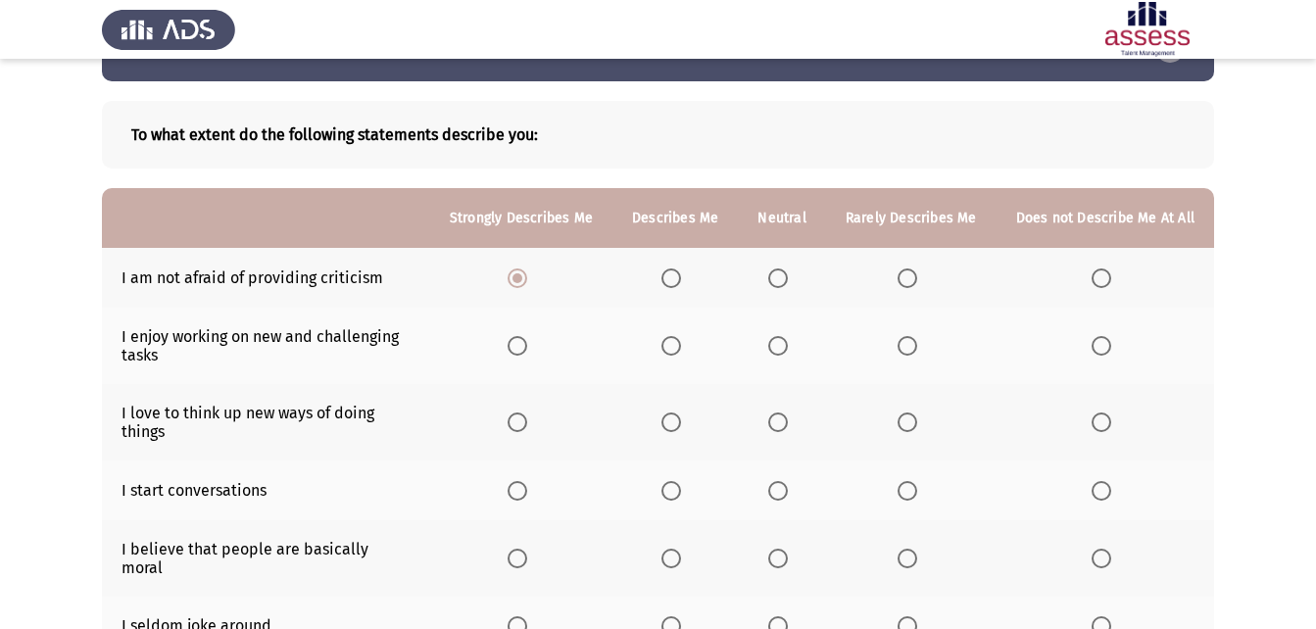
scroll to position [98, 0]
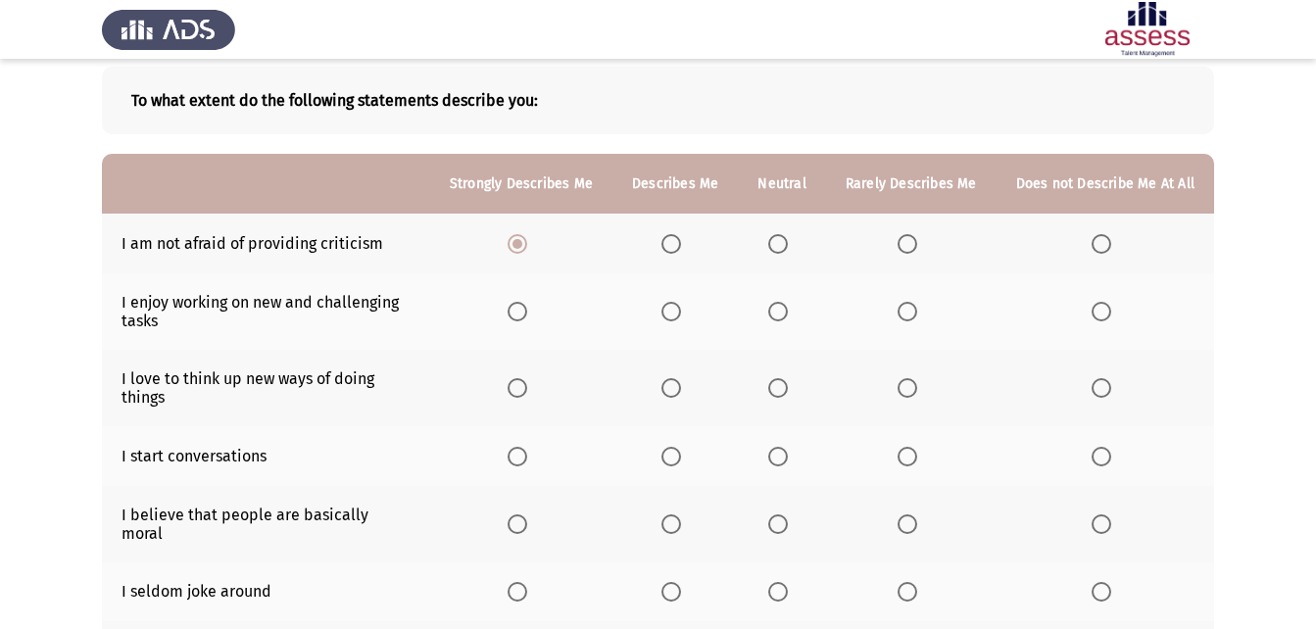
click at [522, 314] on span "Select an option" at bounding box center [518, 312] width 20 height 20
click at [522, 314] on input "Select an option" at bounding box center [518, 312] width 20 height 20
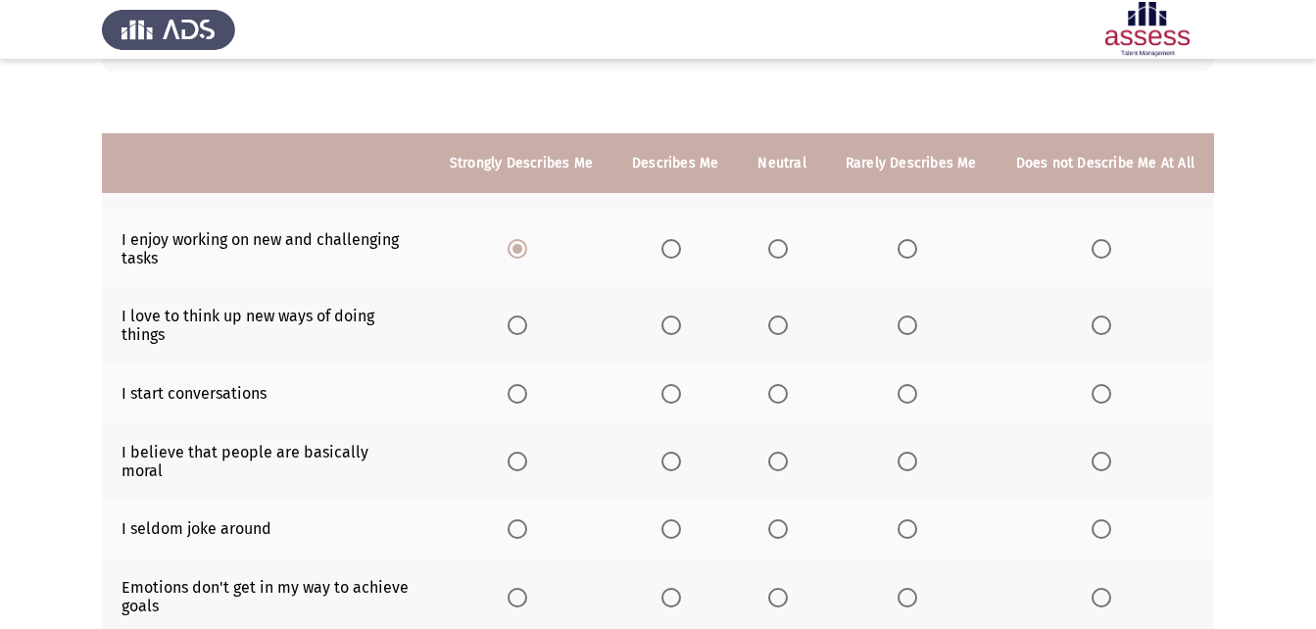
scroll to position [294, 0]
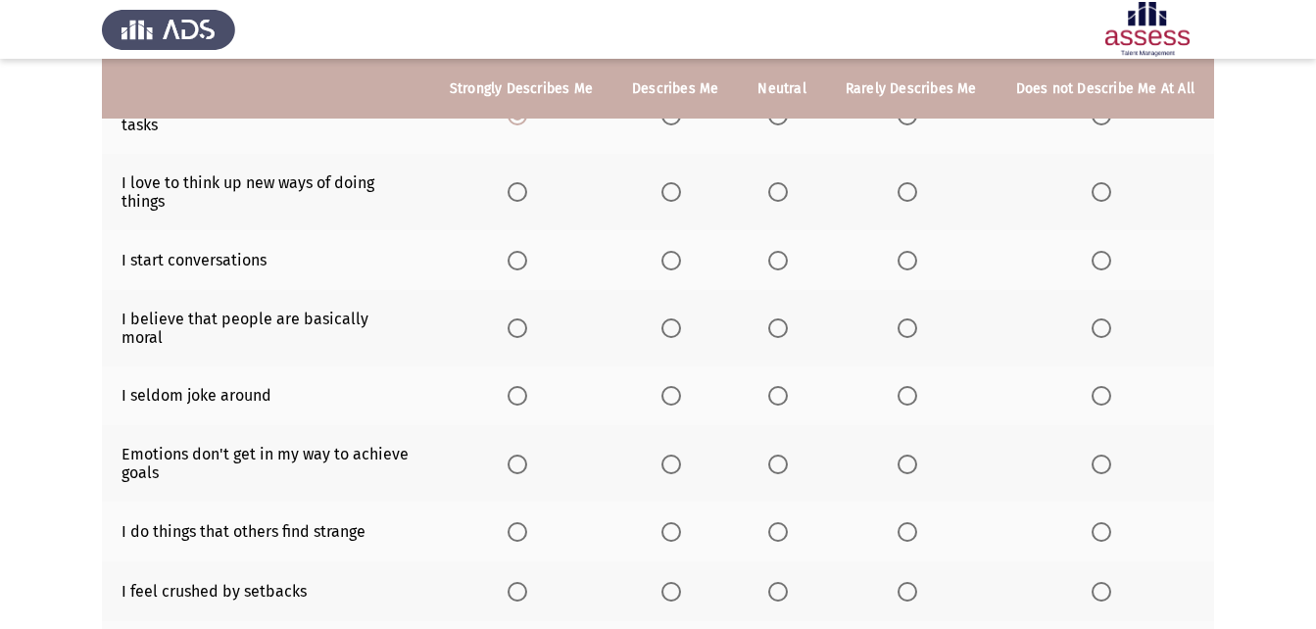
click at [516, 198] on span "Select an option" at bounding box center [518, 192] width 20 height 20
click at [516, 198] on input "Select an option" at bounding box center [518, 192] width 20 height 20
click at [517, 261] on span "Select an option" at bounding box center [517, 261] width 0 height 0
click at [526, 261] on input "Select an option" at bounding box center [518, 261] width 20 height 20
click at [780, 324] on span "Select an option" at bounding box center [778, 328] width 20 height 20
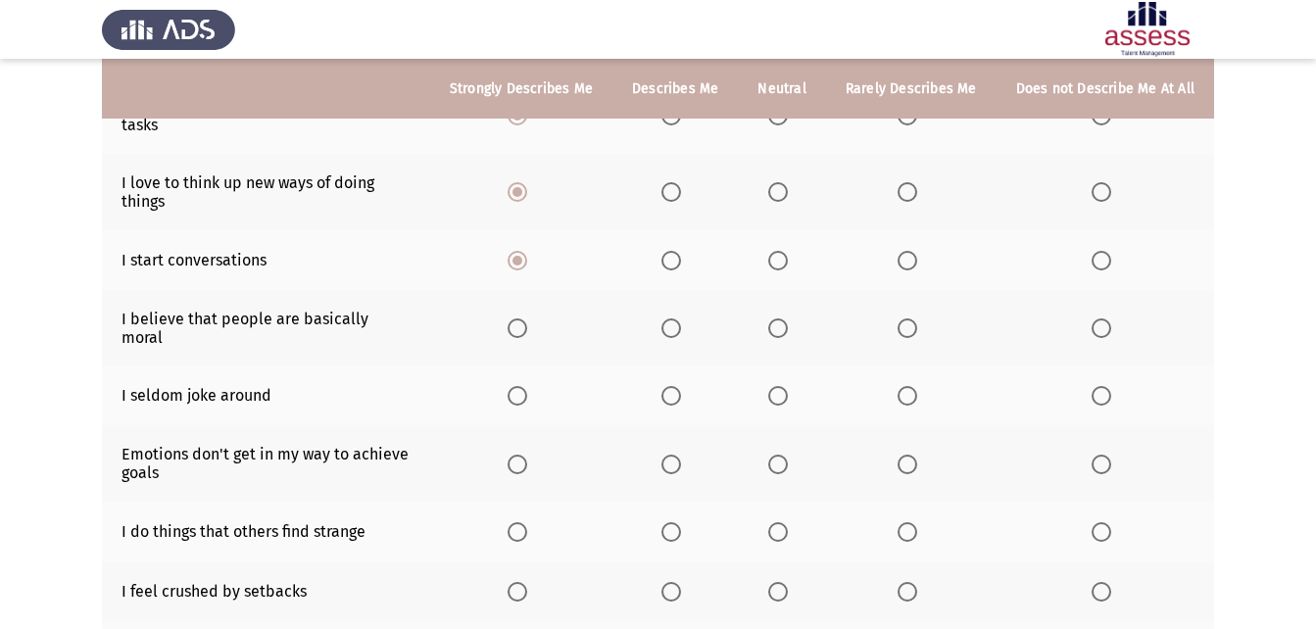
click at [780, 324] on input "Select an option" at bounding box center [778, 328] width 20 height 20
click at [1100, 386] on span "Select an option" at bounding box center [1101, 396] width 20 height 20
click at [1100, 386] on input "Select an option" at bounding box center [1101, 396] width 20 height 20
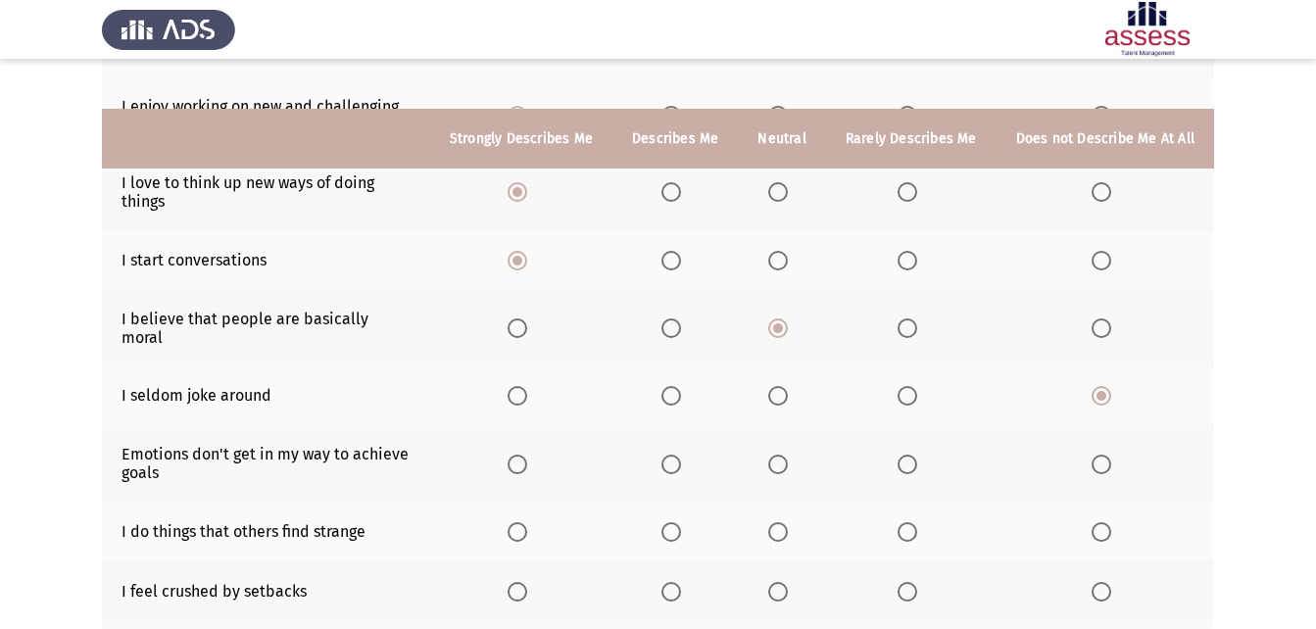
scroll to position [392, 0]
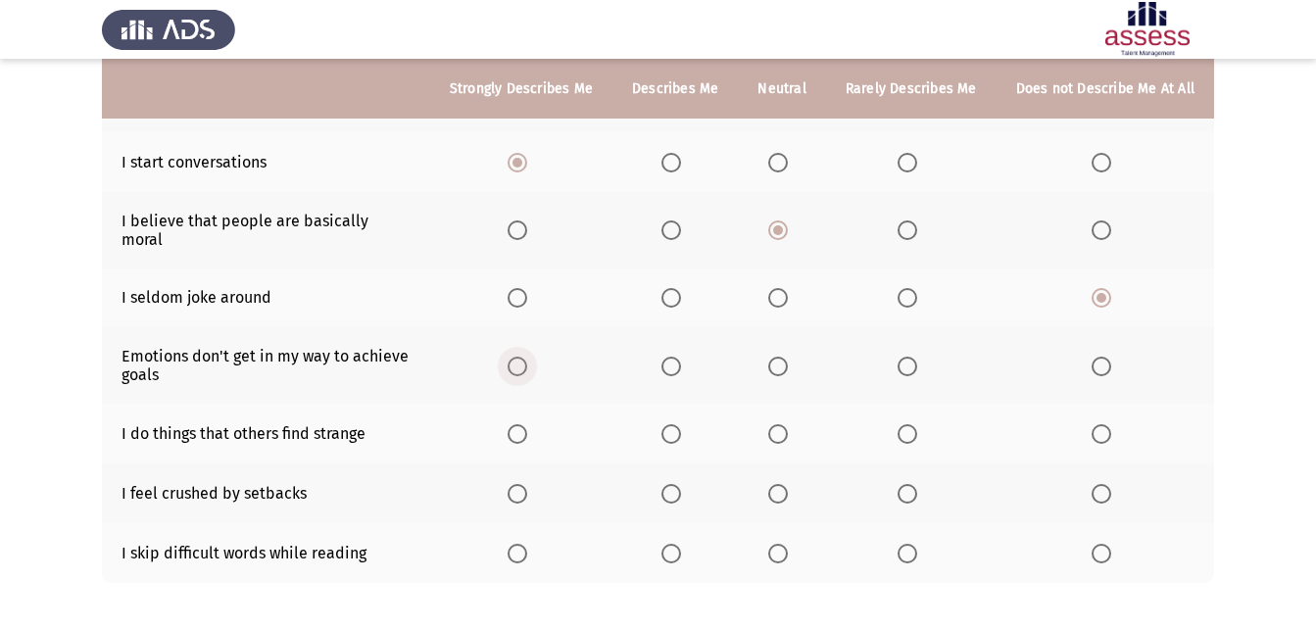
click at [527, 357] on span "Select an option" at bounding box center [518, 367] width 20 height 20
click at [527, 357] on input "Select an option" at bounding box center [518, 367] width 20 height 20
click at [776, 424] on span "Select an option" at bounding box center [778, 434] width 20 height 20
click at [776, 424] on input "Select an option" at bounding box center [778, 434] width 20 height 20
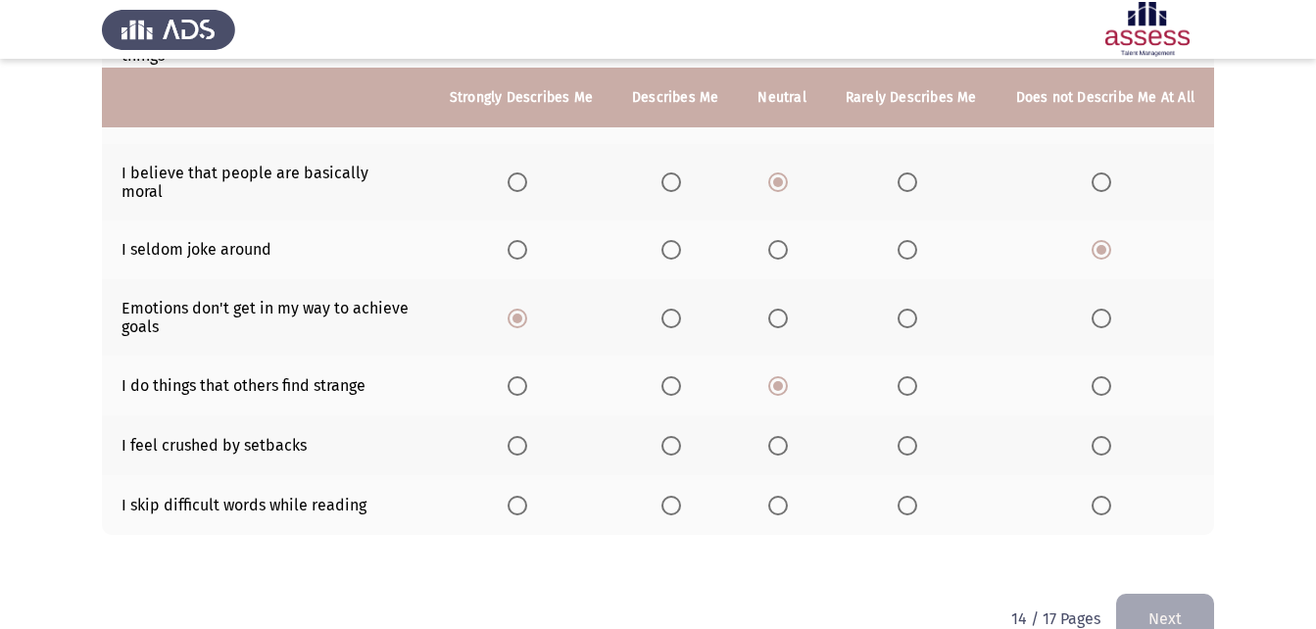
scroll to position [465, 0]
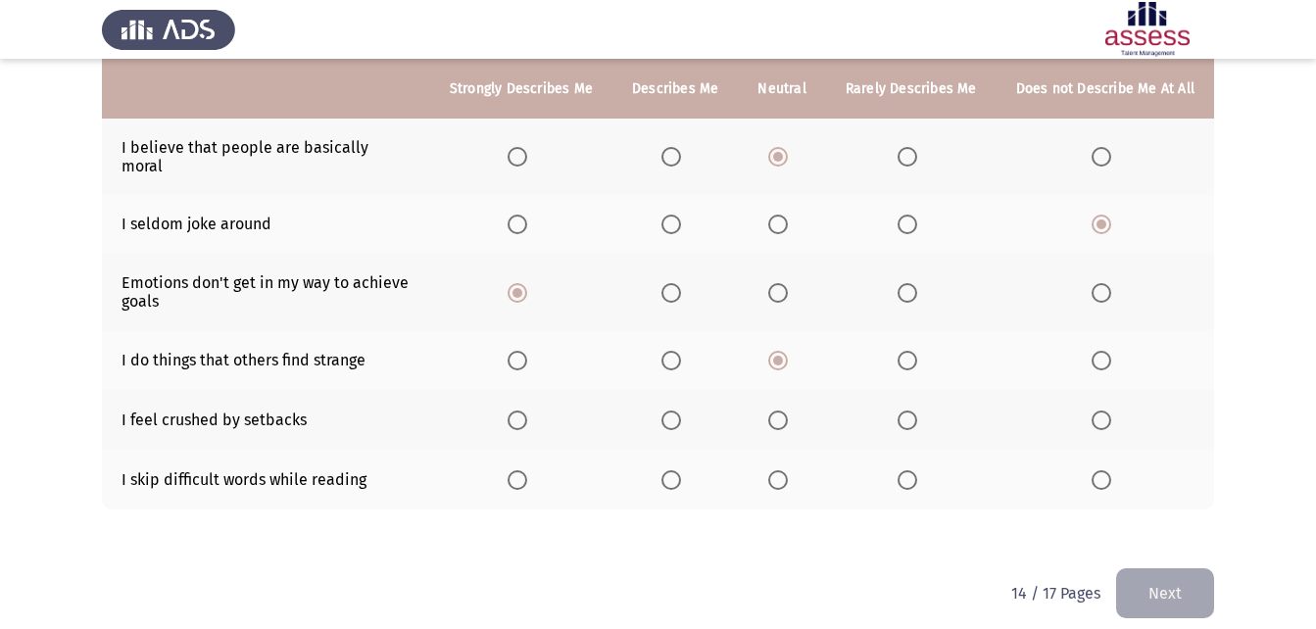
click at [1097, 411] on span "Select an option" at bounding box center [1101, 421] width 20 height 20
click at [1097, 411] on input "Select an option" at bounding box center [1101, 421] width 20 height 20
click at [1105, 469] on mat-radio-button "Select an option" at bounding box center [1104, 479] width 27 height 21
click at [1102, 470] on span "Select an option" at bounding box center [1101, 480] width 20 height 20
click at [1102, 470] on input "Select an option" at bounding box center [1101, 480] width 20 height 20
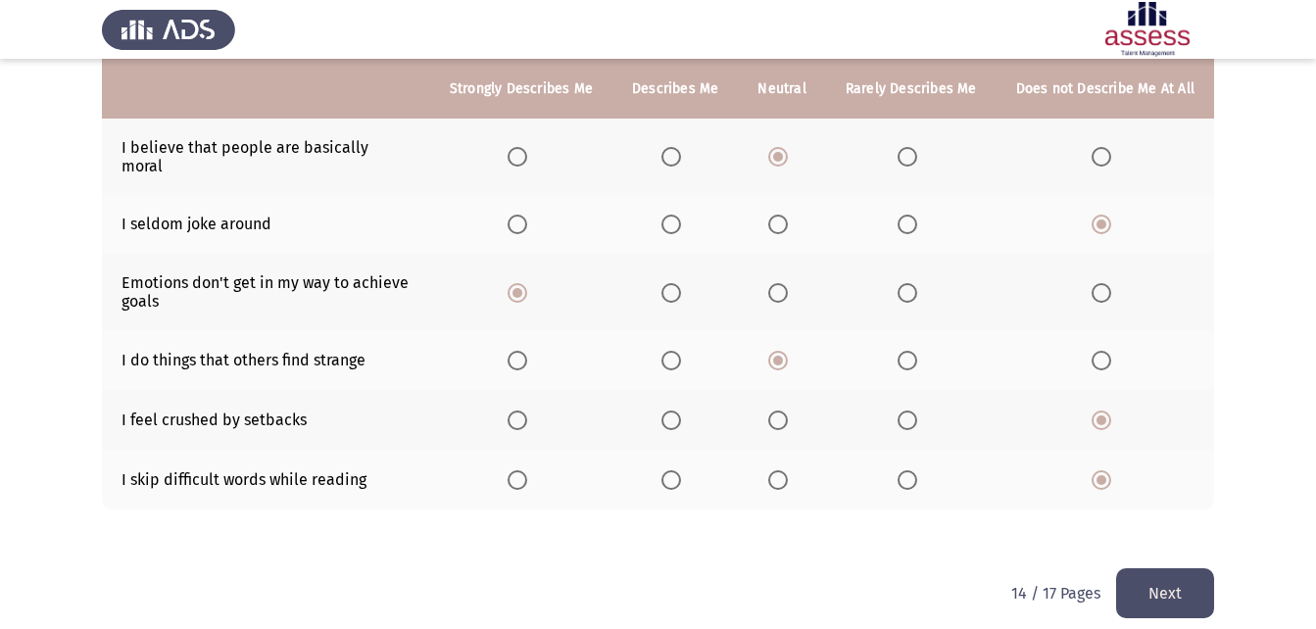
click at [1181, 579] on button "Next" at bounding box center [1165, 593] width 98 height 50
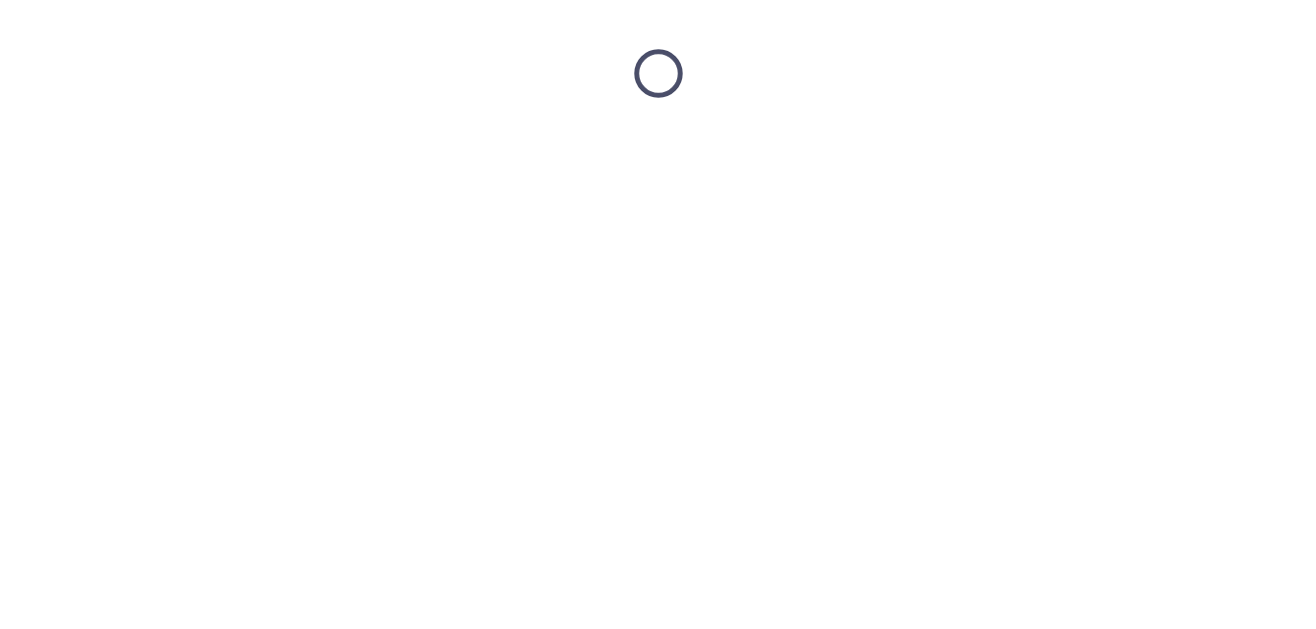
scroll to position [0, 0]
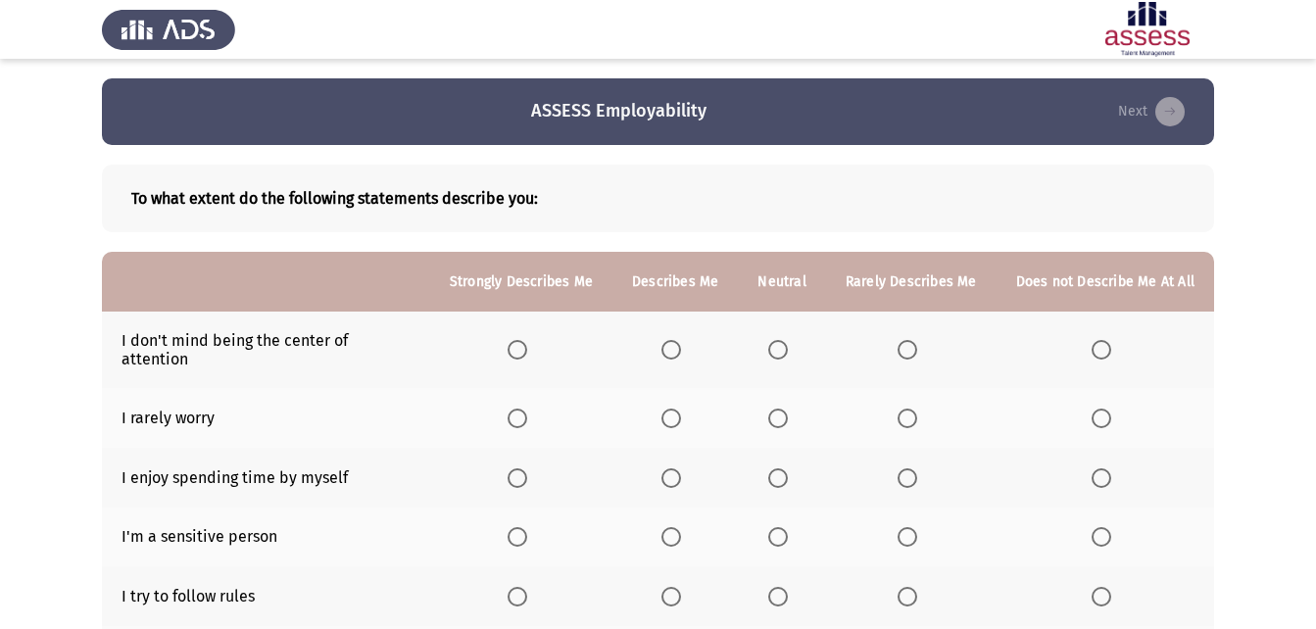
click at [778, 345] on span "Select an option" at bounding box center [778, 350] width 20 height 20
click at [778, 345] on input "Select an option" at bounding box center [778, 350] width 20 height 20
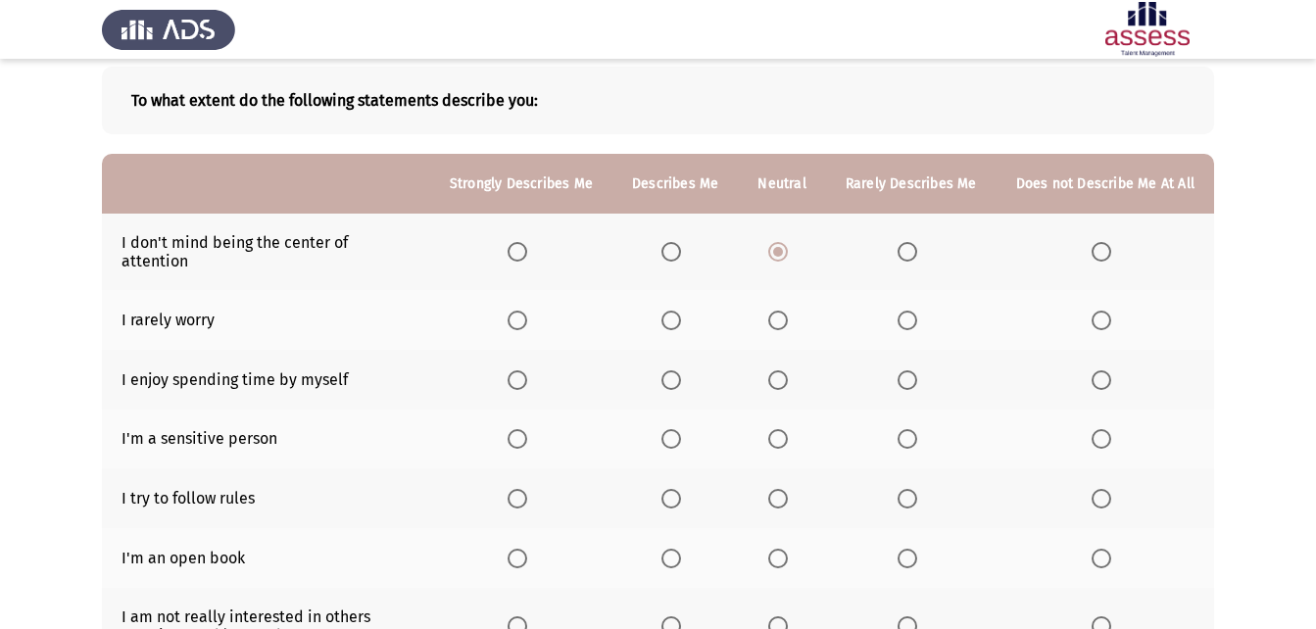
click at [525, 313] on span "Select an option" at bounding box center [518, 321] width 20 height 20
click at [525, 313] on input "Select an option" at bounding box center [518, 321] width 20 height 20
click at [527, 370] on span "Select an option" at bounding box center [518, 380] width 20 height 20
click at [527, 370] on input "Select an option" at bounding box center [518, 380] width 20 height 20
click at [526, 429] on span "Select an option" at bounding box center [518, 439] width 20 height 20
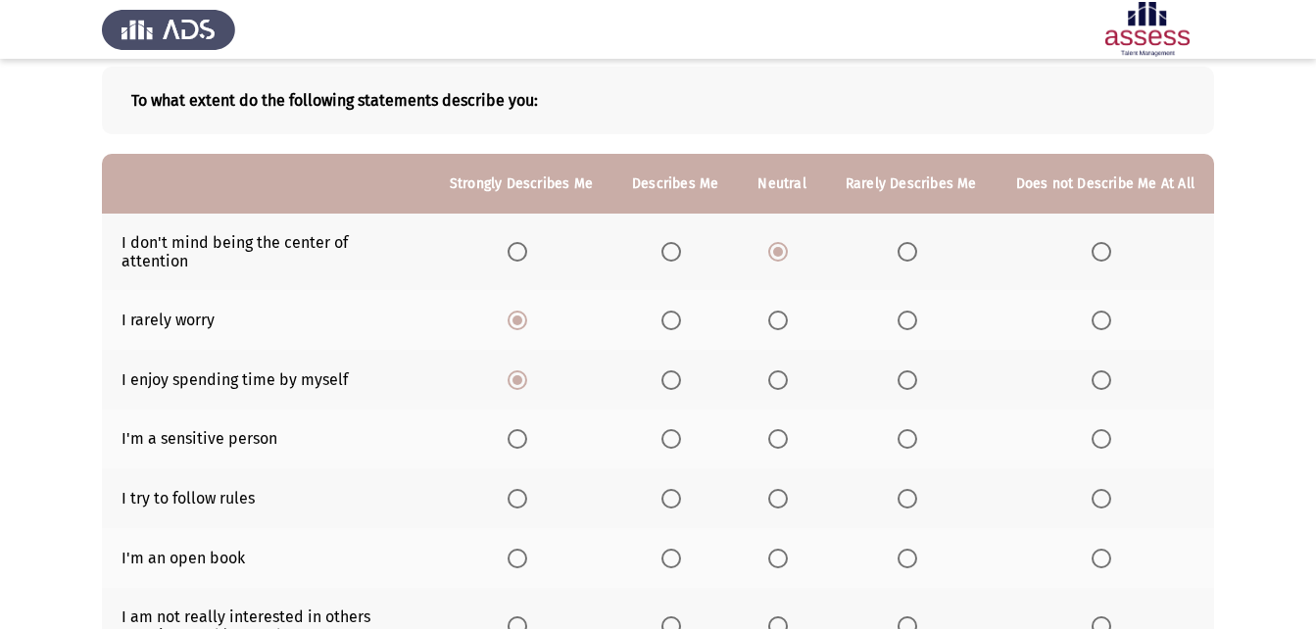
click at [526, 429] on input "Select an option" at bounding box center [518, 439] width 20 height 20
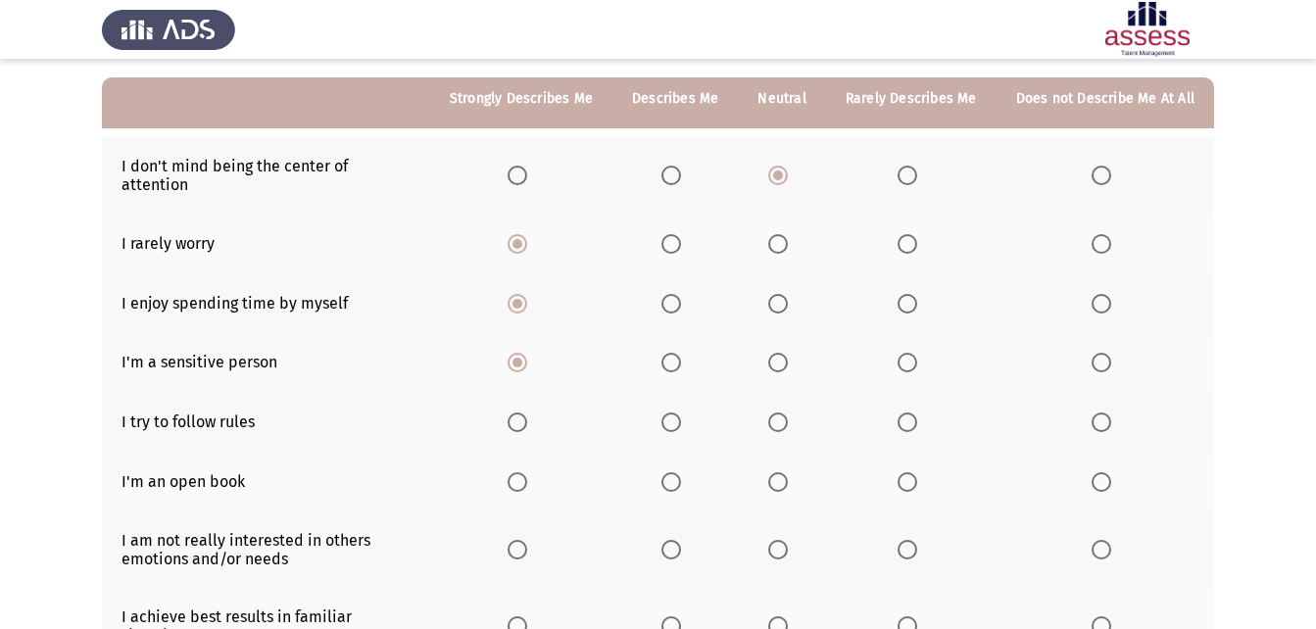
scroll to position [196, 0]
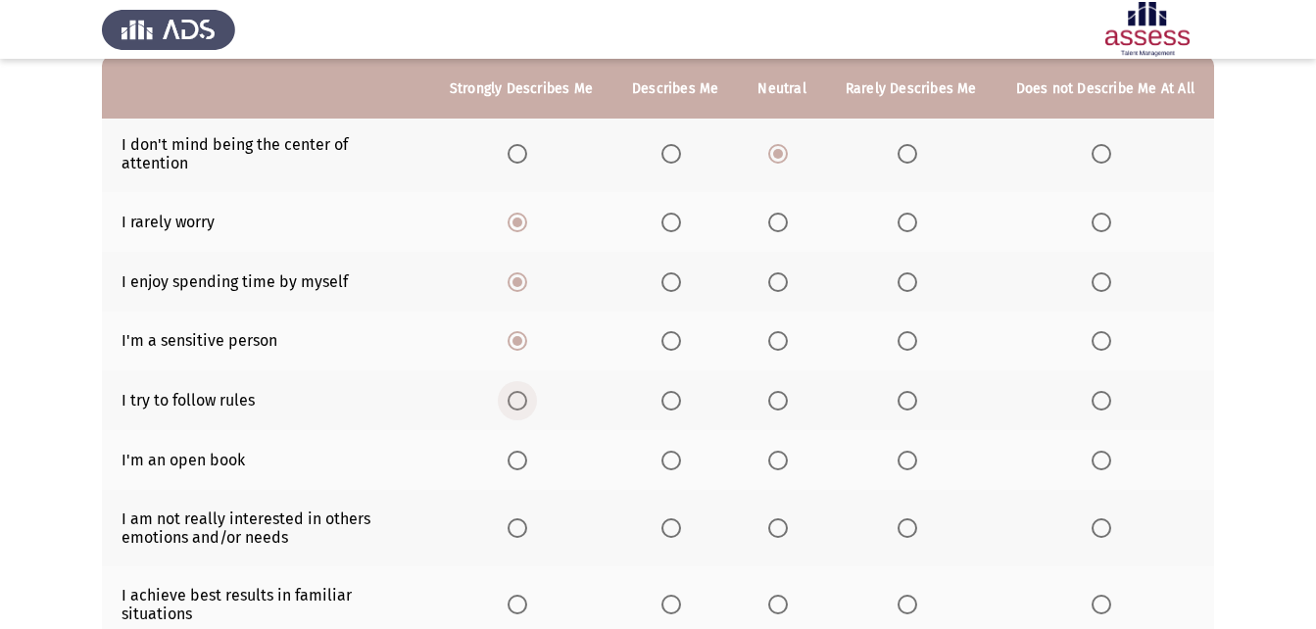
click at [527, 391] on span "Select an option" at bounding box center [518, 401] width 20 height 20
click at [527, 391] on input "Select an option" at bounding box center [518, 401] width 20 height 20
click at [788, 451] on span "Select an option" at bounding box center [778, 461] width 20 height 20
click at [788, 451] on input "Select an option" at bounding box center [778, 461] width 20 height 20
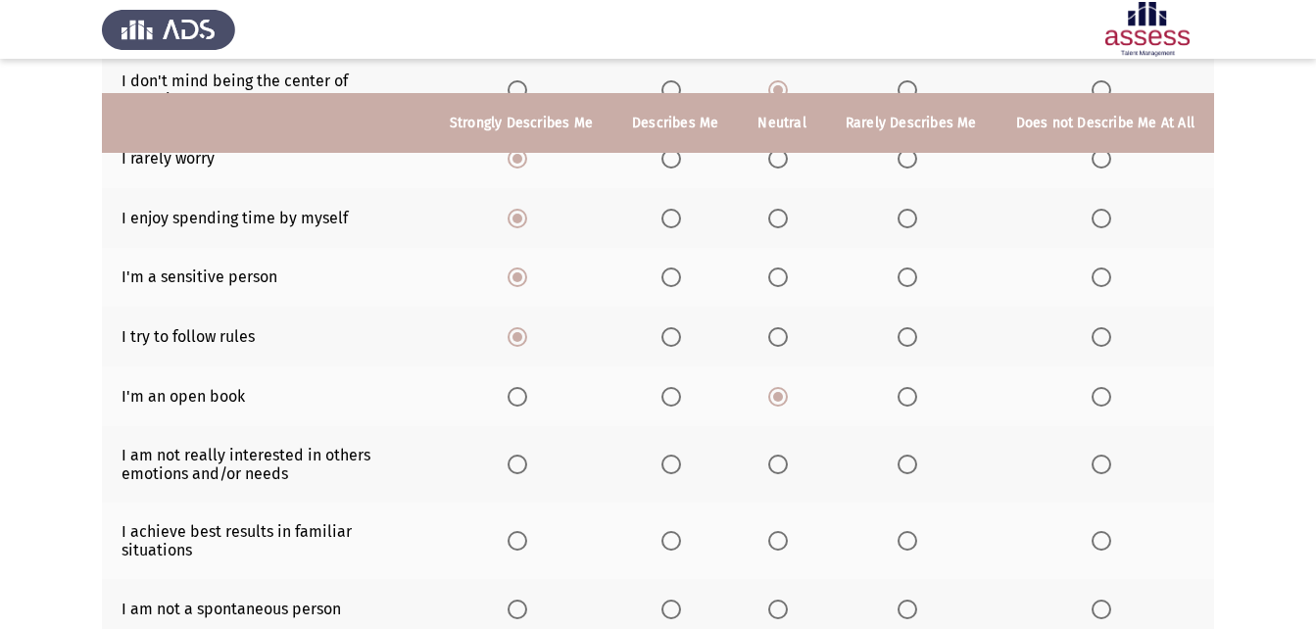
scroll to position [294, 0]
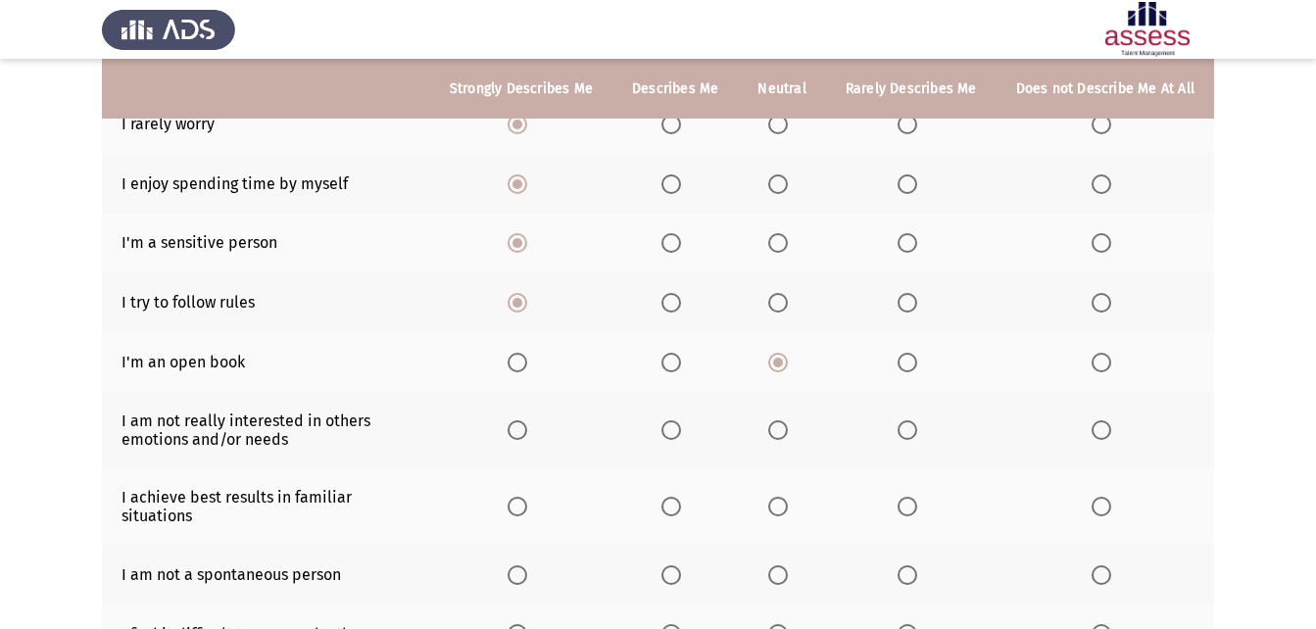
click at [1101, 353] on span "Select an option" at bounding box center [1101, 363] width 20 height 20
click at [1101, 353] on input "Select an option" at bounding box center [1101, 363] width 20 height 20
click at [1107, 420] on span "Select an option" at bounding box center [1101, 430] width 20 height 20
click at [1107, 420] on input "Select an option" at bounding box center [1101, 430] width 20 height 20
click at [511, 490] on th at bounding box center [521, 506] width 182 height 76
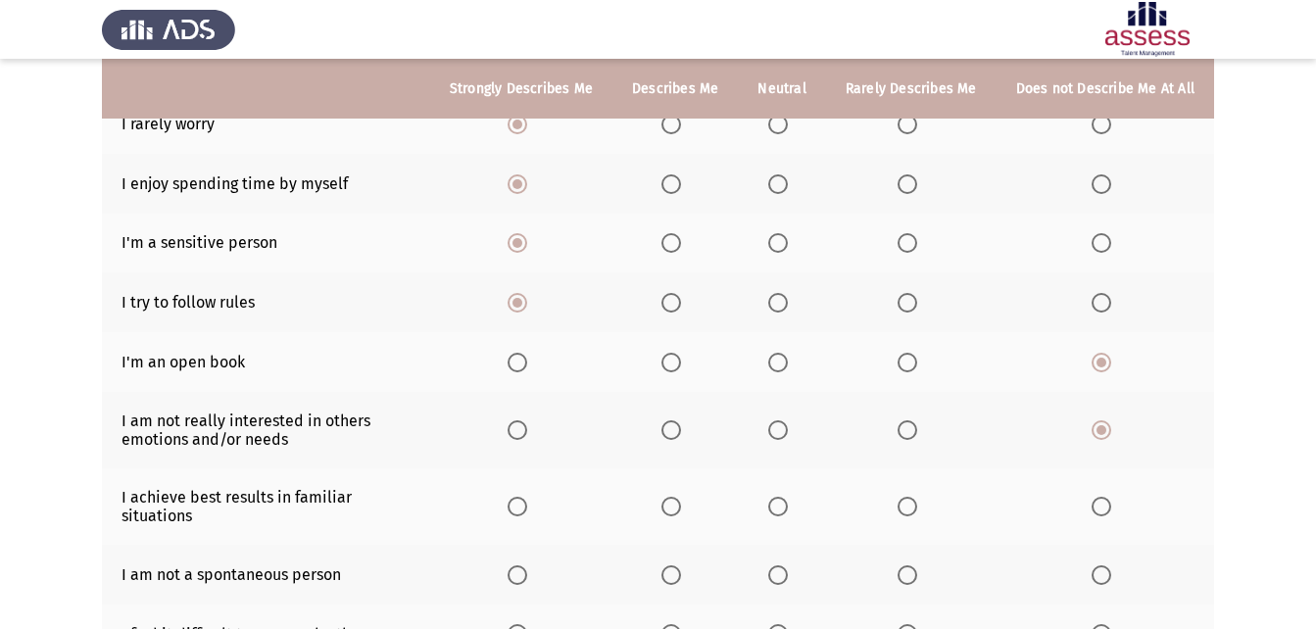
click at [521, 497] on span "Select an option" at bounding box center [518, 507] width 20 height 20
click at [521, 497] on input "Select an option" at bounding box center [518, 507] width 20 height 20
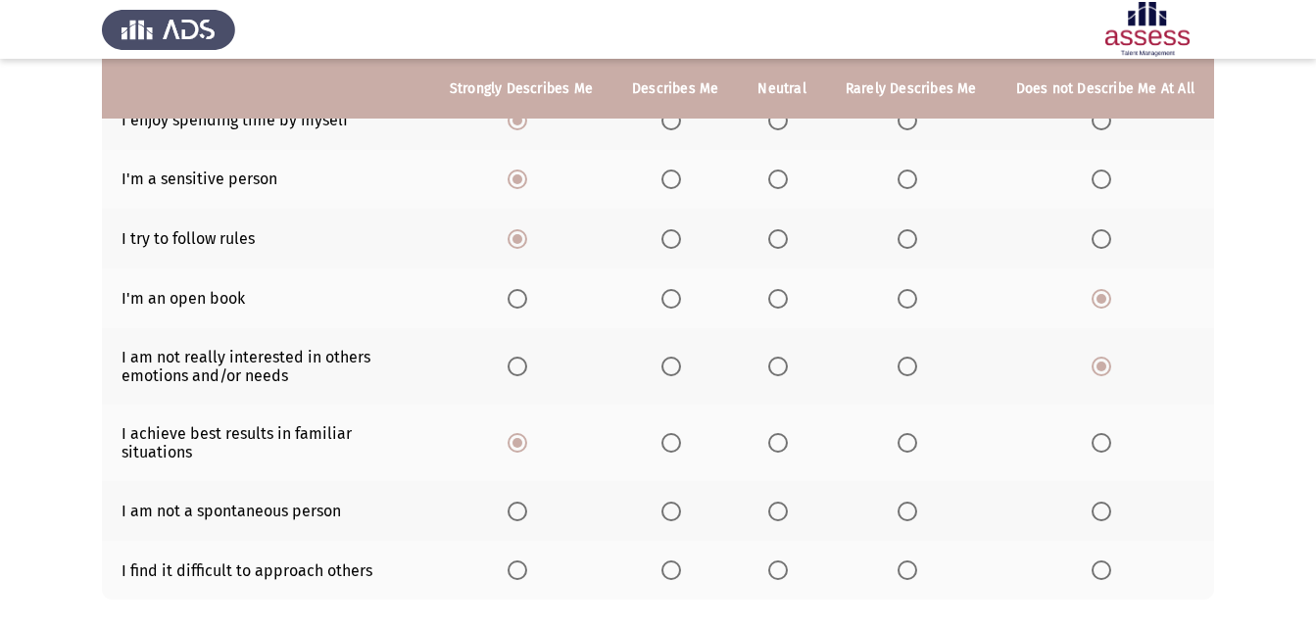
scroll to position [392, 0]
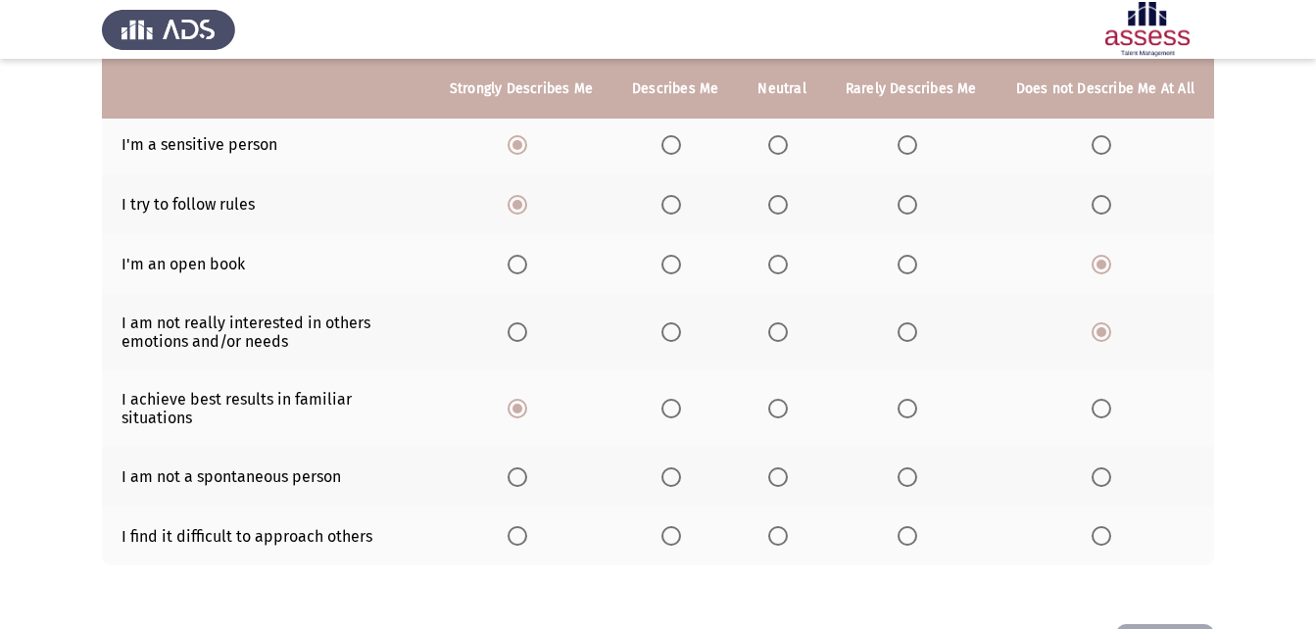
click at [1105, 526] on span "Select an option" at bounding box center [1101, 536] width 20 height 20
click at [1105, 526] on input "Select an option" at bounding box center [1101, 536] width 20 height 20
click at [788, 467] on span "Select an option" at bounding box center [778, 477] width 20 height 20
click at [788, 467] on input "Select an option" at bounding box center [778, 477] width 20 height 20
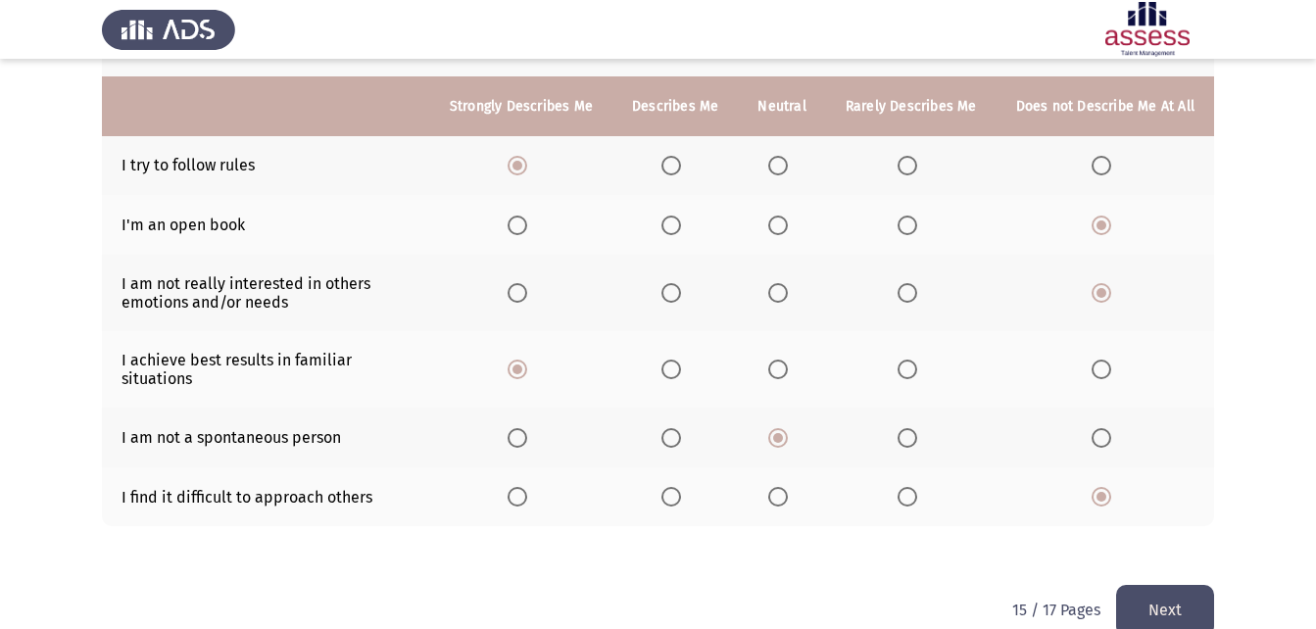
scroll to position [449, 0]
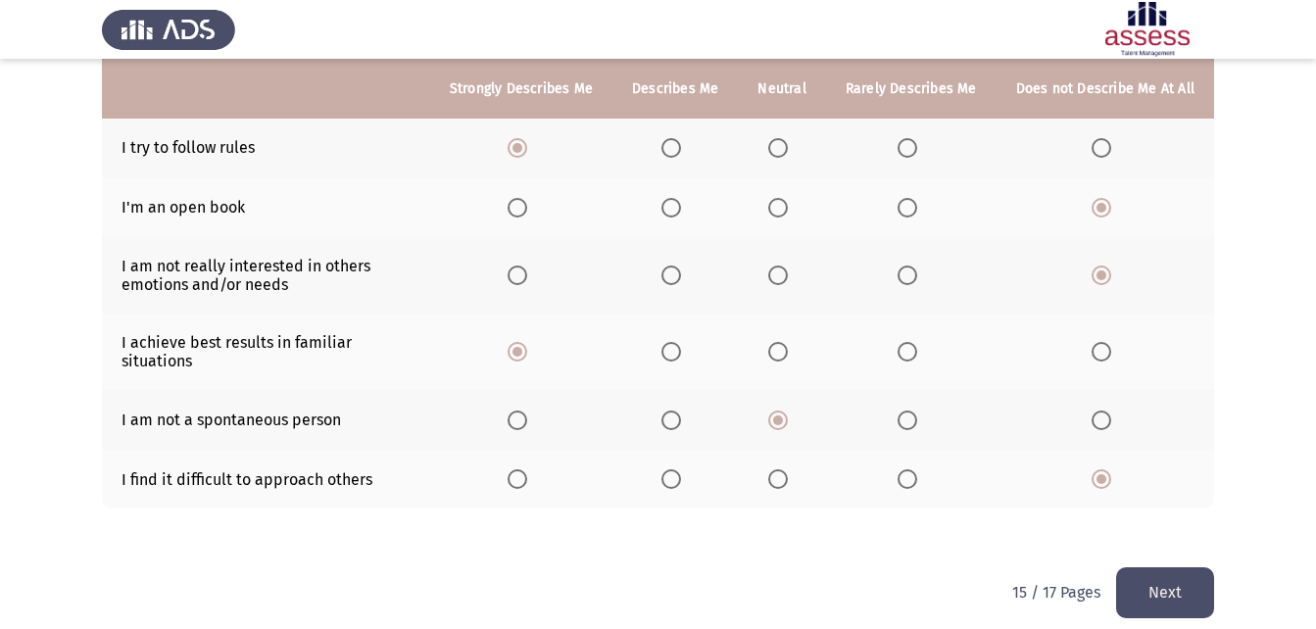
click at [1157, 567] on button "Next" at bounding box center [1165, 592] width 98 height 50
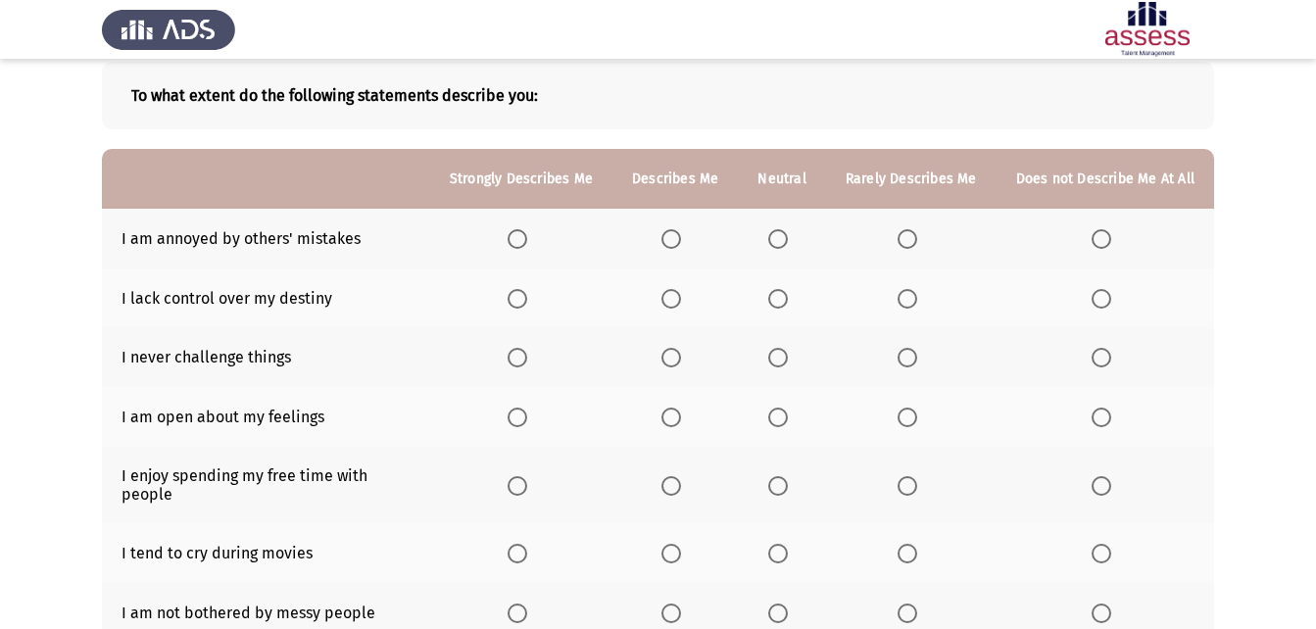
scroll to position [98, 0]
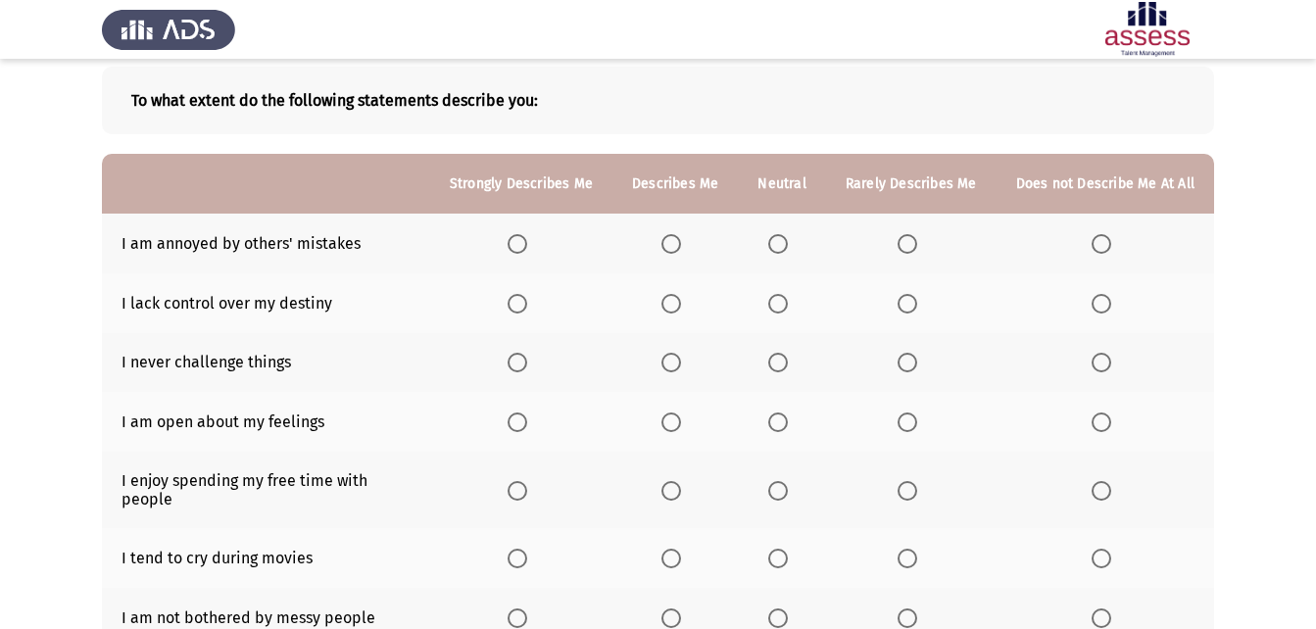
click at [788, 239] on span "Select an option" at bounding box center [778, 244] width 20 height 20
click at [788, 239] on input "Select an option" at bounding box center [778, 244] width 20 height 20
click at [1102, 305] on span "Select an option" at bounding box center [1101, 304] width 20 height 20
click at [1102, 305] on input "Select an option" at bounding box center [1101, 304] width 20 height 20
click at [1108, 363] on span "Select an option" at bounding box center [1101, 363] width 20 height 20
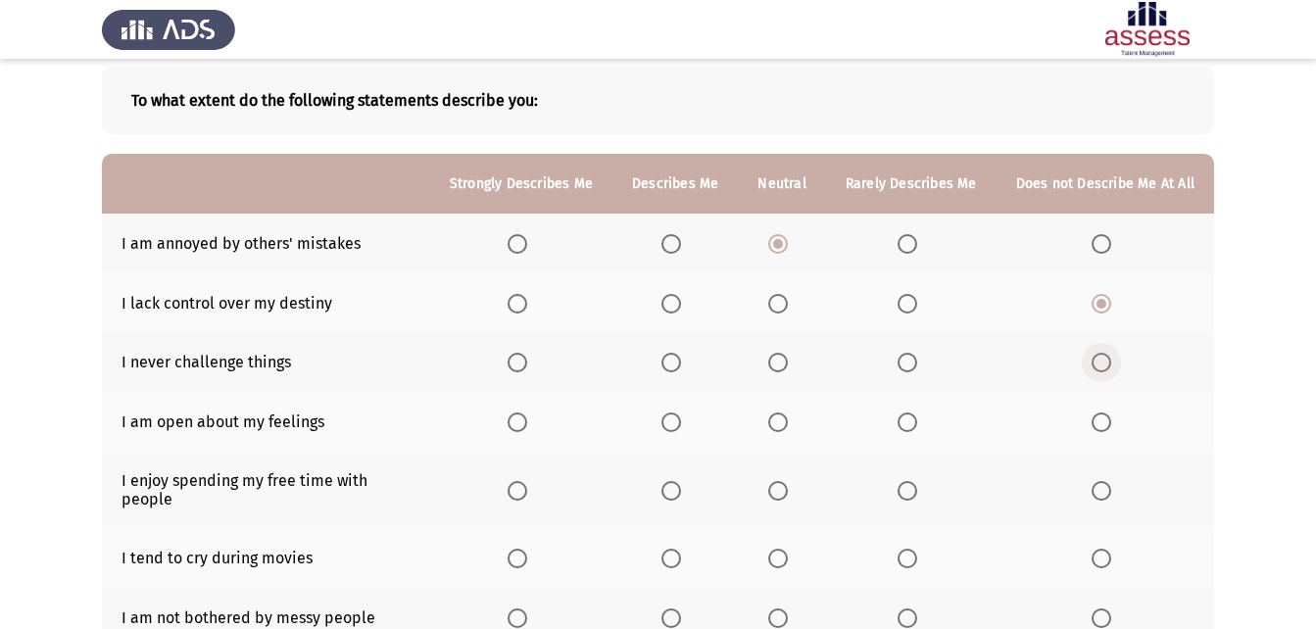
click at [1108, 363] on input "Select an option" at bounding box center [1101, 363] width 20 height 20
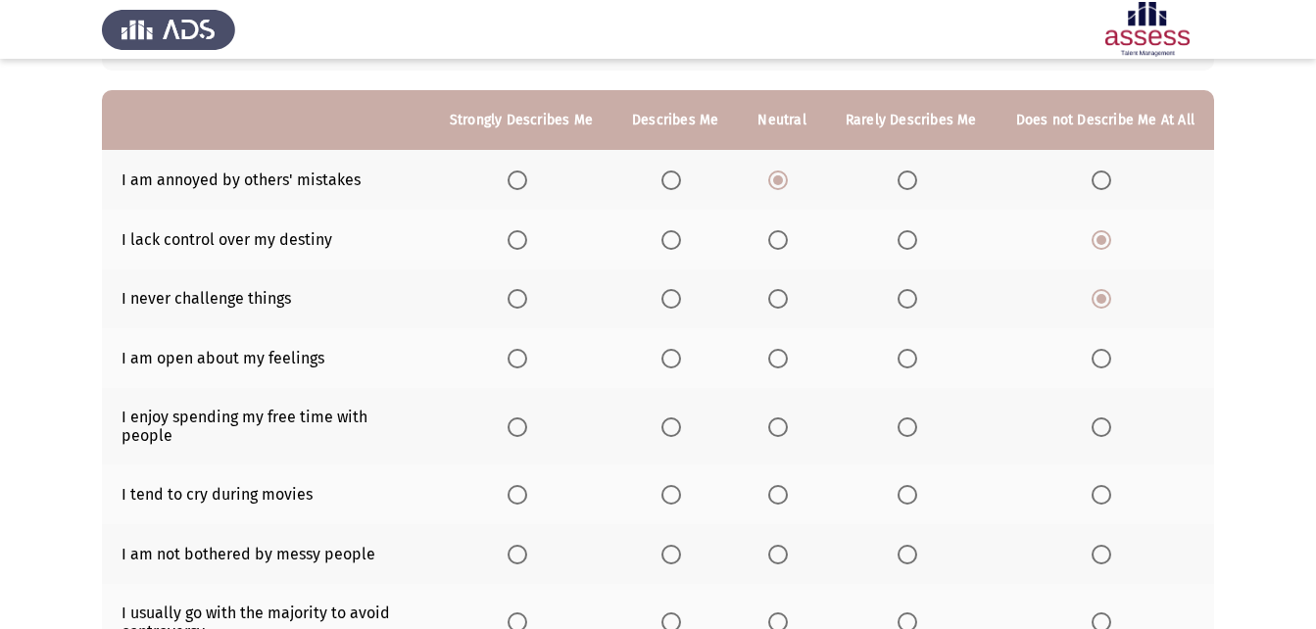
scroll to position [196, 0]
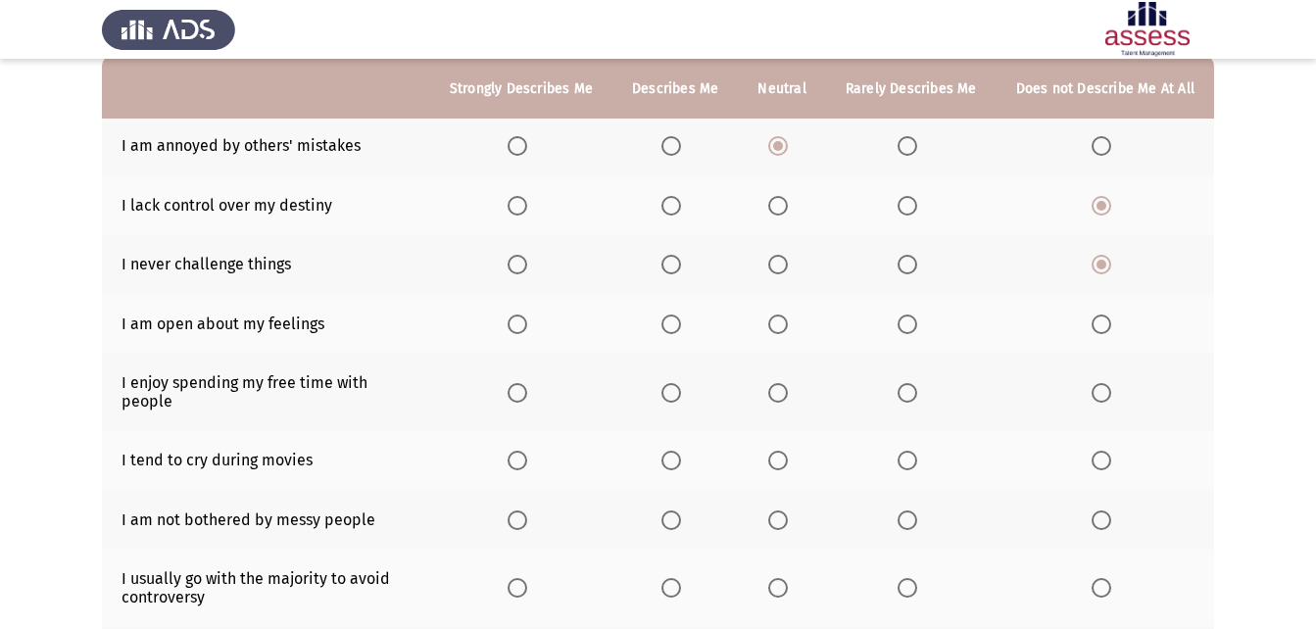
click at [527, 331] on span "Select an option" at bounding box center [518, 324] width 20 height 20
click at [527, 331] on input "Select an option" at bounding box center [518, 324] width 20 height 20
click at [527, 388] on span "Select an option" at bounding box center [518, 393] width 20 height 20
click at [527, 388] on input "Select an option" at bounding box center [518, 393] width 20 height 20
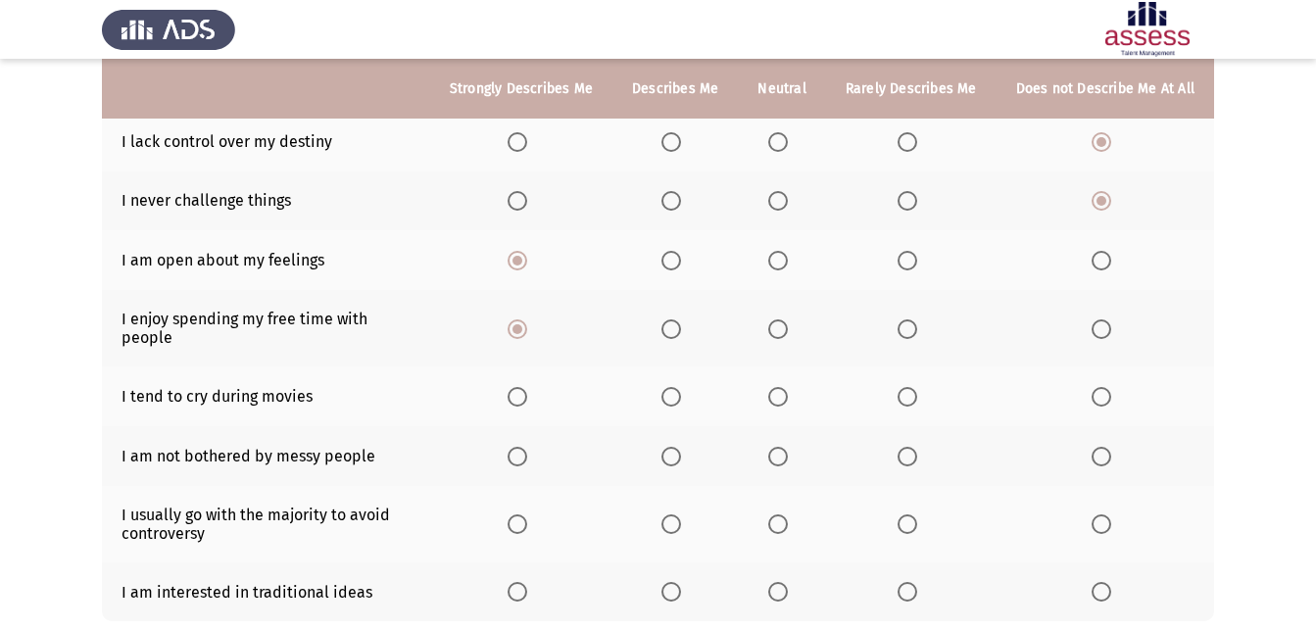
scroll to position [294, 0]
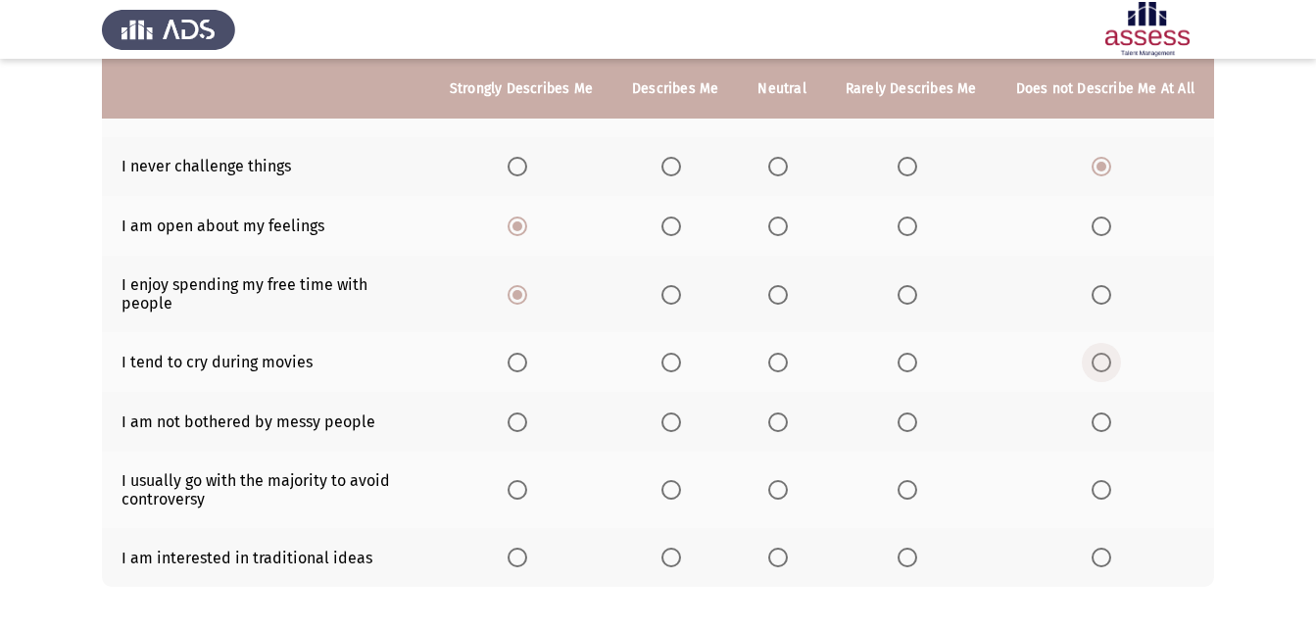
click at [1106, 353] on span "Select an option" at bounding box center [1101, 363] width 20 height 20
click at [1106, 353] on input "Select an option" at bounding box center [1101, 363] width 20 height 20
click at [786, 412] on span "Select an option" at bounding box center [778, 422] width 20 height 20
click at [786, 412] on input "Select an option" at bounding box center [778, 422] width 20 height 20
click at [777, 480] on span "Select an option" at bounding box center [778, 490] width 20 height 20
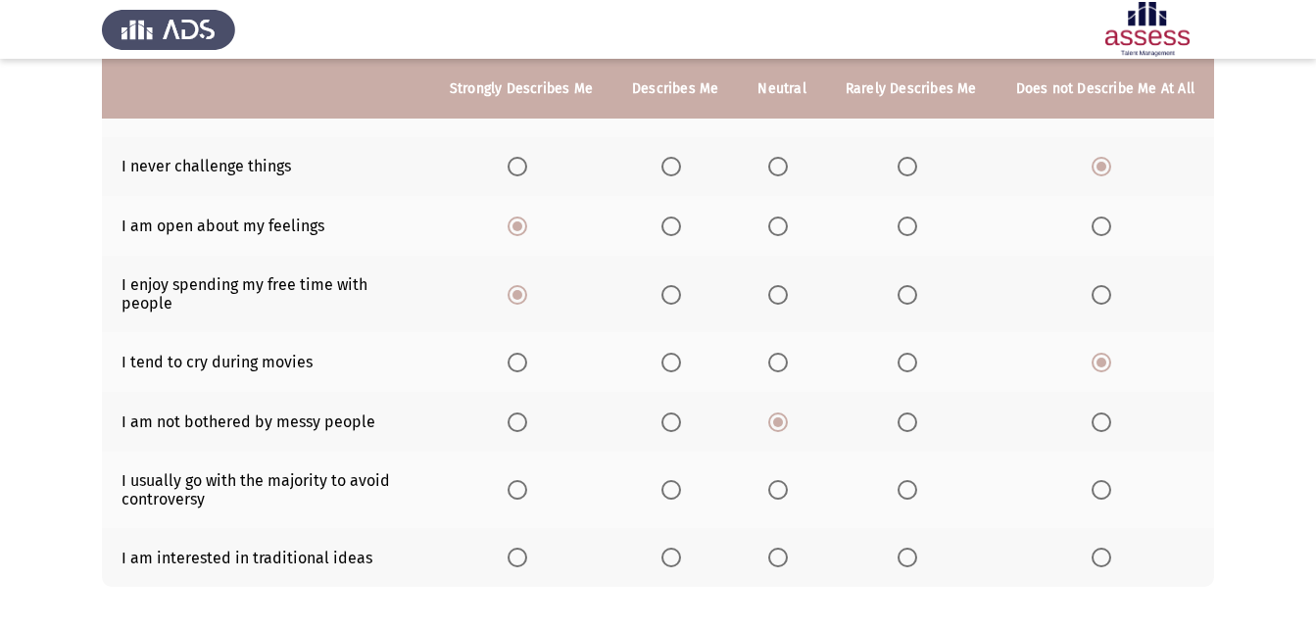
click at [777, 480] on input "Select an option" at bounding box center [778, 490] width 20 height 20
click at [527, 548] on span "Select an option" at bounding box center [518, 558] width 20 height 20
click at [527, 548] on input "Select an option" at bounding box center [518, 558] width 20 height 20
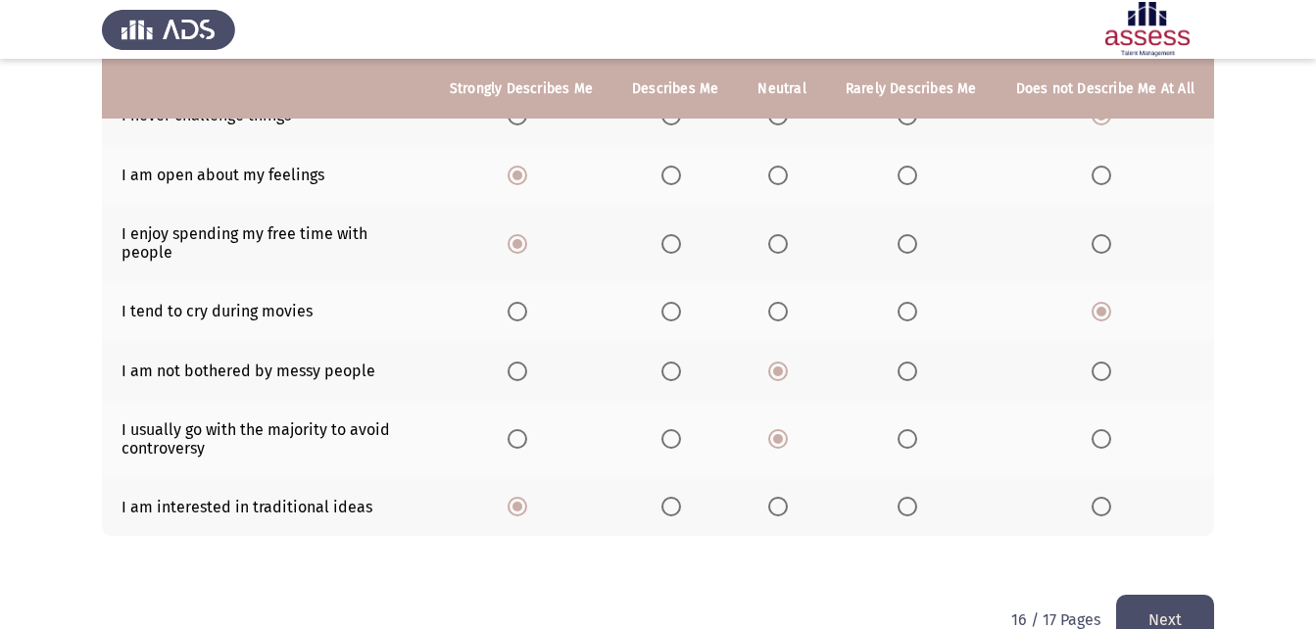
scroll to position [372, 0]
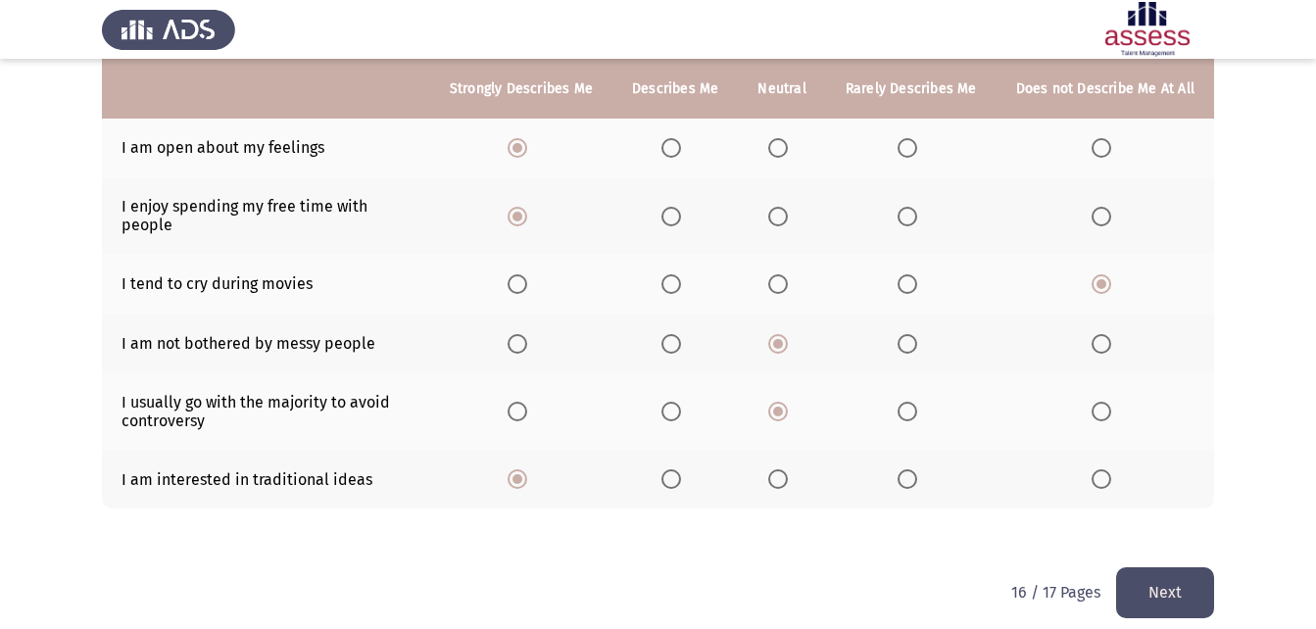
click at [1187, 567] on button "Next" at bounding box center [1165, 592] width 98 height 50
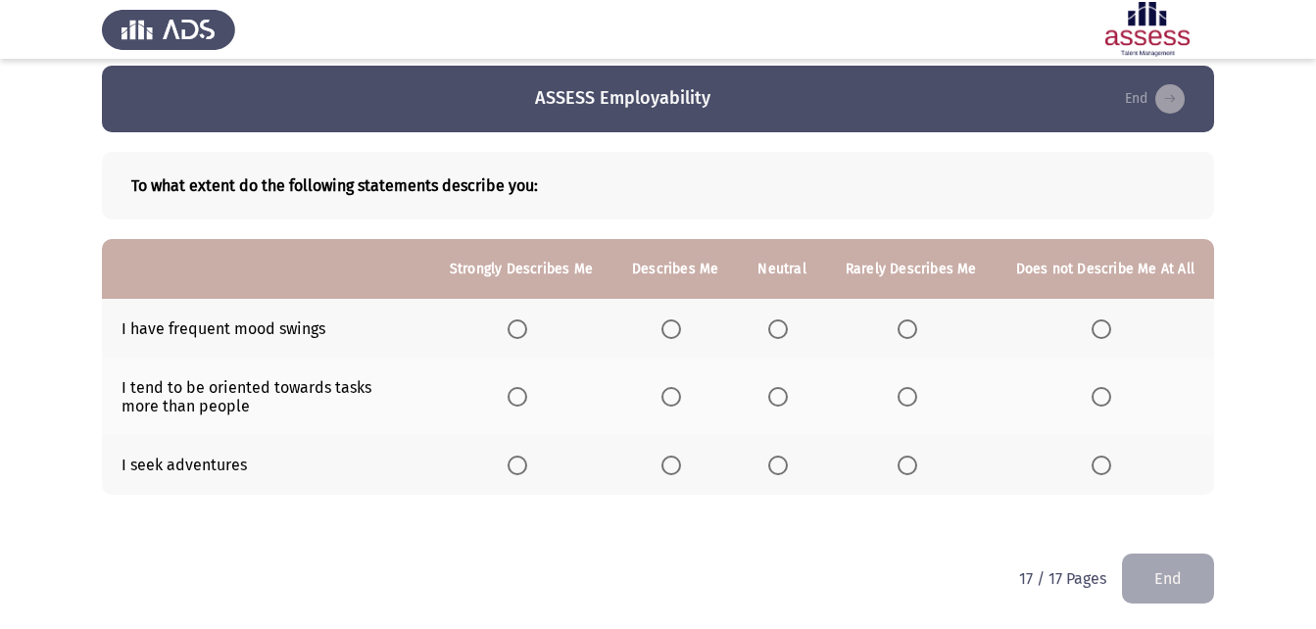
scroll to position [16, 0]
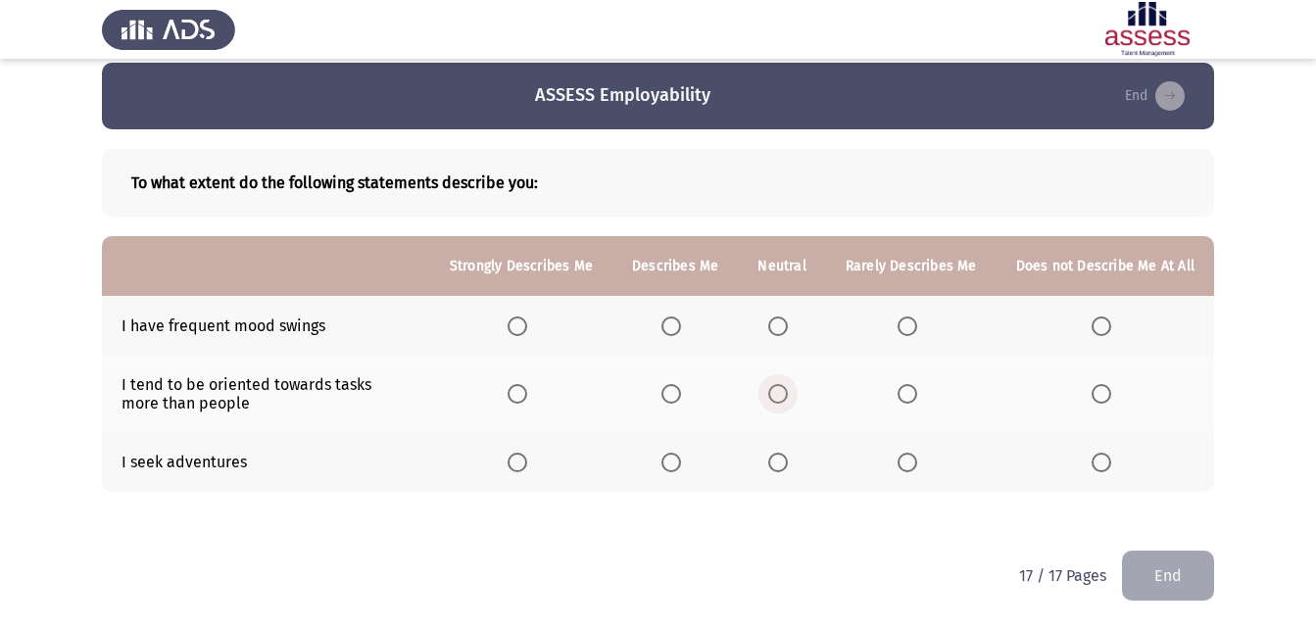
click at [788, 396] on span "Select an option" at bounding box center [778, 394] width 20 height 20
click at [788, 396] on input "Select an option" at bounding box center [778, 394] width 20 height 20
click at [524, 461] on span "Select an option" at bounding box center [518, 463] width 20 height 20
click at [524, 461] on input "Select an option" at bounding box center [518, 463] width 20 height 20
click at [681, 322] on span "Select an option" at bounding box center [671, 326] width 20 height 20
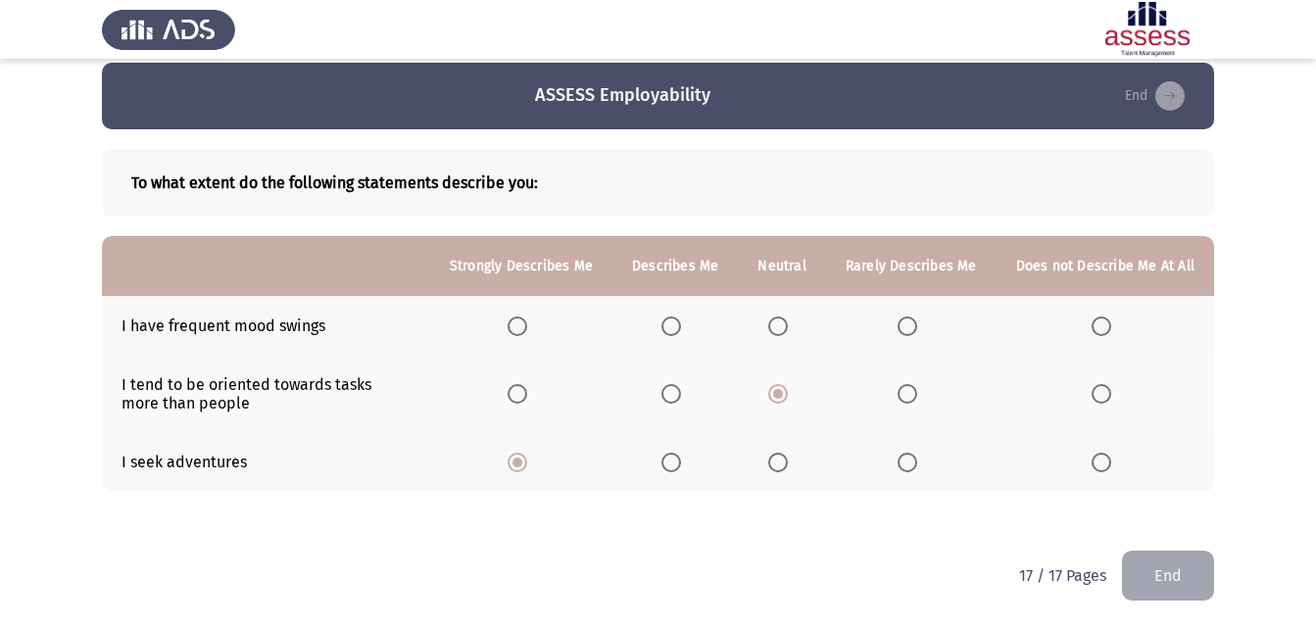
click at [681, 322] on input "Select an option" at bounding box center [671, 326] width 20 height 20
click at [1096, 387] on span "Select an option" at bounding box center [1101, 394] width 20 height 20
click at [1096, 387] on input "Select an option" at bounding box center [1101, 394] width 20 height 20
click at [779, 394] on span "Select an option" at bounding box center [778, 394] width 20 height 20
click at [779, 394] on input "Select an option" at bounding box center [778, 394] width 20 height 20
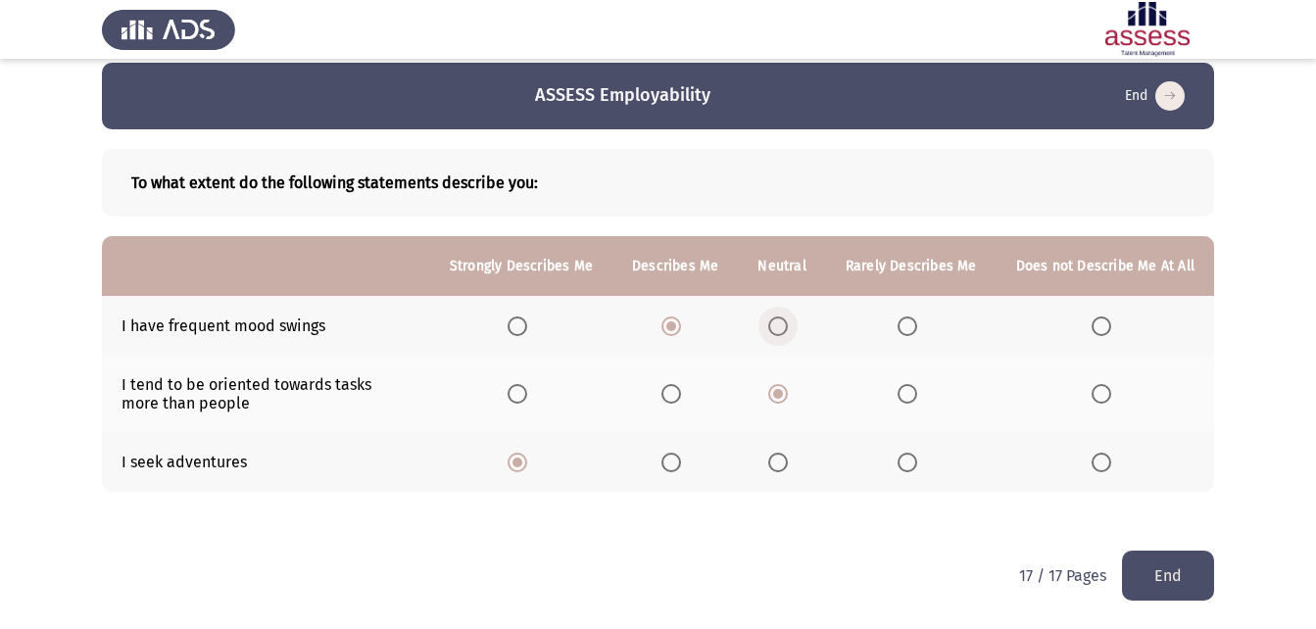
click at [783, 320] on span "Select an option" at bounding box center [778, 326] width 20 height 20
click at [783, 320] on input "Select an option" at bounding box center [778, 326] width 20 height 20
click at [681, 460] on span "Select an option" at bounding box center [671, 463] width 20 height 20
click at [681, 460] on input "Select an option" at bounding box center [671, 463] width 20 height 20
click at [1180, 580] on button "End" at bounding box center [1168, 576] width 92 height 50
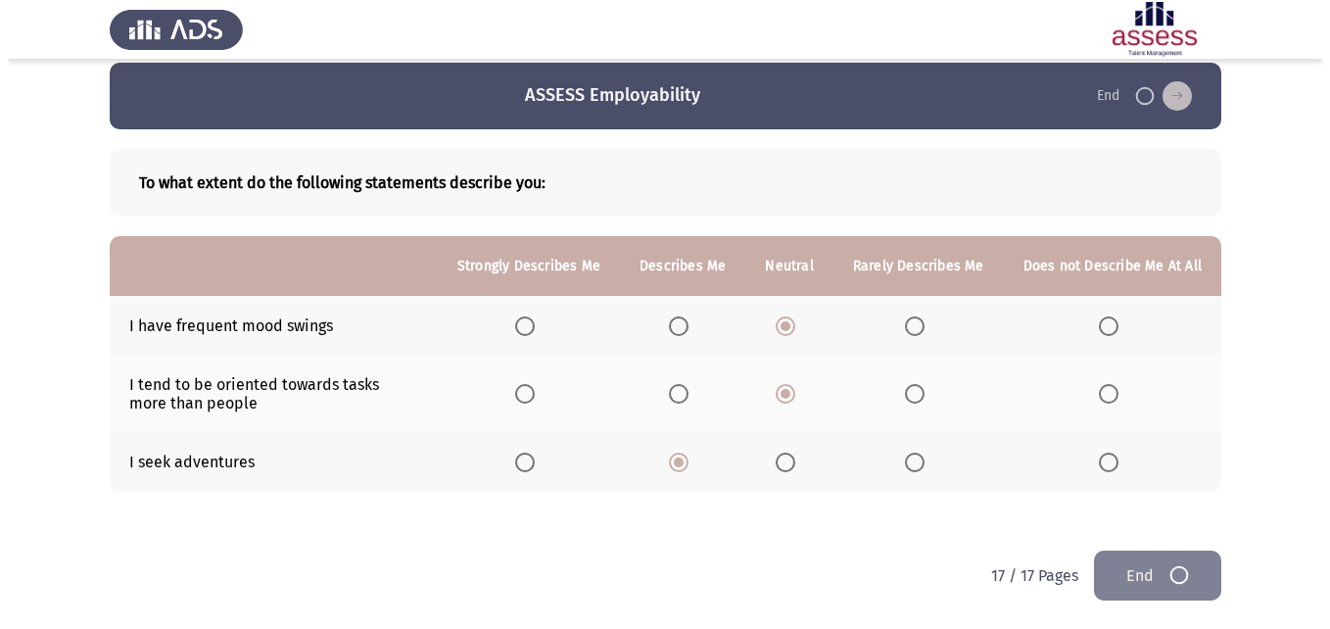
scroll to position [0, 0]
